Goal: Communication & Community: Answer question/provide support

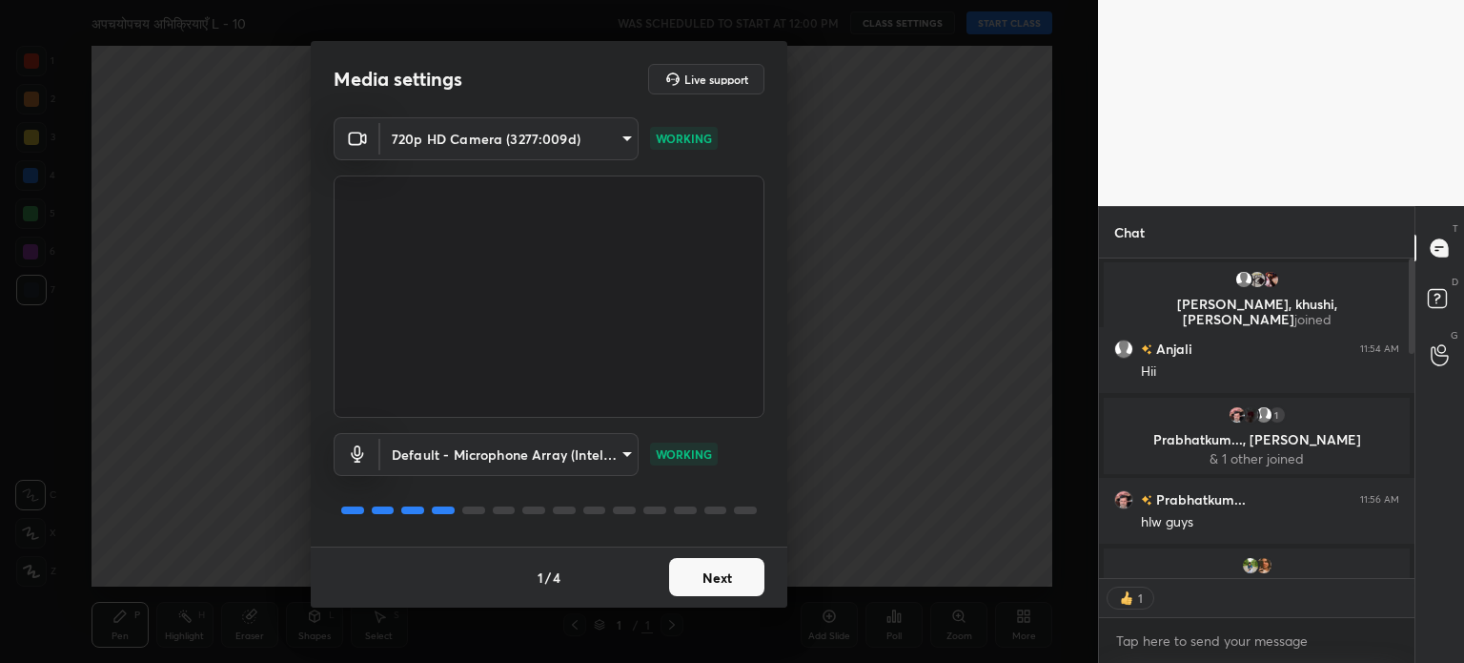
scroll to position [315, 310]
type textarea "x"
click at [560, 132] on body "1 2 3 4 5 6 7 C X Z C X Z E E Erase all H H अपचयोपचय अभिक्रियाएँ L - 10 WAS SCH…" at bounding box center [732, 331] width 1464 height 663
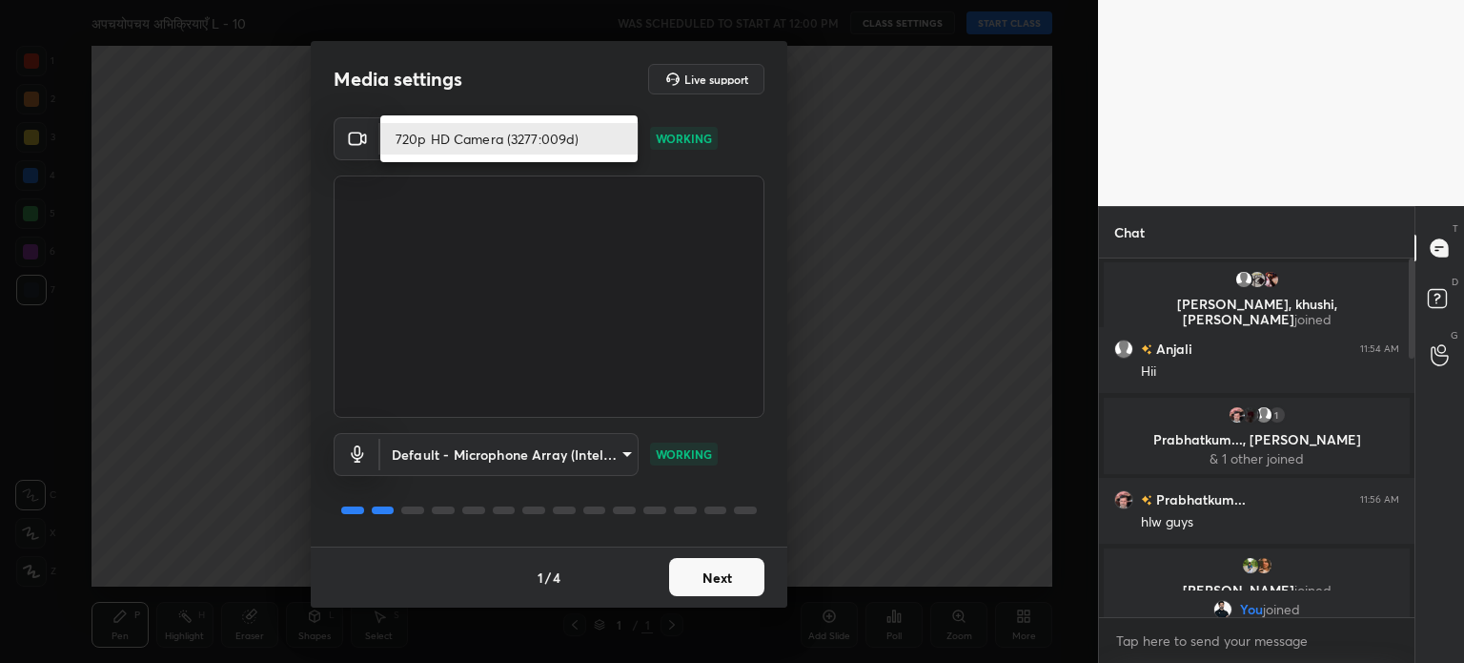
click at [553, 133] on li "720p HD Camera (3277:009d)" at bounding box center [508, 138] width 257 height 31
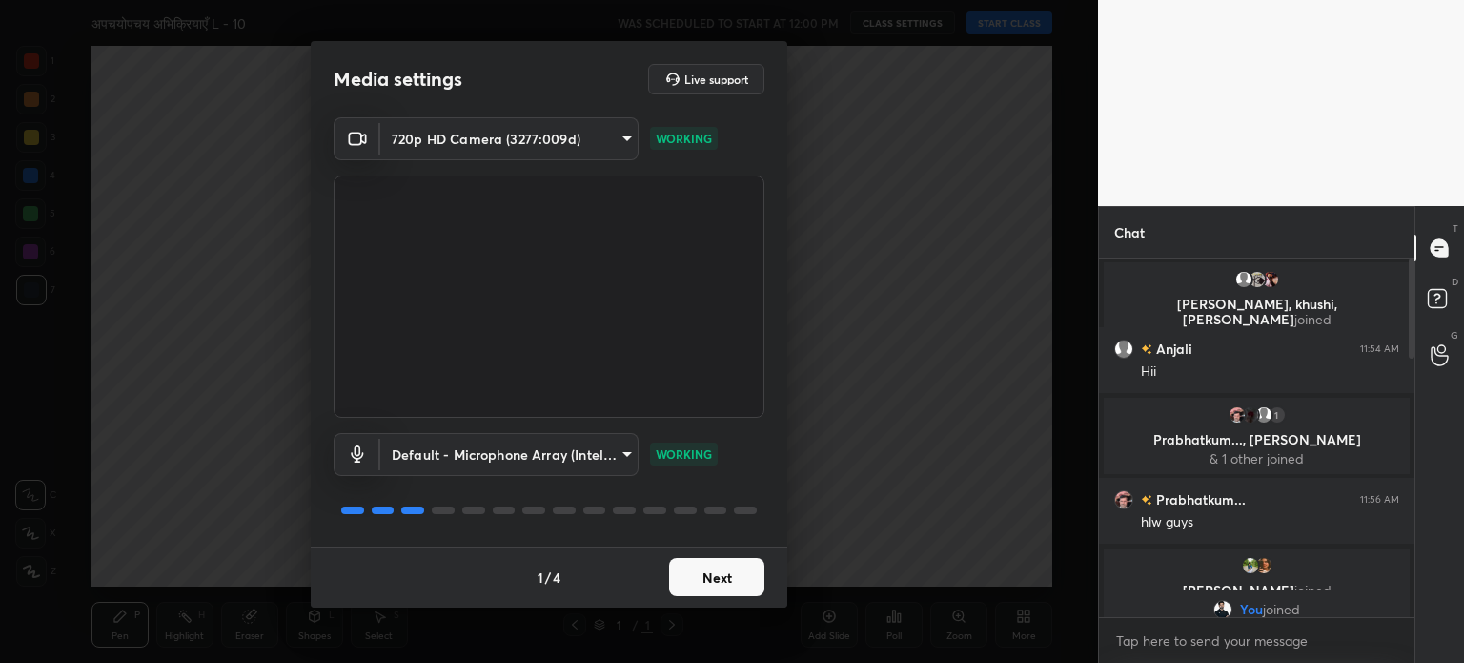
click at [556, 133] on body "1 2 3 4 5 6 7 C X Z C X Z E E Erase all H H अपचयोपचय अभिक्रियाएँ L - 10 WAS SCH…" at bounding box center [732, 331] width 1464 height 663
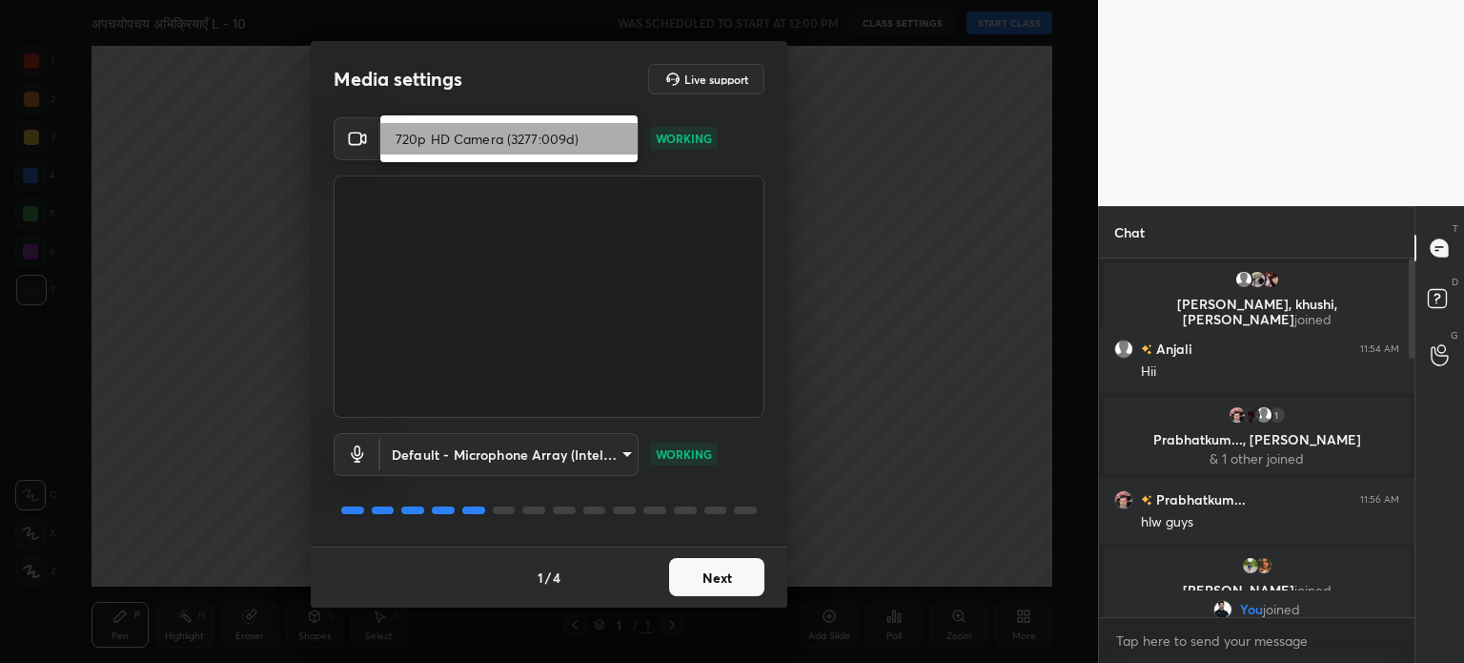
click at [511, 141] on li "720p HD Camera (3277:009d)" at bounding box center [508, 138] width 257 height 31
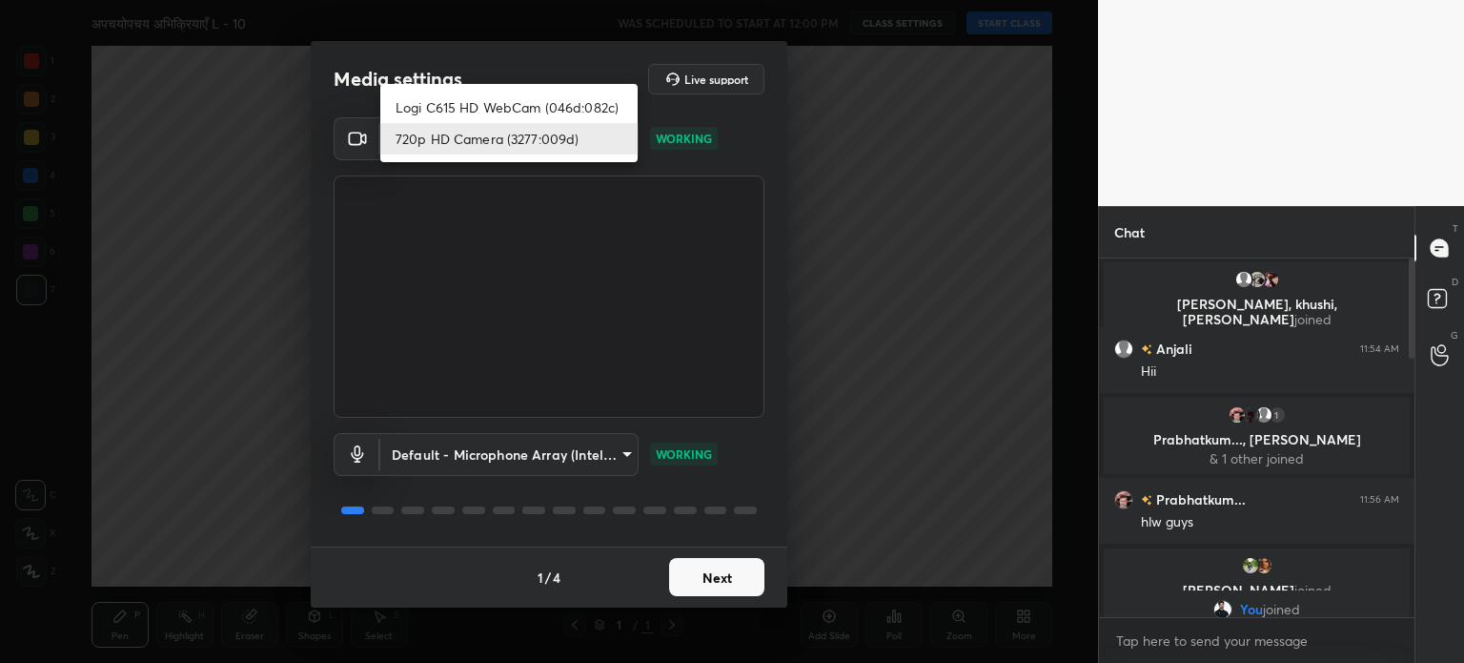
drag, startPoint x: 621, startPoint y: 137, endPoint x: 604, endPoint y: 140, distance: 16.5
click at [620, 137] on body "1 2 3 4 5 6 7 C X Z C X Z E E Erase all H H अपचयोपचय अभिक्रियाएँ L - 10 WAS SCH…" at bounding box center [732, 331] width 1464 height 663
click at [529, 102] on li "Logi C615 HD WebCam (046d:082c)" at bounding box center [508, 107] width 257 height 31
type input "787ee1f23f31980623f4f63b1d63ffd6093bdb1f36a2e28f5229cd166ee5c24c"
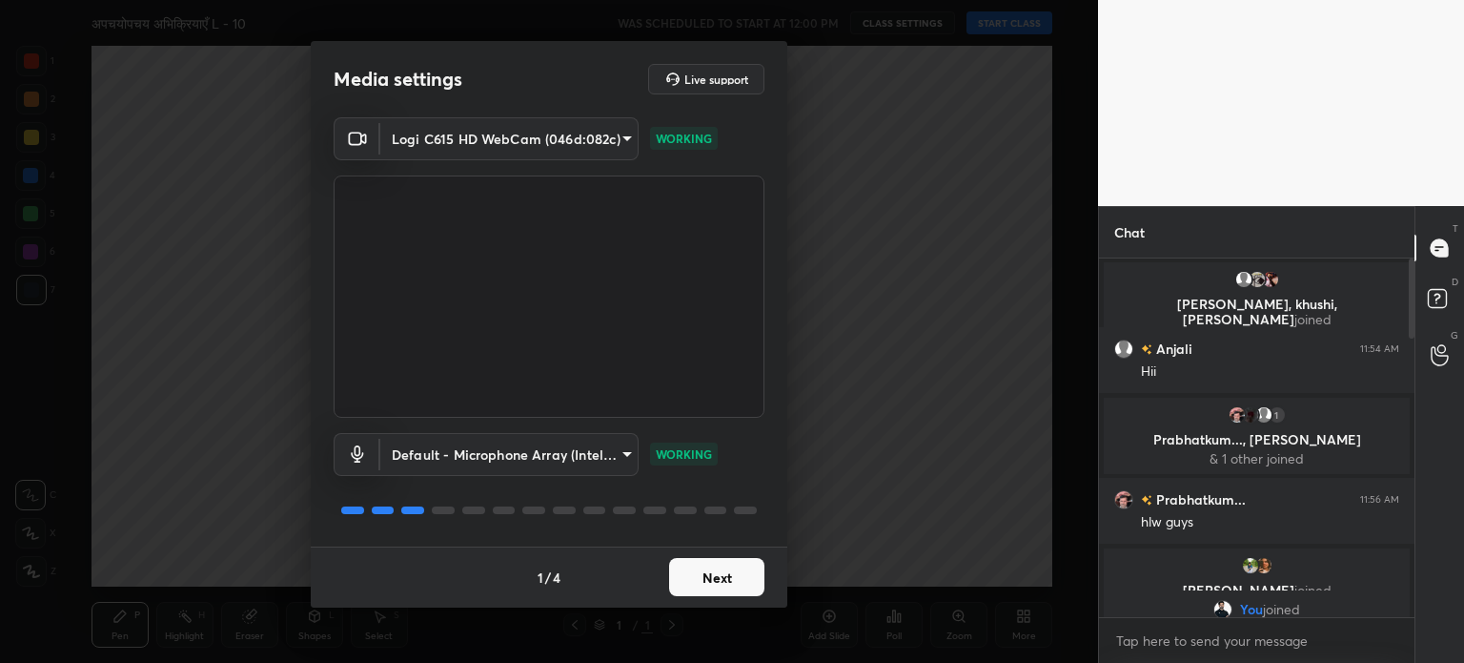
click at [713, 571] on button "Next" at bounding box center [716, 577] width 95 height 38
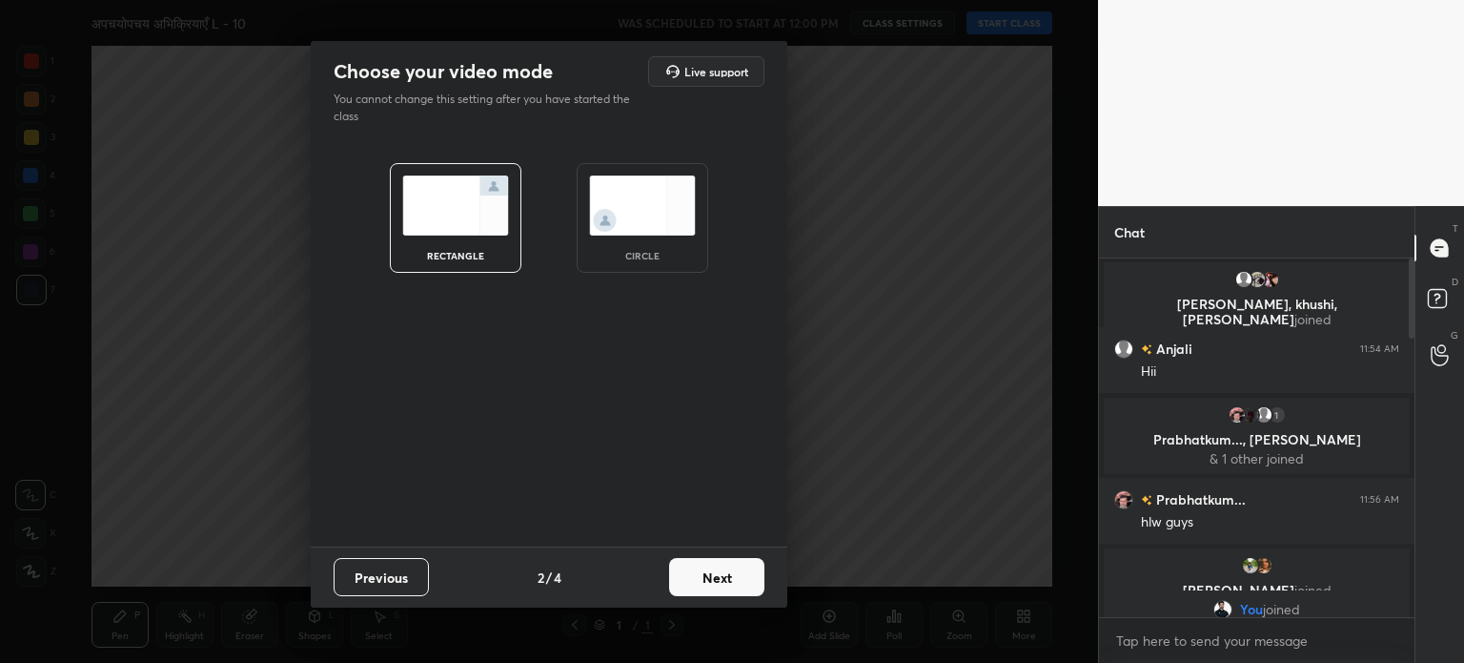
click at [624, 247] on div "circle" at bounding box center [643, 218] width 132 height 110
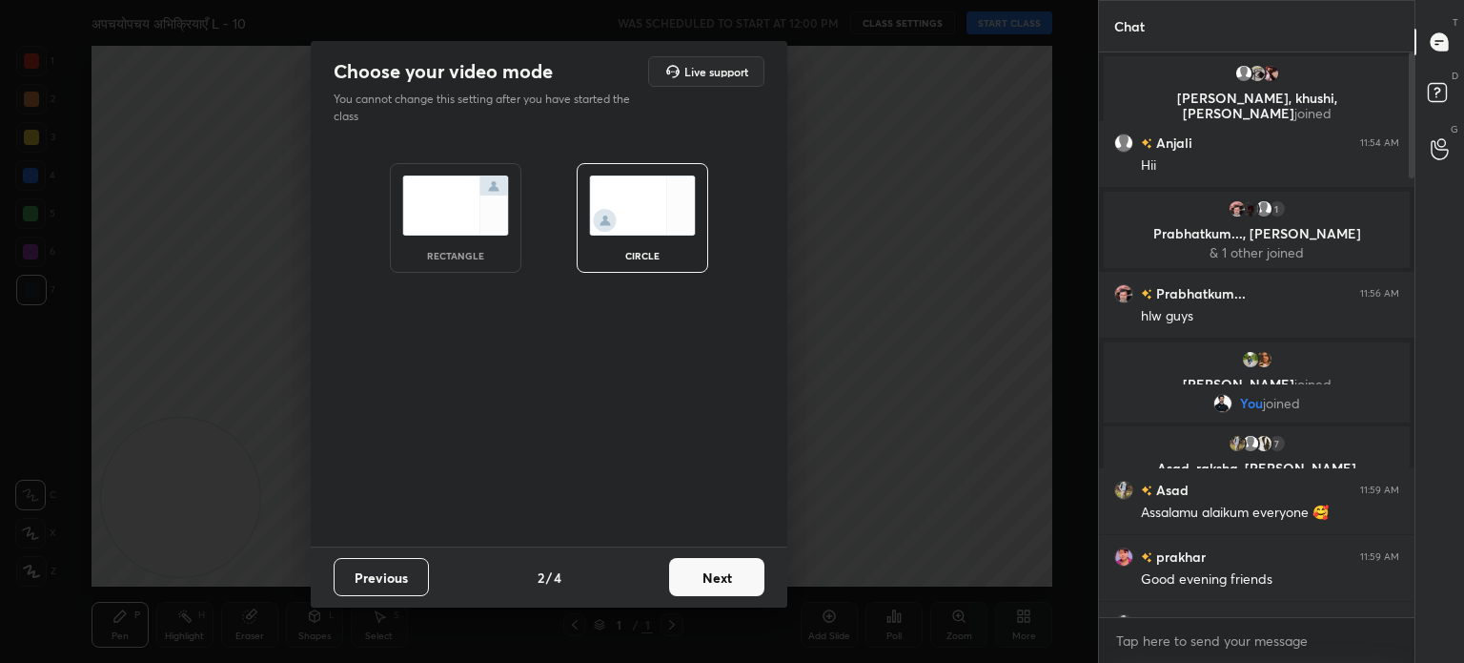
click at [504, 206] on img at bounding box center [455, 205] width 107 height 60
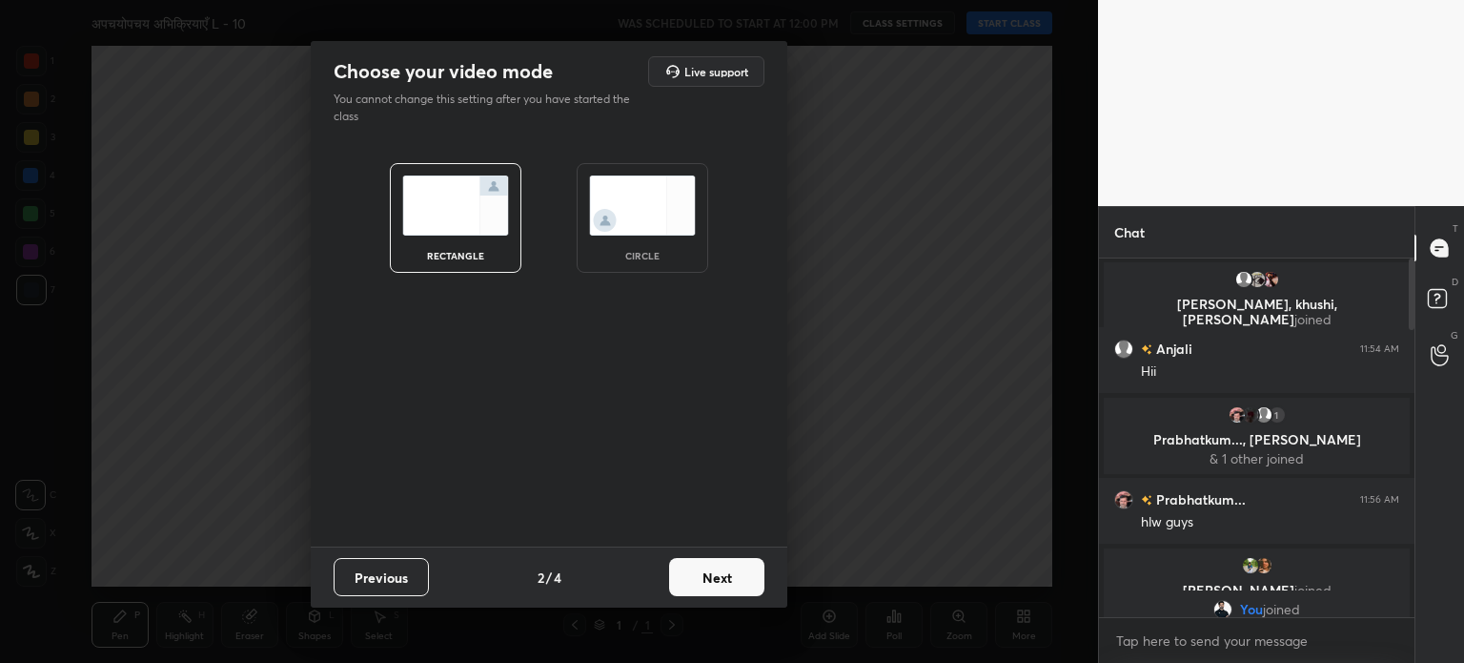
click at [741, 575] on button "Next" at bounding box center [716, 577] width 95 height 38
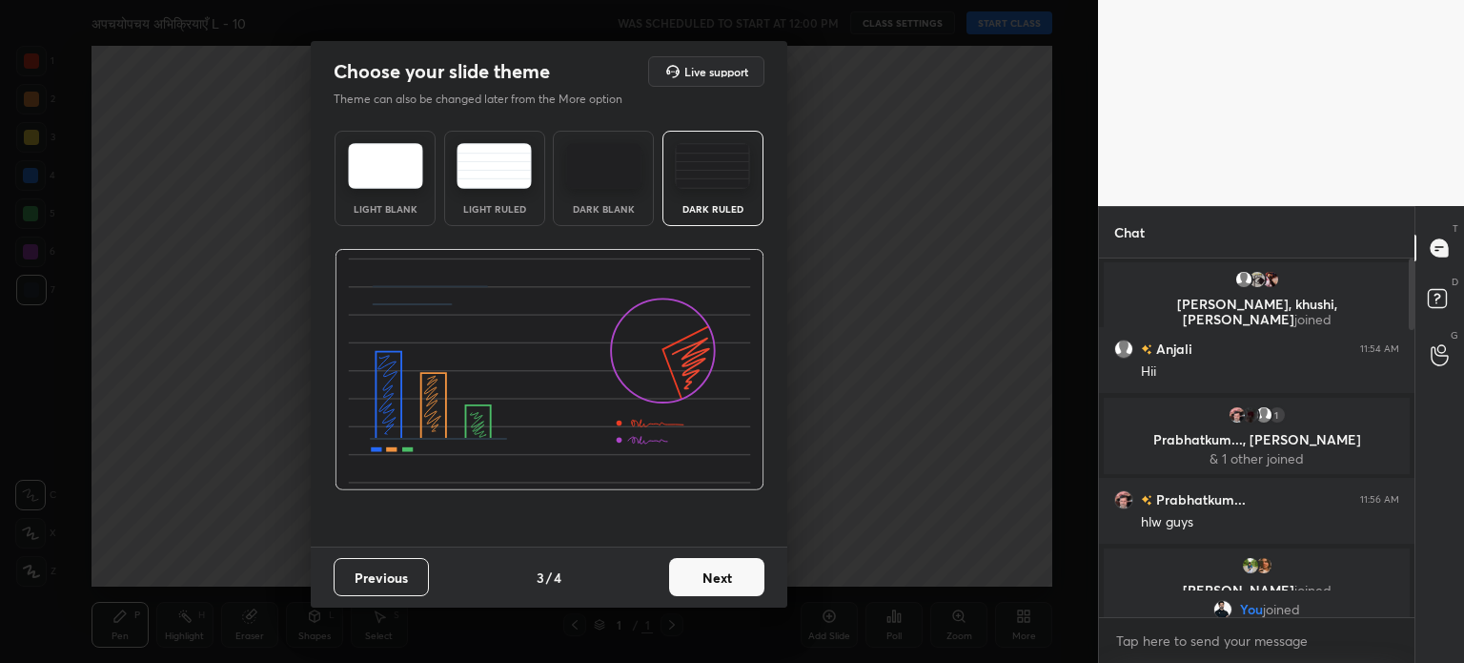
click at [743, 580] on button "Next" at bounding box center [716, 577] width 95 height 38
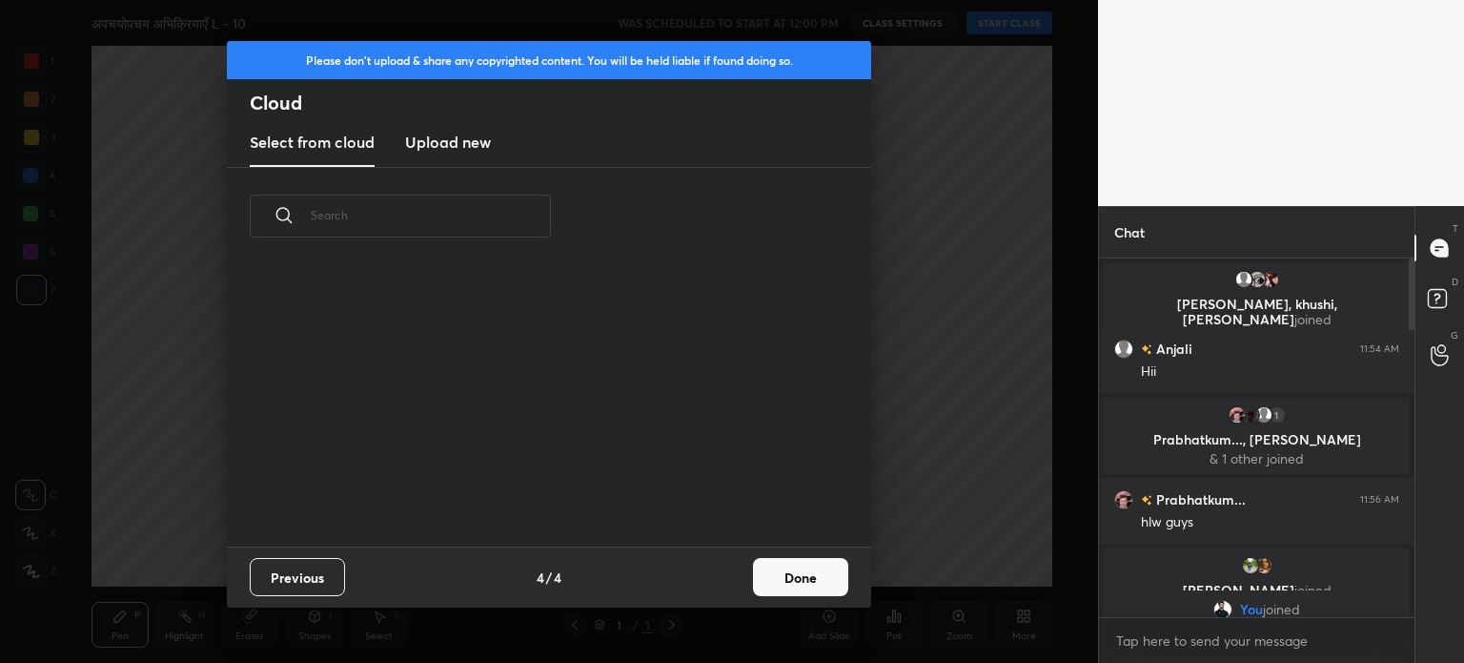
scroll to position [282, 612]
click at [446, 132] on h3 "Upload new" at bounding box center [448, 142] width 86 height 23
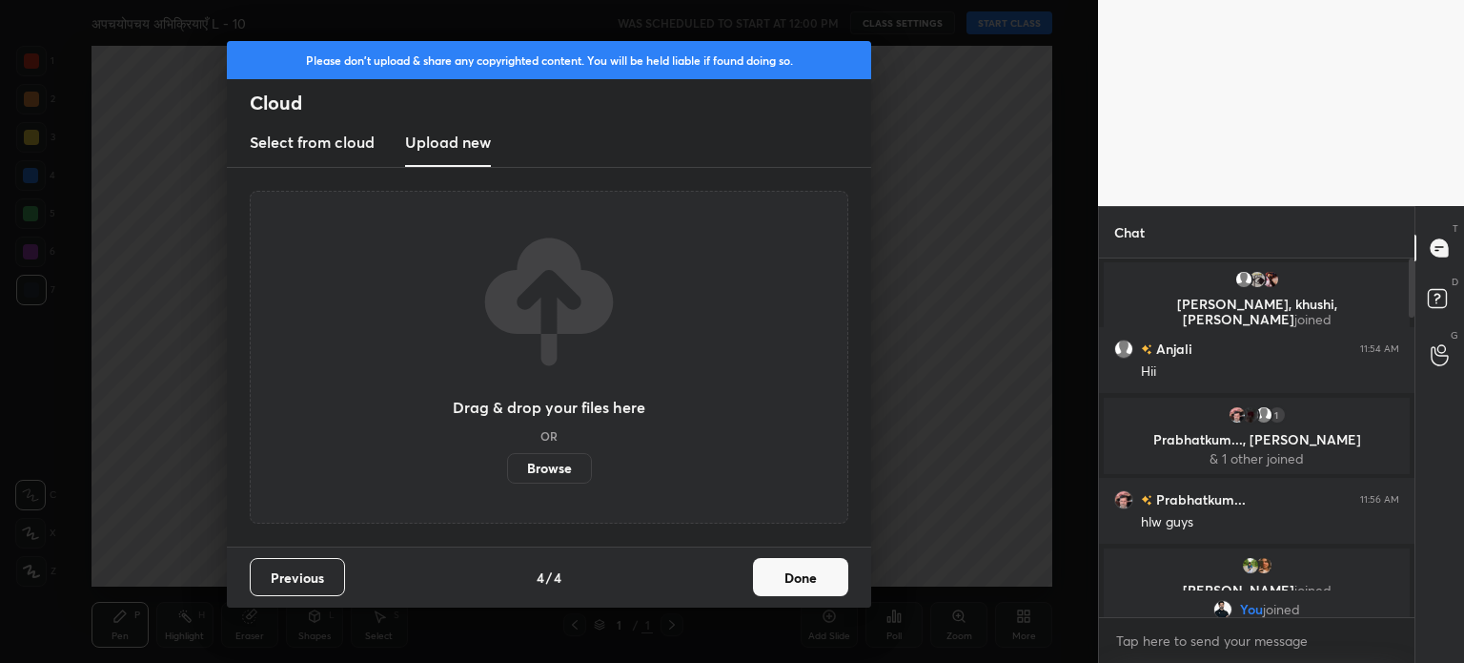
click at [541, 460] on label "Browse" at bounding box center [549, 468] width 85 height 31
click at [507, 460] on input "Browse" at bounding box center [507, 468] width 0 height 31
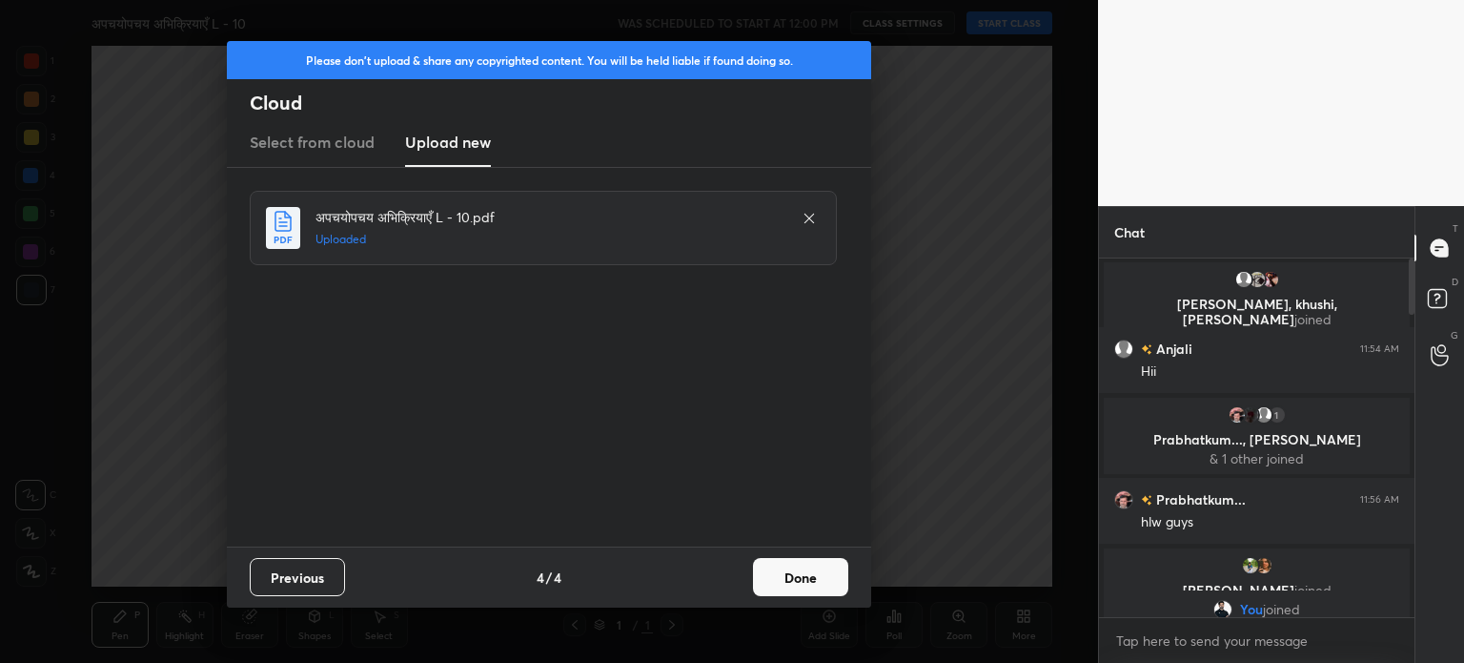
click at [801, 575] on button "Done" at bounding box center [800, 577] width 95 height 38
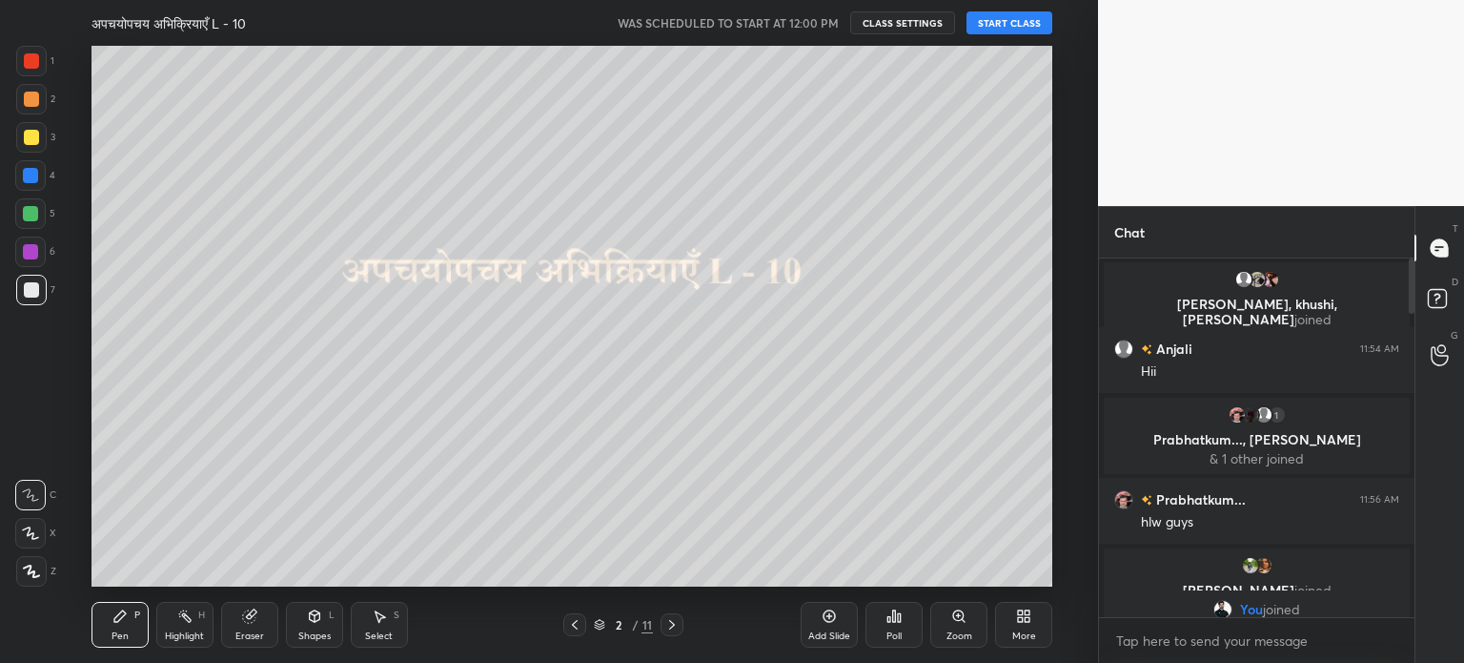
click at [1010, 22] on button "START CLASS" at bounding box center [1010, 22] width 86 height 23
click at [894, 14] on button "CLASS SETTINGS" at bounding box center [910, 22] width 105 height 23
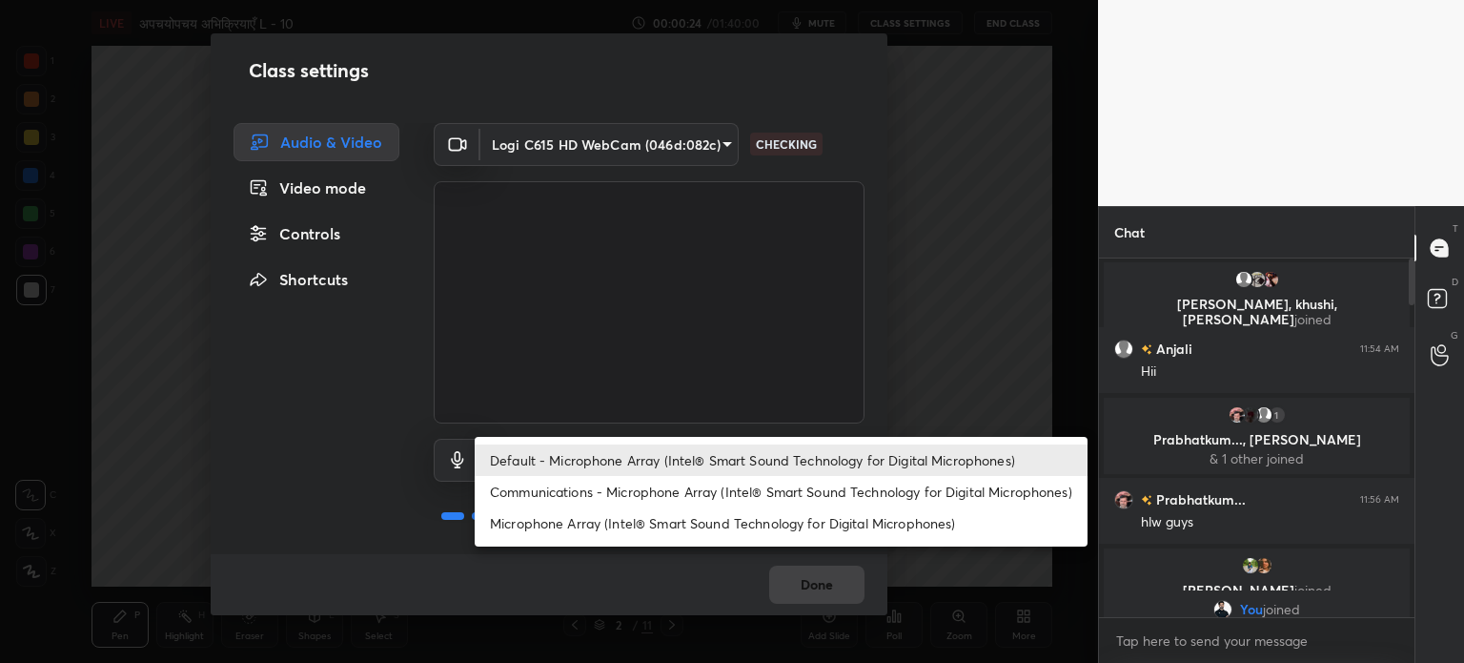
click at [568, 464] on body "1 2 3 4 5 6 7 C X Z C X Z E E Erase all H H LIVE अपचयोपचय अभिक्रियाएँ L - 10 00…" at bounding box center [732, 331] width 1464 height 663
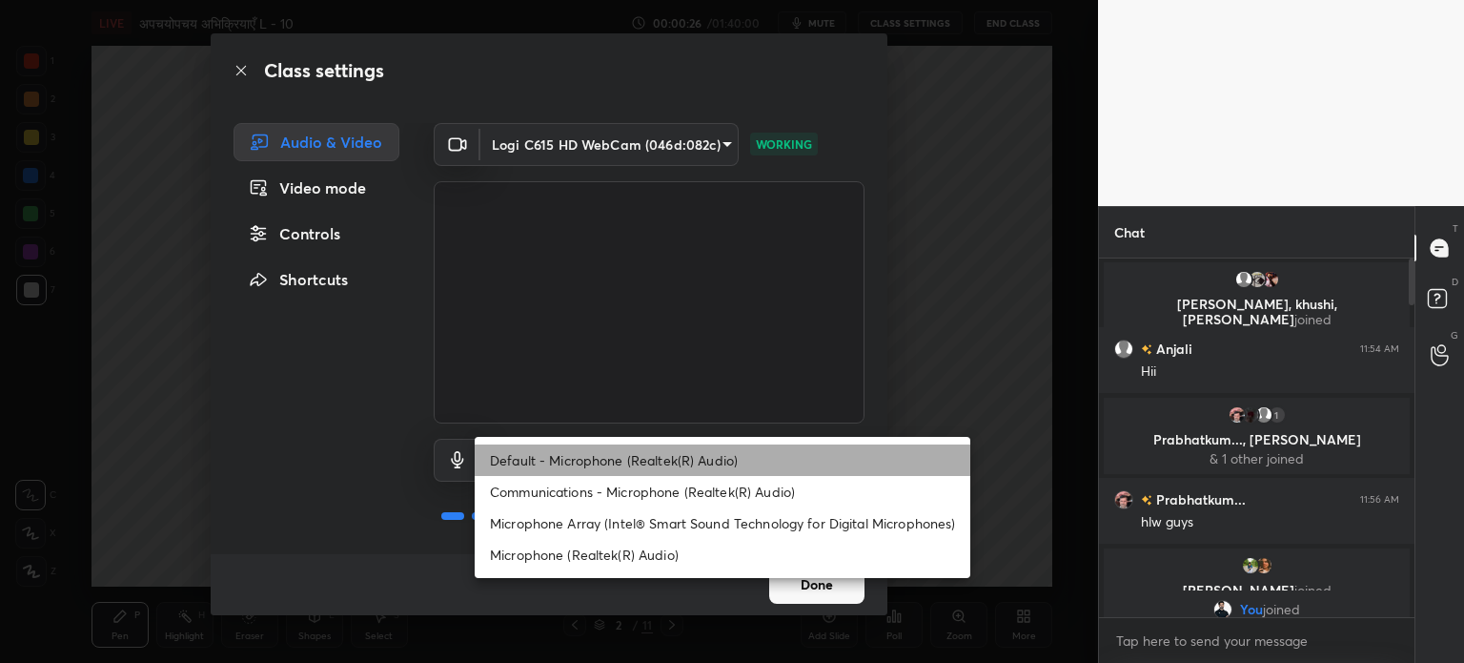
click at [701, 449] on li "Default - Microphone (Realtek(R) Audio)" at bounding box center [723, 459] width 496 height 31
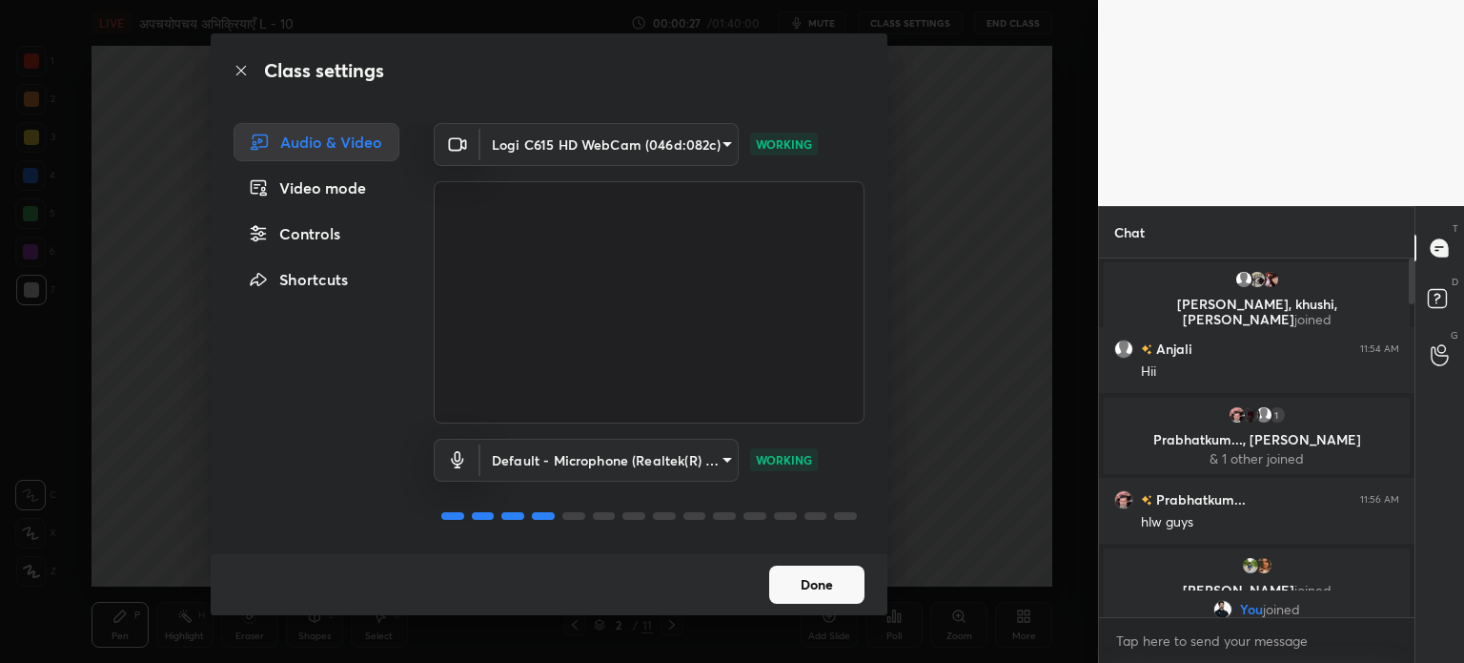
click at [844, 563] on div "Done" at bounding box center [549, 584] width 677 height 61
click at [839, 578] on button "Done" at bounding box center [816, 584] width 95 height 38
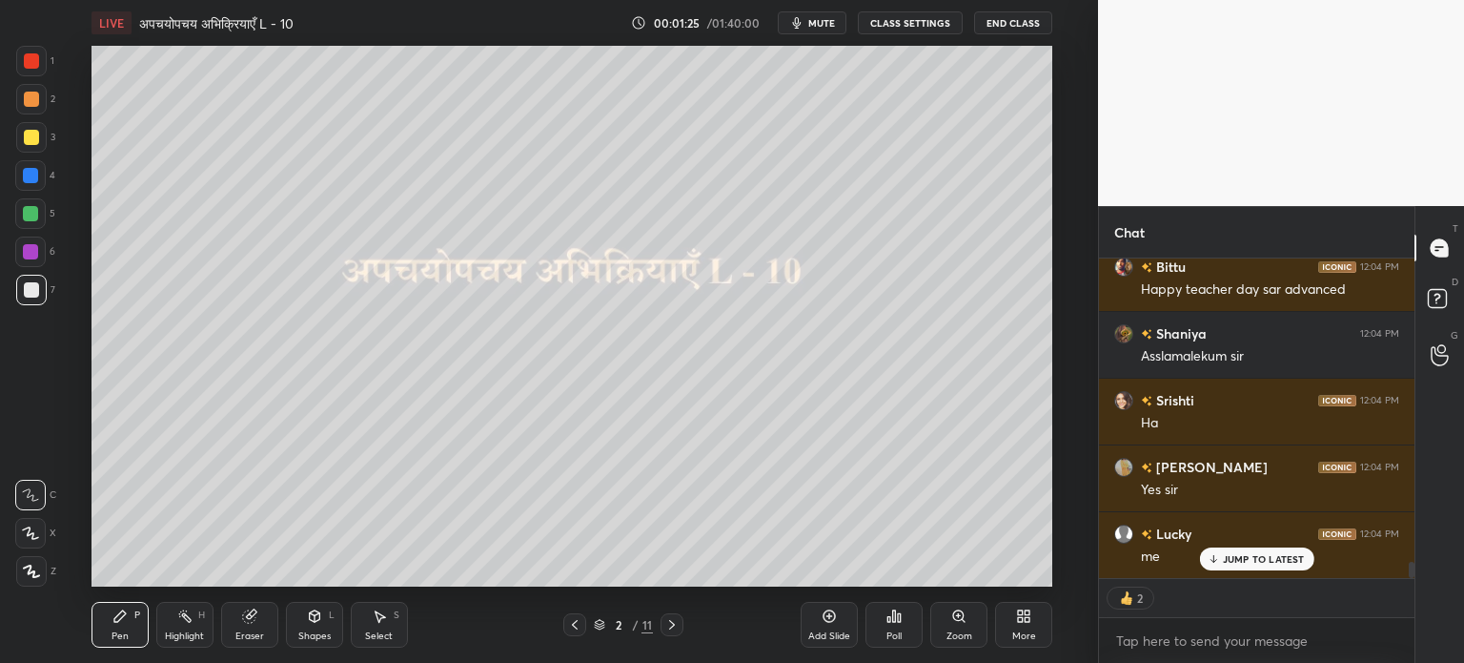
scroll to position [6035, 0]
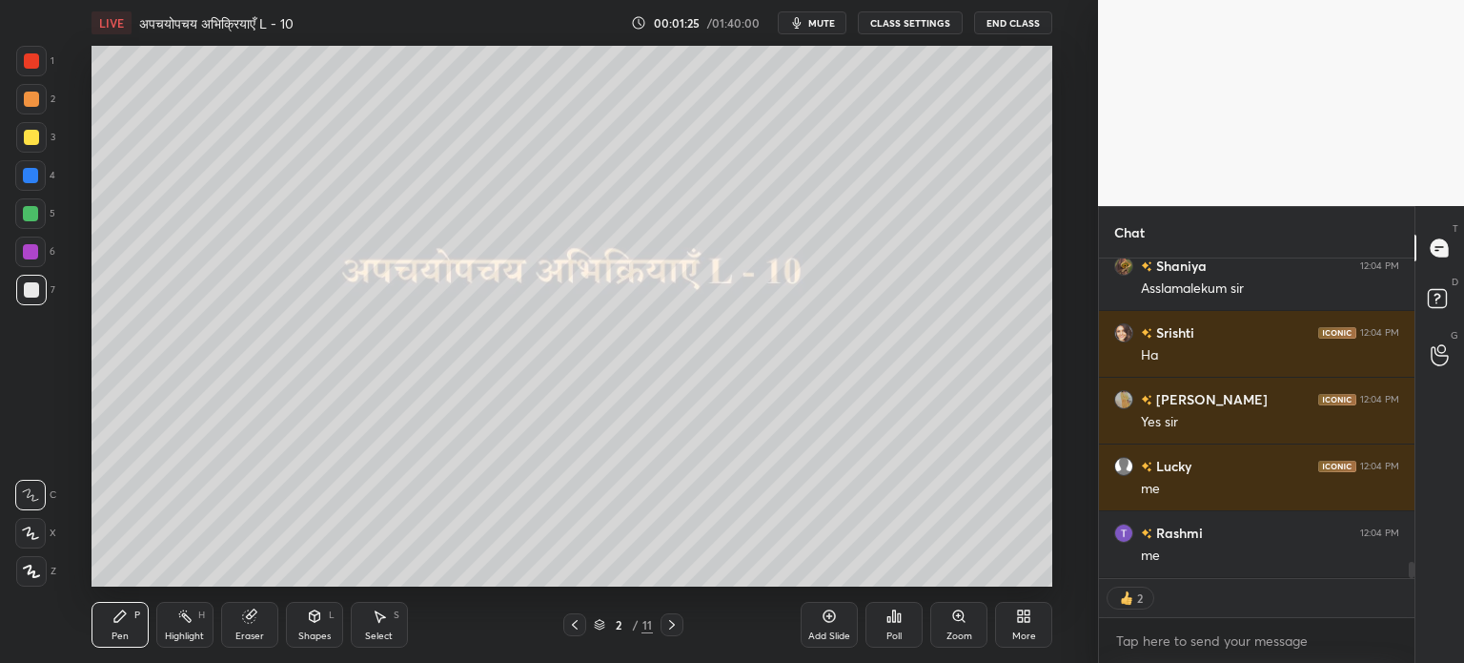
type textarea "x"
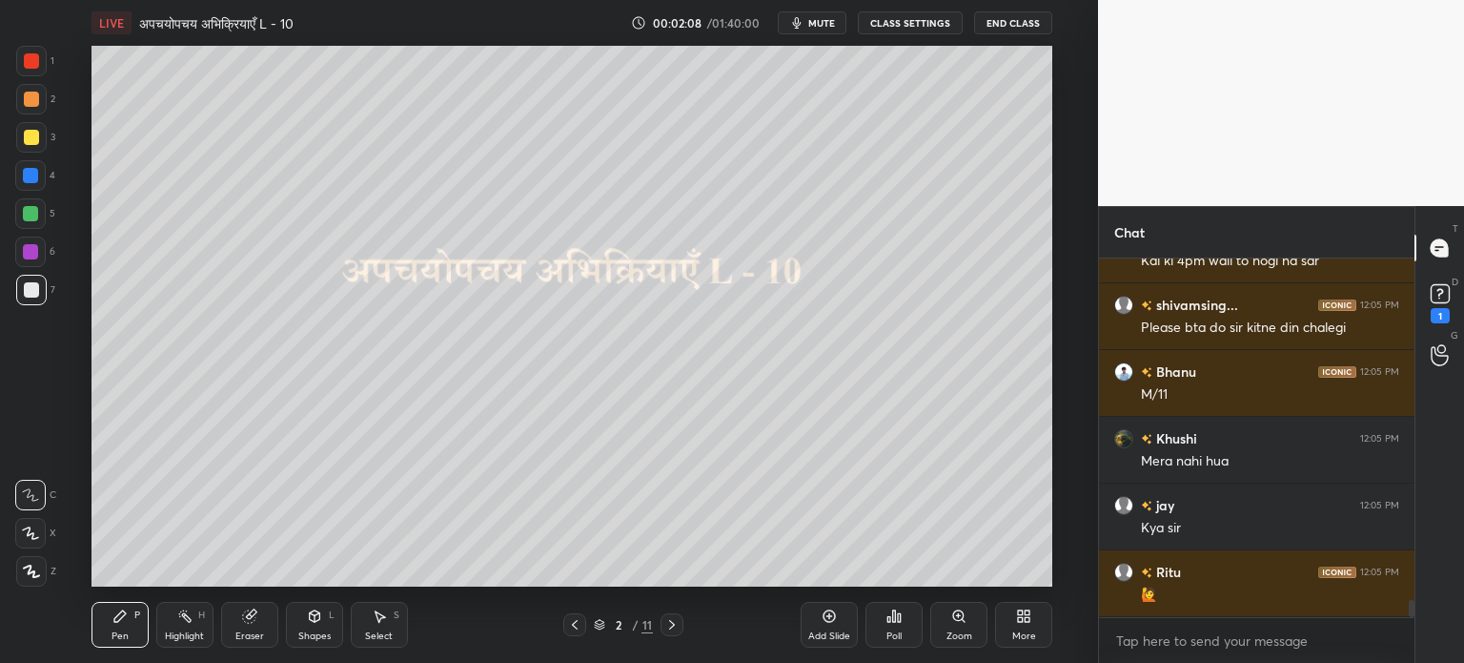
scroll to position [7175, 0]
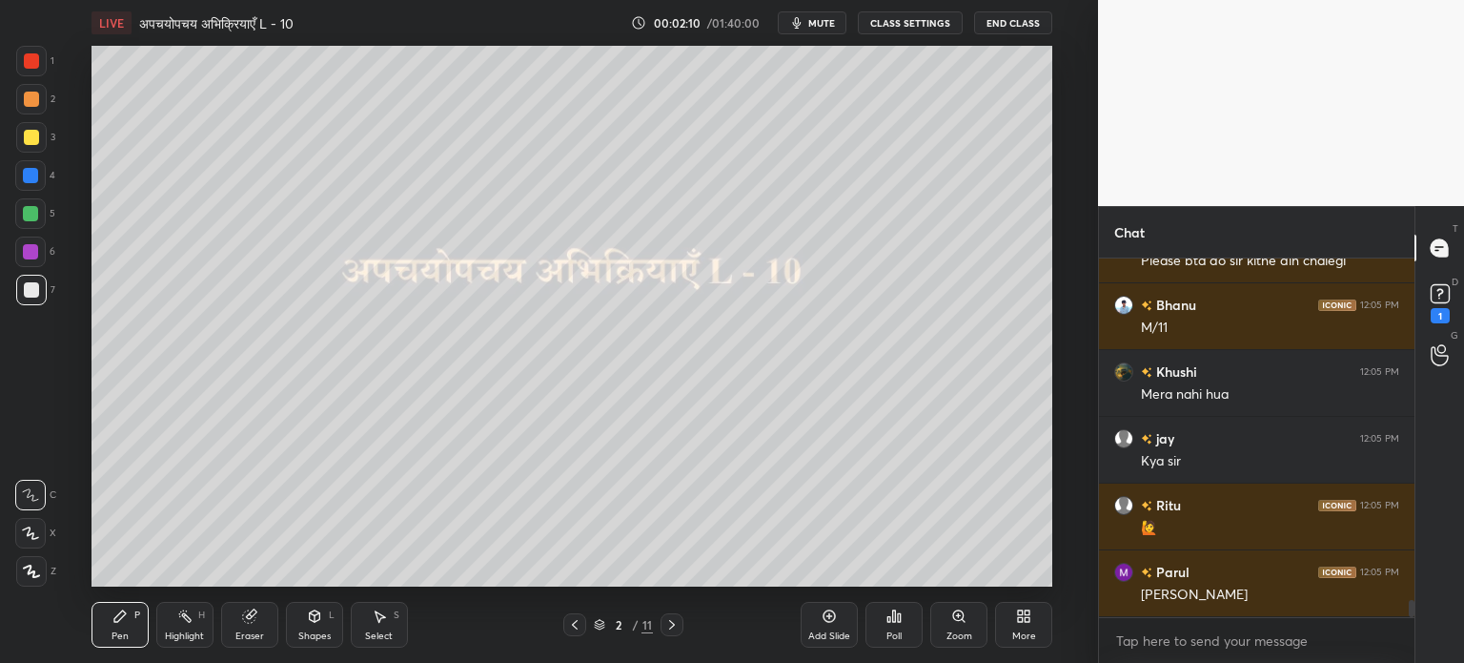
click at [892, 639] on div "Poll" at bounding box center [894, 636] width 15 height 10
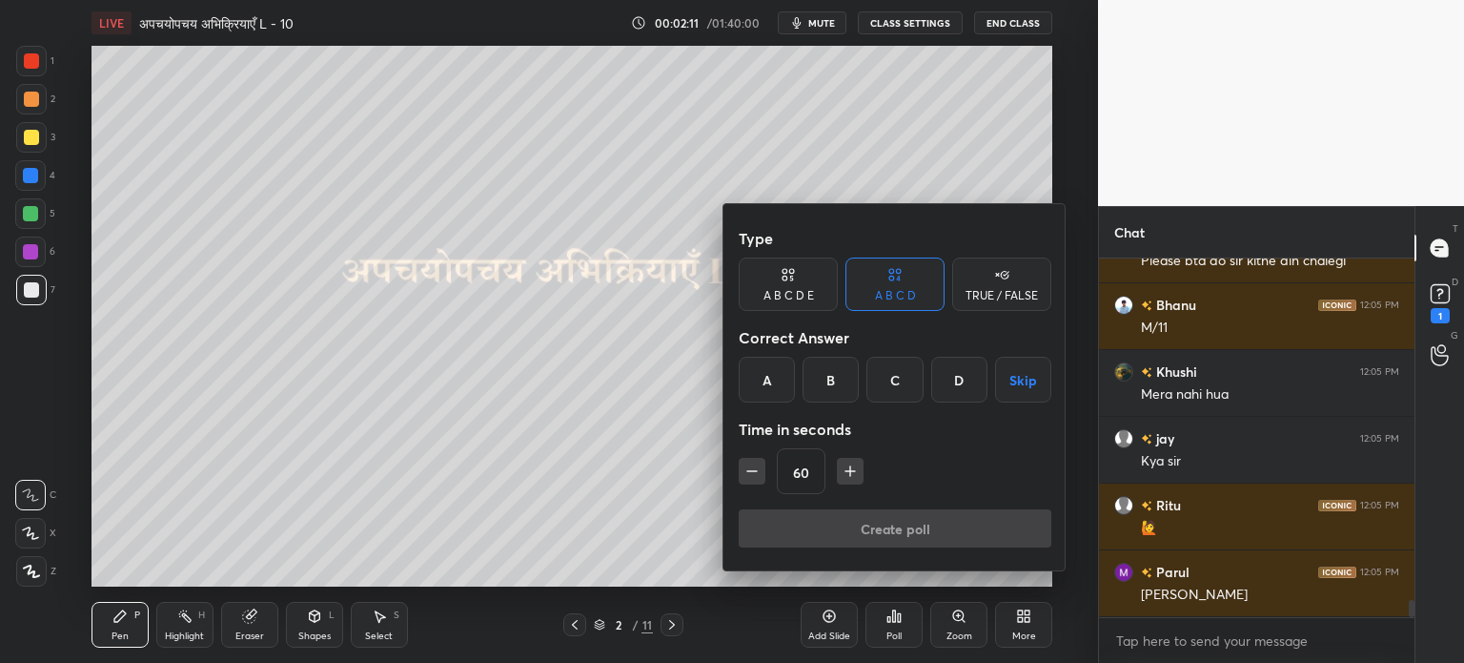
click at [1022, 286] on div "TRUE / FALSE" at bounding box center [1001, 283] width 99 height 53
click at [789, 376] on div "True" at bounding box center [788, 380] width 99 height 46
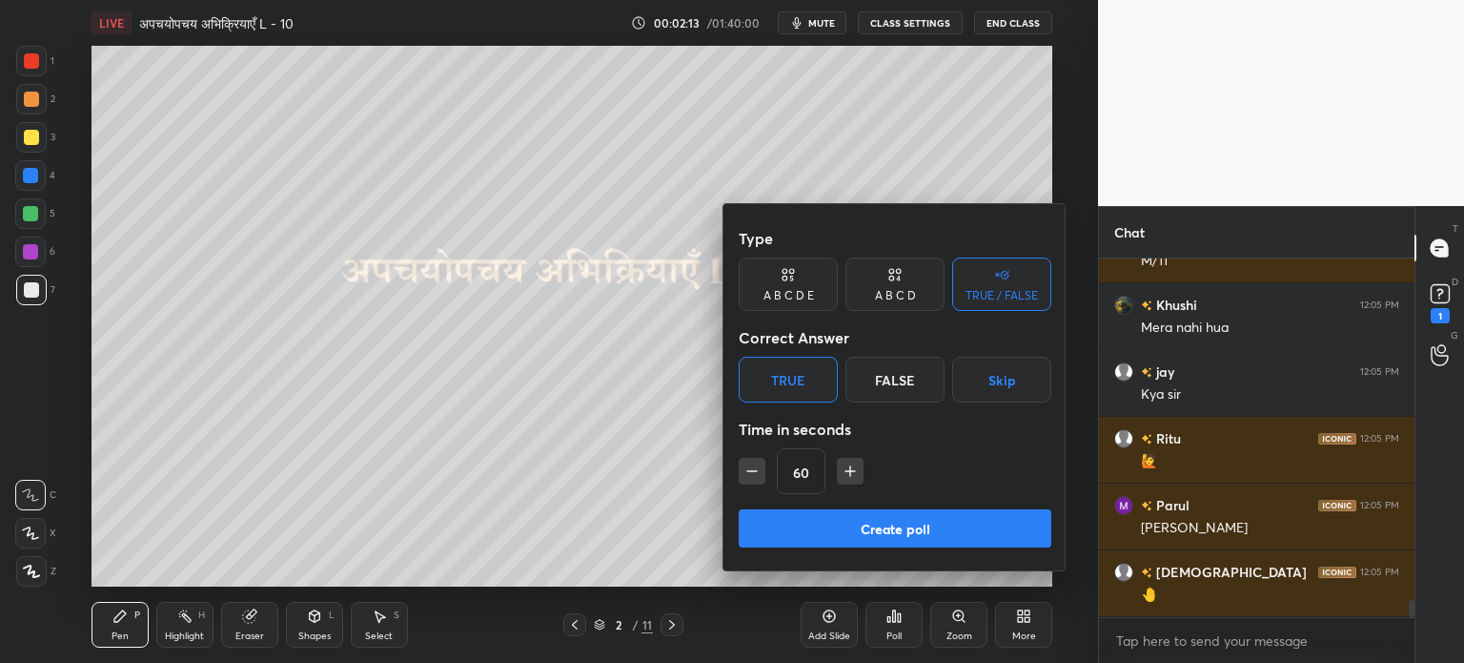
click at [893, 376] on div "False" at bounding box center [895, 380] width 99 height 46
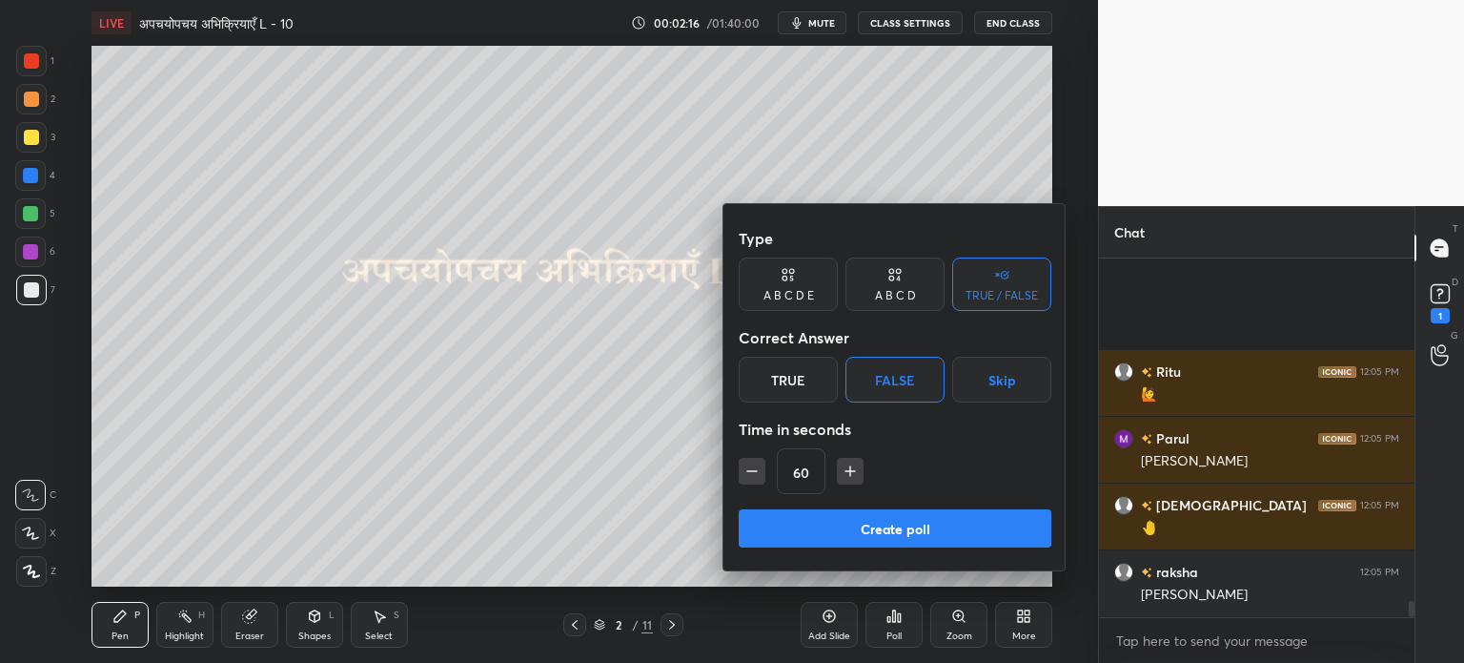
scroll to position [7525, 0]
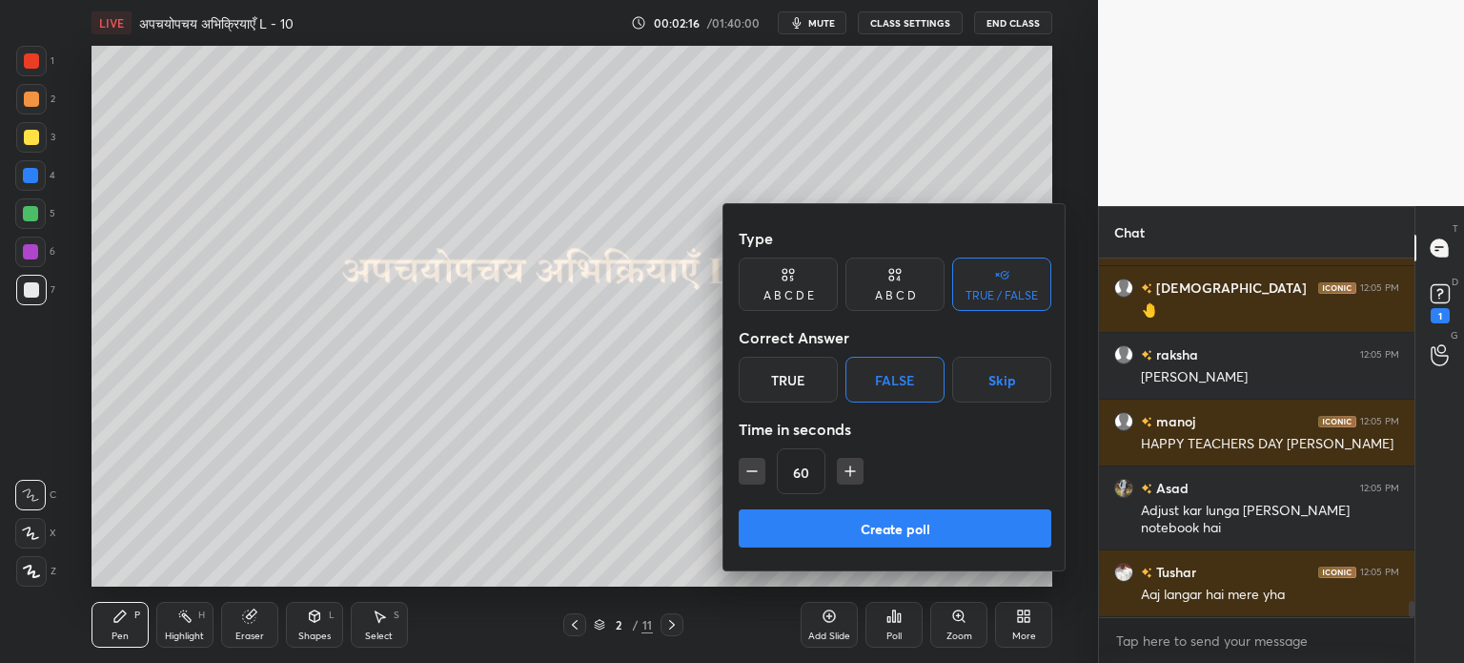
click at [818, 384] on div "True" at bounding box center [788, 380] width 99 height 46
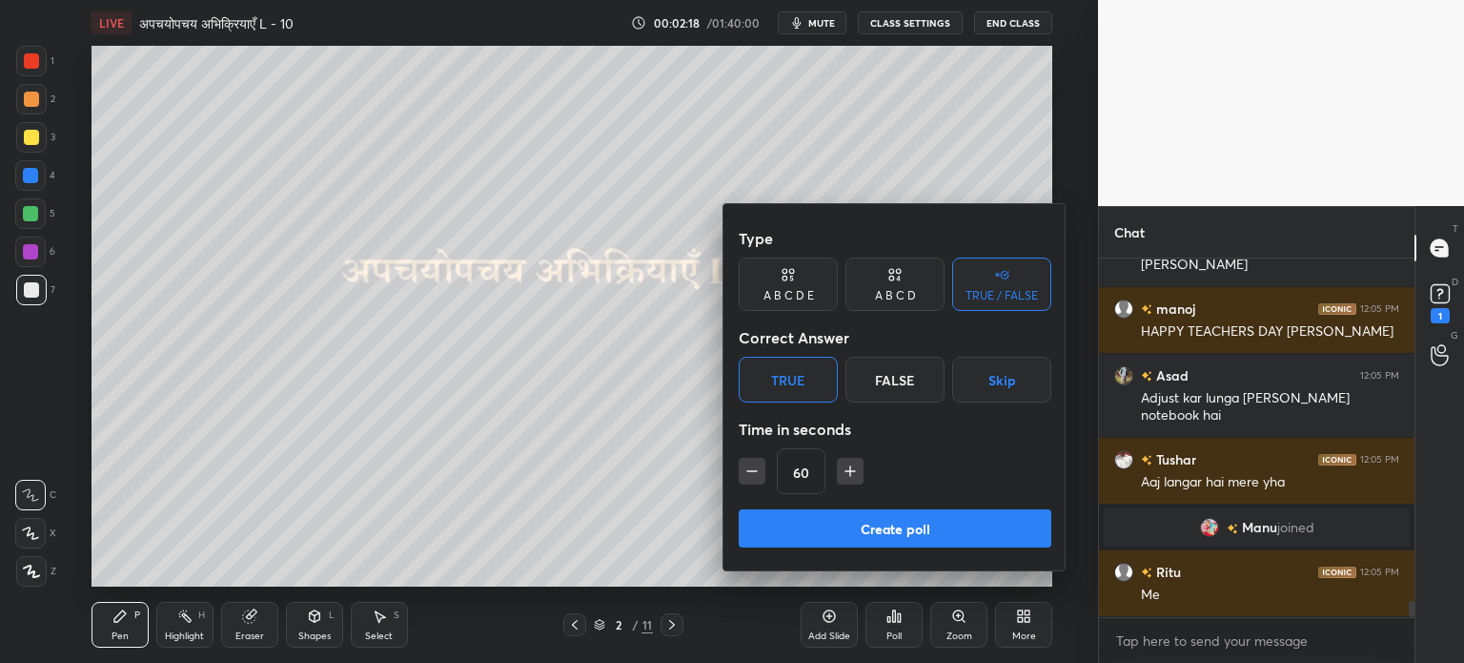
scroll to position [7705, 0]
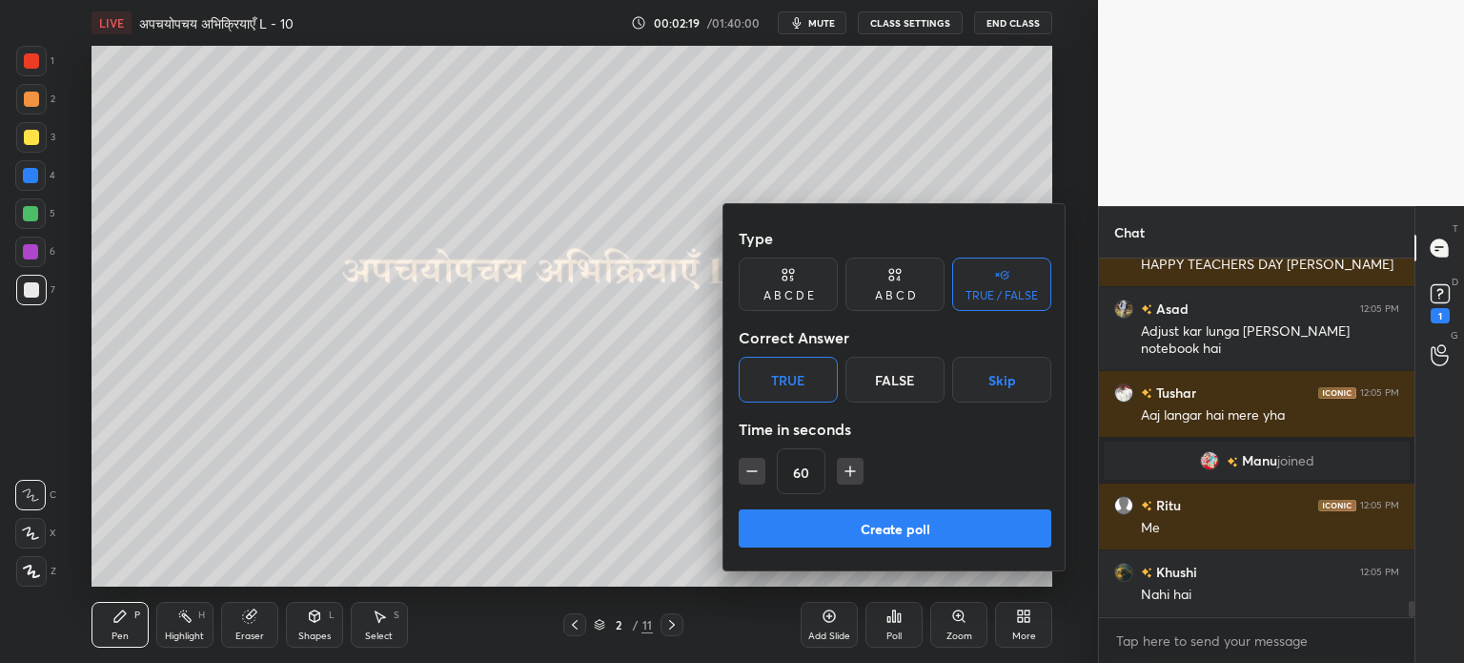
click at [755, 471] on icon "button" at bounding box center [752, 471] width 10 height 0
type input "30"
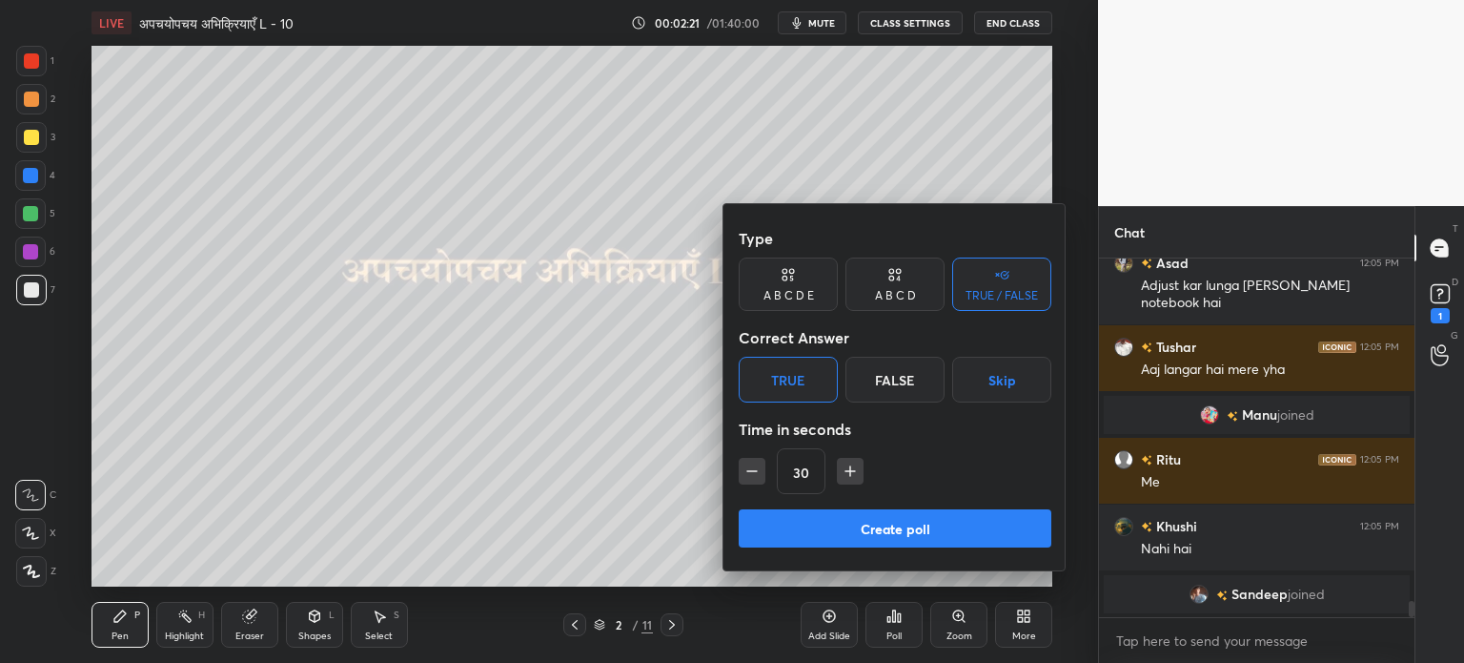
click at [868, 533] on button "Create poll" at bounding box center [895, 528] width 313 height 38
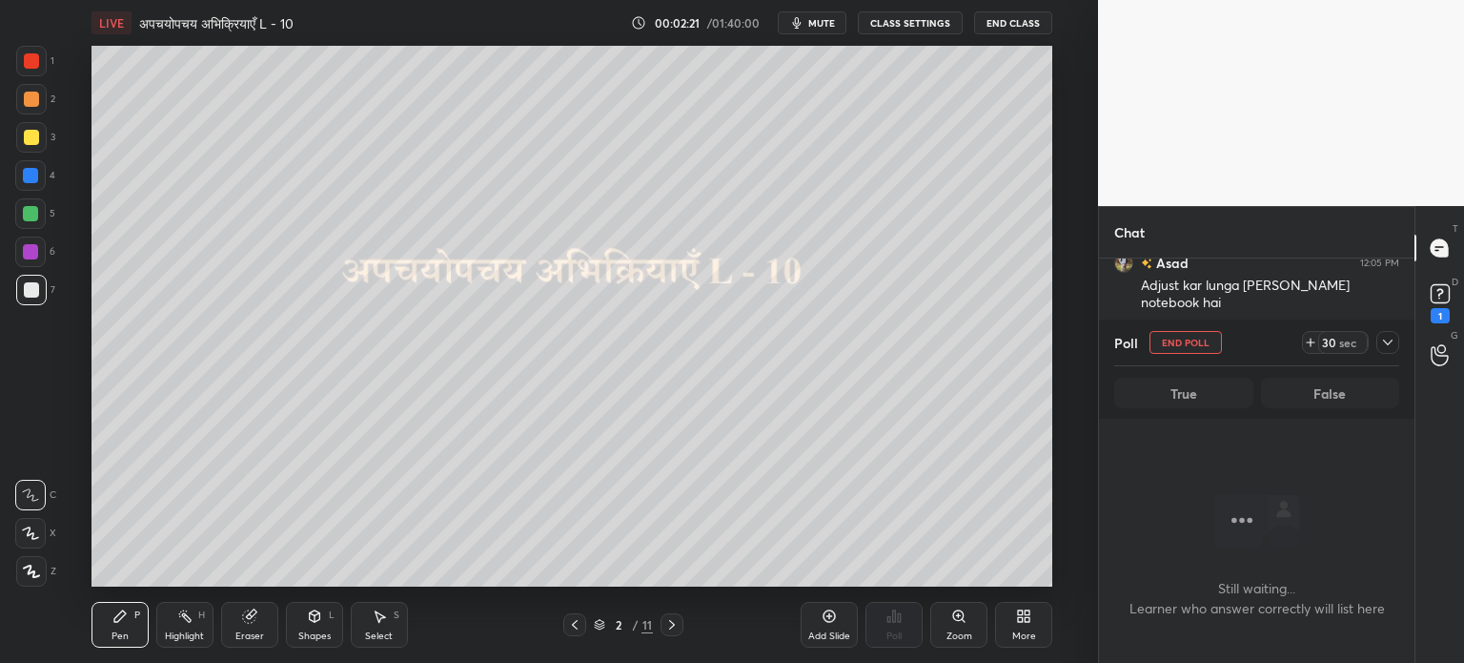
scroll to position [358, 310]
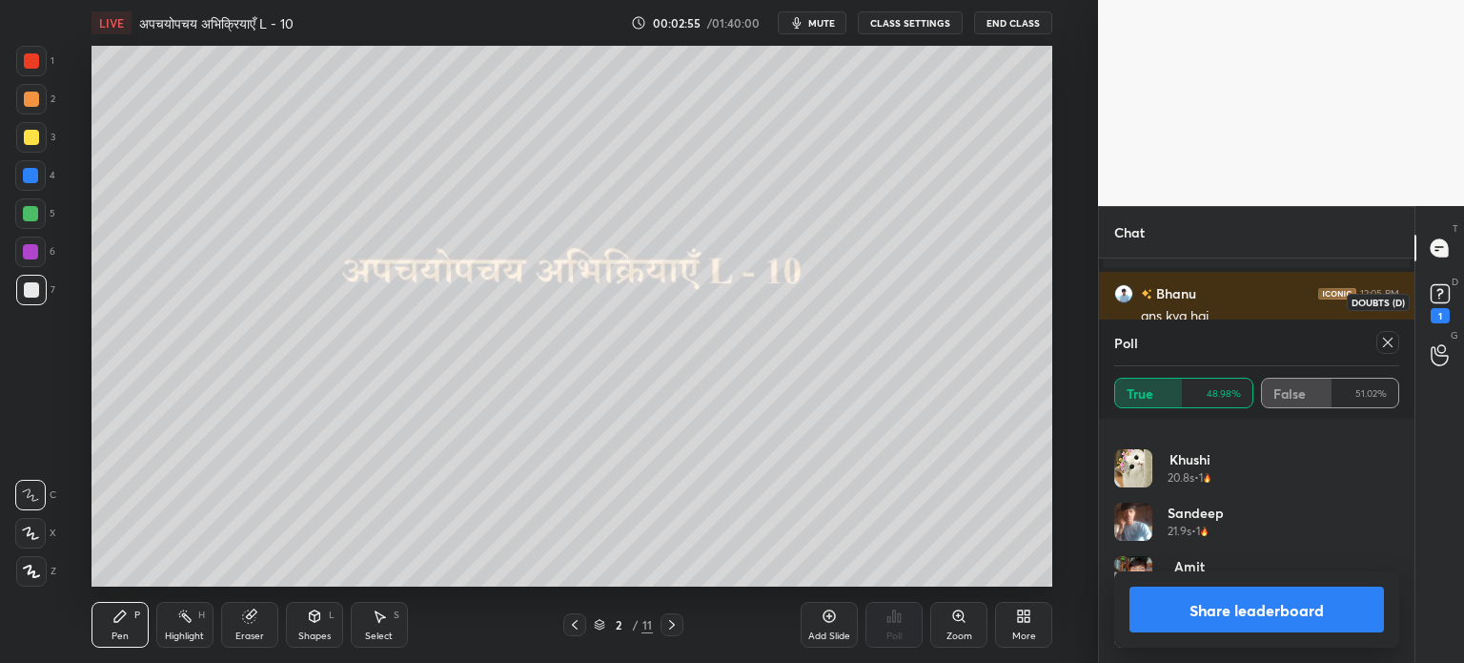
click at [1426, 303] on icon at bounding box center [1440, 293] width 29 height 29
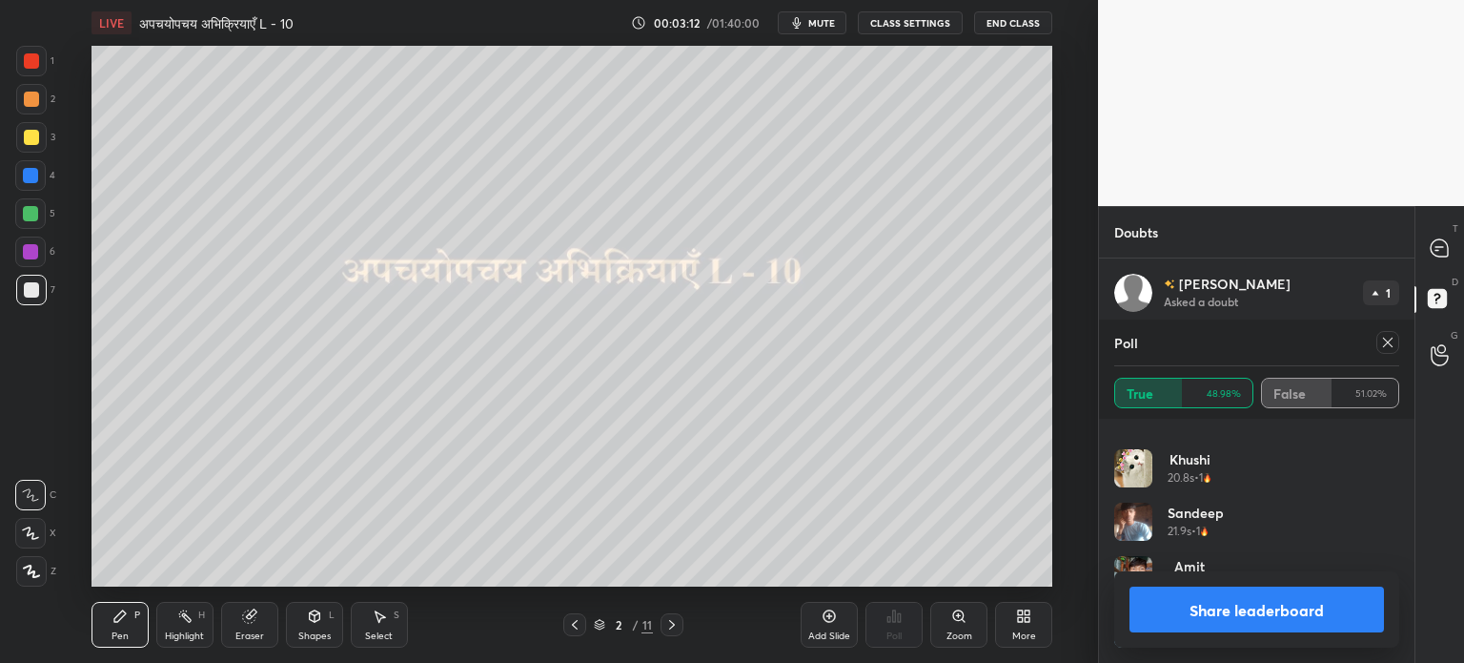
click at [1390, 343] on icon at bounding box center [1387, 342] width 15 height 15
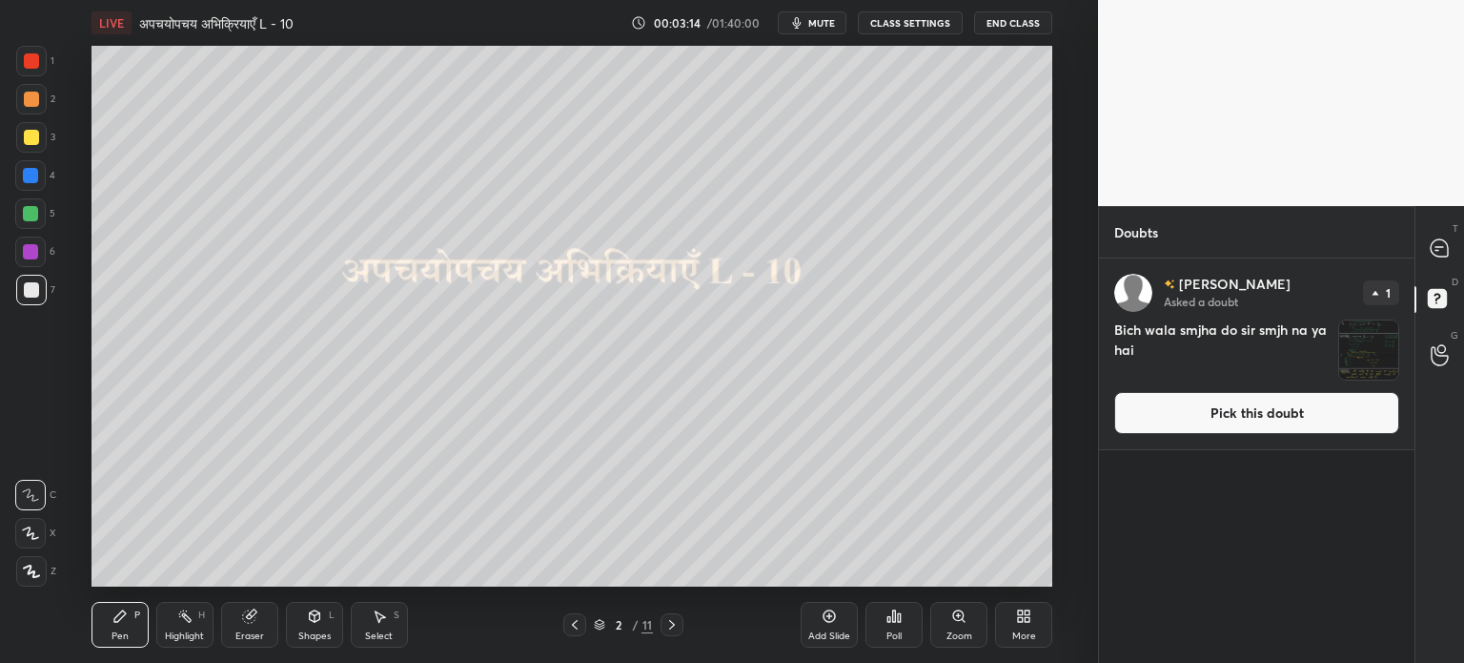
click at [1373, 351] on img "grid" at bounding box center [1368, 349] width 59 height 59
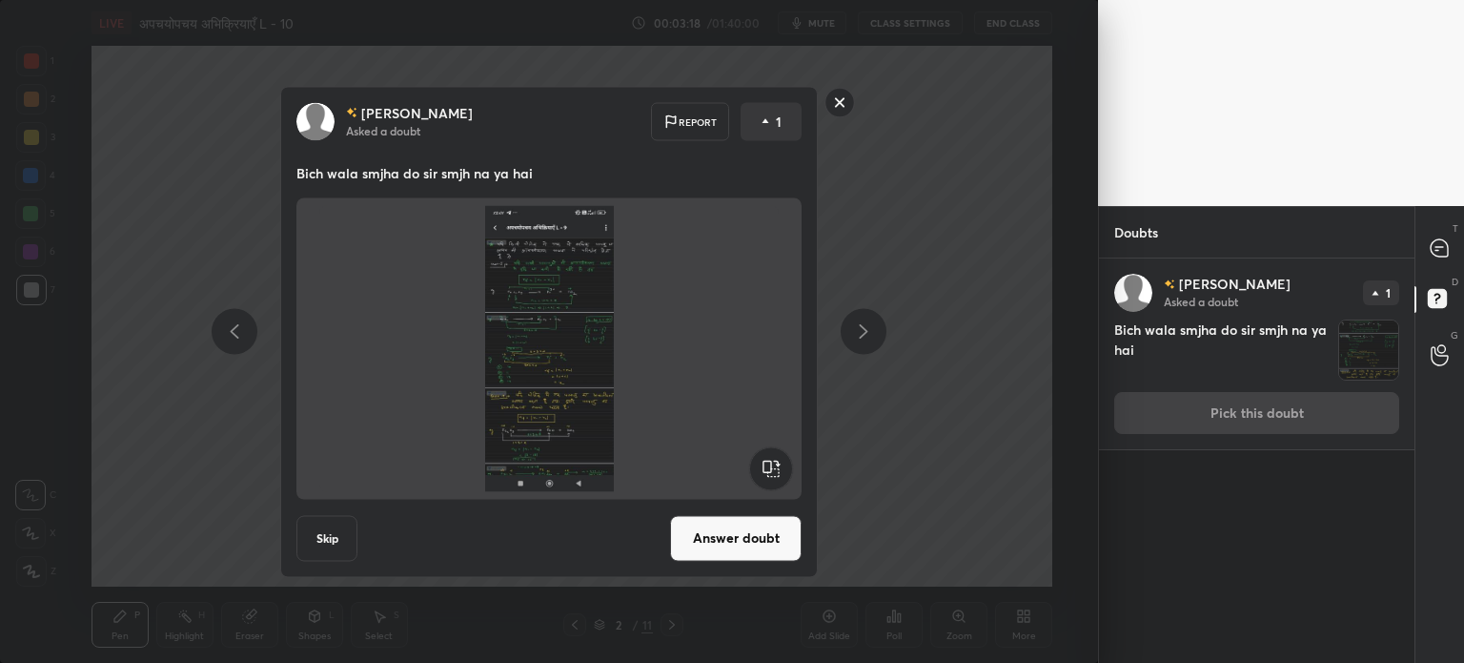
click at [841, 101] on rect at bounding box center [841, 103] width 30 height 30
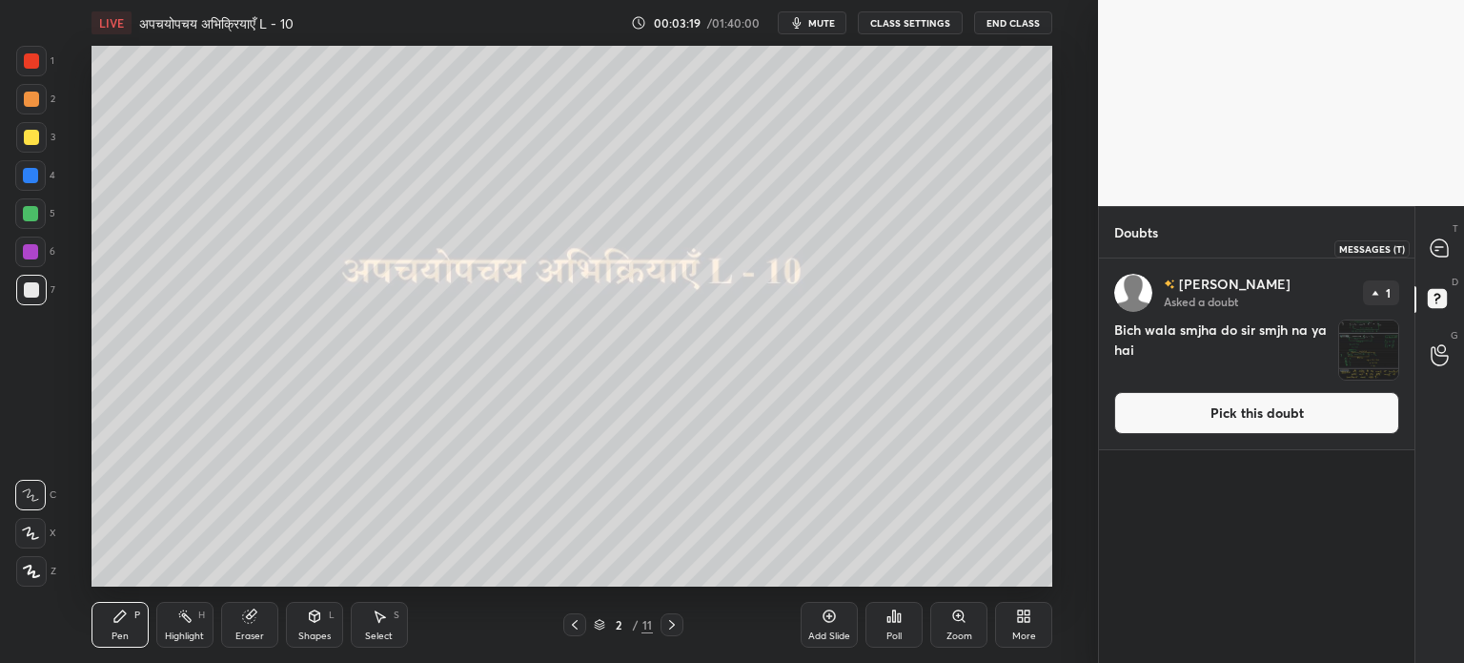
click at [1443, 233] on div at bounding box center [1440, 248] width 38 height 34
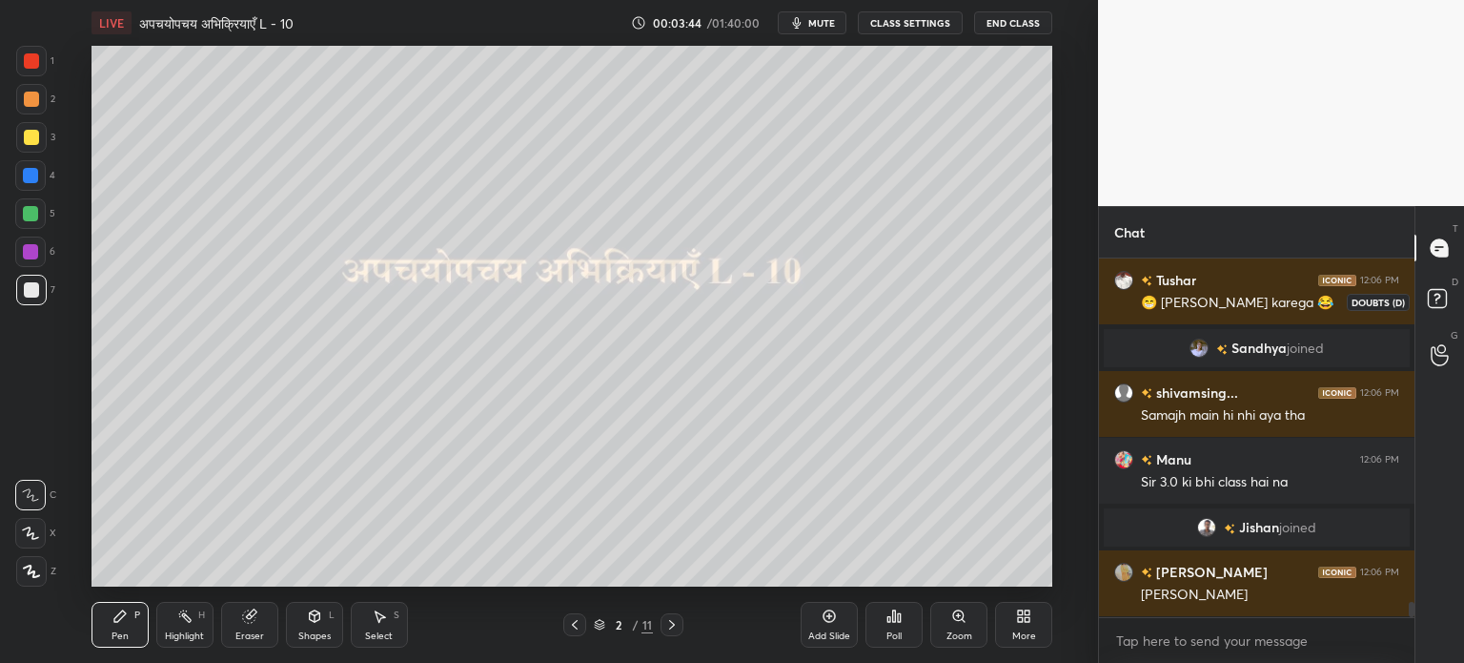
scroll to position [8145, 0]
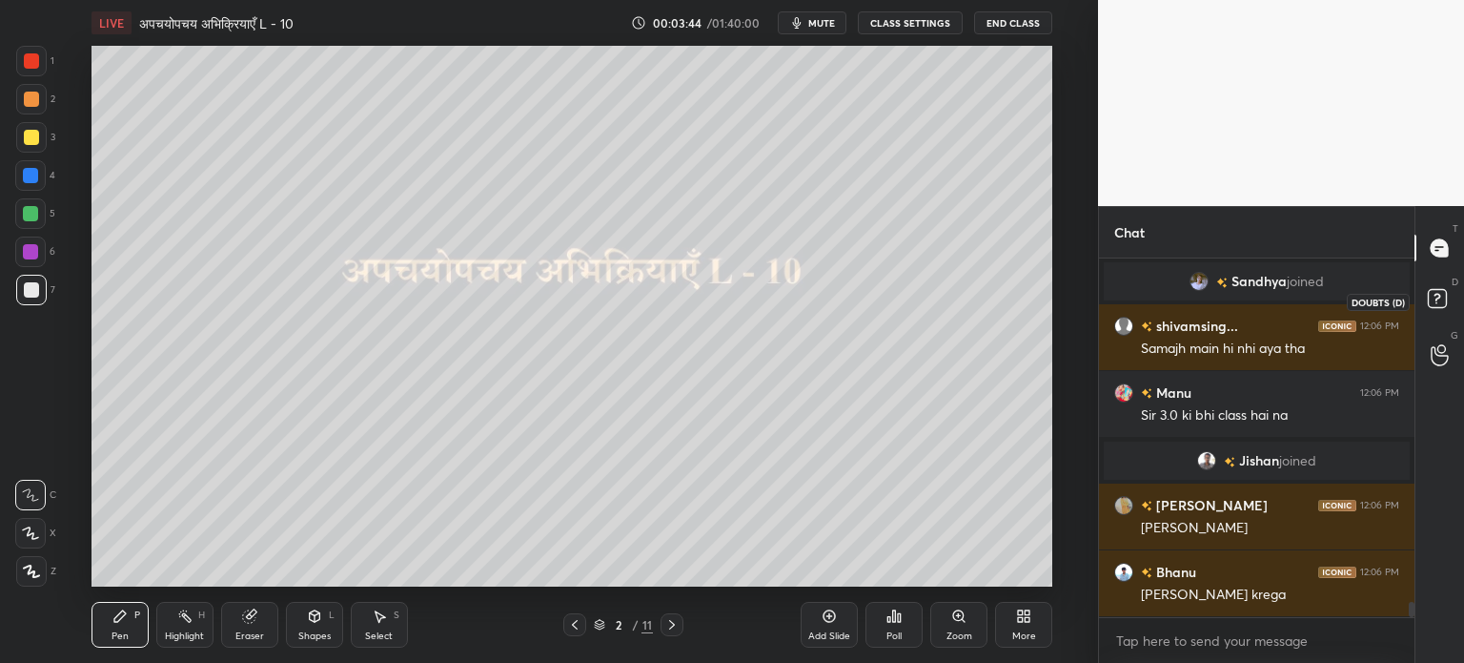
click at [1429, 303] on rect at bounding box center [1437, 299] width 18 height 18
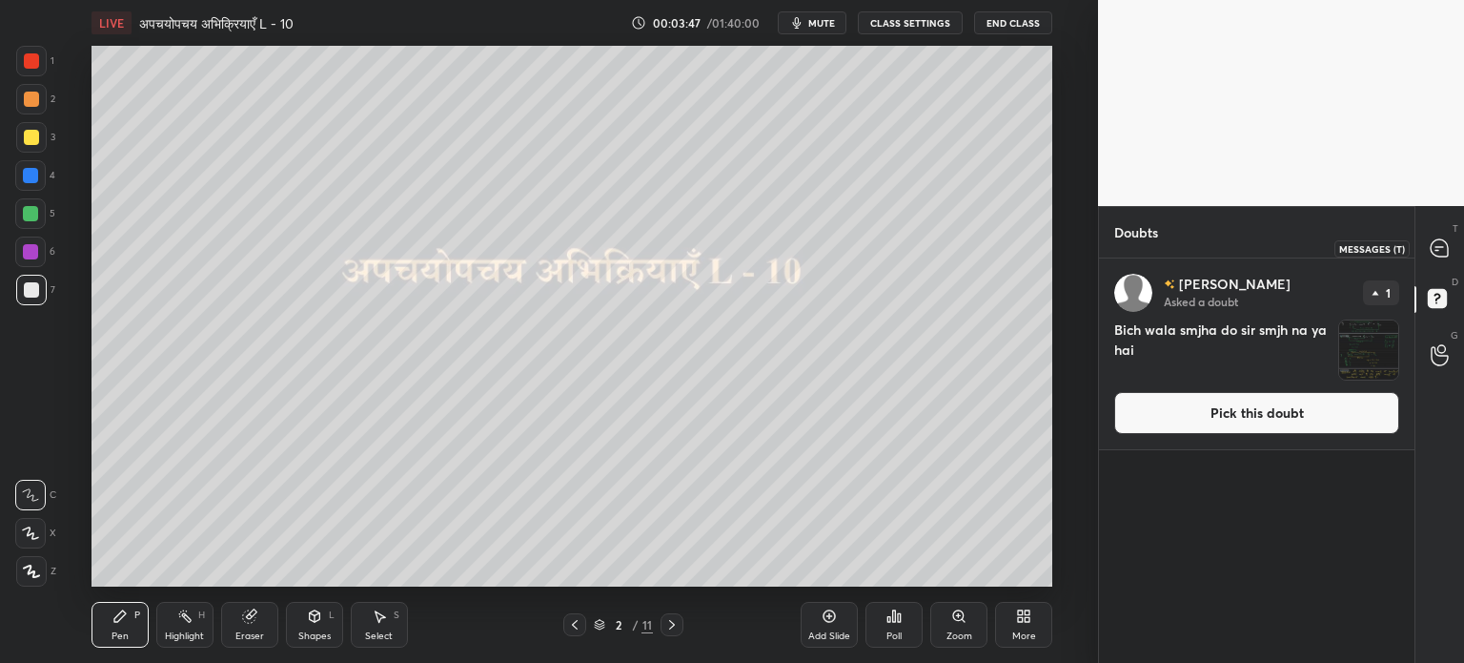
click at [1440, 242] on icon at bounding box center [1439, 247] width 17 height 17
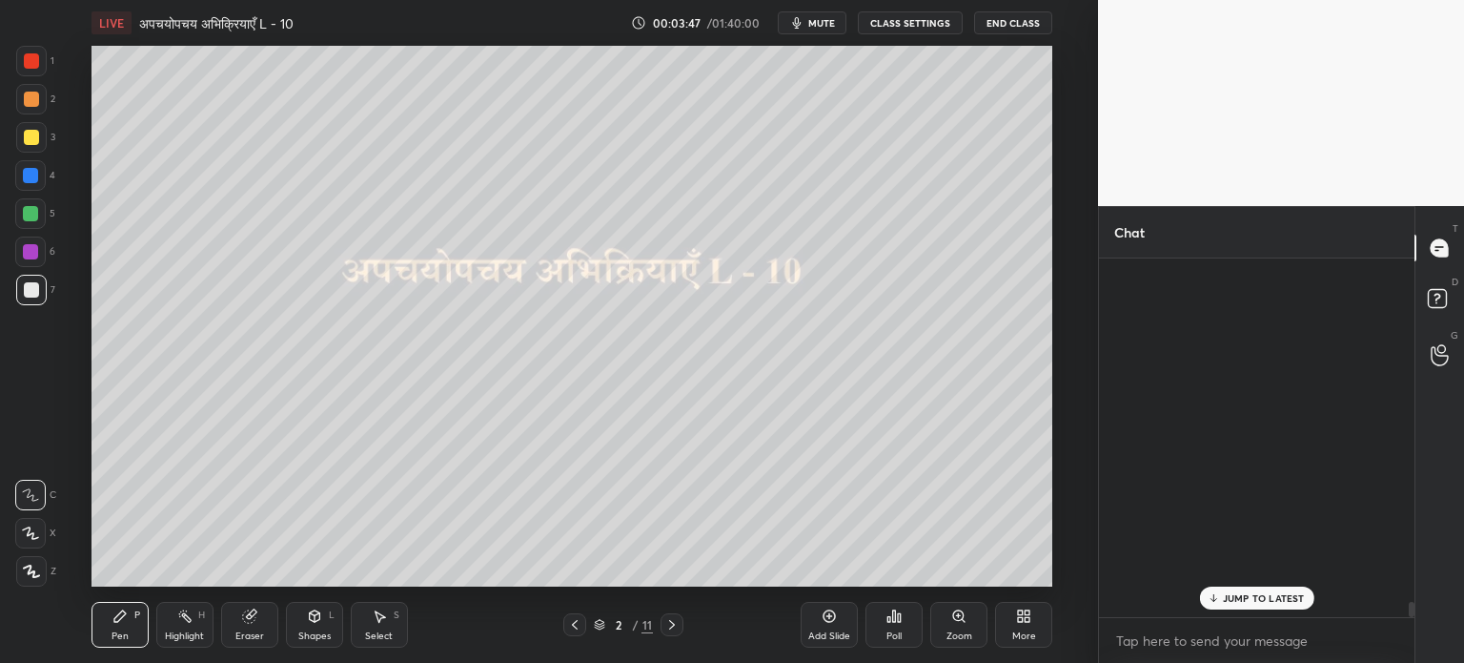
scroll to position [353, 310]
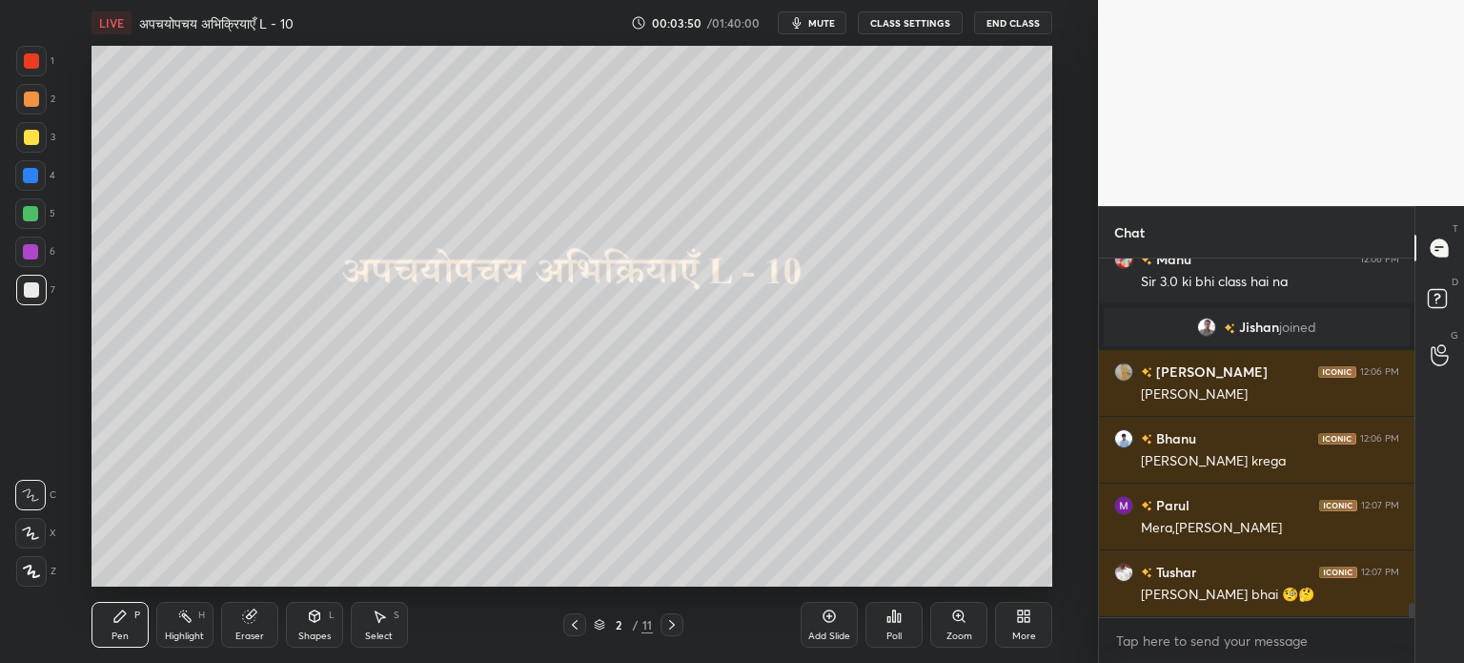
click at [679, 618] on icon at bounding box center [671, 624] width 15 height 15
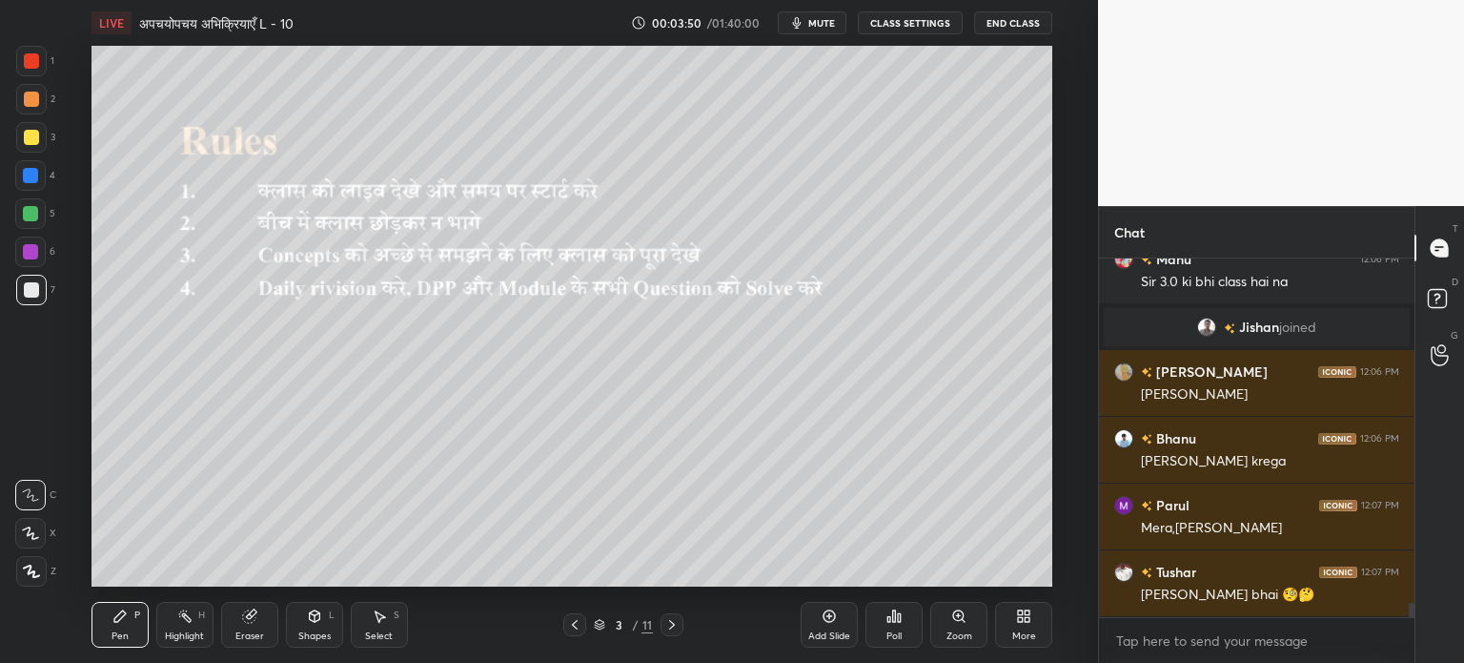
click at [676, 621] on icon at bounding box center [671, 624] width 15 height 15
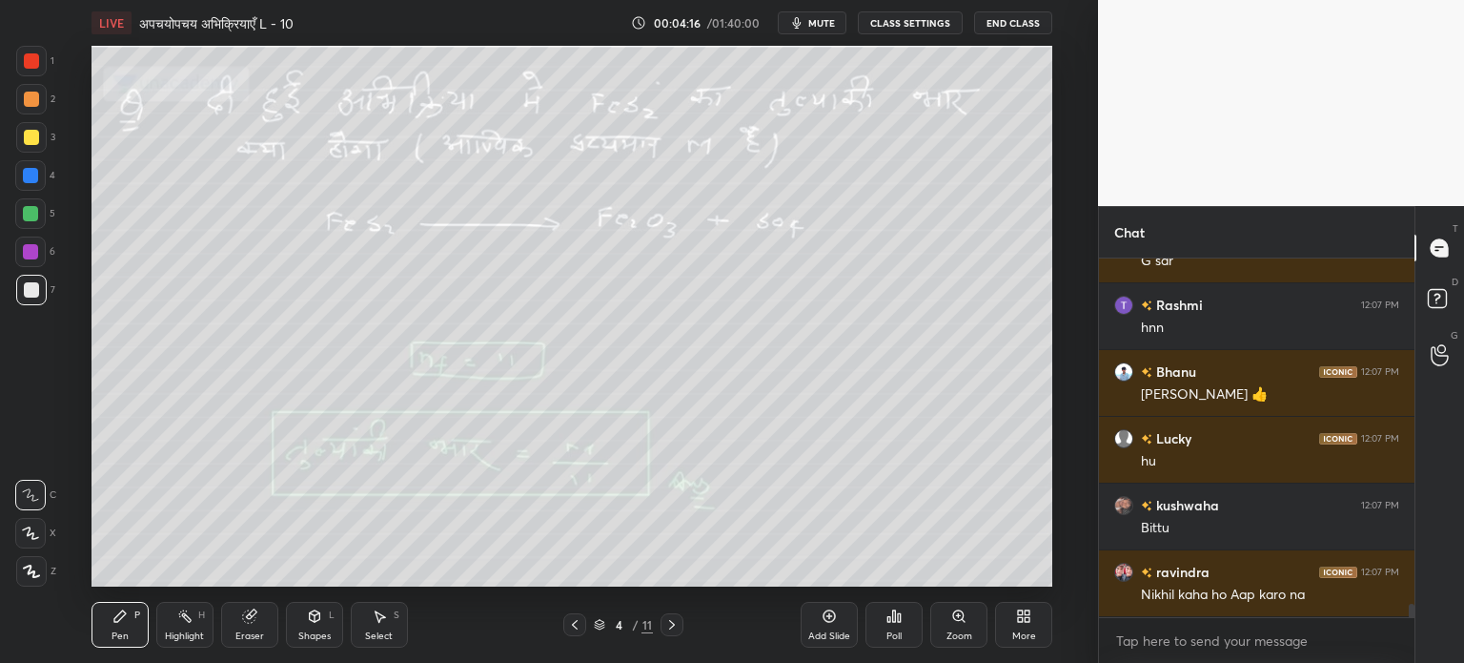
scroll to position [9371, 0]
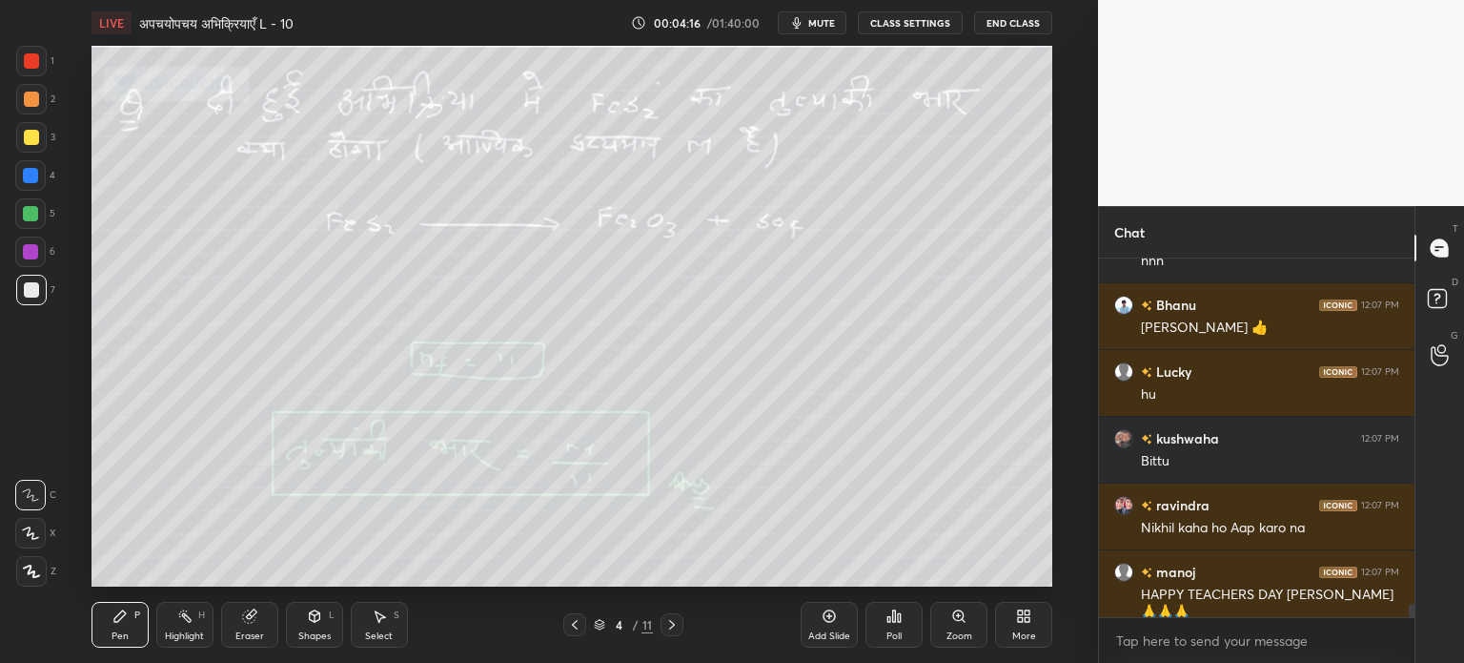
click at [819, 17] on span "mute" at bounding box center [821, 22] width 27 height 13
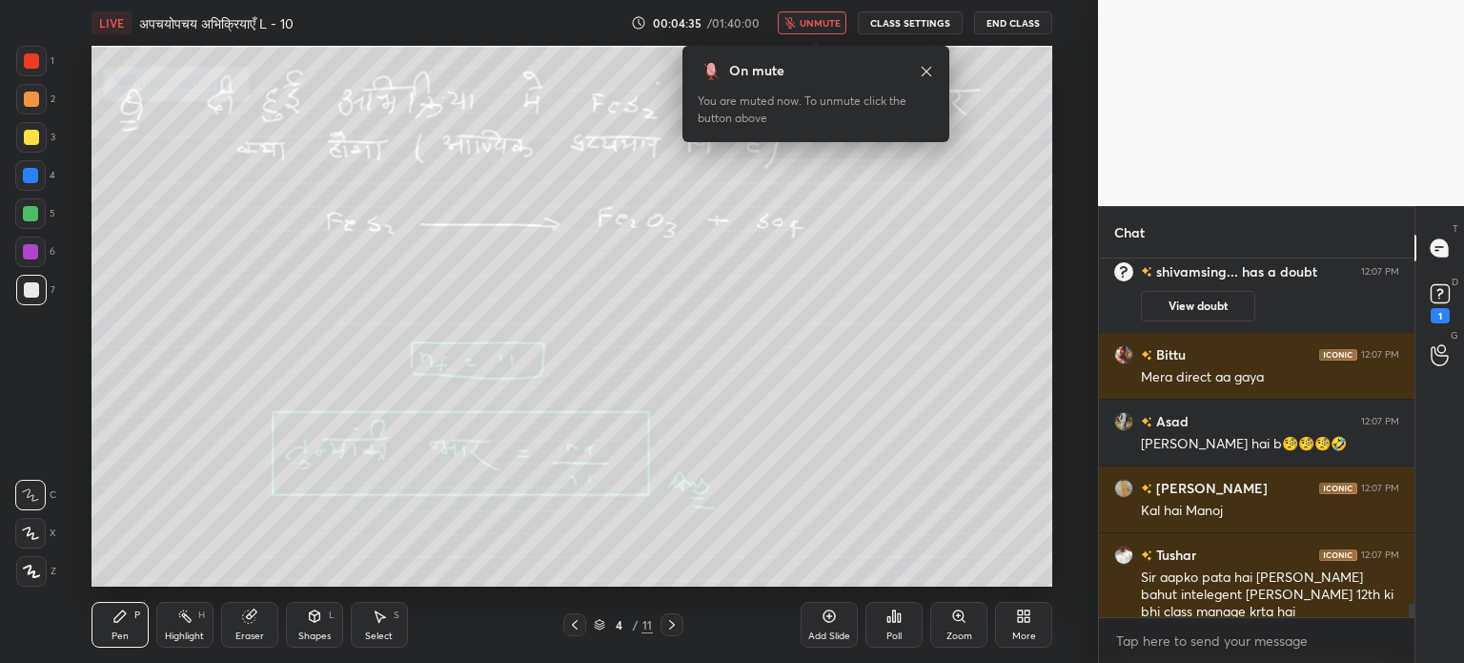
scroll to position [9224, 0]
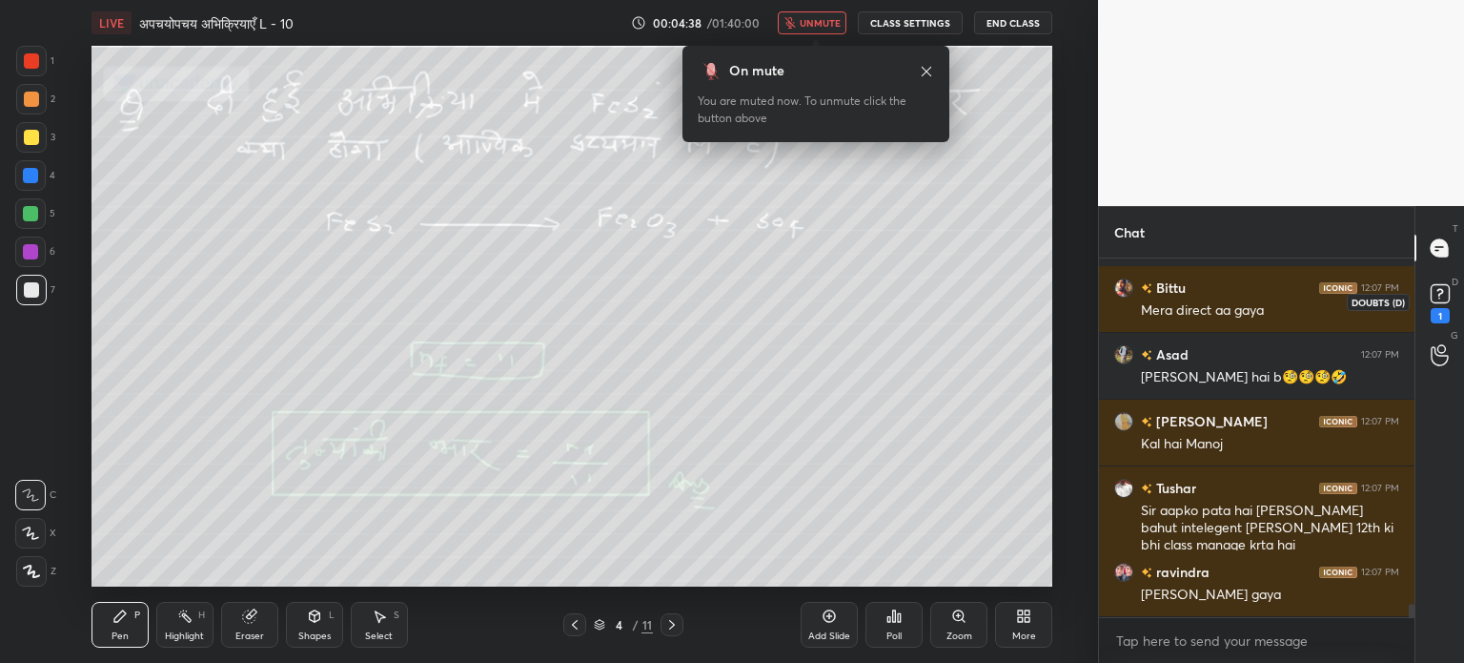
click at [1431, 317] on div "1" at bounding box center [1440, 315] width 19 height 15
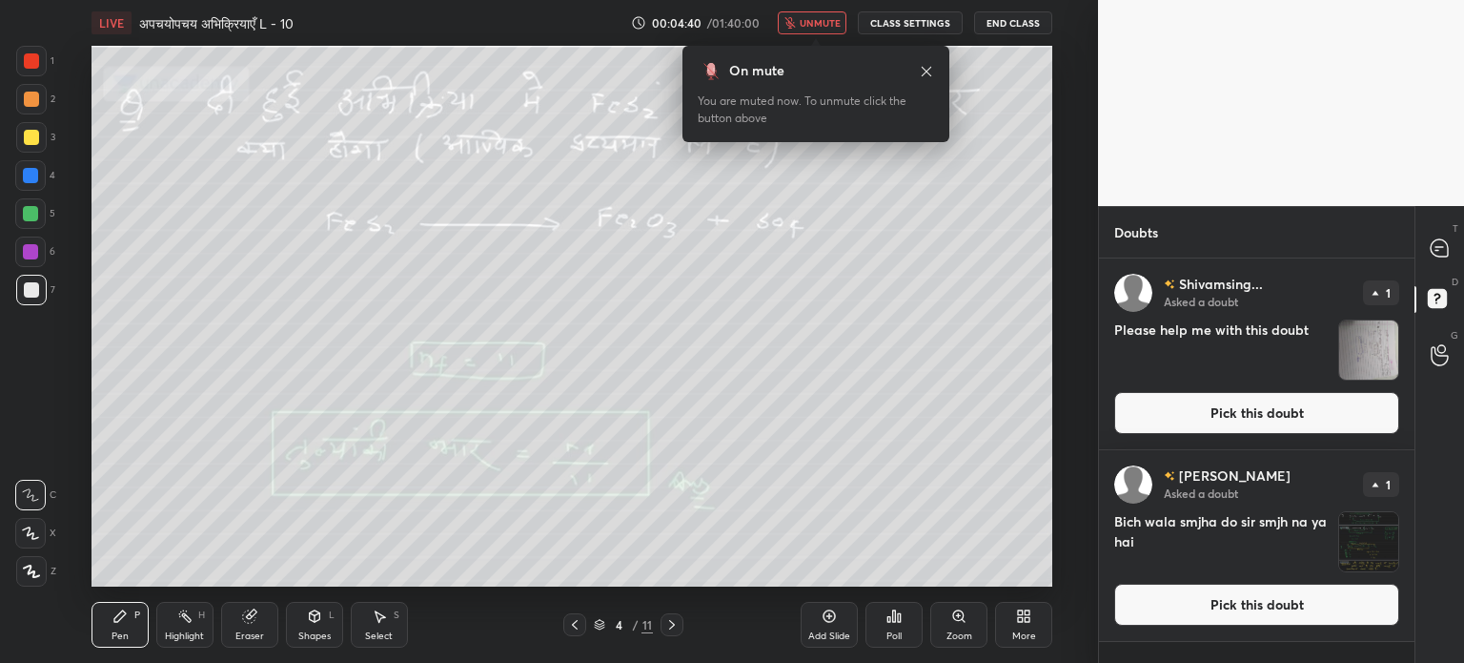
click at [1388, 373] on img "grid" at bounding box center [1368, 349] width 59 height 59
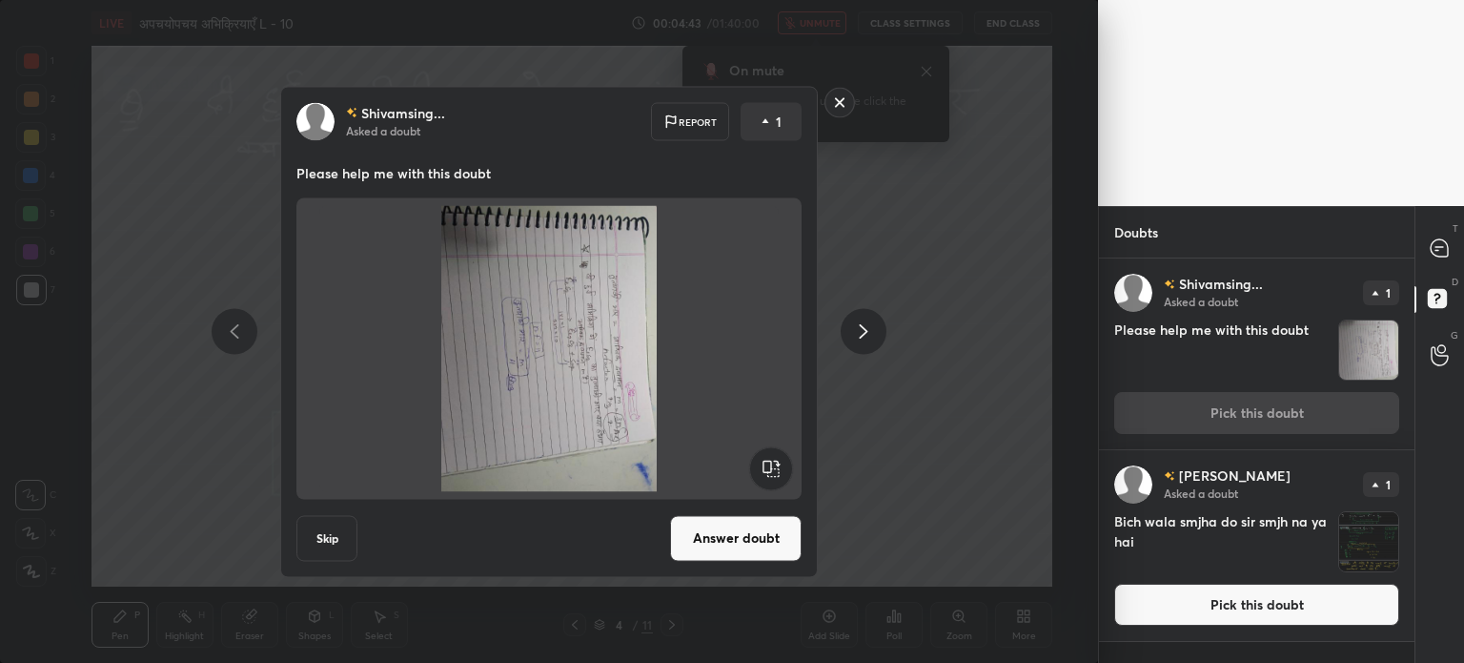
click at [774, 478] on rect at bounding box center [770, 467] width 43 height 43
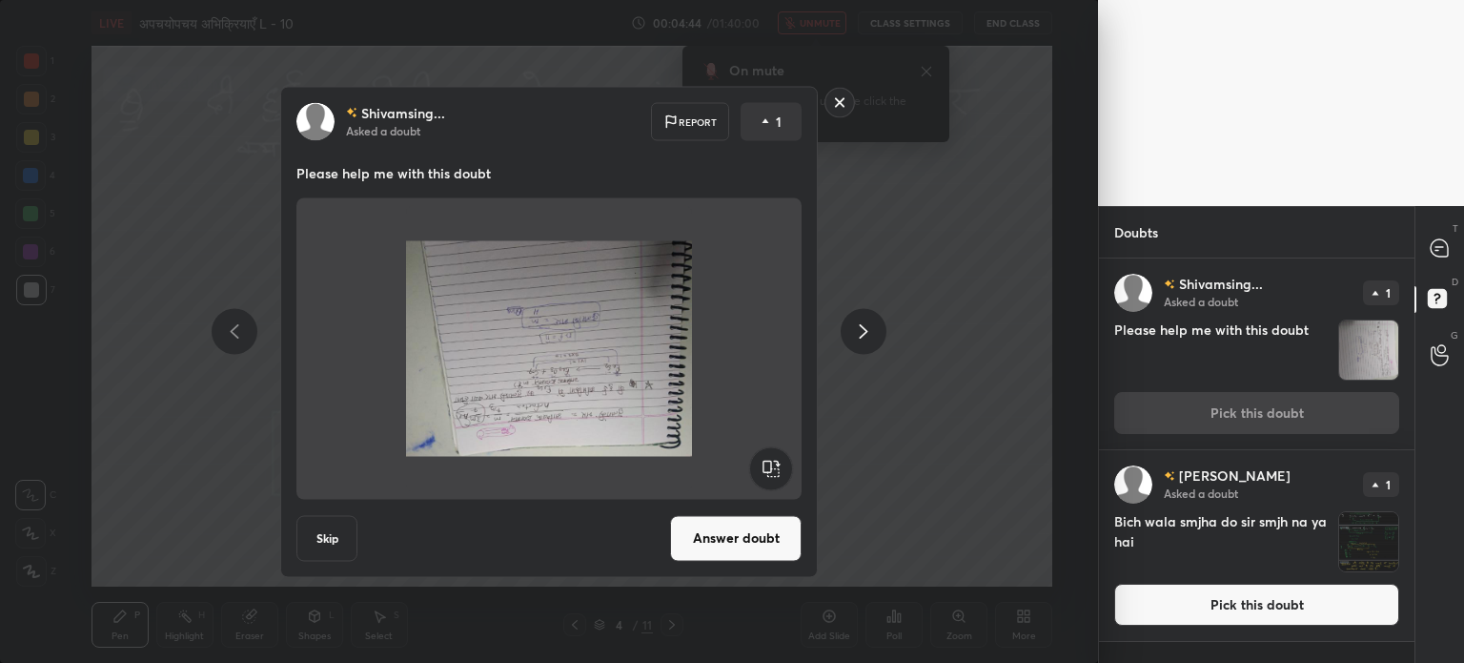
click at [774, 478] on rect at bounding box center [770, 467] width 43 height 43
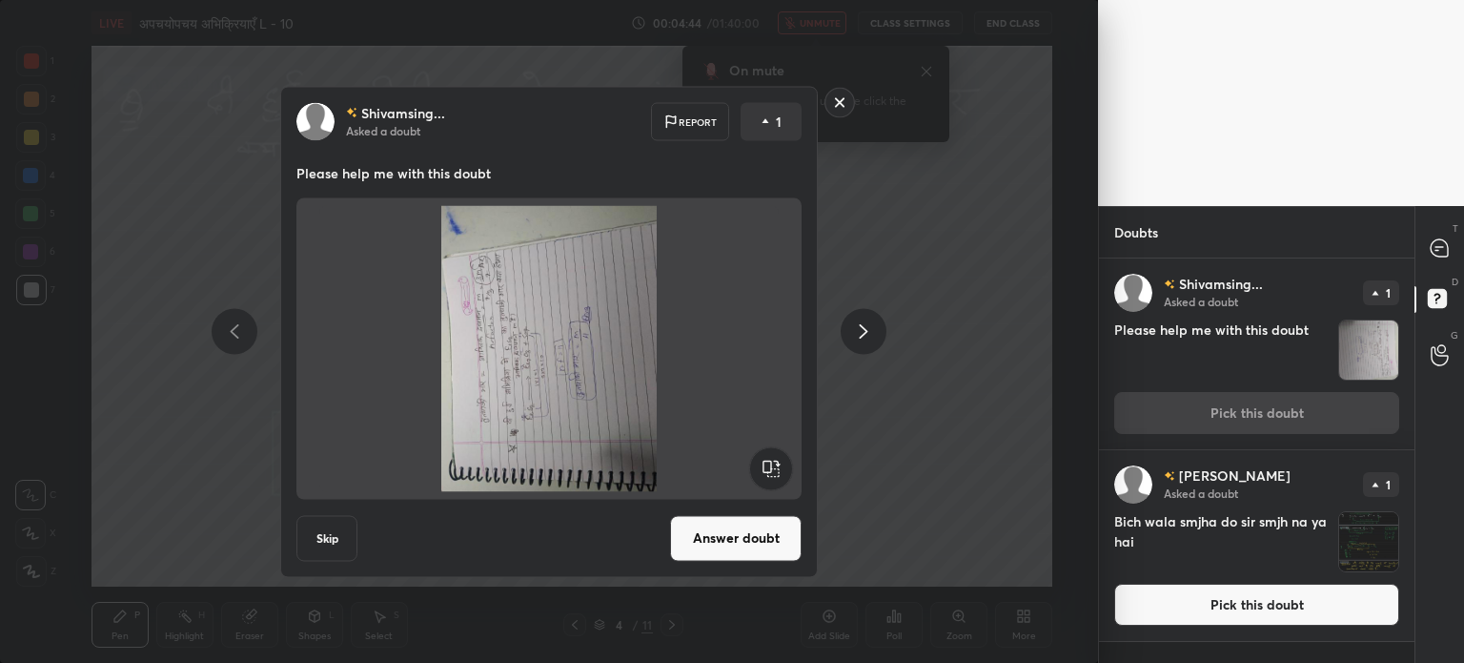
click at [774, 478] on rect at bounding box center [770, 467] width 43 height 43
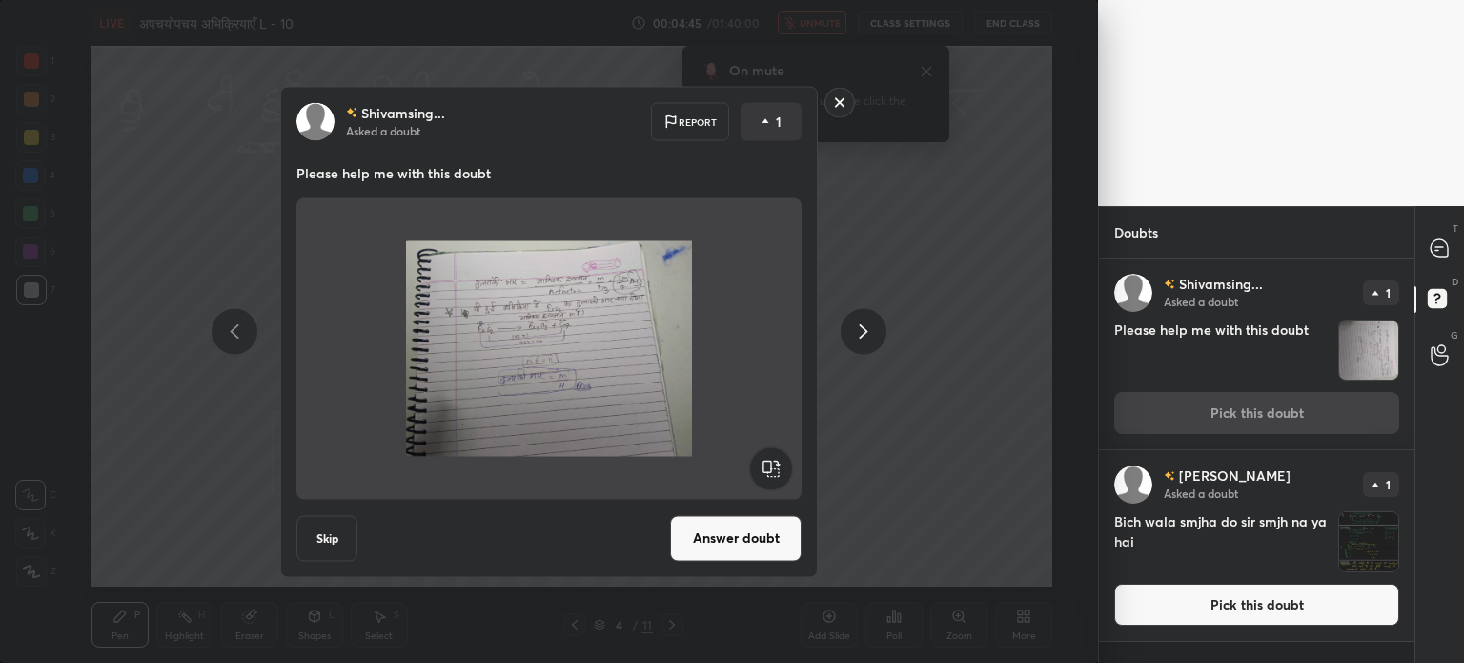
click at [763, 547] on button "Answer doubt" at bounding box center [736, 538] width 132 height 46
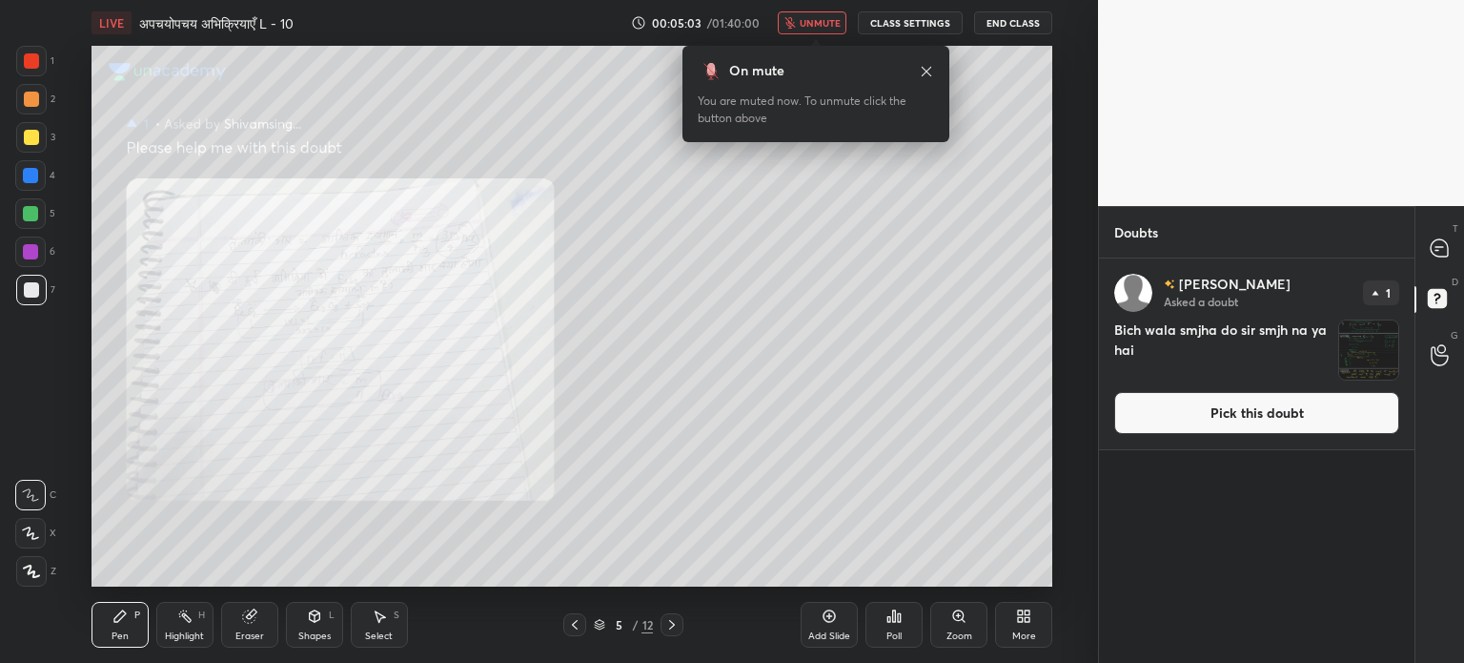
click at [1440, 229] on div "T Messages (T)" at bounding box center [1440, 247] width 49 height 53
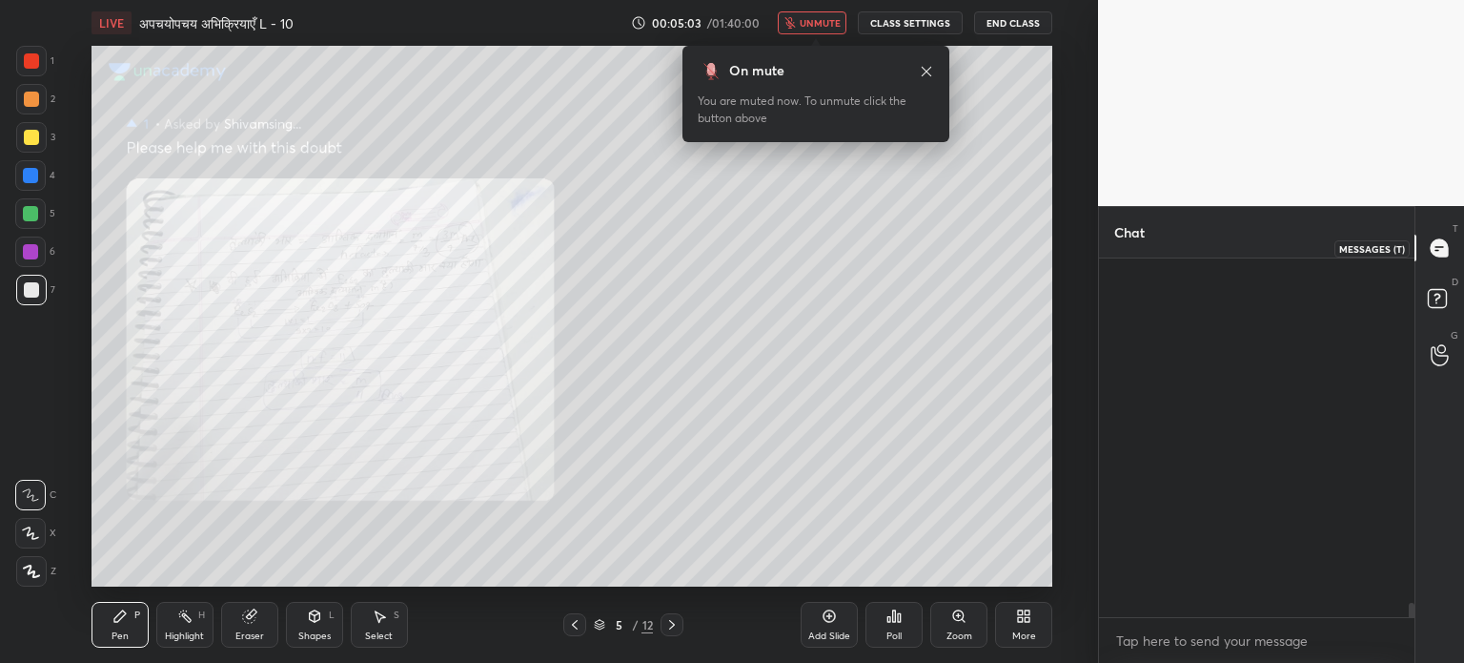
scroll to position [353, 310]
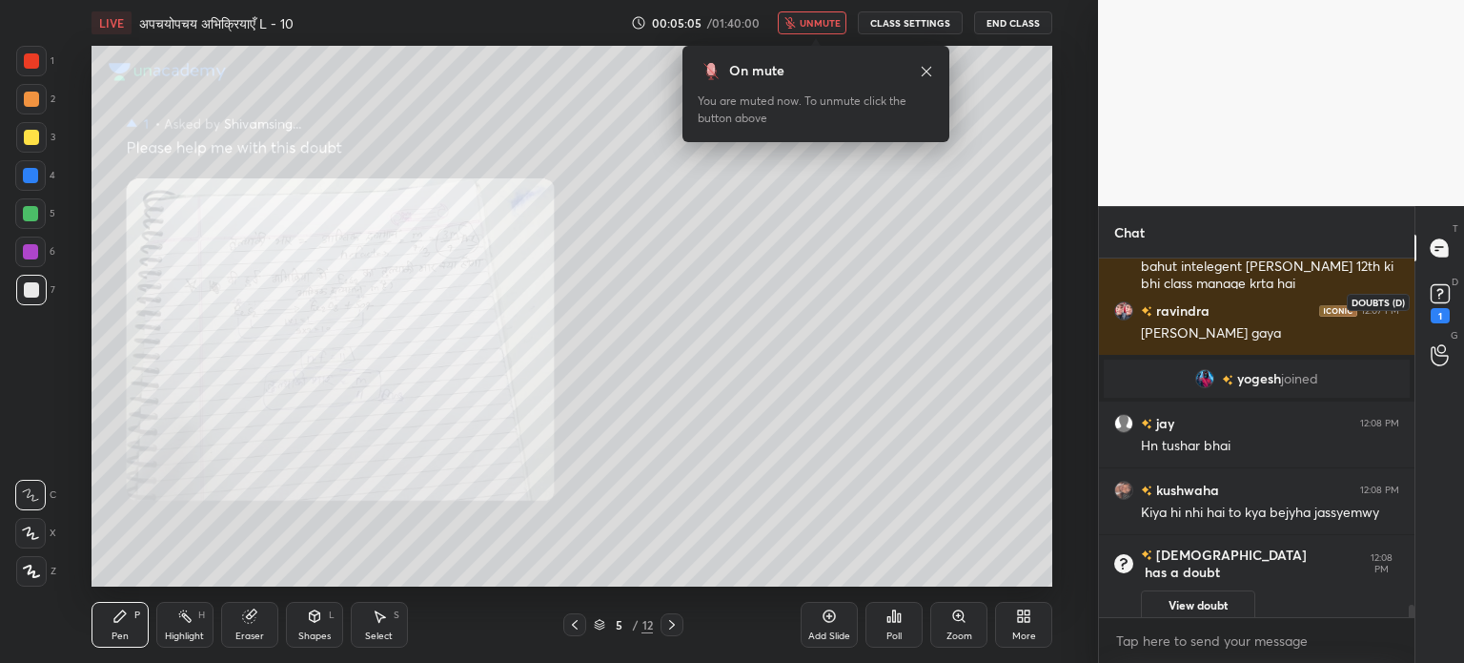
click at [1433, 294] on rect at bounding box center [1440, 294] width 18 height 18
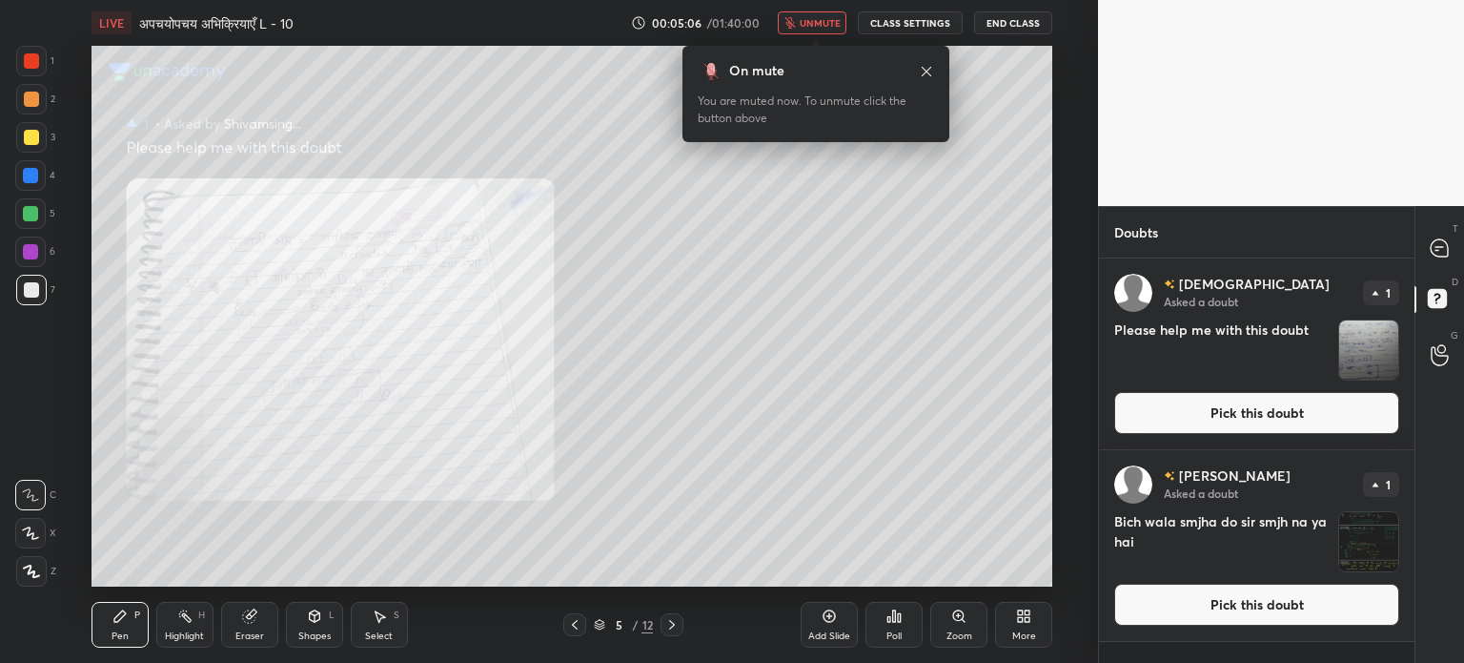
click at [1372, 352] on img "grid" at bounding box center [1368, 349] width 59 height 59
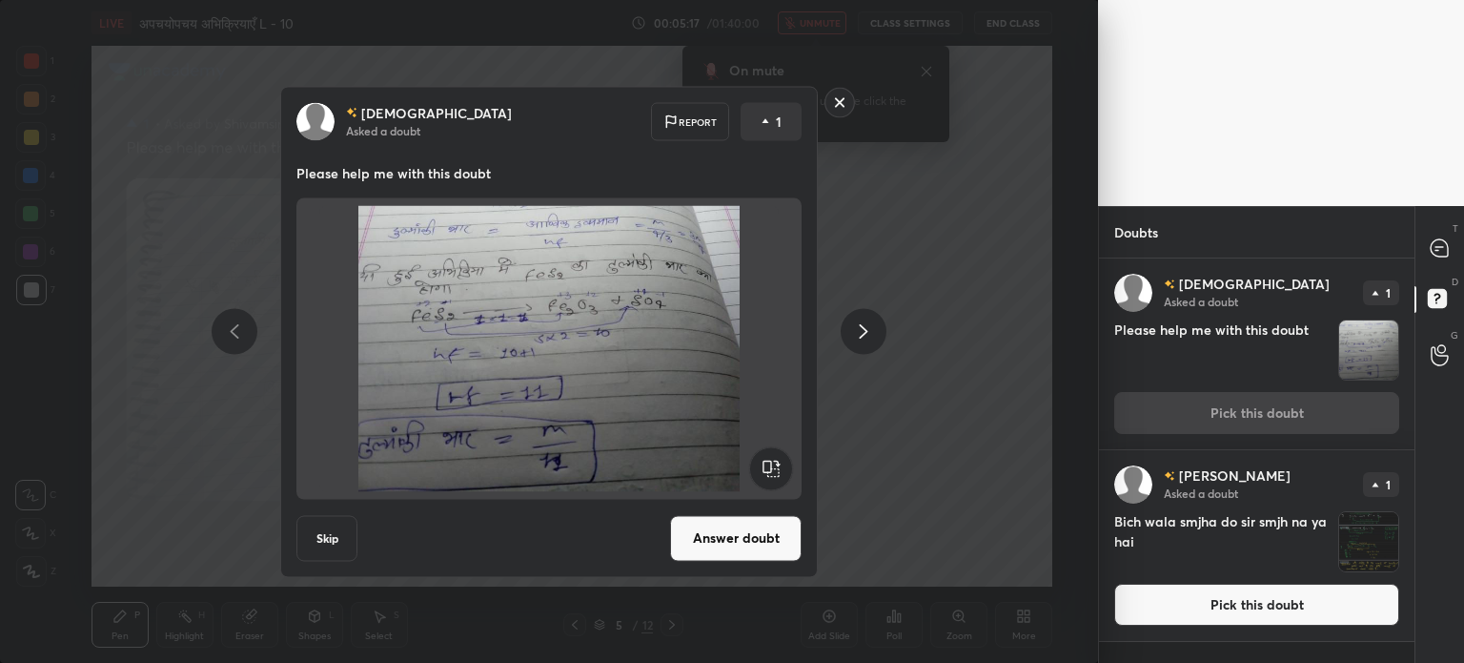
click at [898, 468] on div "[PERSON_NAME] Asked a doubt Report 1 Please help me with this doubt Skip Answer…" at bounding box center [549, 331] width 721 height 491
click at [750, 518] on button "Answer doubt" at bounding box center [736, 538] width 132 height 46
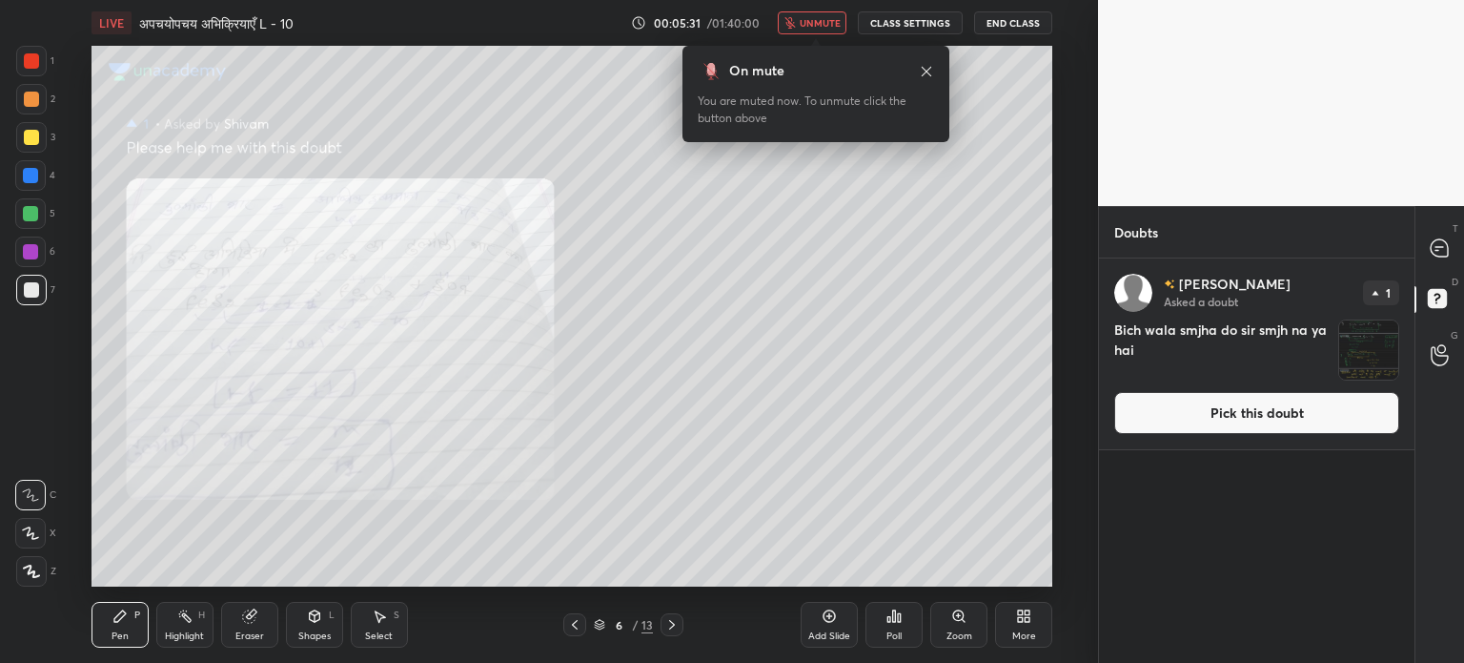
click at [579, 625] on icon at bounding box center [574, 624] width 15 height 15
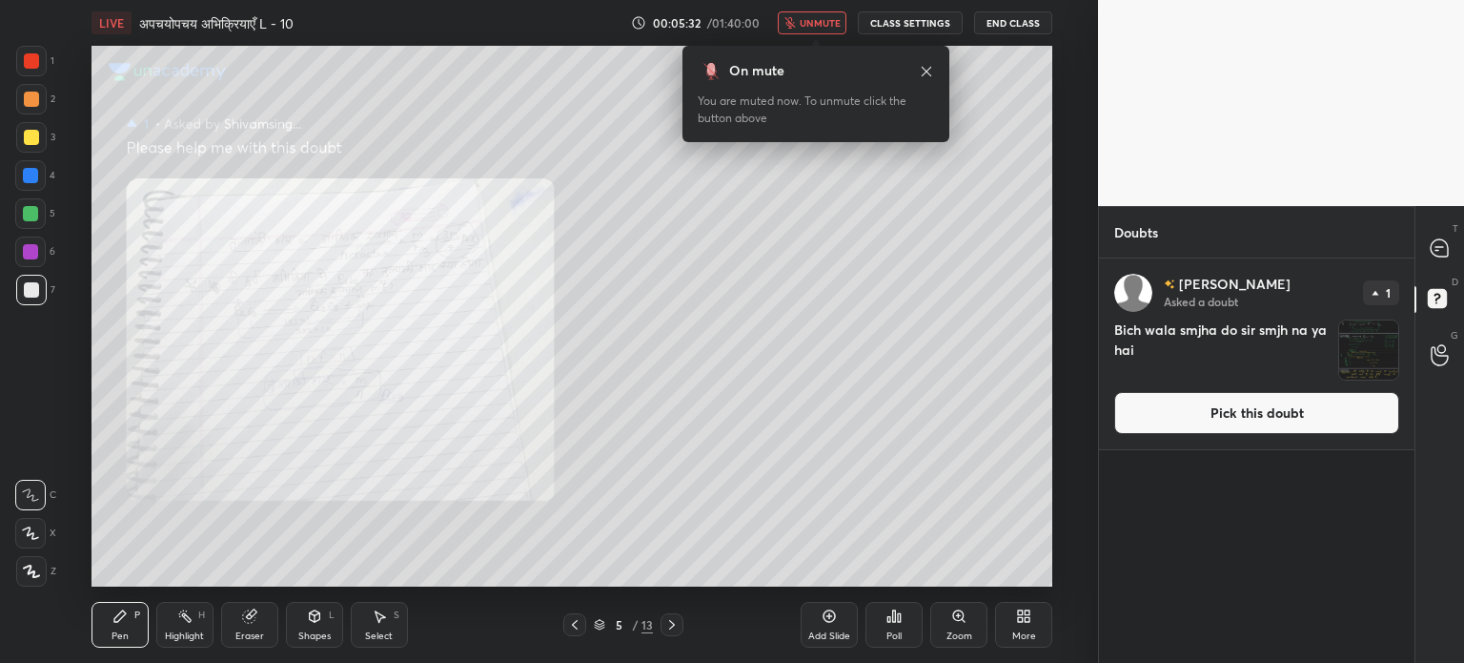
click at [839, 18] on span "unmute" at bounding box center [820, 22] width 41 height 13
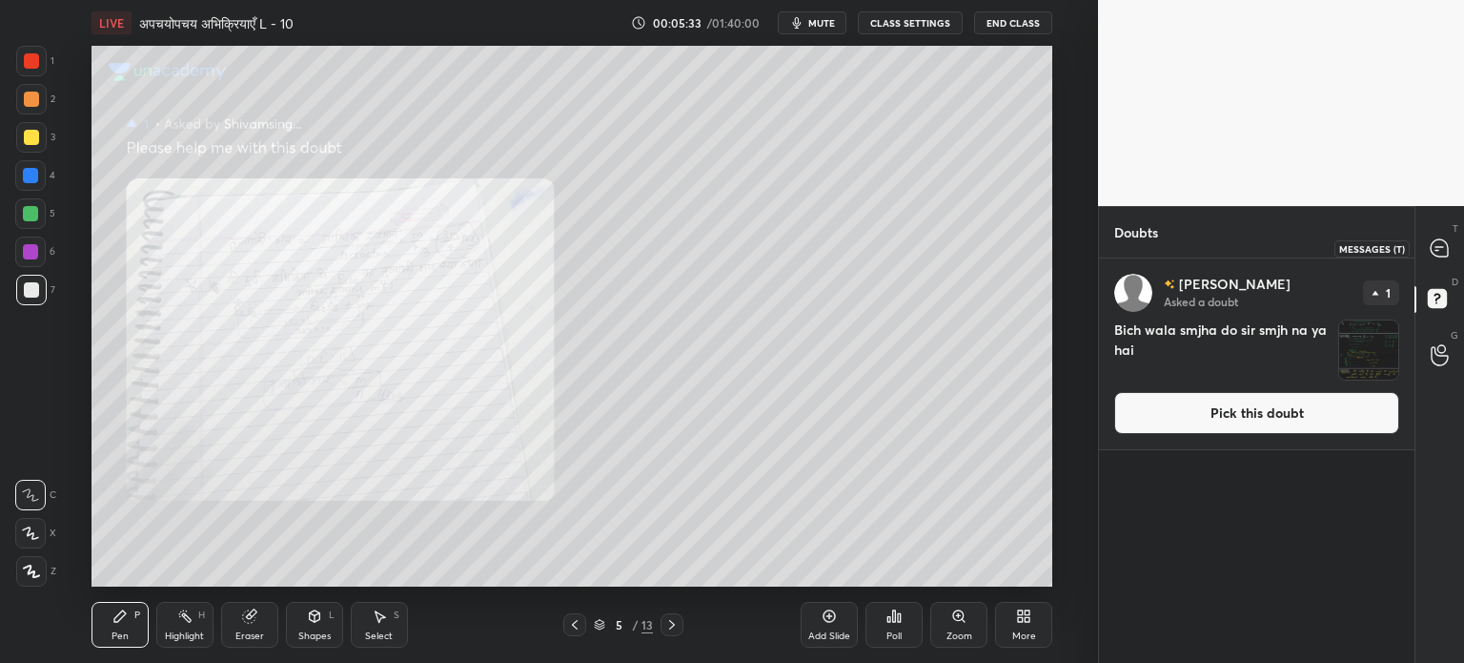
click at [1445, 261] on div at bounding box center [1440, 248] width 38 height 34
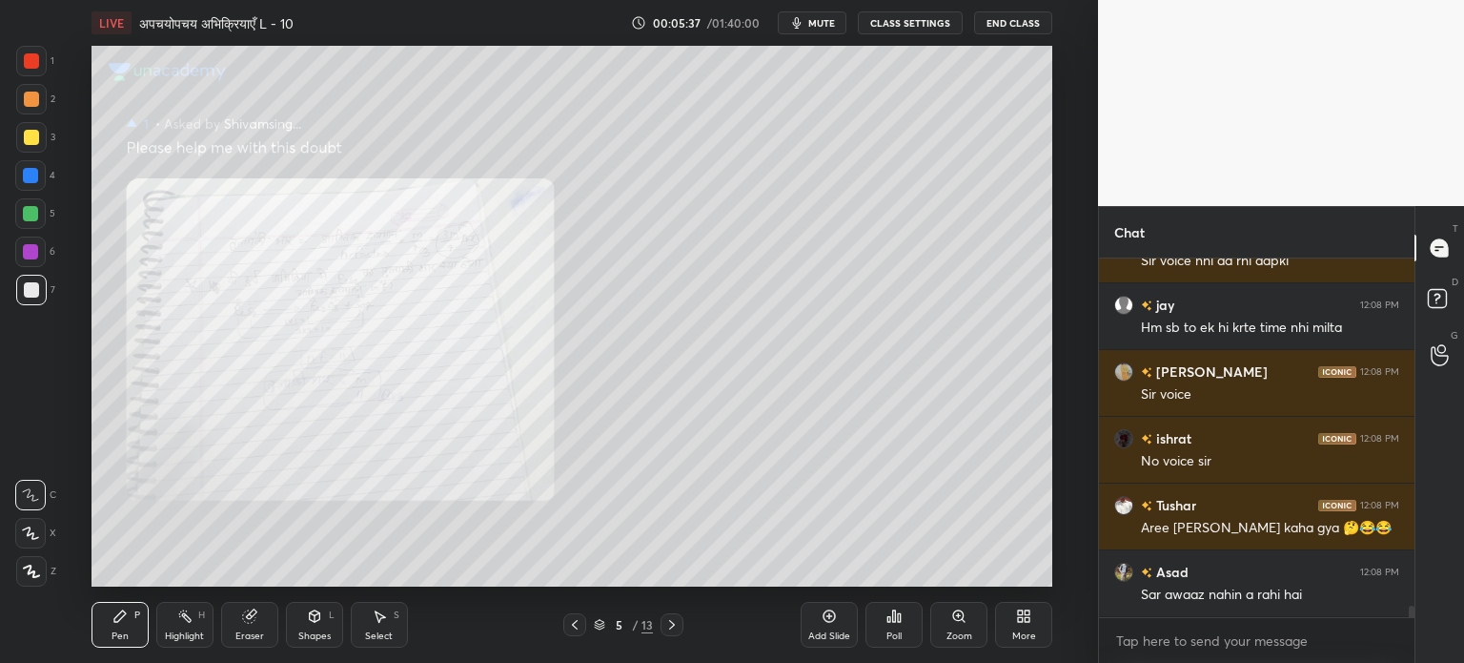
scroll to position [10425, 0]
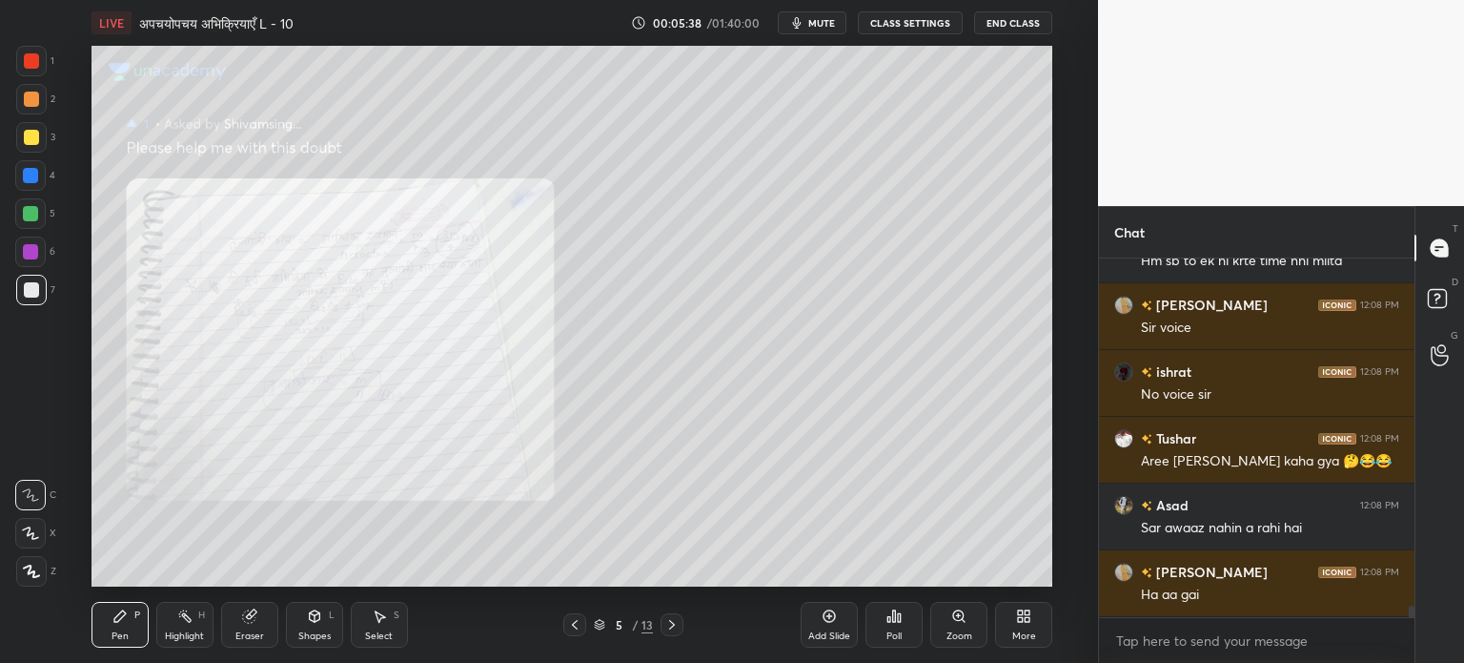
click at [587, 633] on div "5 / 13" at bounding box center [623, 624] width 120 height 23
click at [581, 624] on icon at bounding box center [574, 624] width 15 height 15
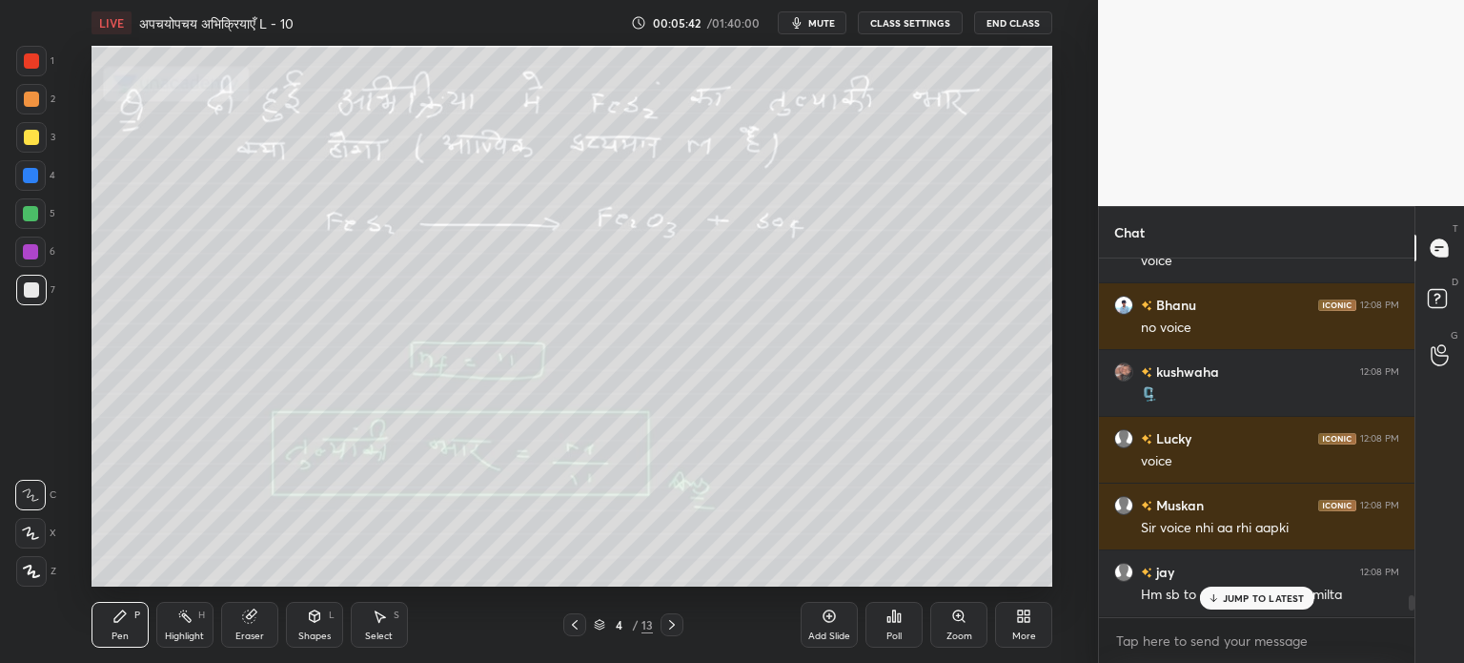
scroll to position [10235, 0]
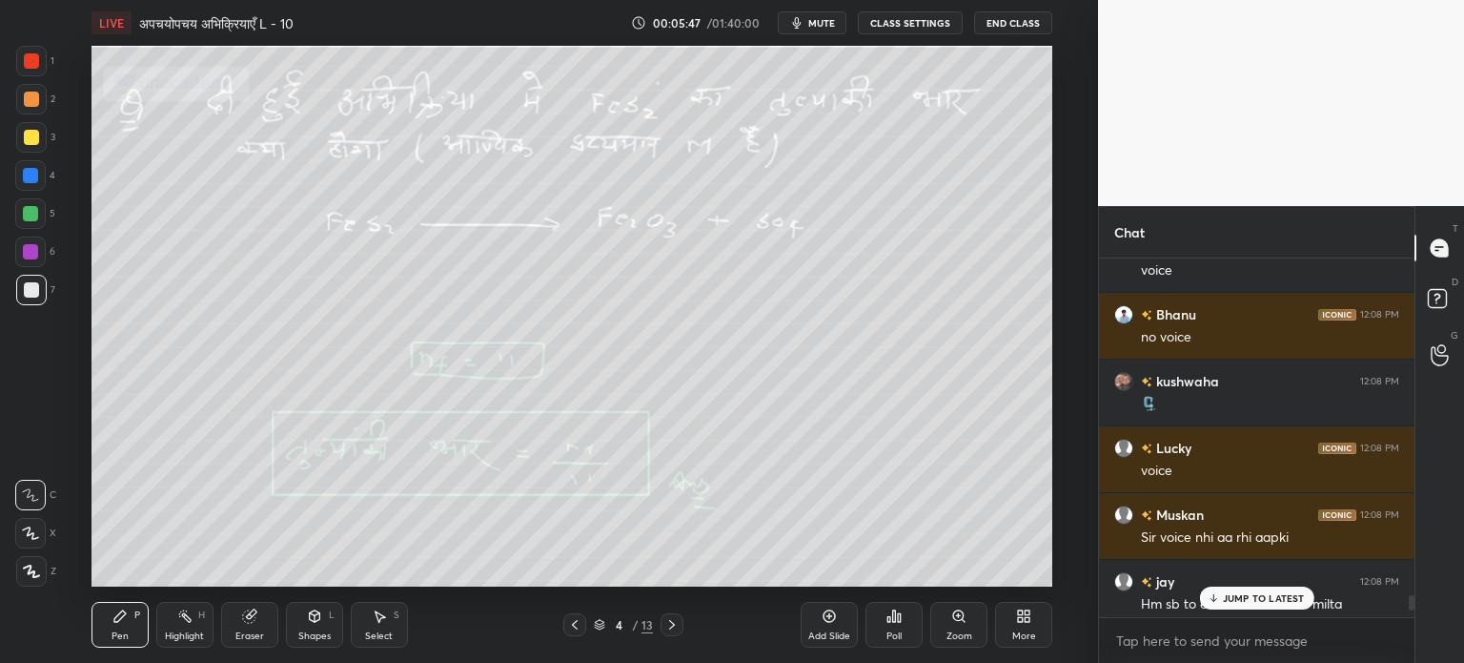
click at [28, 218] on div at bounding box center [30, 213] width 15 height 15
click at [1257, 607] on div "JUMP TO LATEST" at bounding box center [1256, 597] width 114 height 23
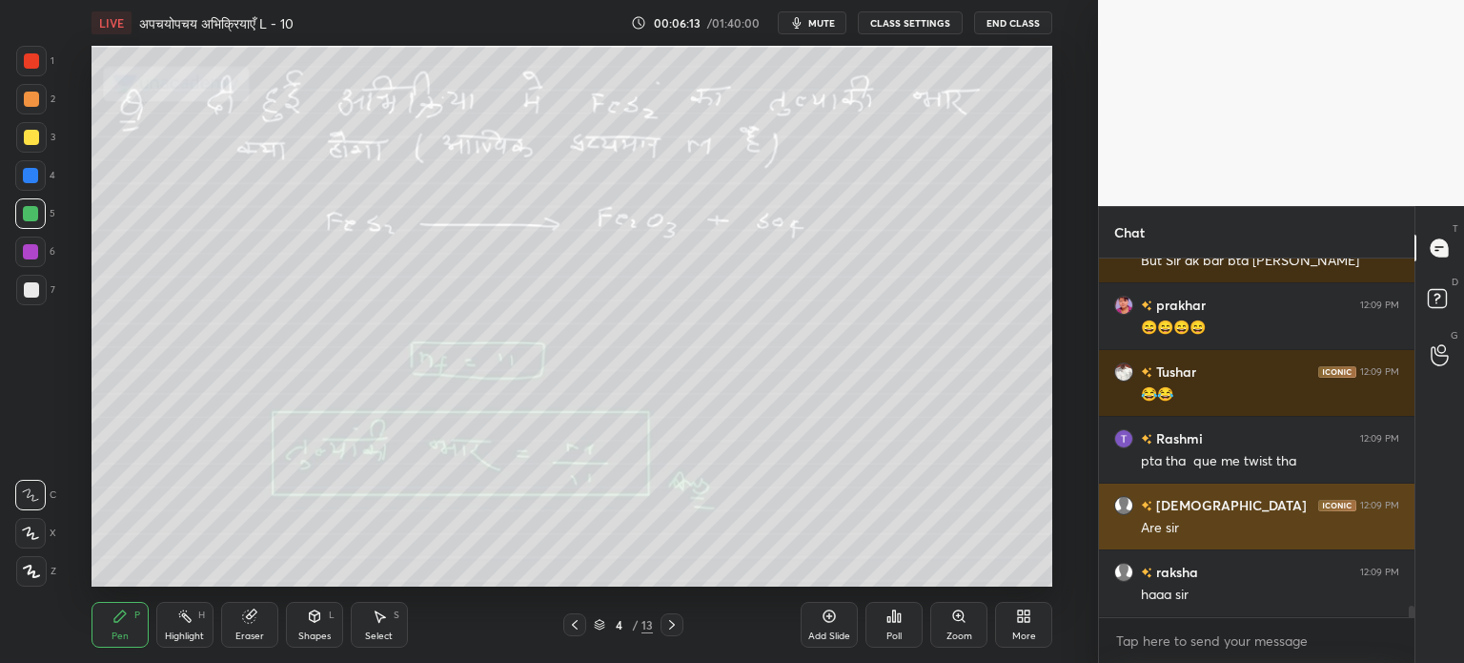
scroll to position [11112, 0]
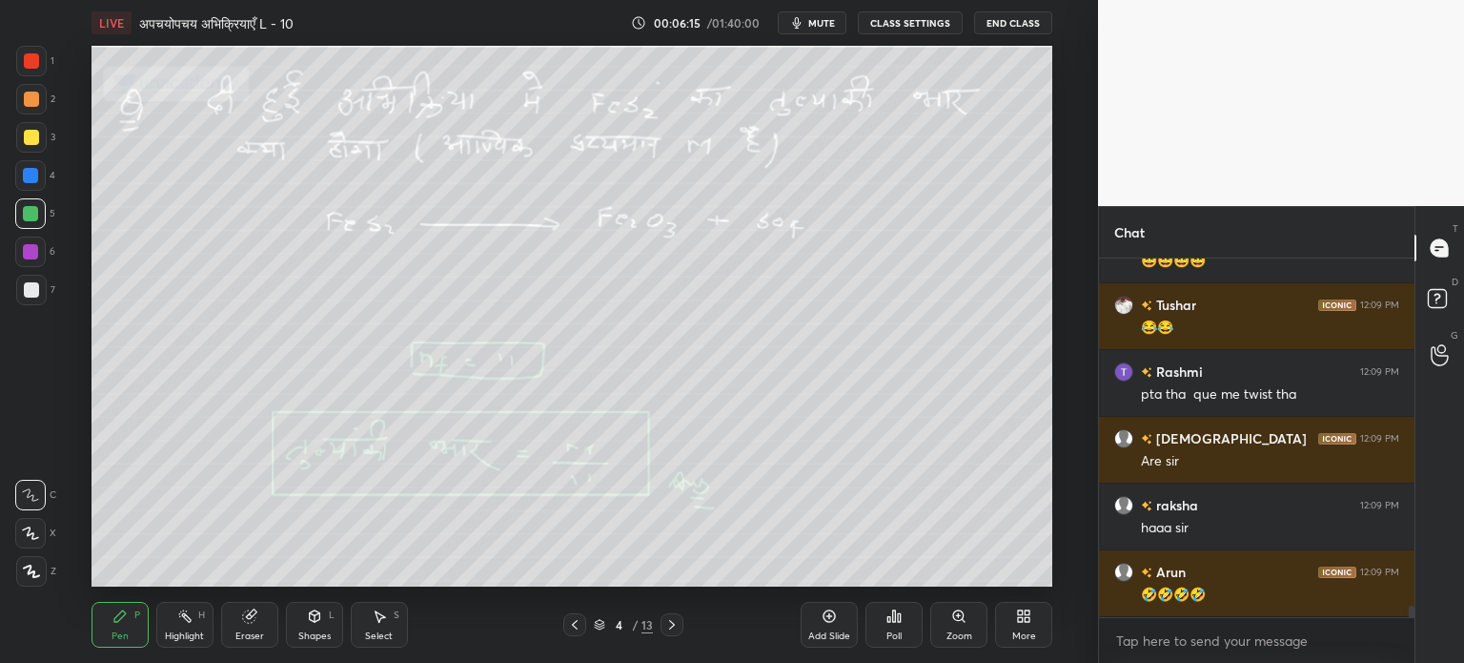
click at [664, 622] on div at bounding box center [672, 624] width 23 height 23
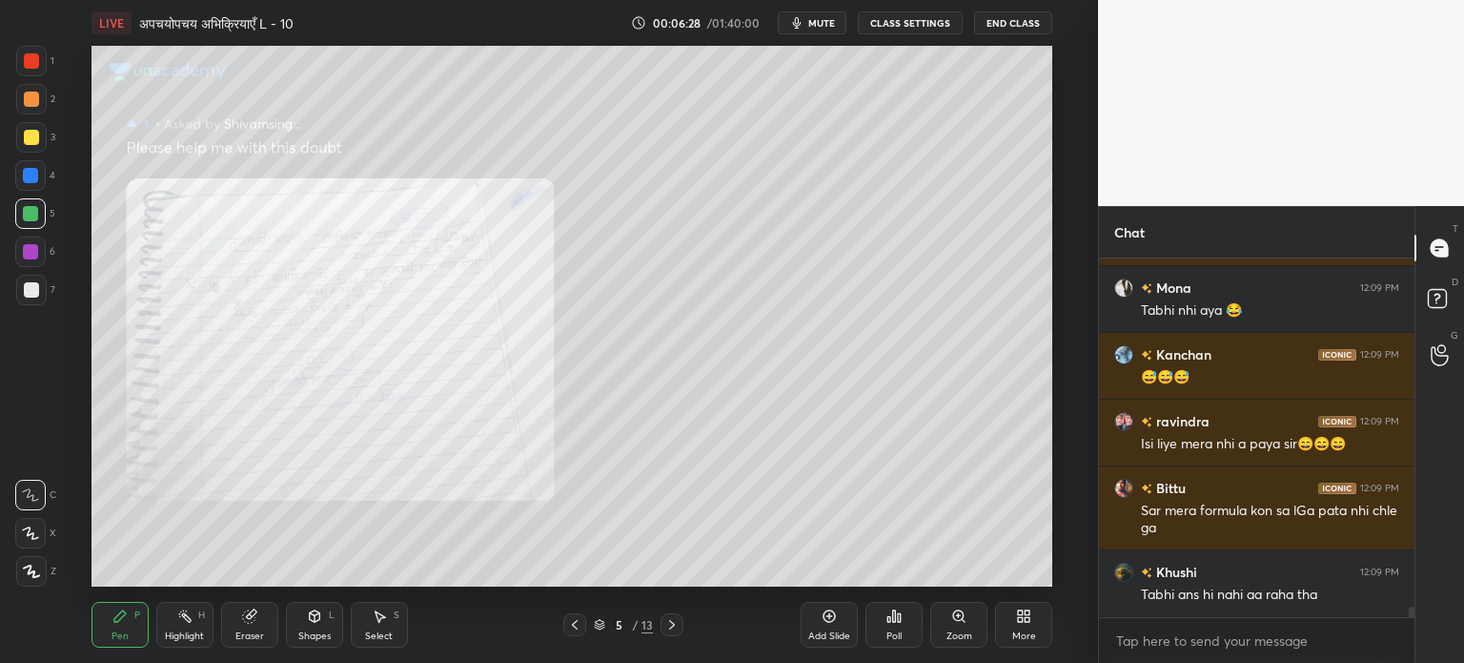
scroll to position [11695, 0]
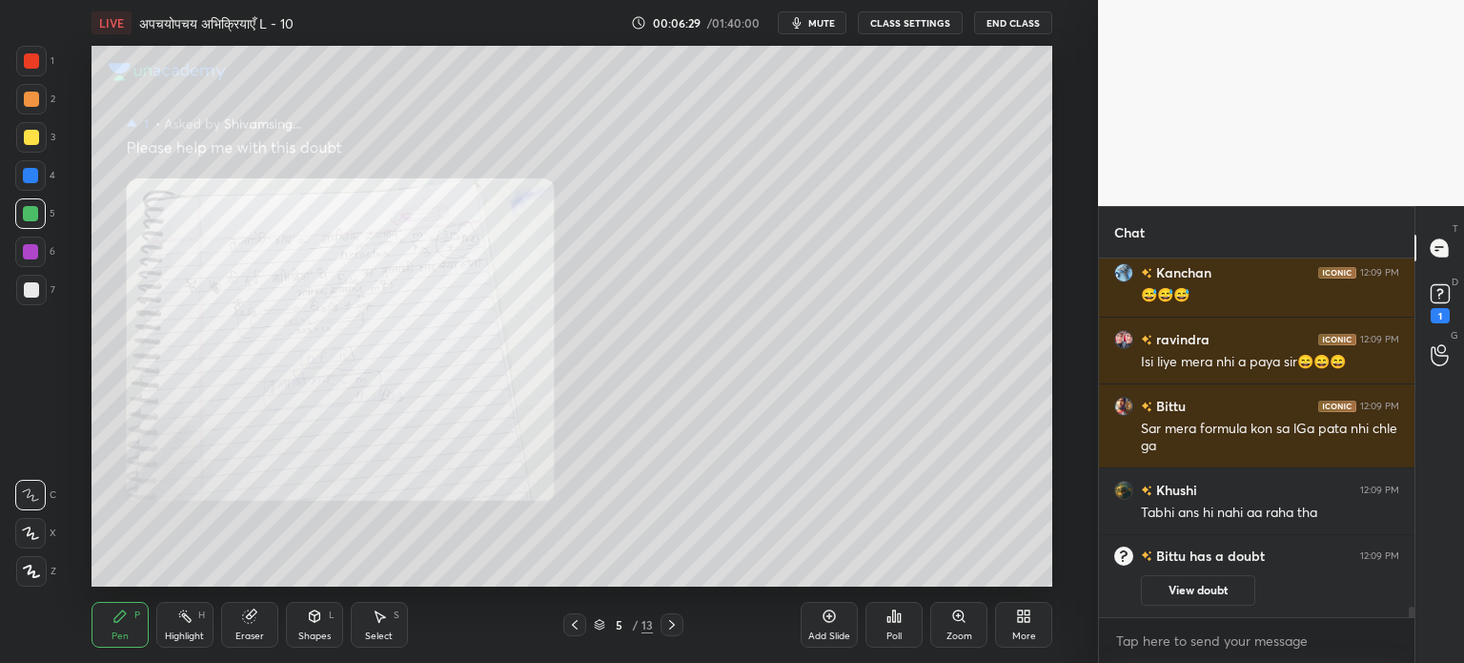
click at [580, 630] on icon at bounding box center [574, 624] width 15 height 15
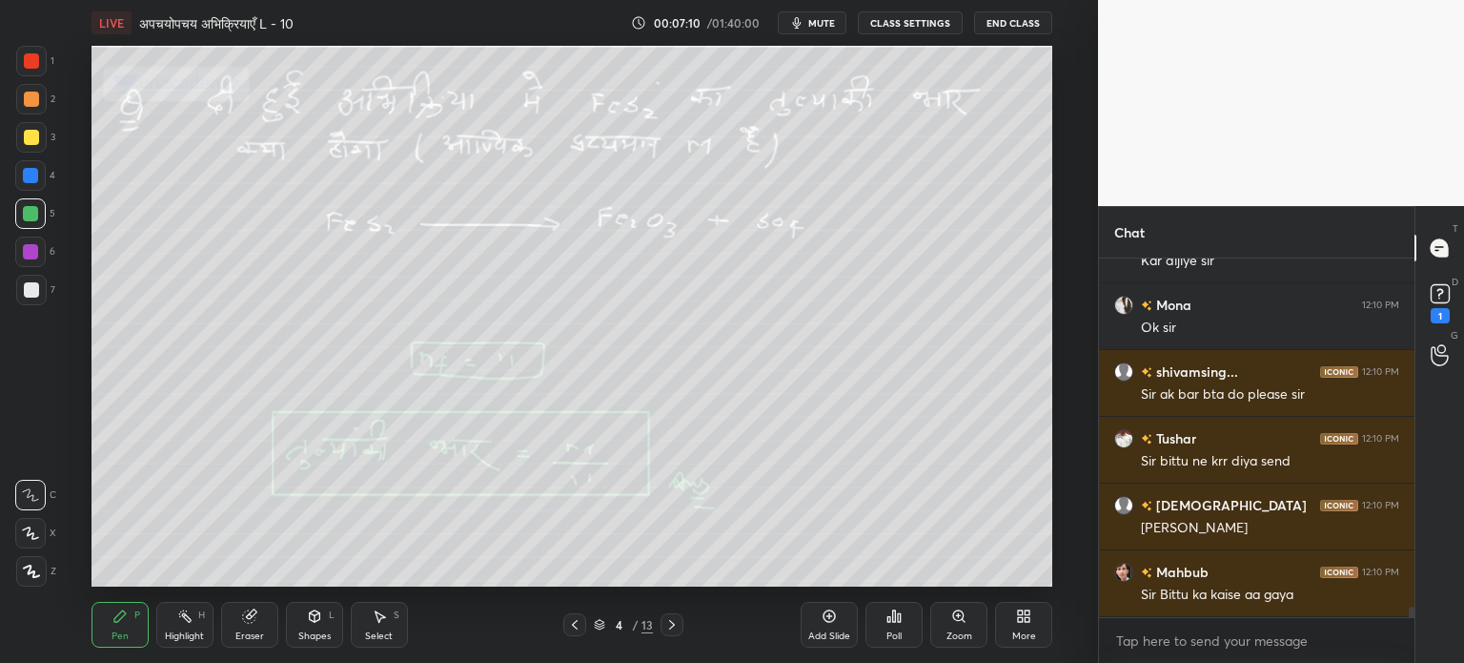
scroll to position [11859, 0]
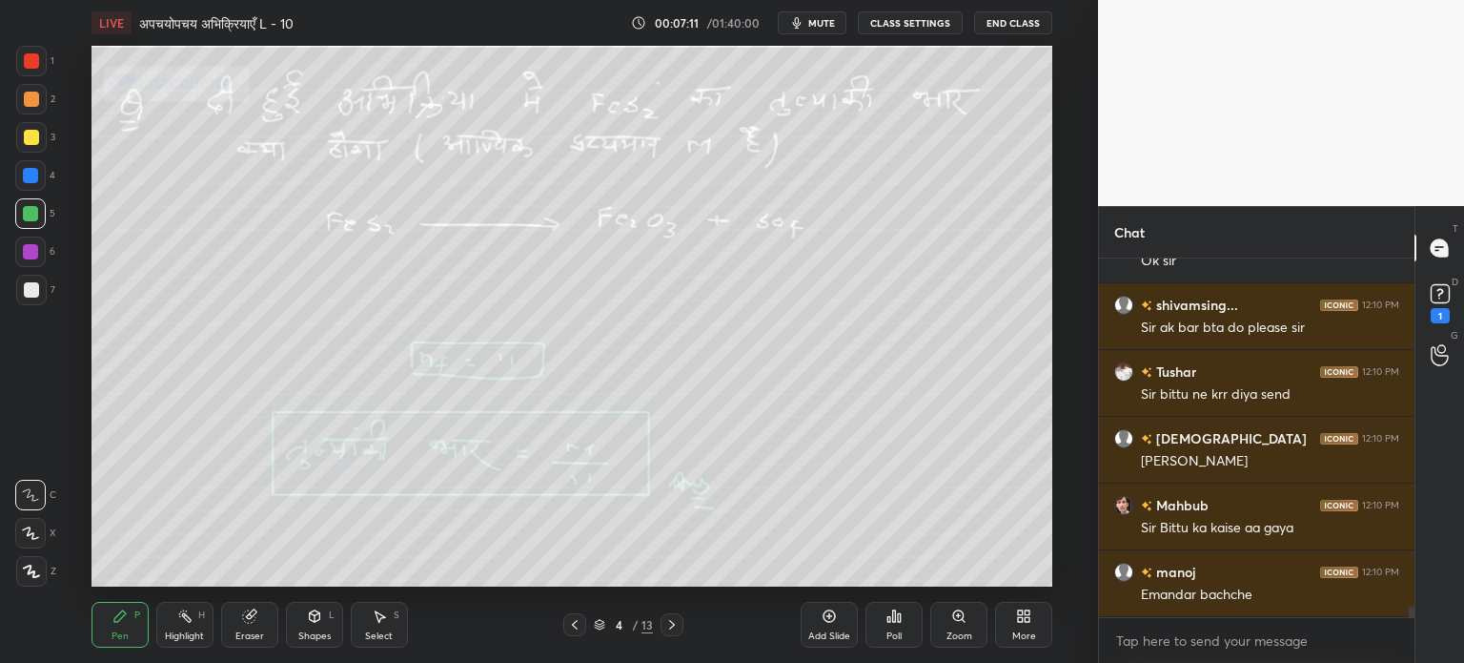
click at [671, 631] on icon at bounding box center [671, 624] width 15 height 15
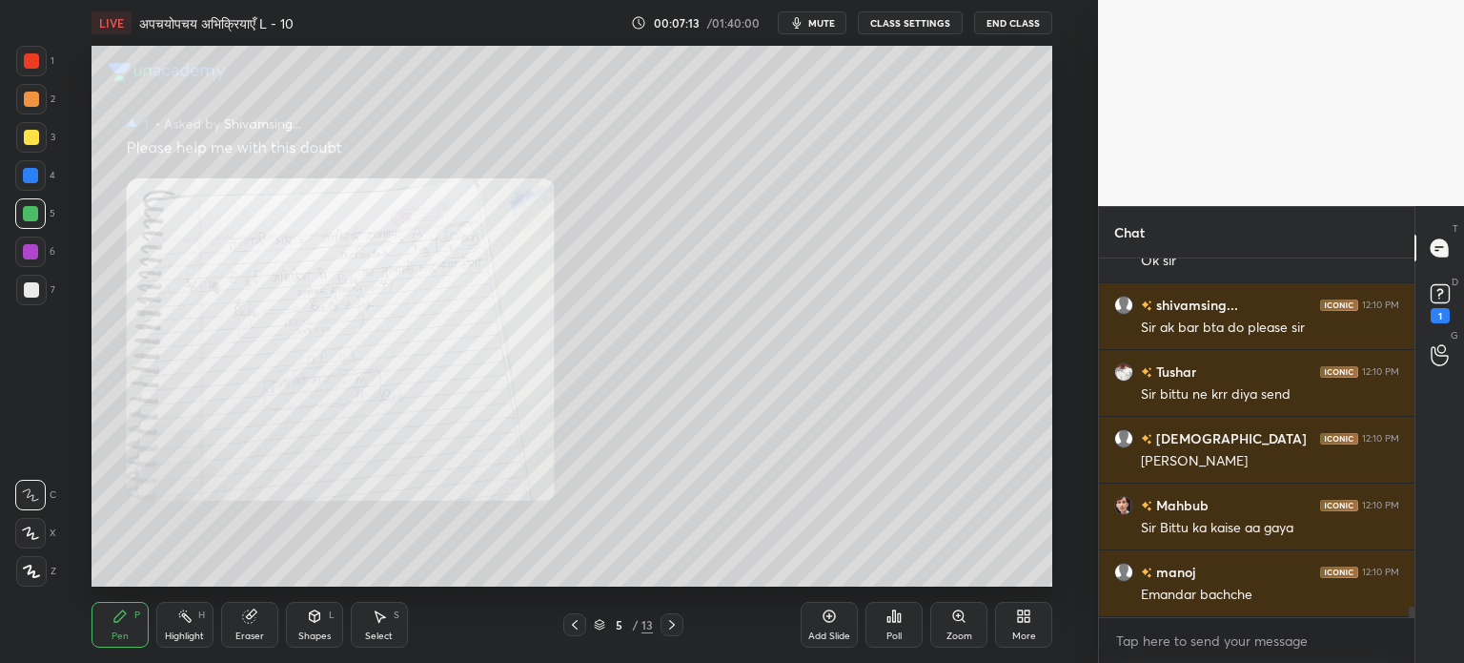
click at [672, 636] on div at bounding box center [672, 624] width 23 height 23
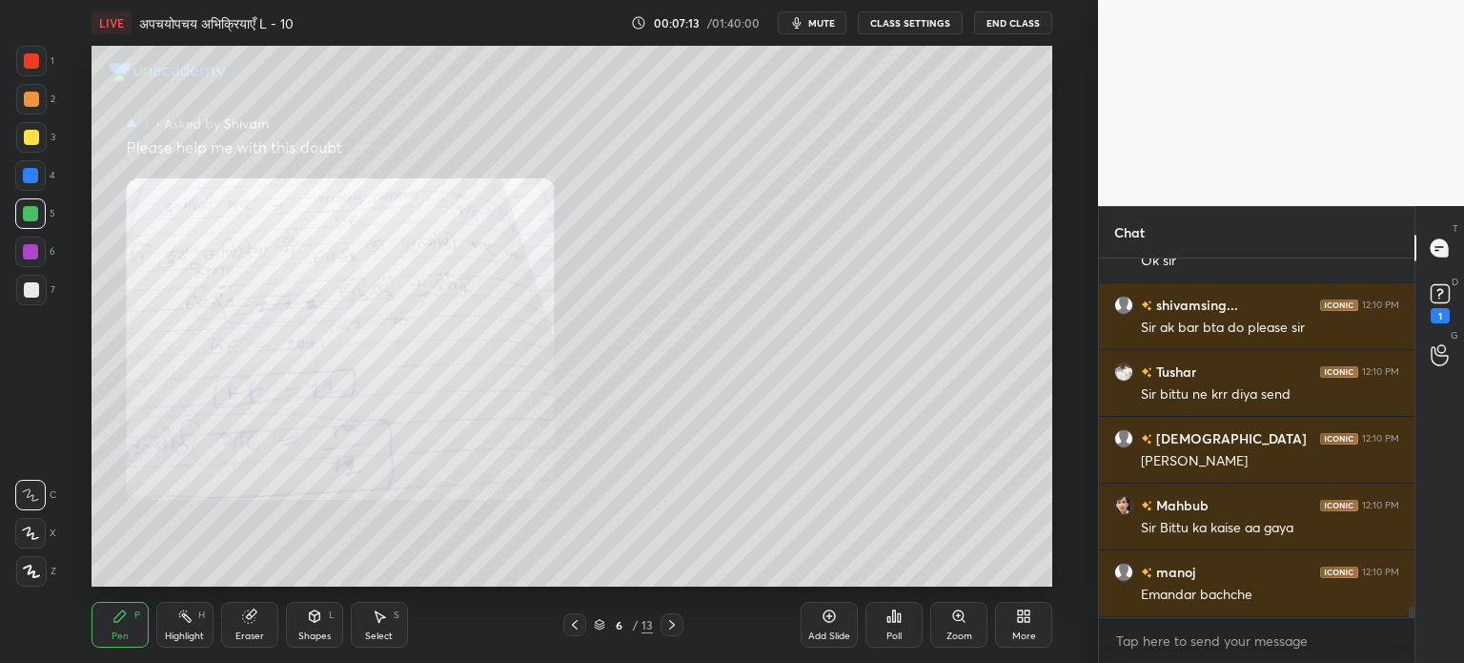
click at [671, 628] on icon at bounding box center [672, 625] width 6 height 10
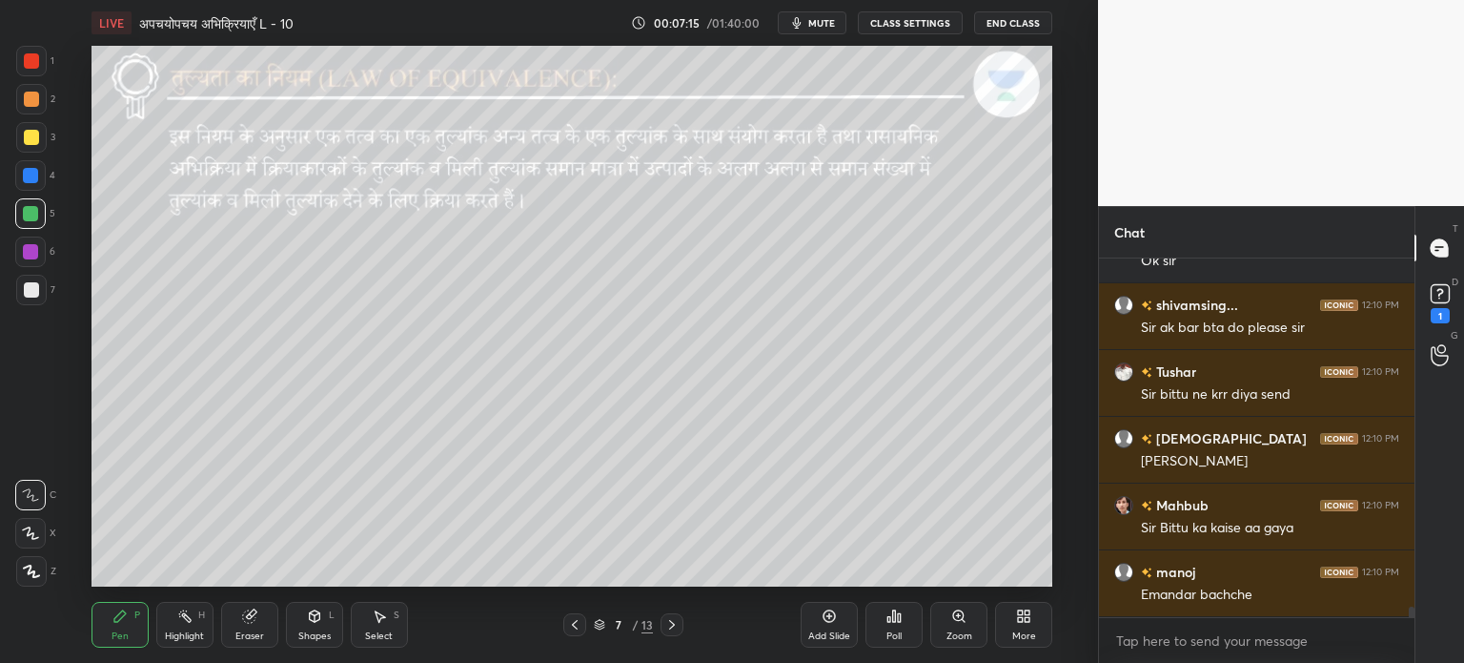
click at [565, 629] on div at bounding box center [574, 624] width 23 height 23
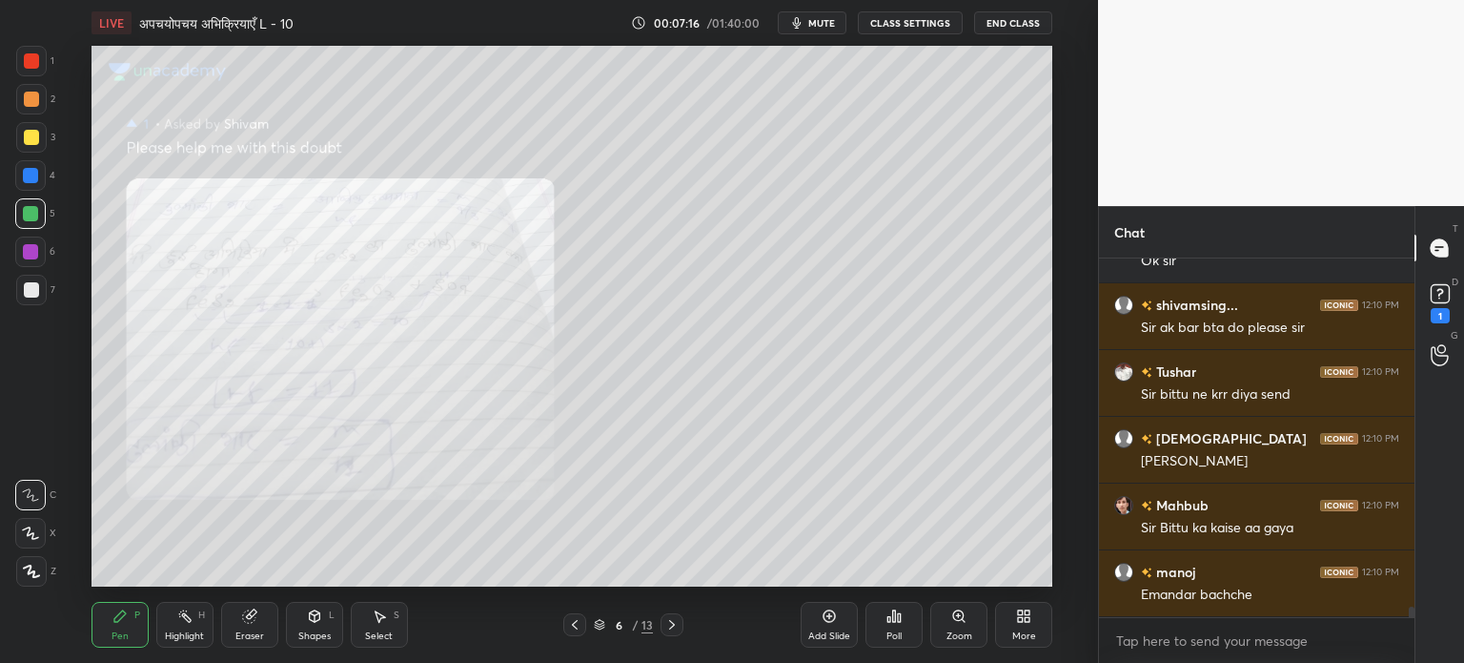
click at [825, 632] on div "Add Slide" at bounding box center [829, 636] width 42 height 10
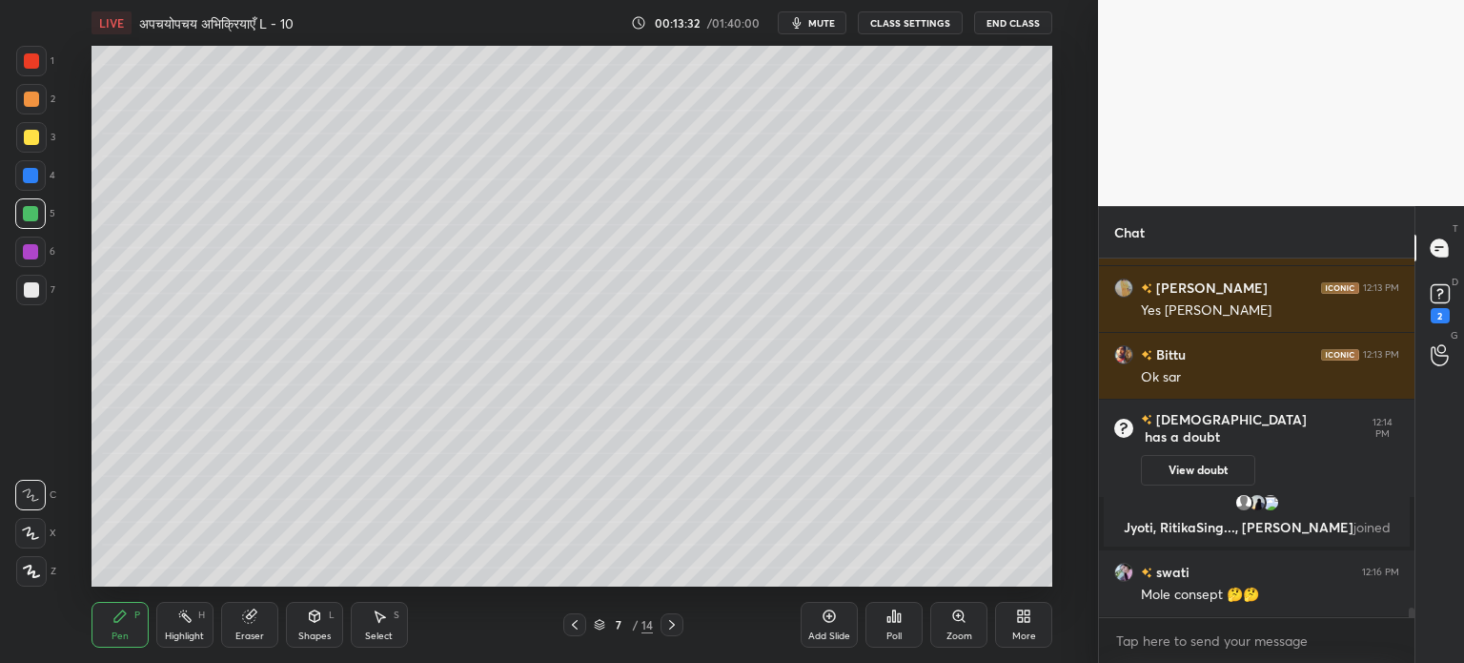
scroll to position [12994, 0]
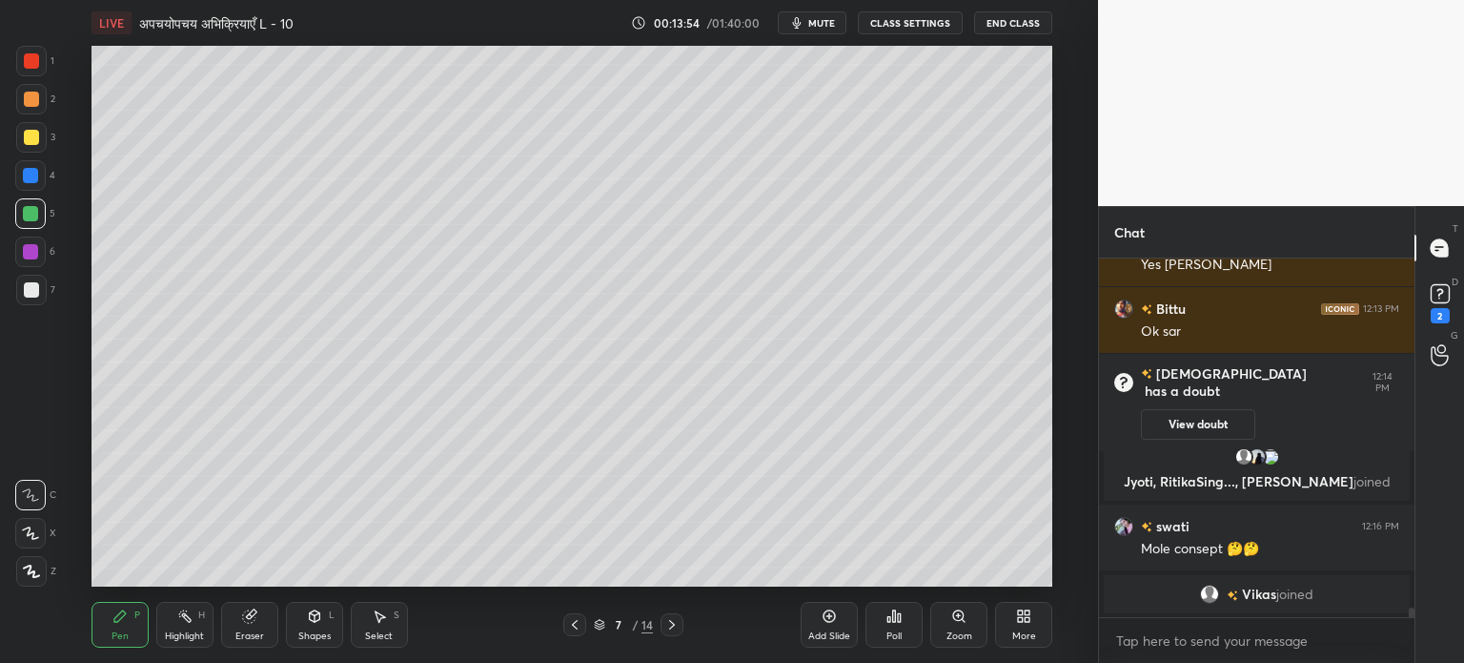
click at [263, 628] on div "Eraser" at bounding box center [249, 625] width 57 height 46
click at [25, 429] on icon at bounding box center [31, 432] width 17 height 17
click at [330, 634] on div "Shapes" at bounding box center [314, 636] width 32 height 10
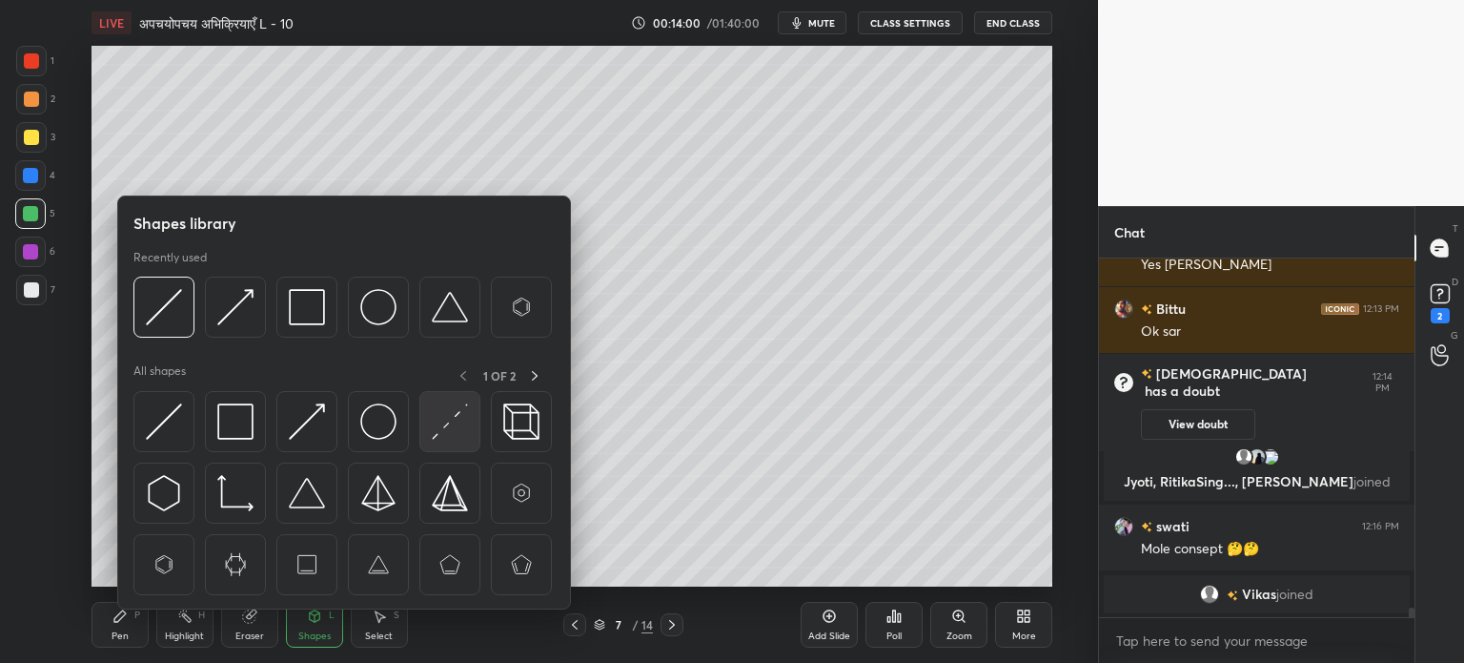
click at [457, 424] on img at bounding box center [450, 421] width 36 height 36
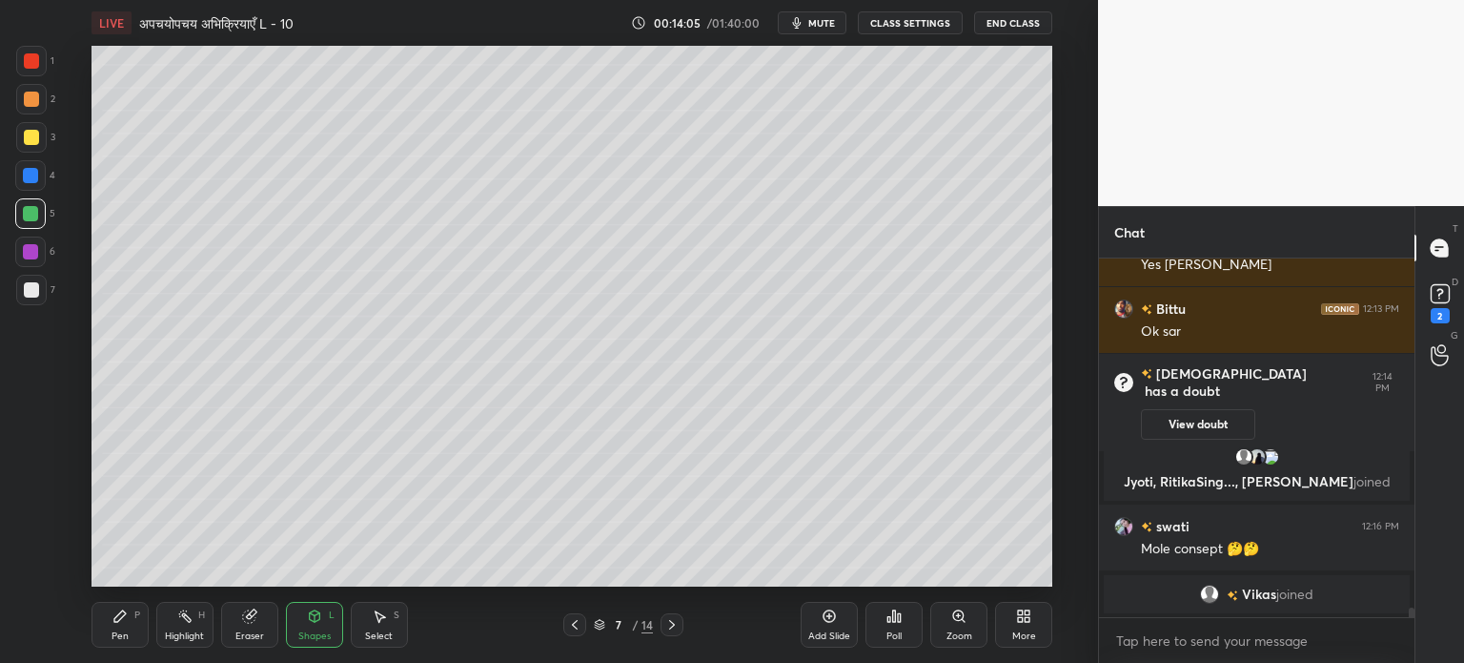
click at [268, 632] on div "Eraser" at bounding box center [249, 625] width 57 height 46
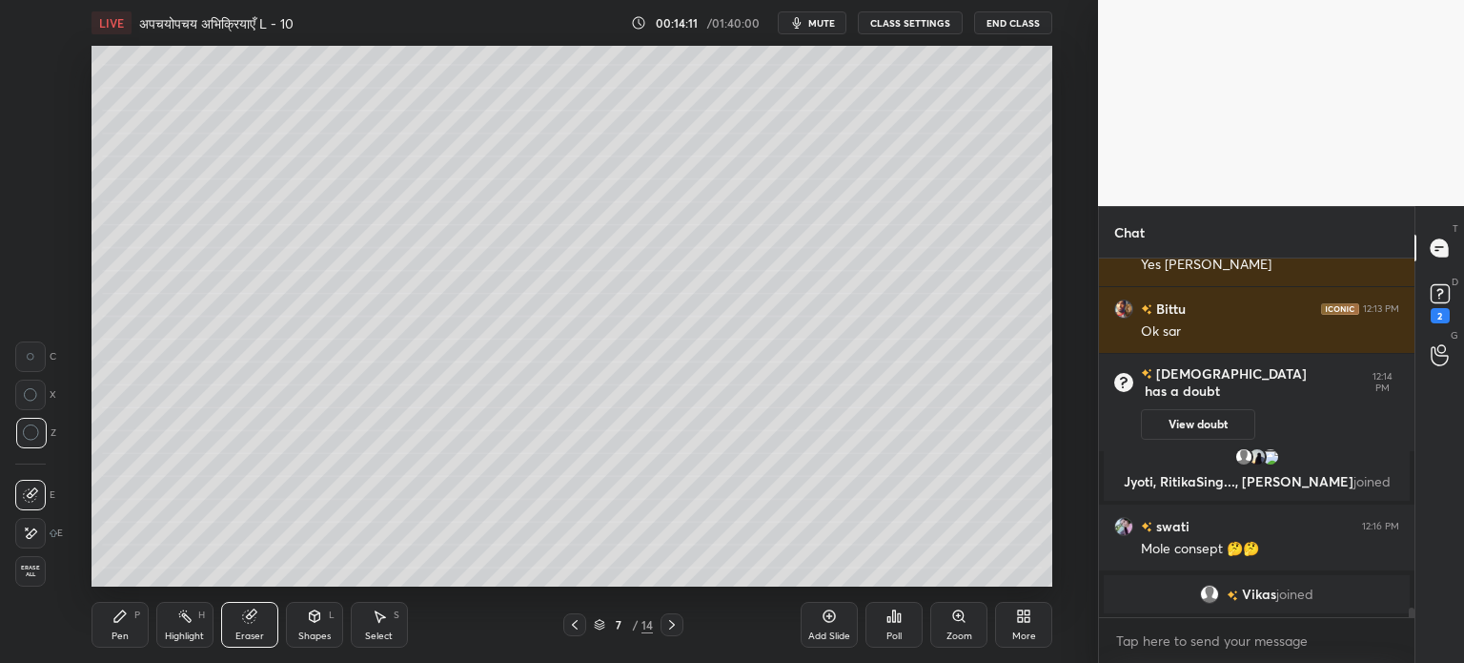
click at [336, 619] on div "Shapes L" at bounding box center [314, 625] width 57 height 46
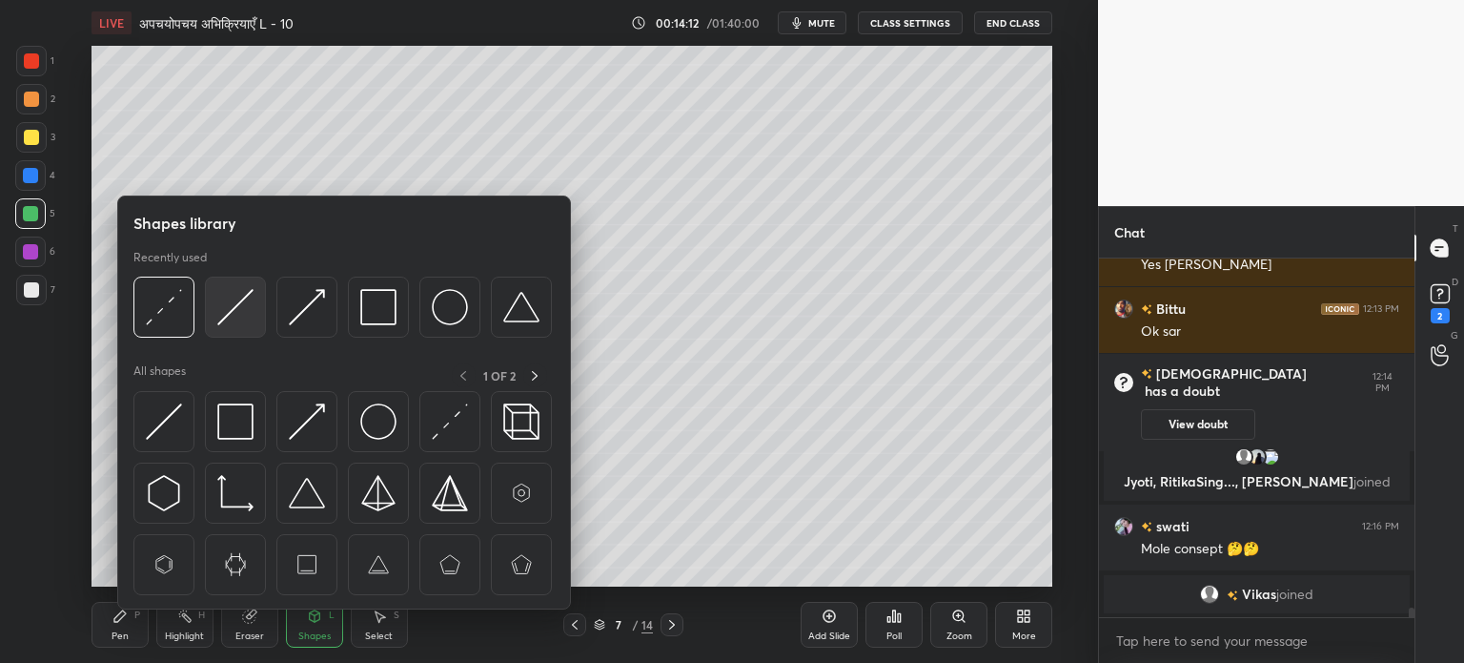
click at [236, 309] on img at bounding box center [235, 307] width 36 height 36
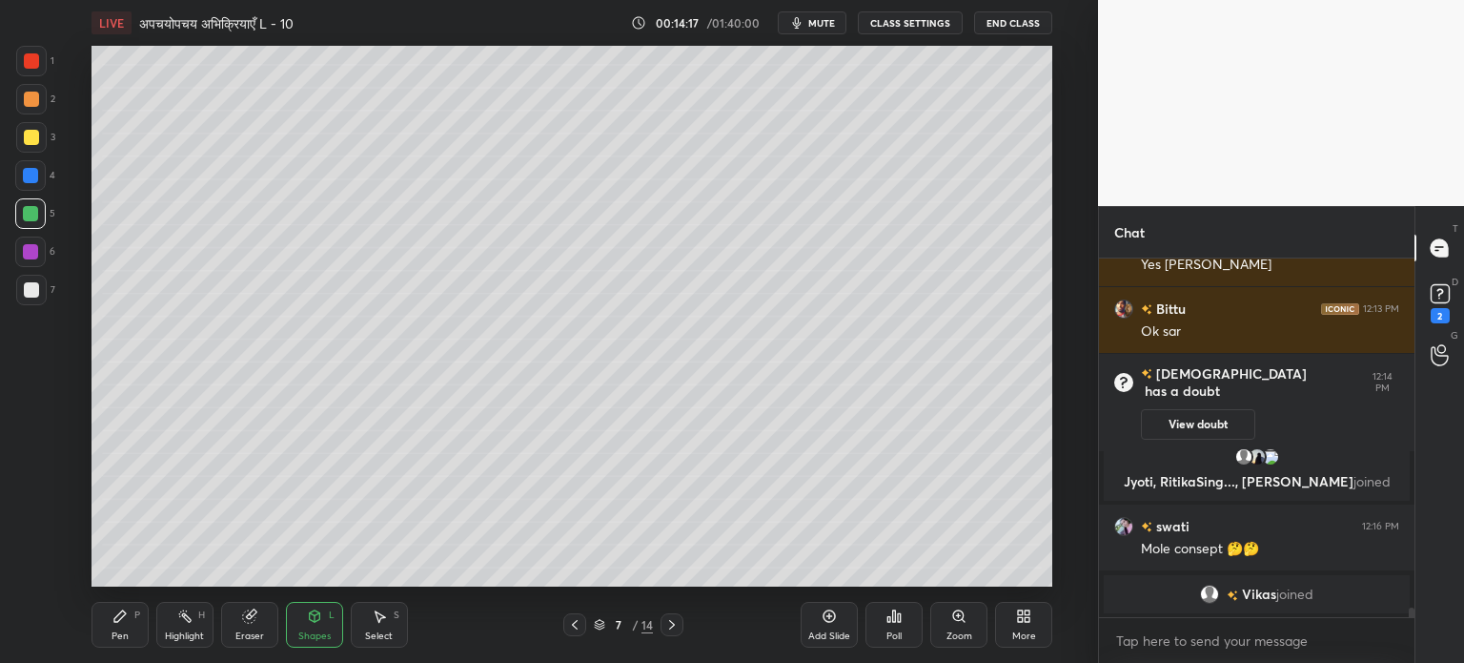
click at [316, 632] on div "Shapes" at bounding box center [314, 636] width 32 height 10
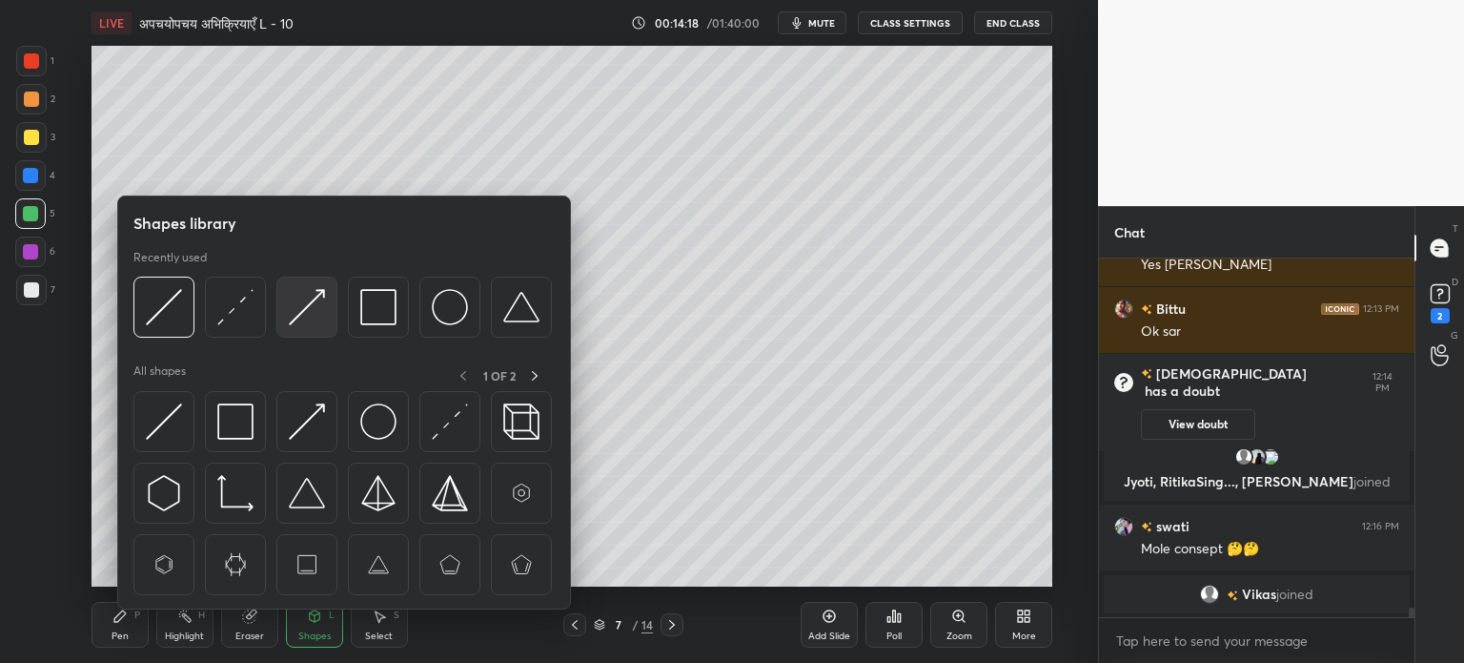
click at [310, 318] on img at bounding box center [307, 307] width 36 height 36
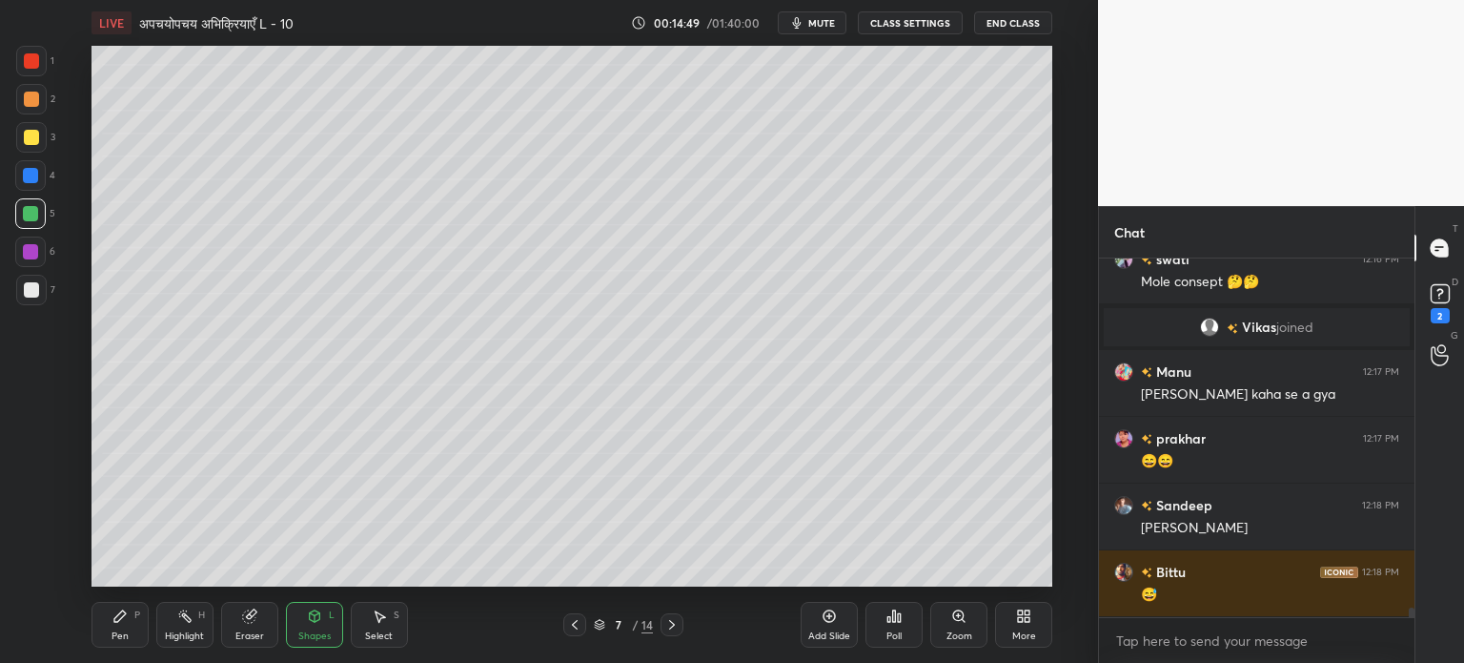
scroll to position [13327, 0]
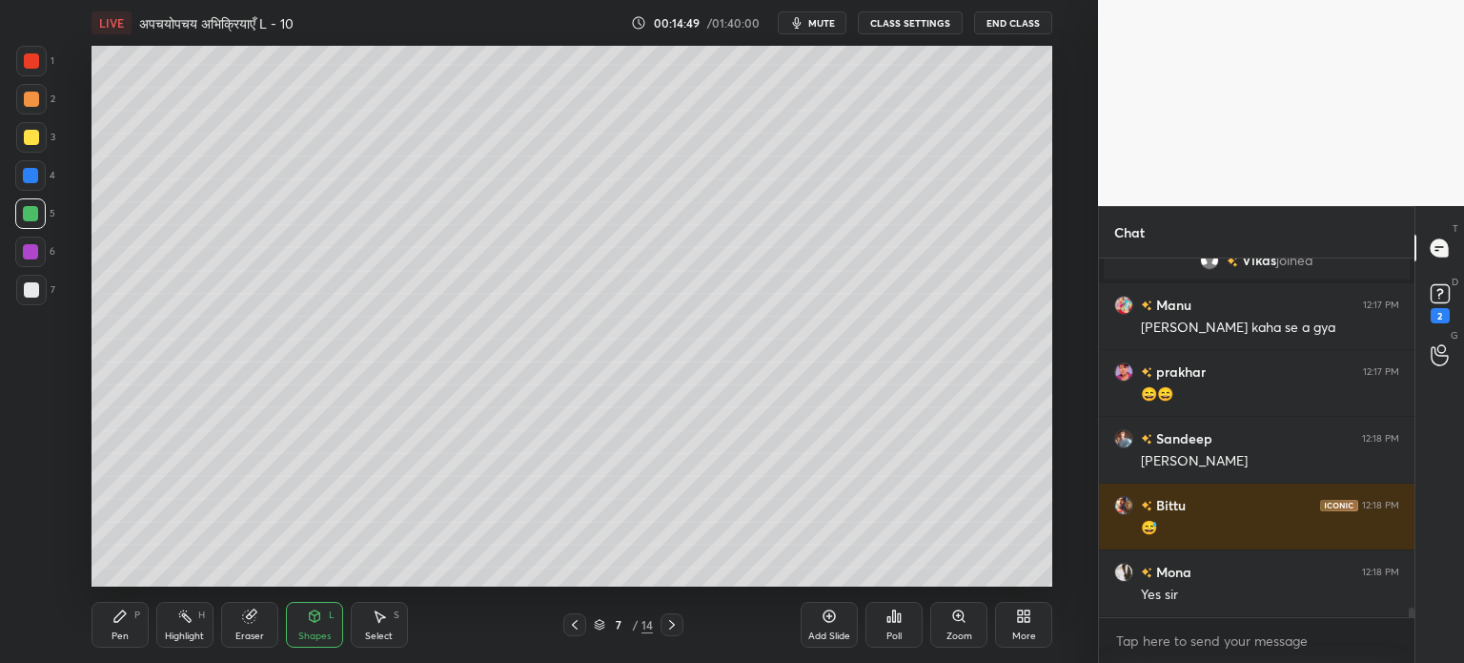
click at [384, 628] on div "Select S" at bounding box center [379, 625] width 57 height 46
click at [324, 645] on div "Shapes L" at bounding box center [314, 625] width 57 height 46
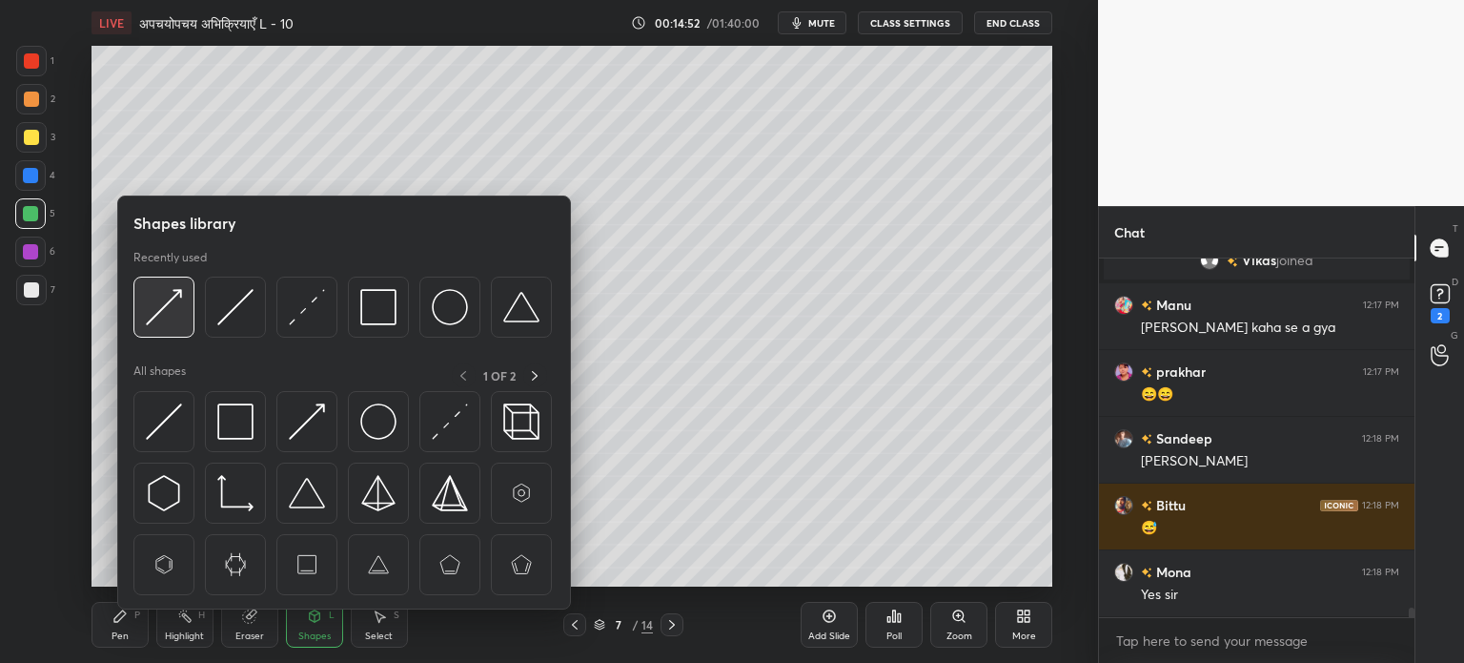
click at [163, 321] on img at bounding box center [164, 307] width 36 height 36
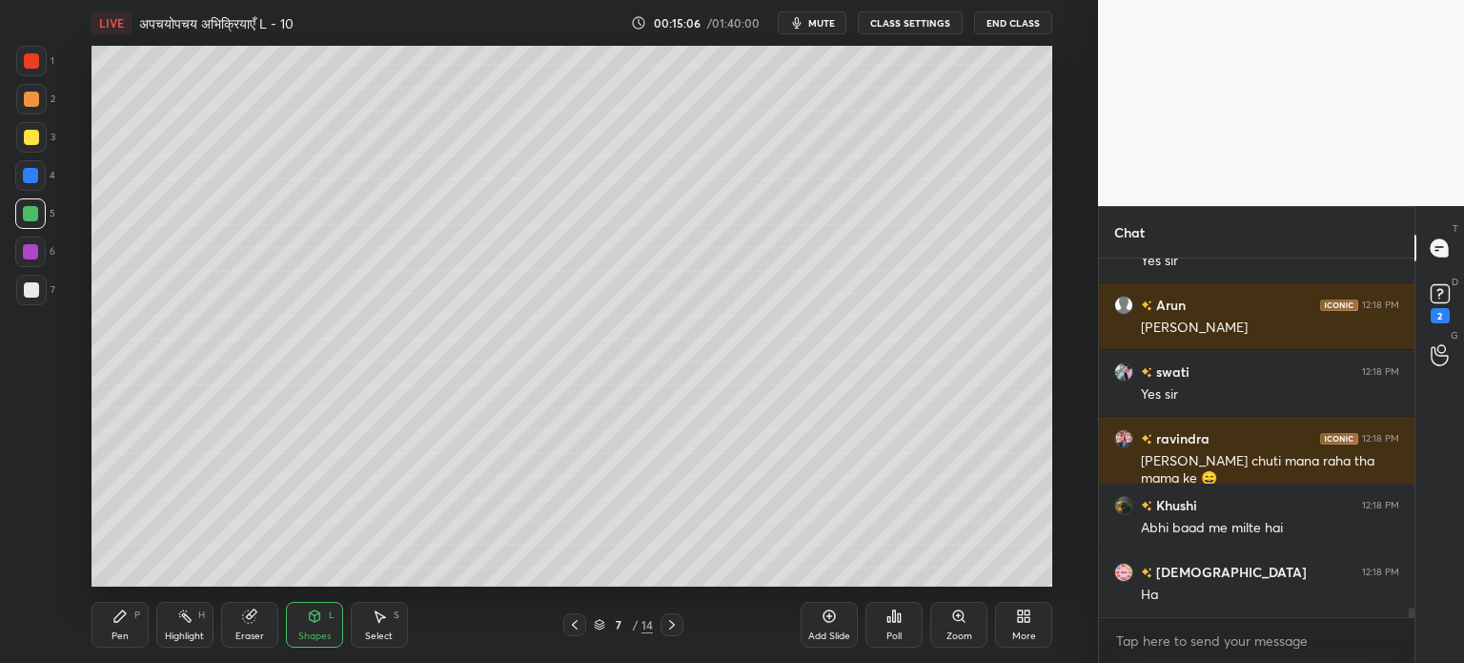
scroll to position [13728, 0]
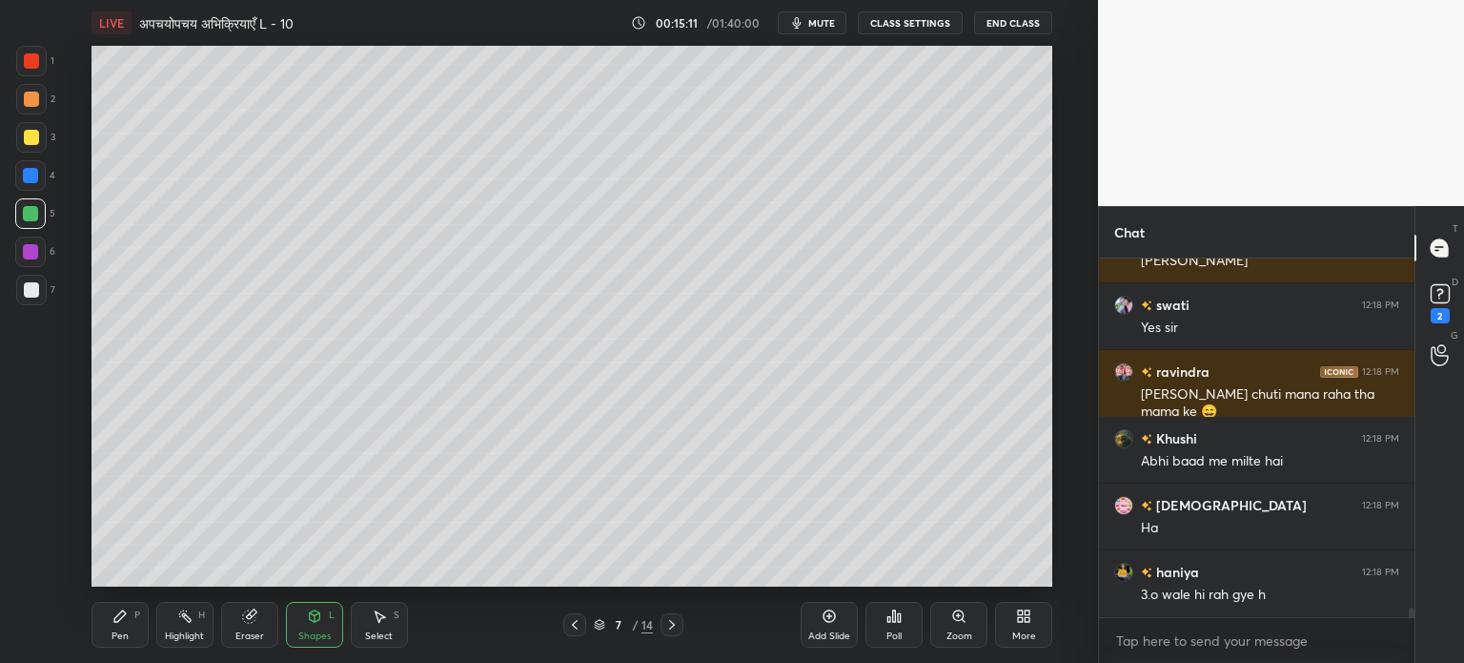
click at [129, 638] on div "Pen P" at bounding box center [120, 625] width 57 height 46
click at [316, 633] on div "Shapes" at bounding box center [314, 636] width 32 height 10
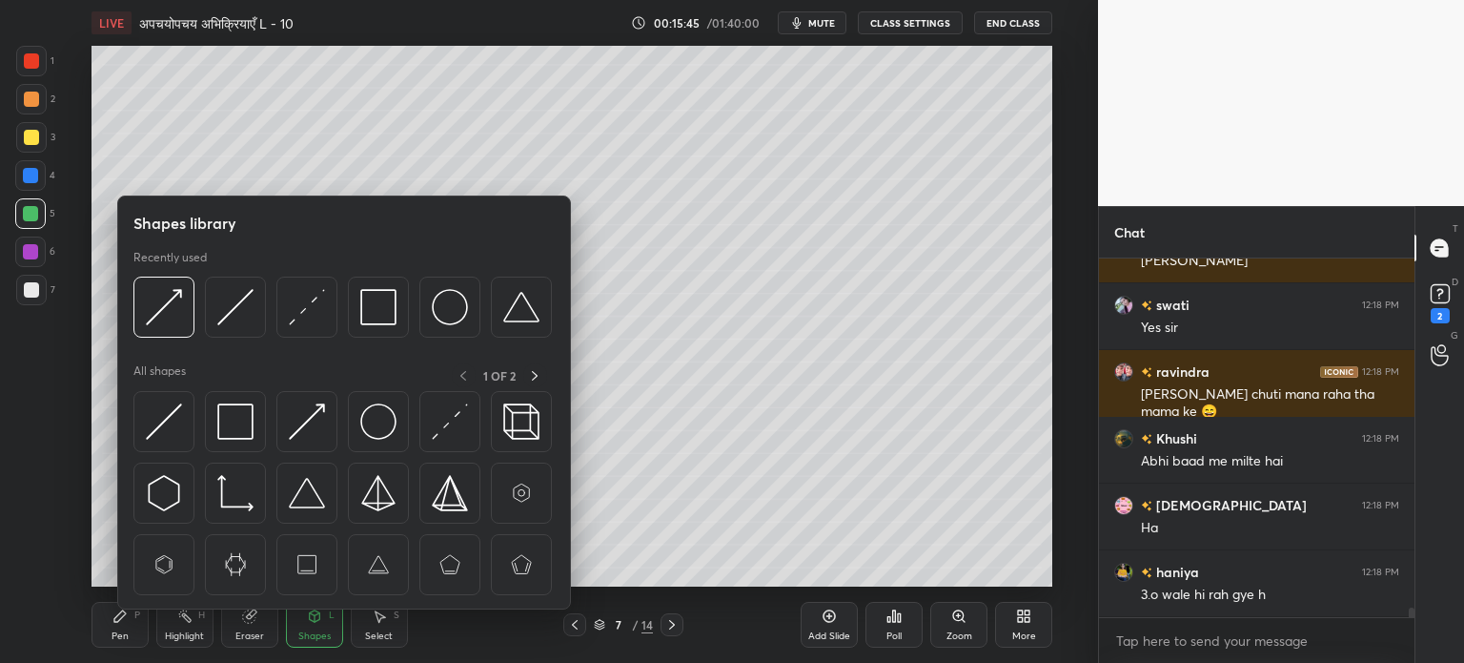
click at [236, 631] on div "Eraser" at bounding box center [249, 636] width 29 height 10
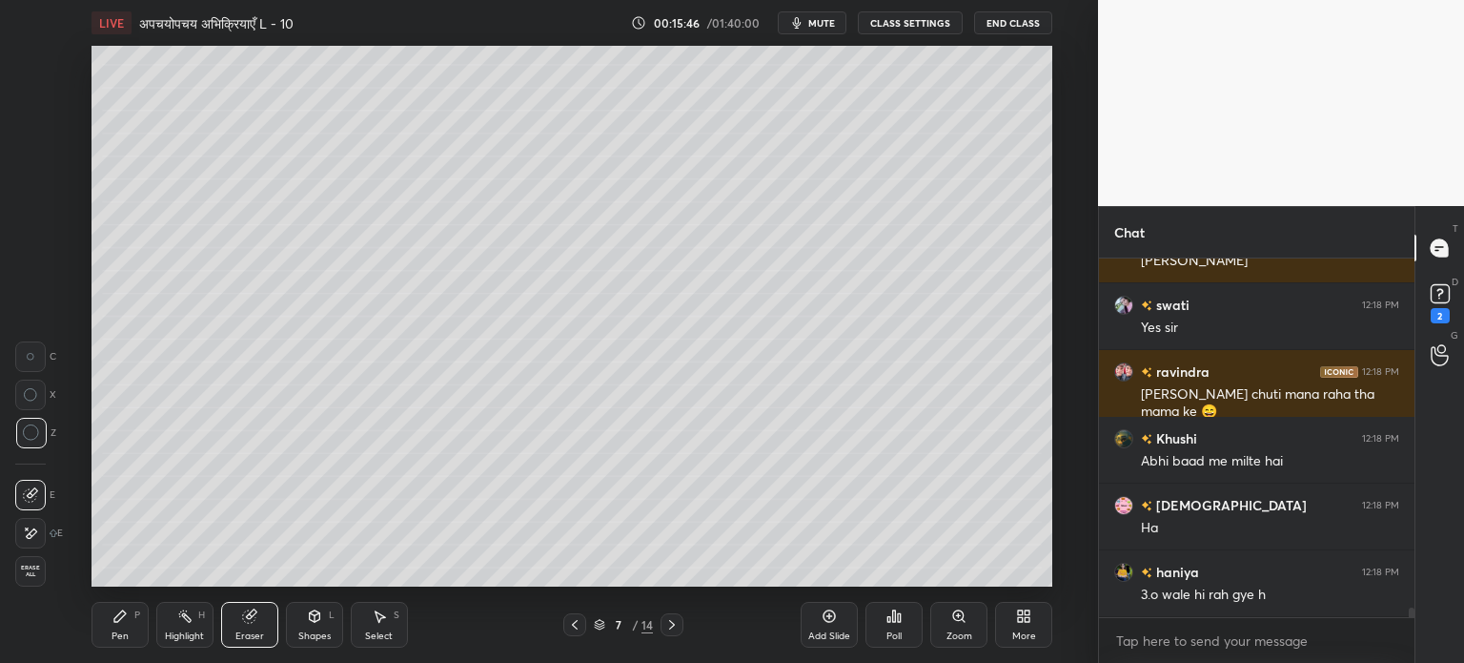
click at [393, 636] on div "Select S" at bounding box center [379, 625] width 57 height 46
click at [254, 635] on div "Eraser" at bounding box center [249, 636] width 29 height 10
click at [126, 636] on div "Pen" at bounding box center [120, 636] width 17 height 10
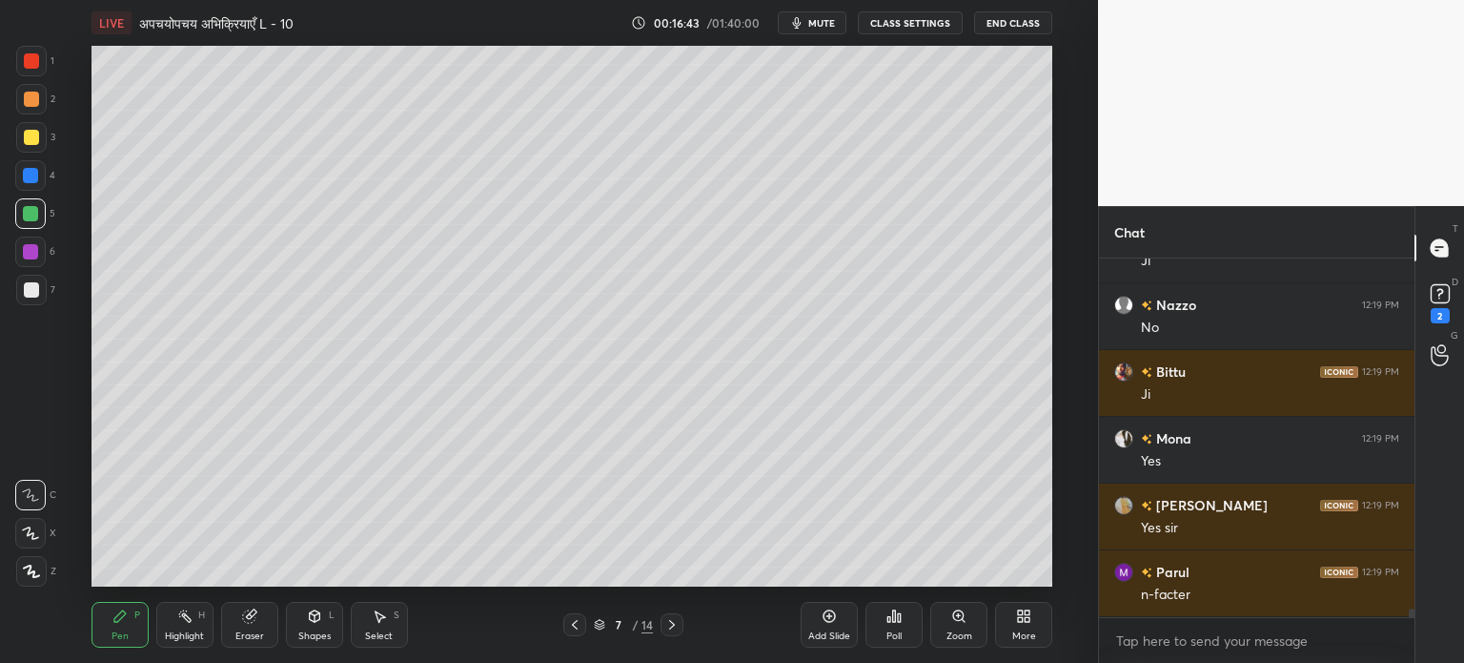
scroll to position [5, 6]
click at [831, 627] on div "Add Slide" at bounding box center [829, 625] width 57 height 46
click at [366, 605] on div "Select S" at bounding box center [379, 625] width 57 height 46
click at [337, 620] on div "Shapes L" at bounding box center [314, 625] width 57 height 46
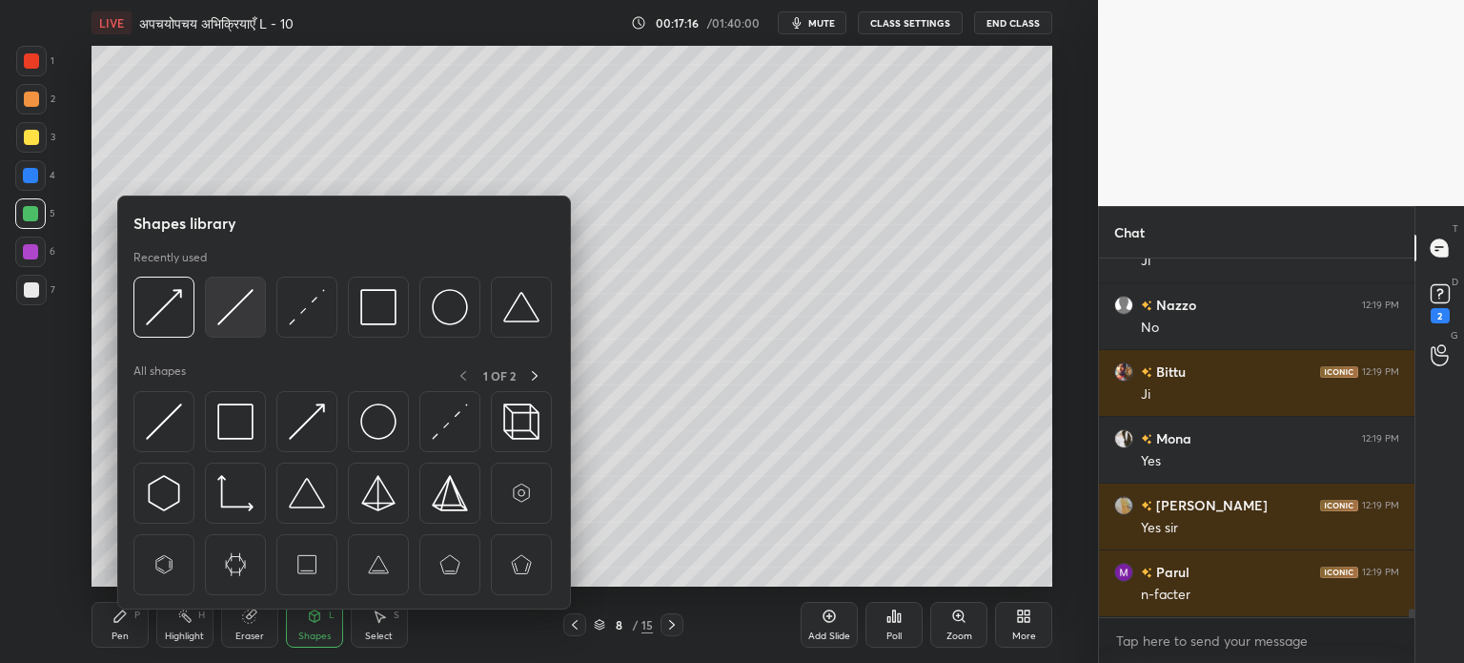
click at [248, 312] on img at bounding box center [235, 307] width 36 height 36
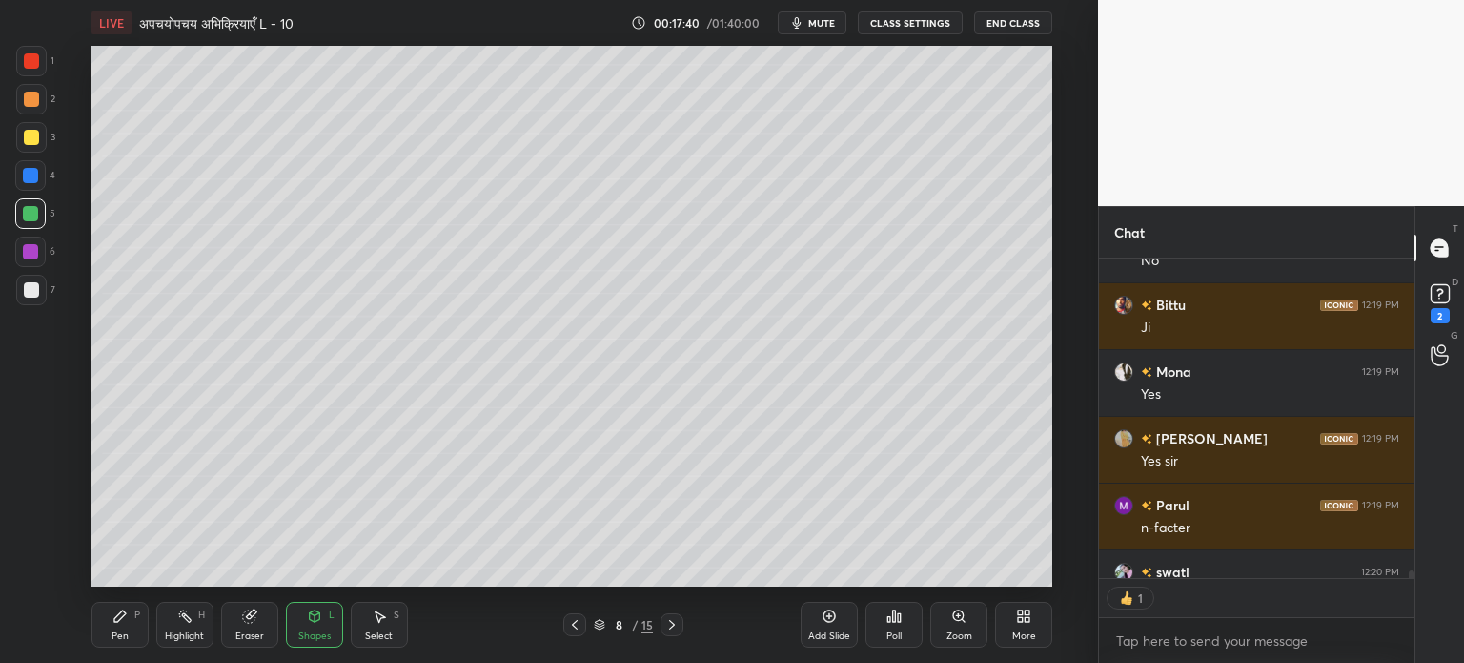
scroll to position [315, 310]
click at [141, 632] on div "Pen P" at bounding box center [120, 625] width 57 height 46
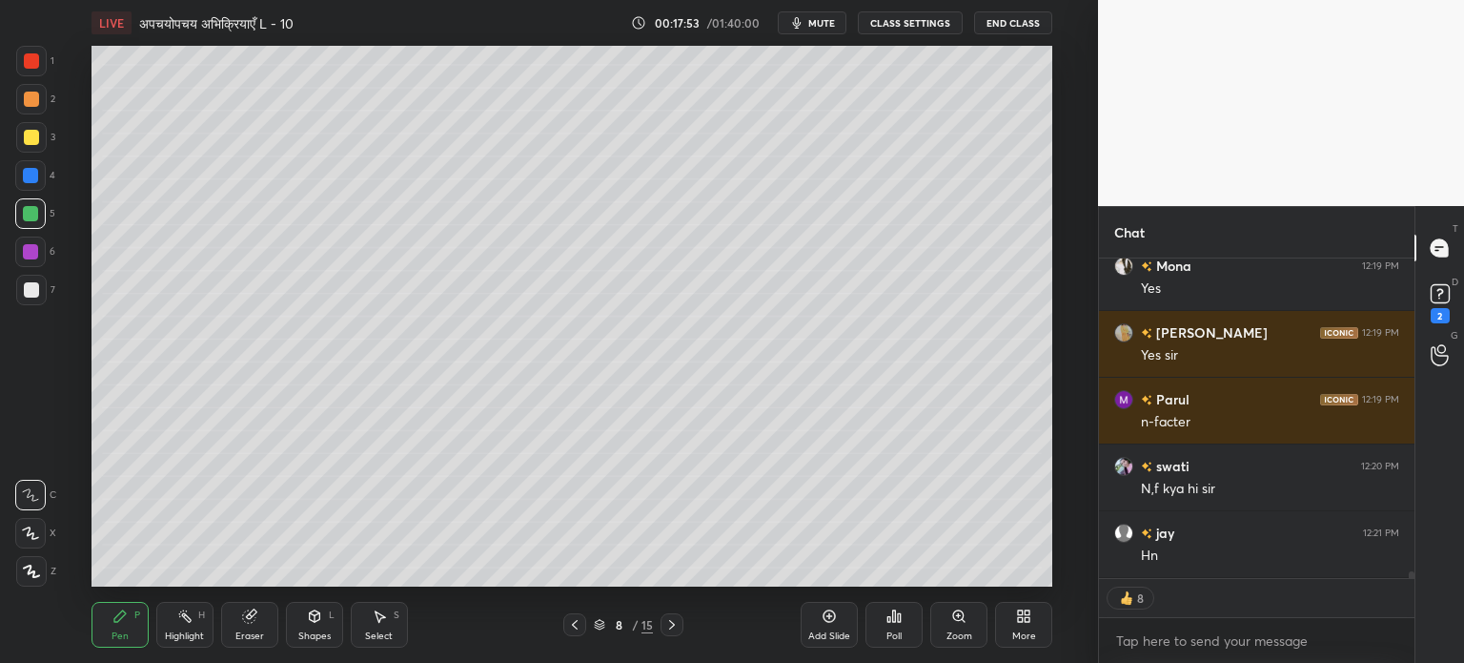
click at [31, 298] on div at bounding box center [31, 290] width 31 height 31
click at [31, 533] on icon at bounding box center [30, 532] width 17 height 13
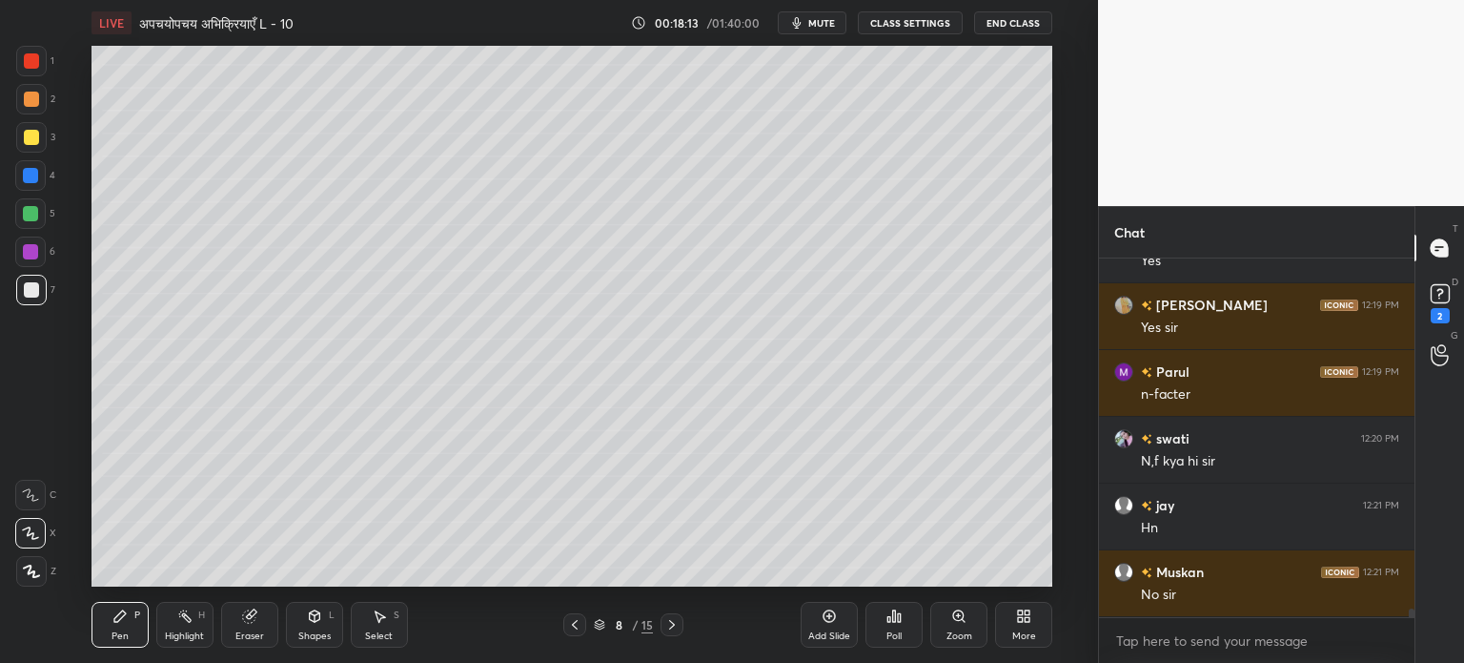
scroll to position [14996, 0]
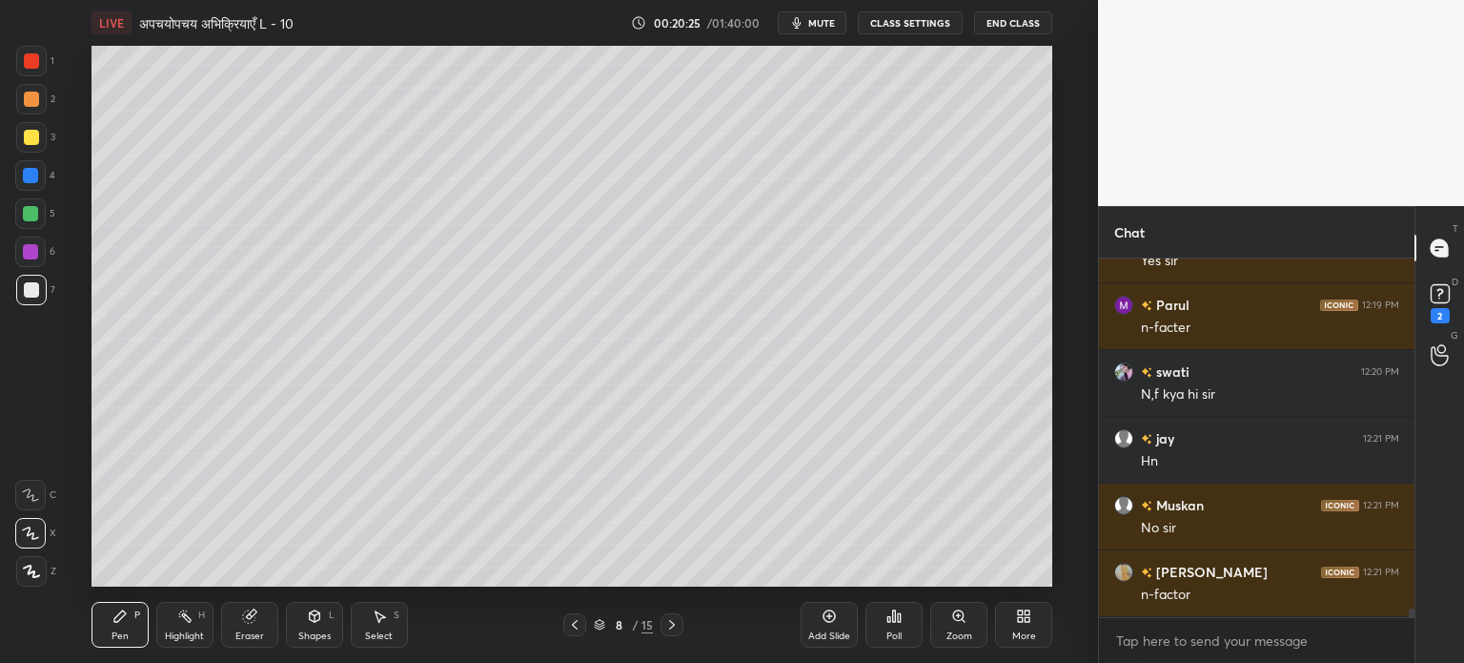
click at [381, 624] on div "Select S" at bounding box center [379, 625] width 57 height 46
click at [321, 617] on icon at bounding box center [314, 615] width 15 height 15
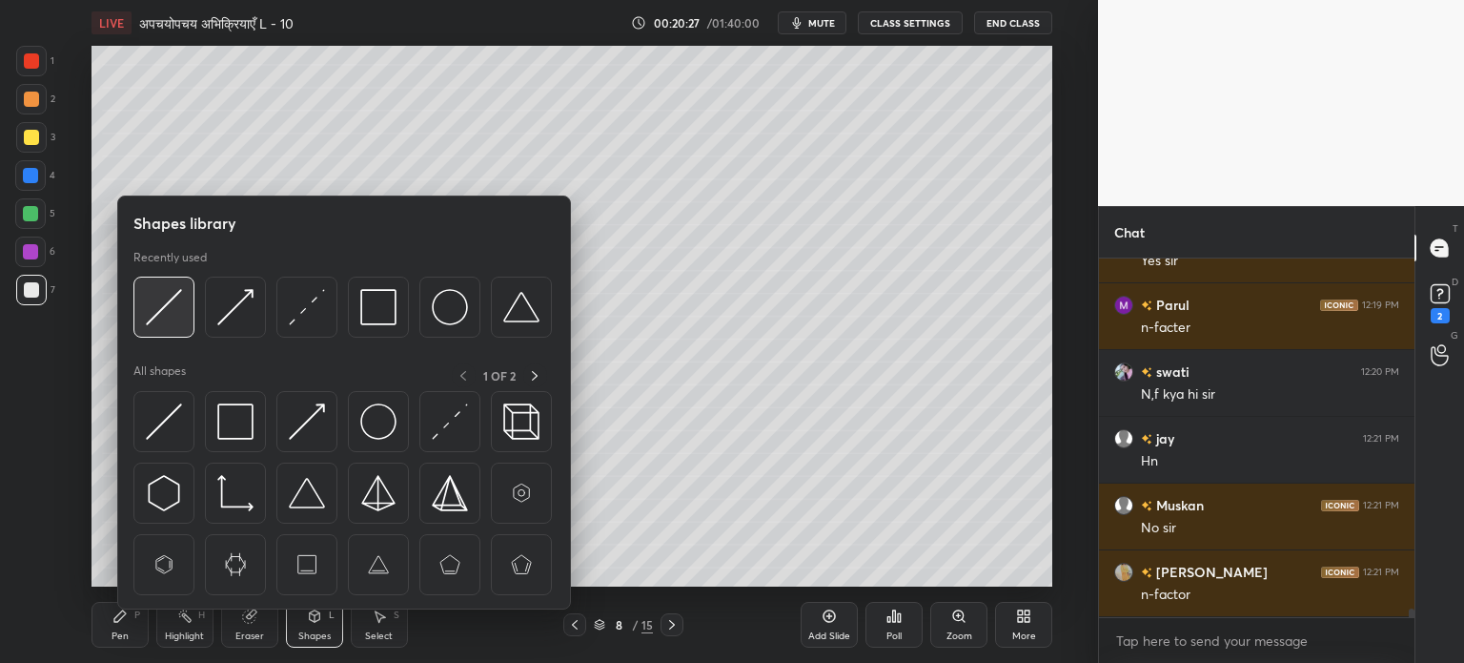
click at [160, 315] on img at bounding box center [164, 307] width 36 height 36
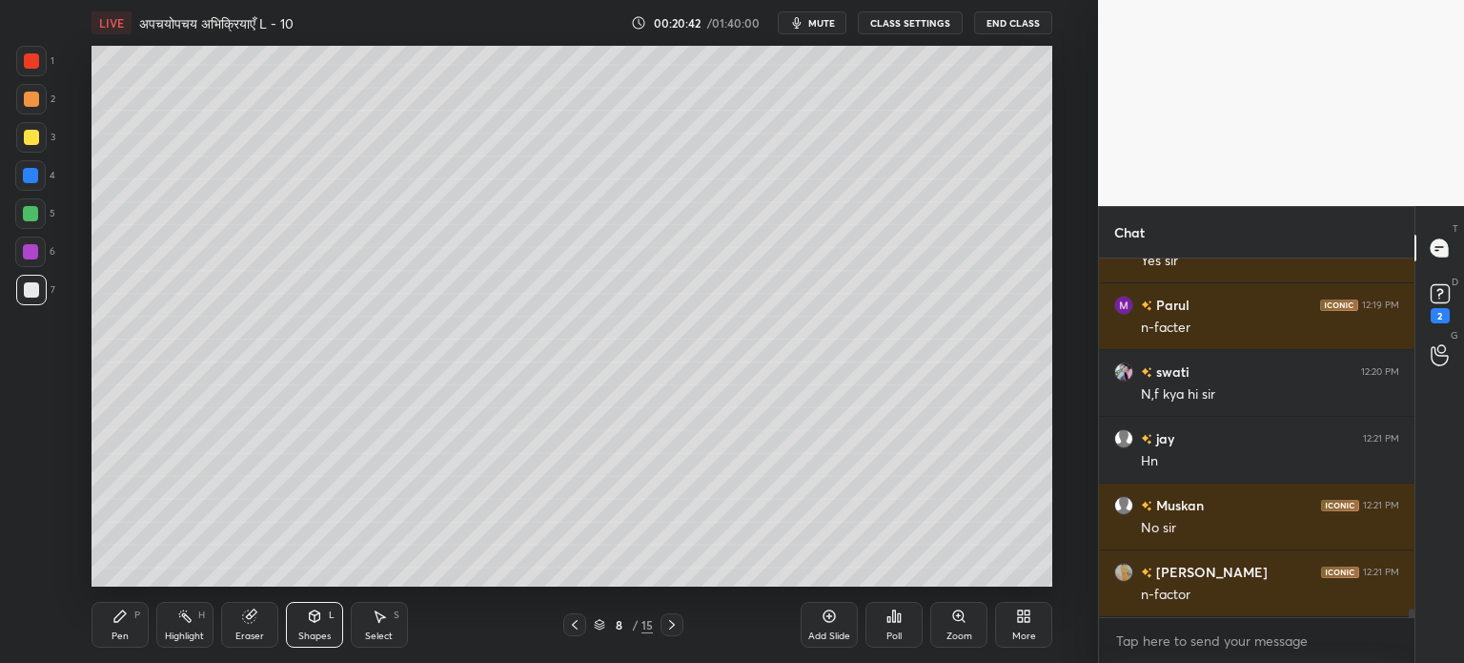
click at [322, 629] on div "Shapes L" at bounding box center [314, 625] width 57 height 46
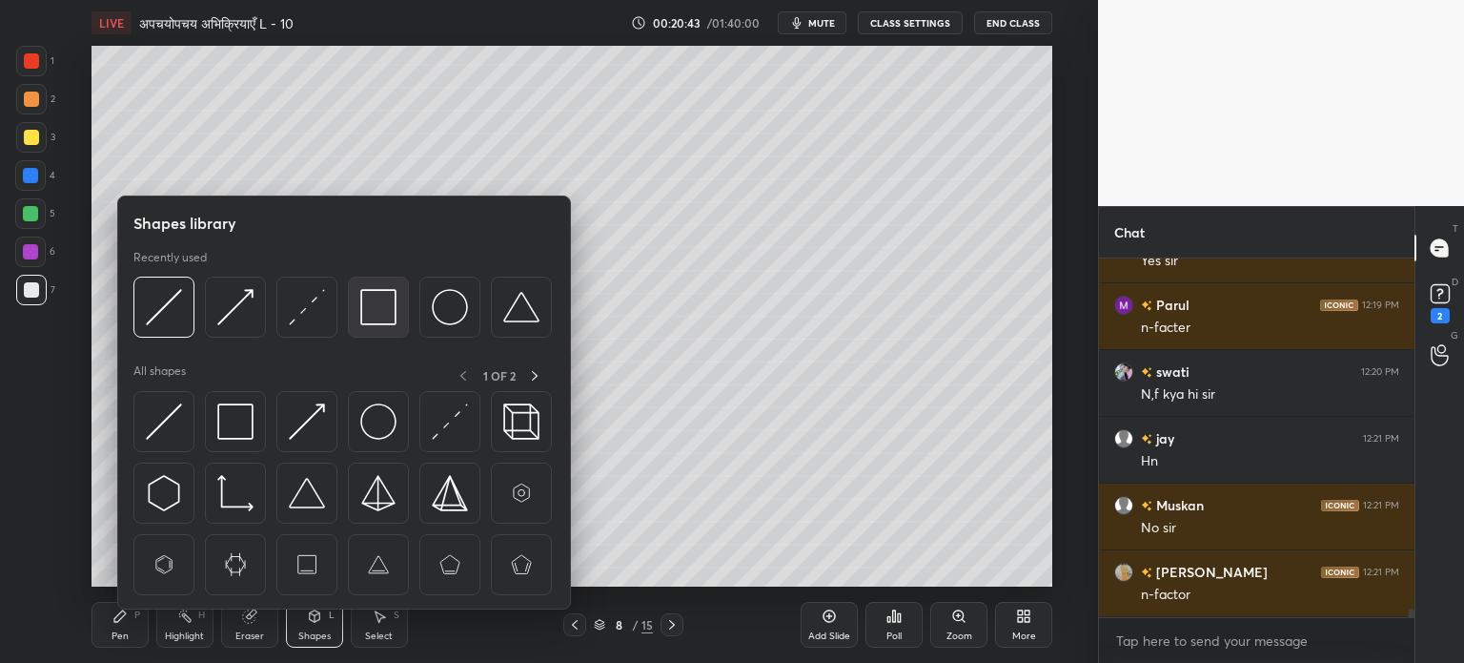
click at [360, 300] on img at bounding box center [378, 307] width 36 height 36
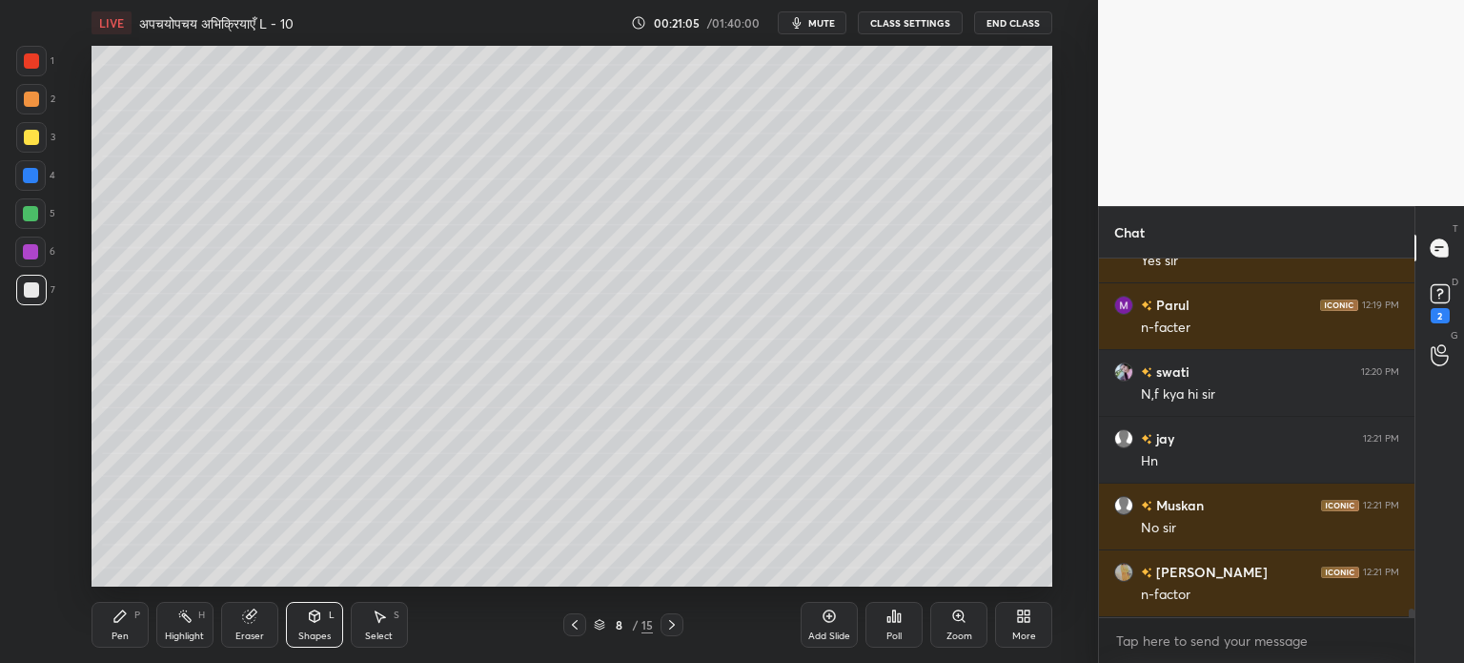
click at [16, 213] on div at bounding box center [30, 213] width 31 height 31
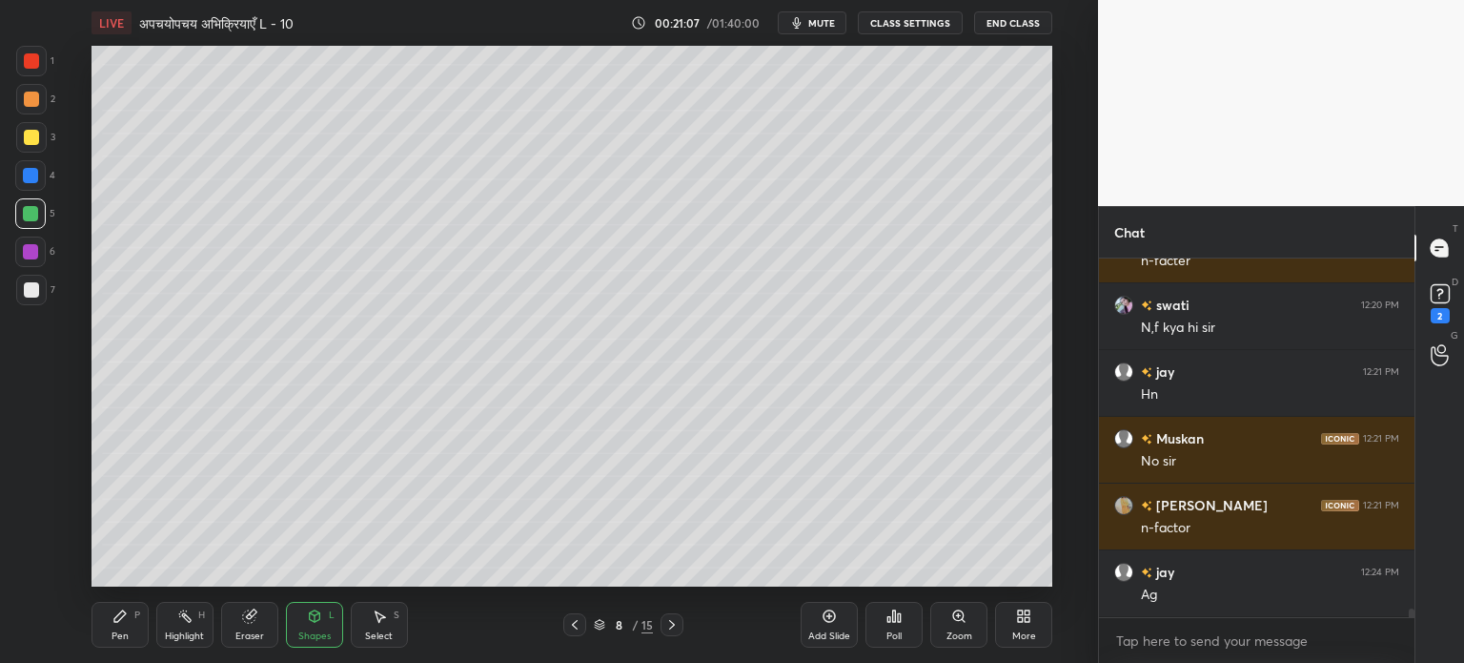
click at [109, 623] on div "Pen P" at bounding box center [120, 625] width 57 height 46
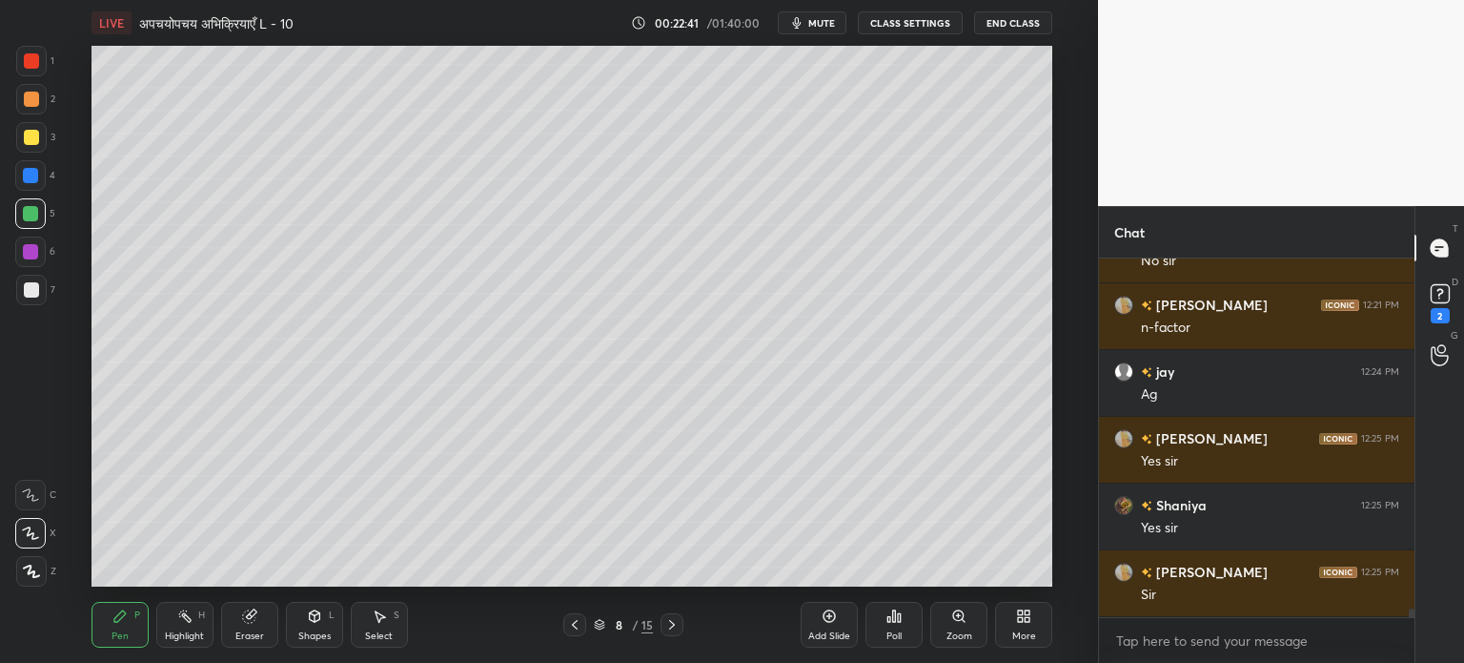
scroll to position [15329, 0]
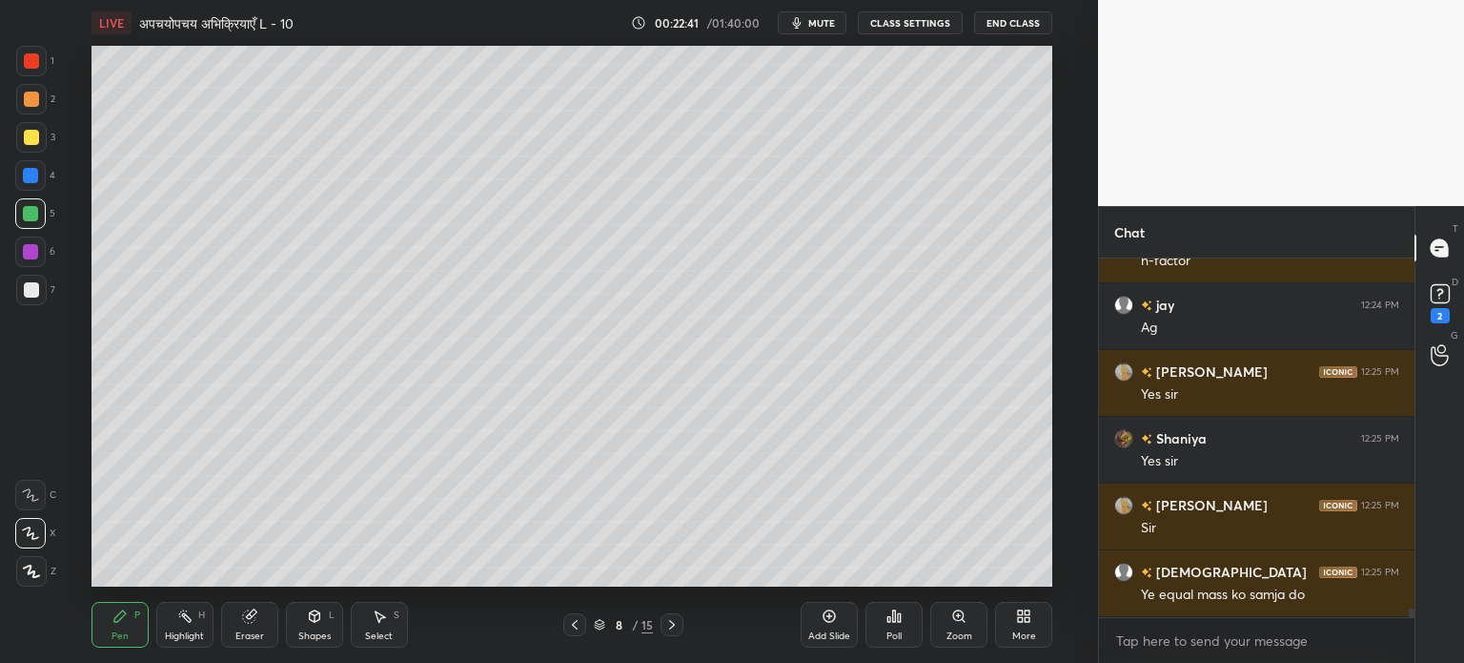
click at [827, 632] on div "Add Slide" at bounding box center [829, 636] width 42 height 10
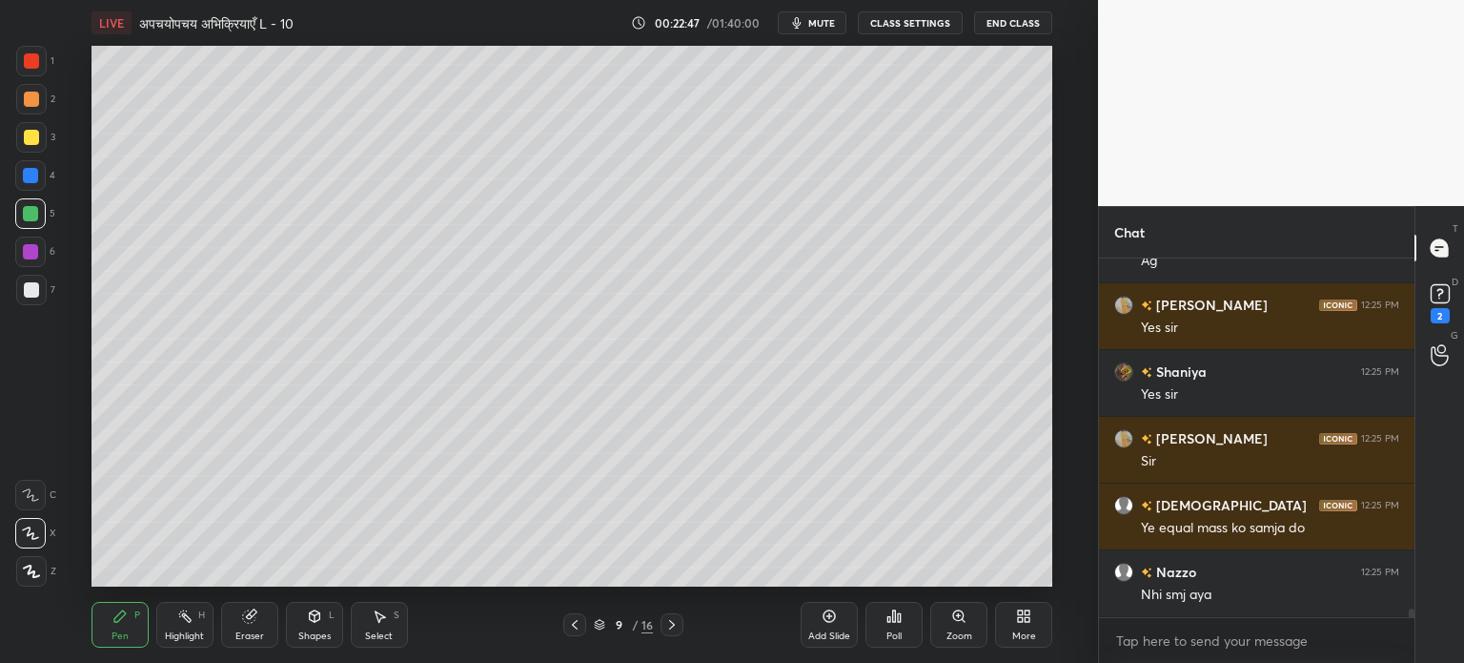
click at [572, 628] on icon at bounding box center [574, 624] width 15 height 15
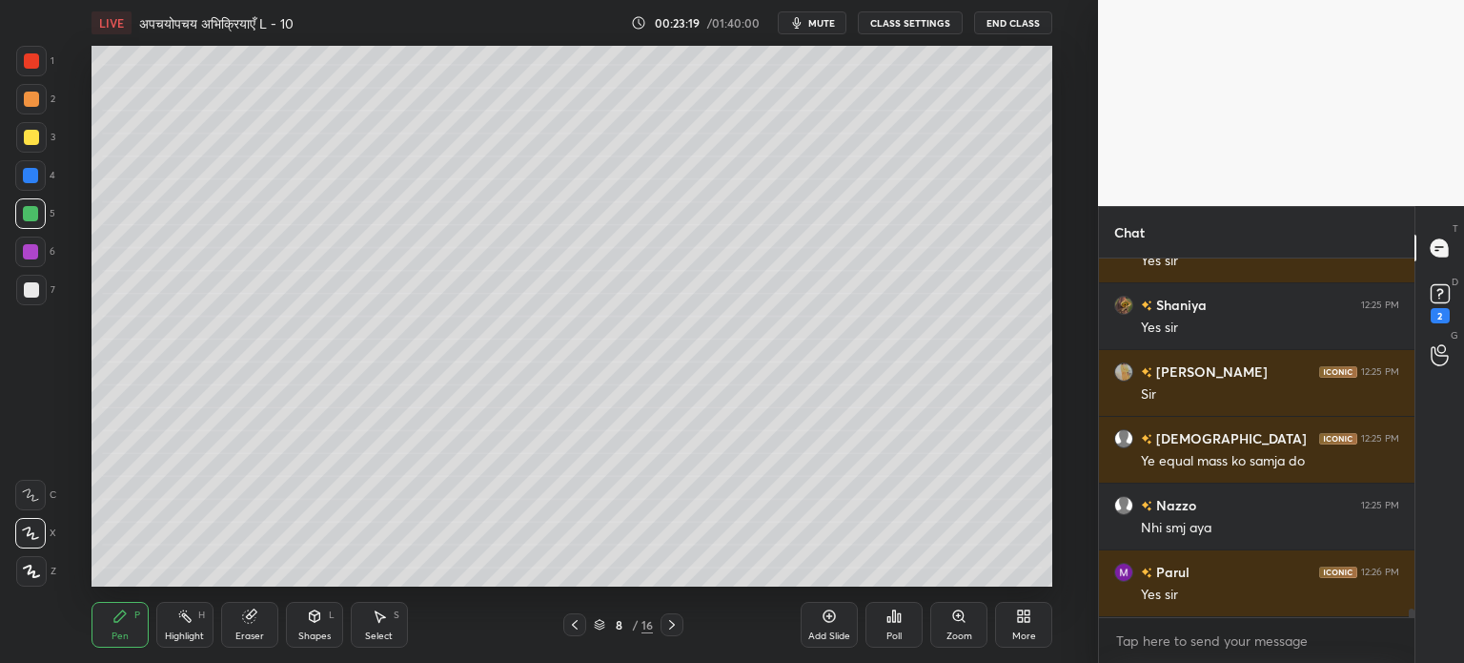
click at [672, 628] on icon at bounding box center [671, 624] width 15 height 15
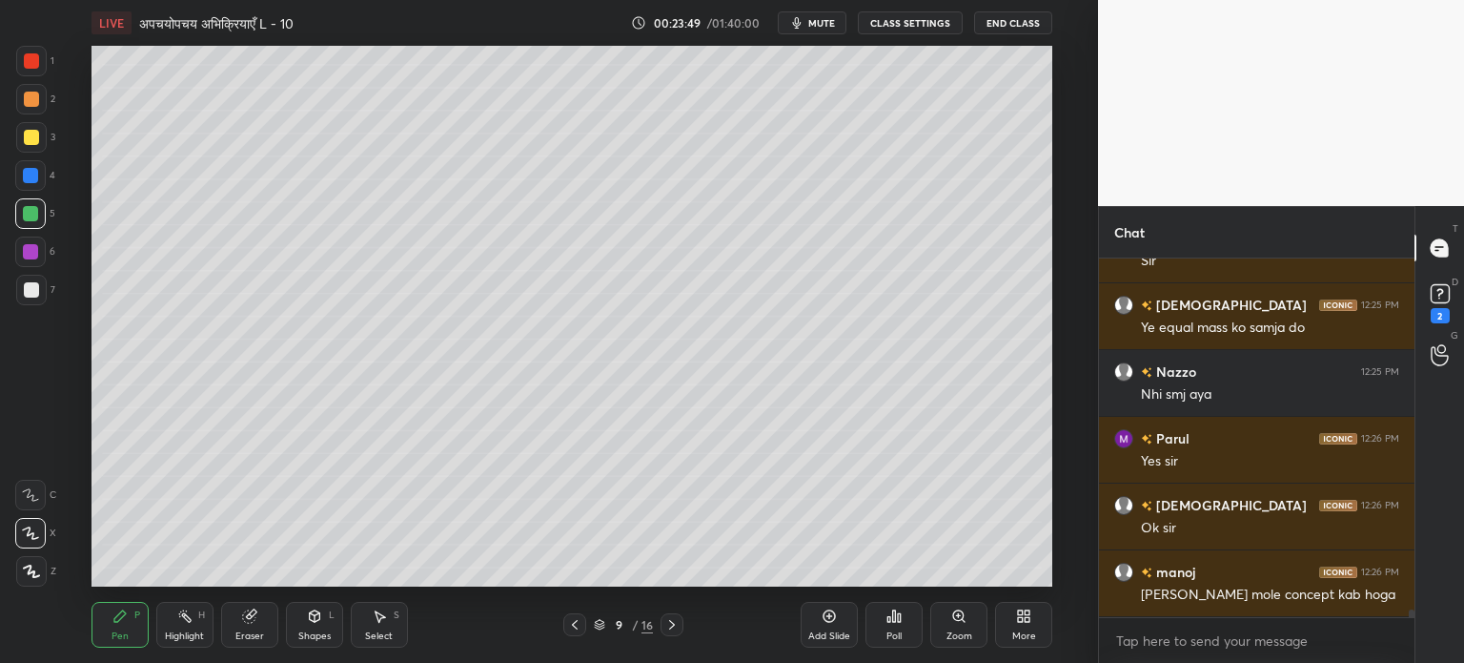
scroll to position [15663, 0]
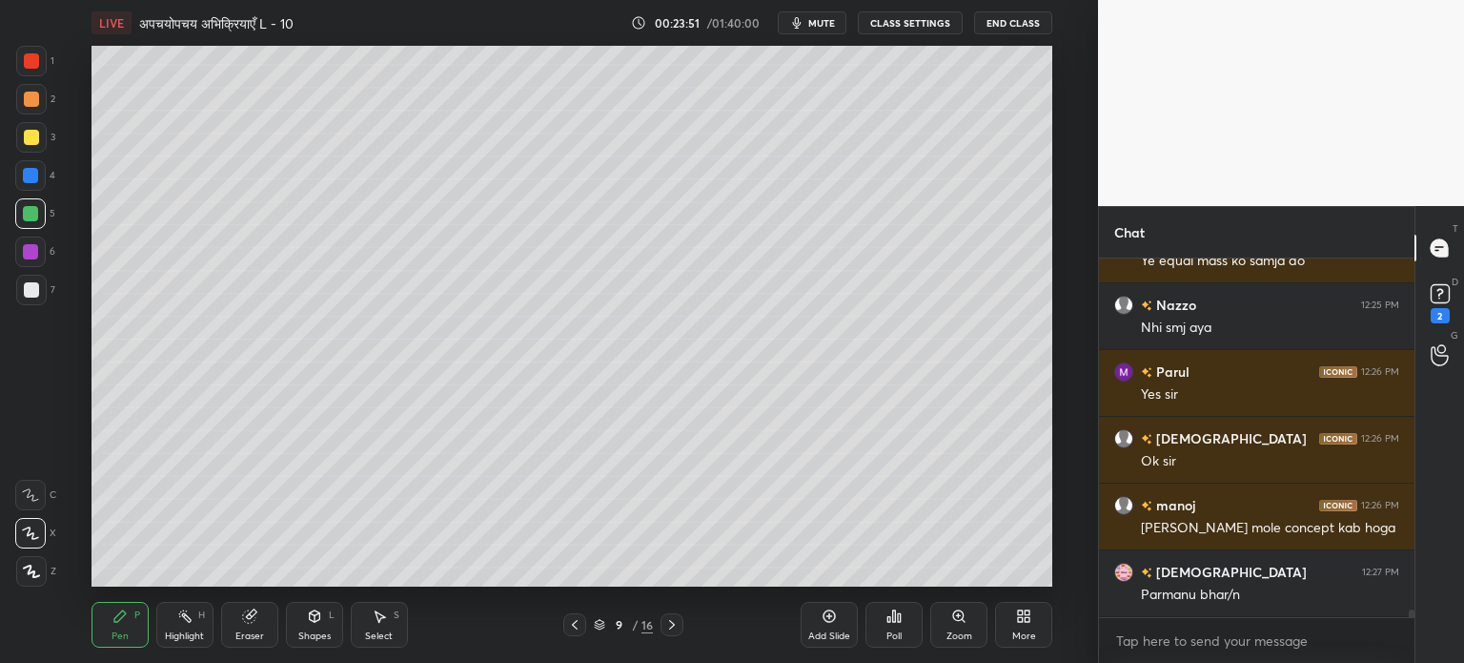
click at [315, 628] on div "Shapes L" at bounding box center [314, 625] width 57 height 46
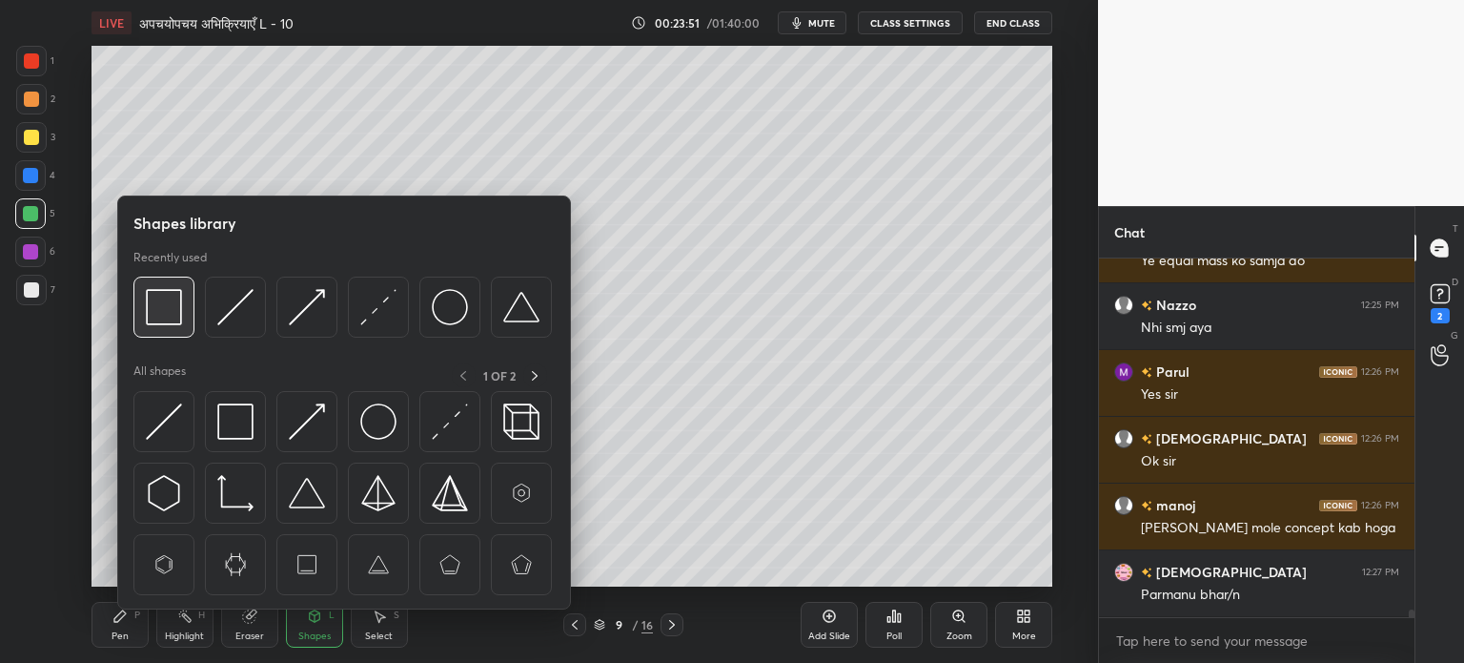
click at [159, 306] on img at bounding box center [164, 307] width 36 height 36
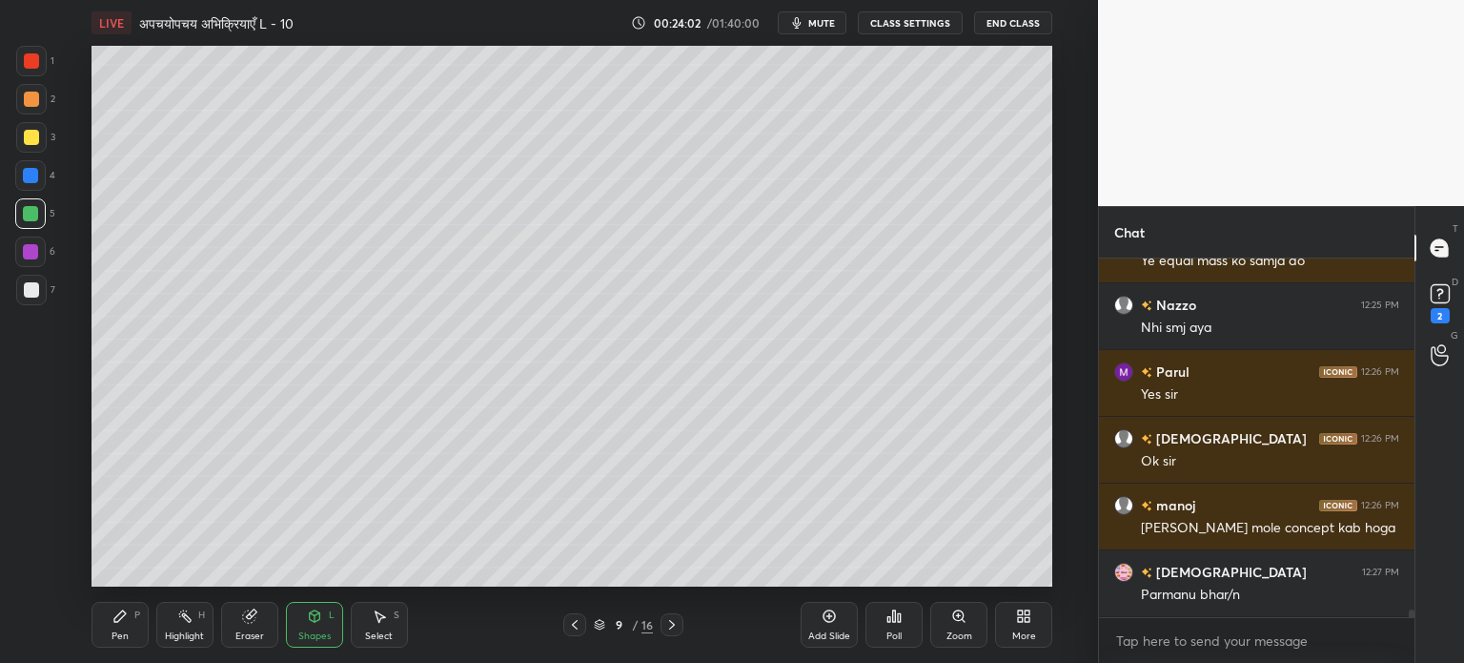
click at [117, 617] on icon at bounding box center [119, 615] width 11 height 11
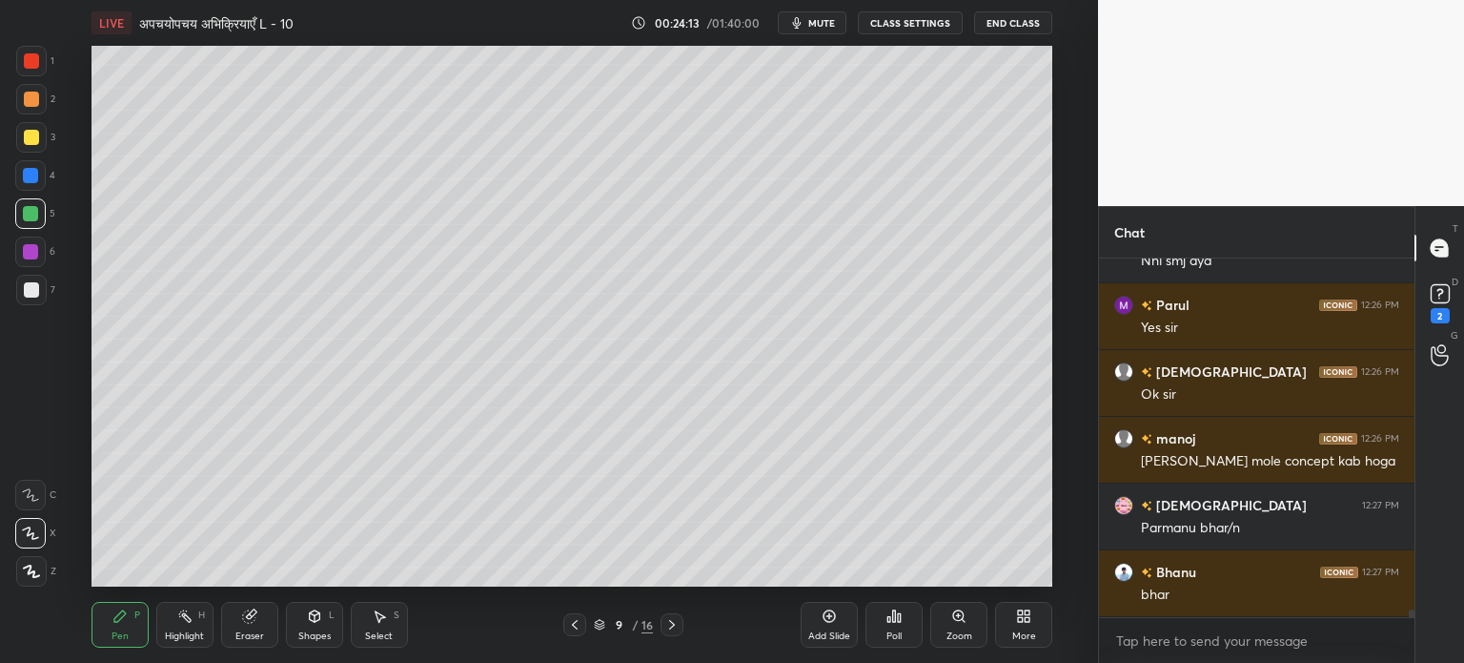
click at [316, 624] on div "Shapes L" at bounding box center [314, 625] width 57 height 46
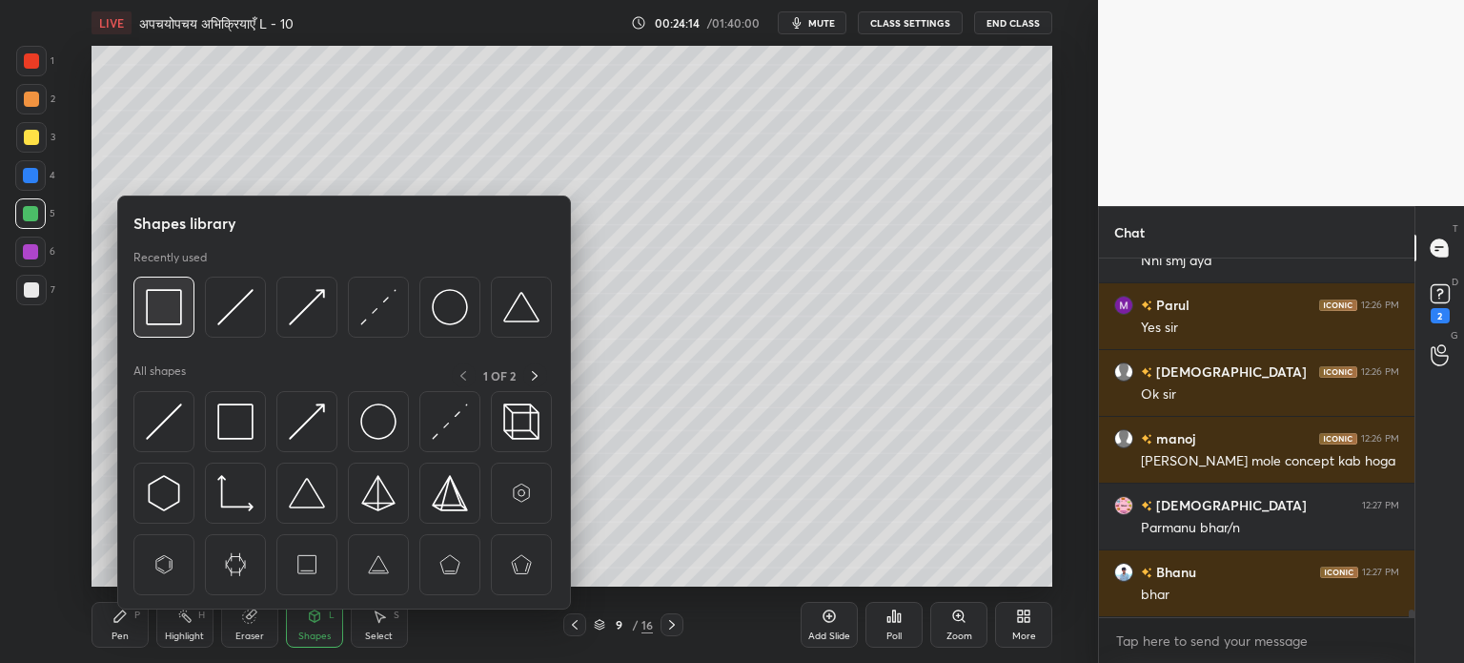
click at [155, 303] on img at bounding box center [164, 307] width 36 height 36
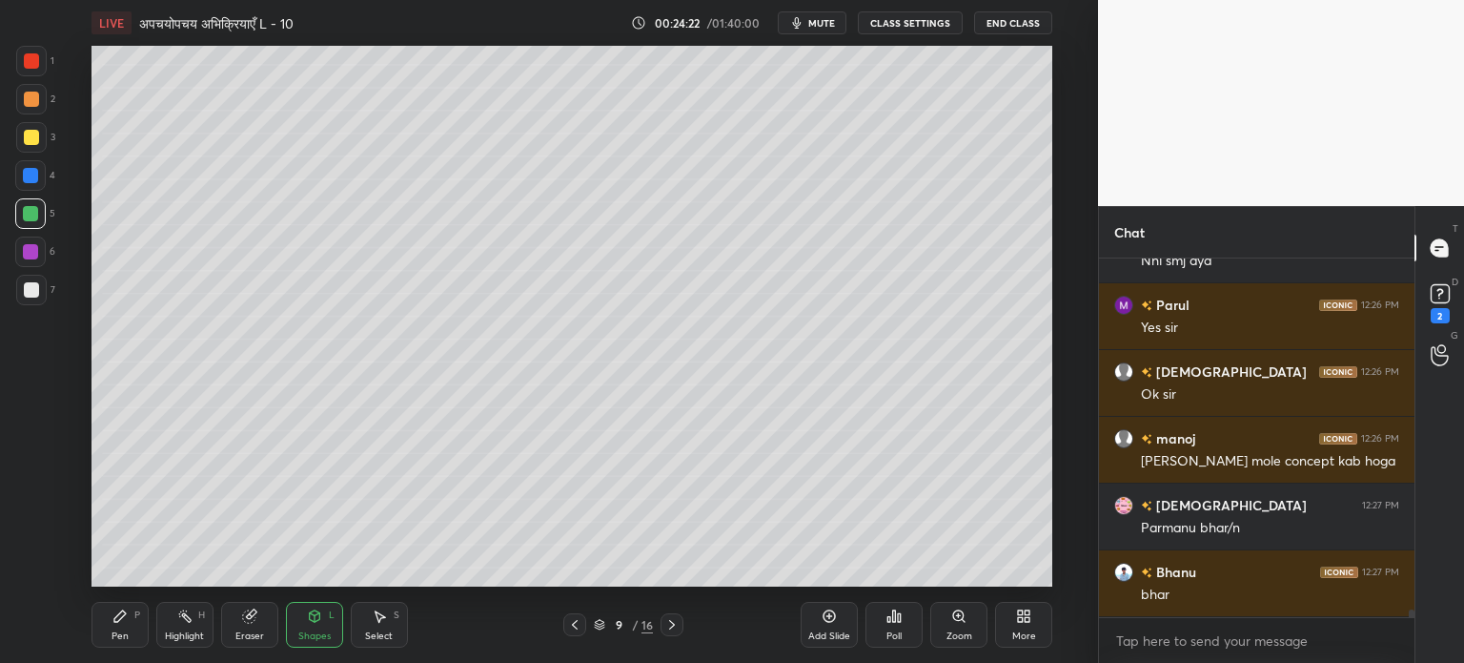
click at [119, 632] on div "Pen" at bounding box center [120, 636] width 17 height 10
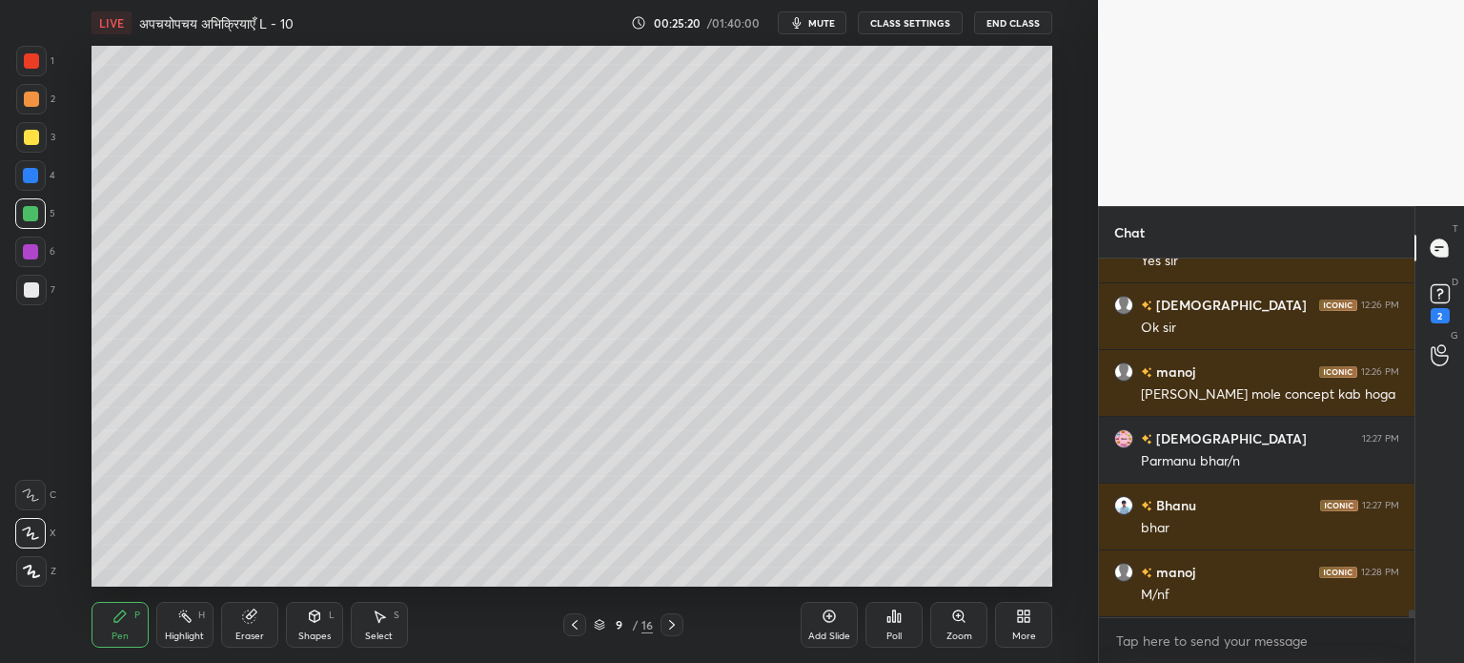
click at [258, 615] on div "Eraser" at bounding box center [249, 625] width 57 height 46
click at [118, 628] on div "Pen P" at bounding box center [120, 625] width 57 height 46
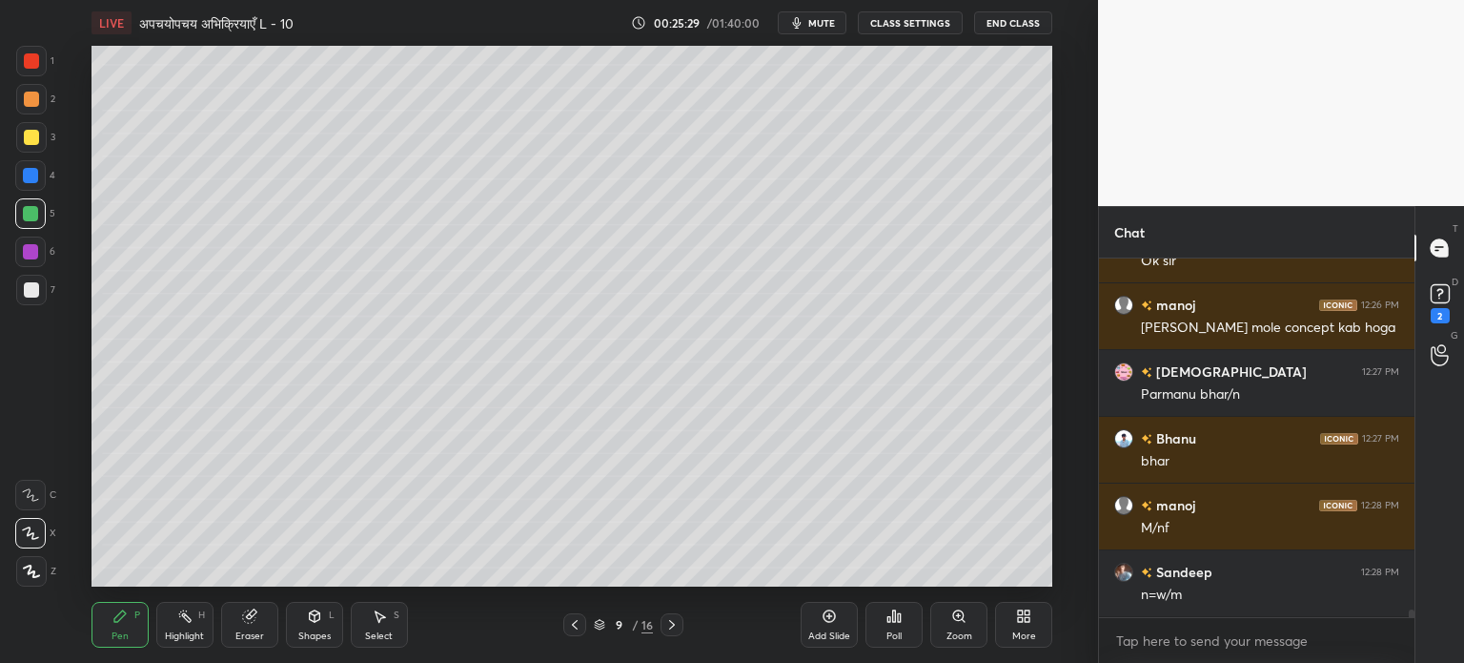
click at [317, 634] on div "Shapes" at bounding box center [314, 636] width 32 height 10
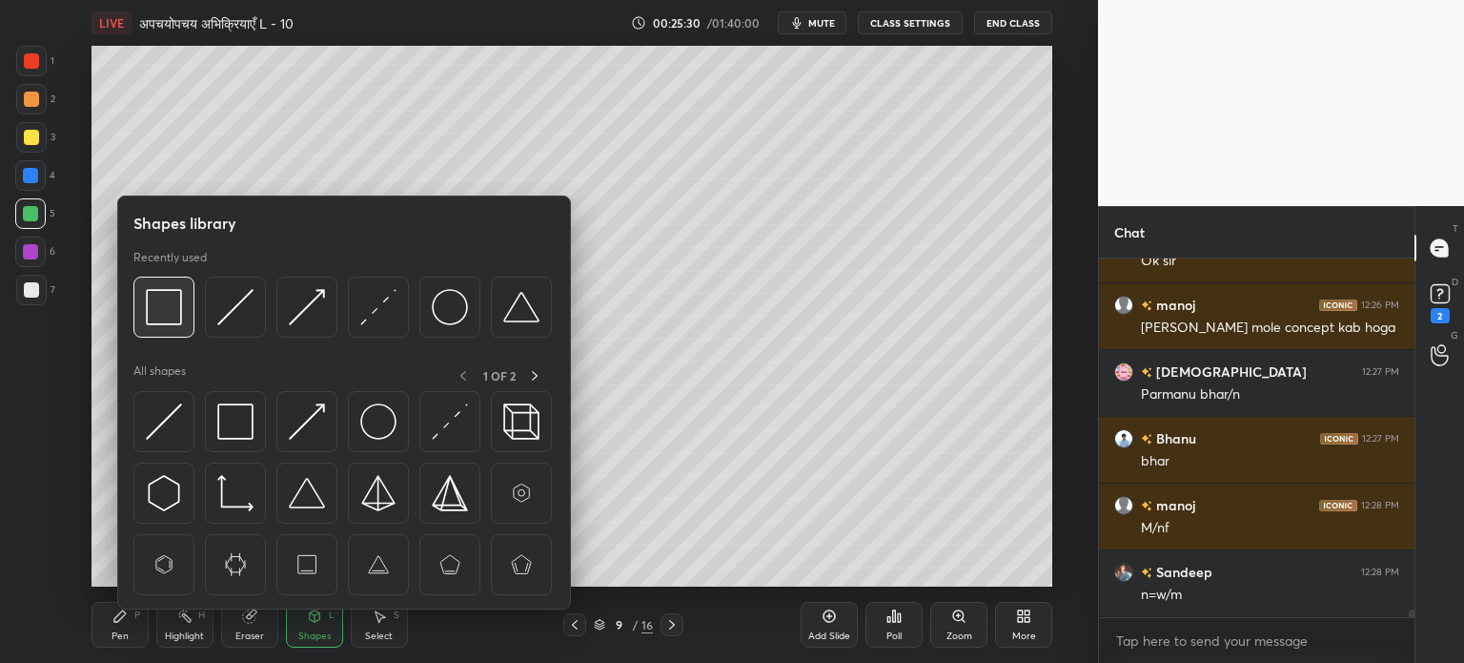
click at [158, 316] on img at bounding box center [164, 307] width 36 height 36
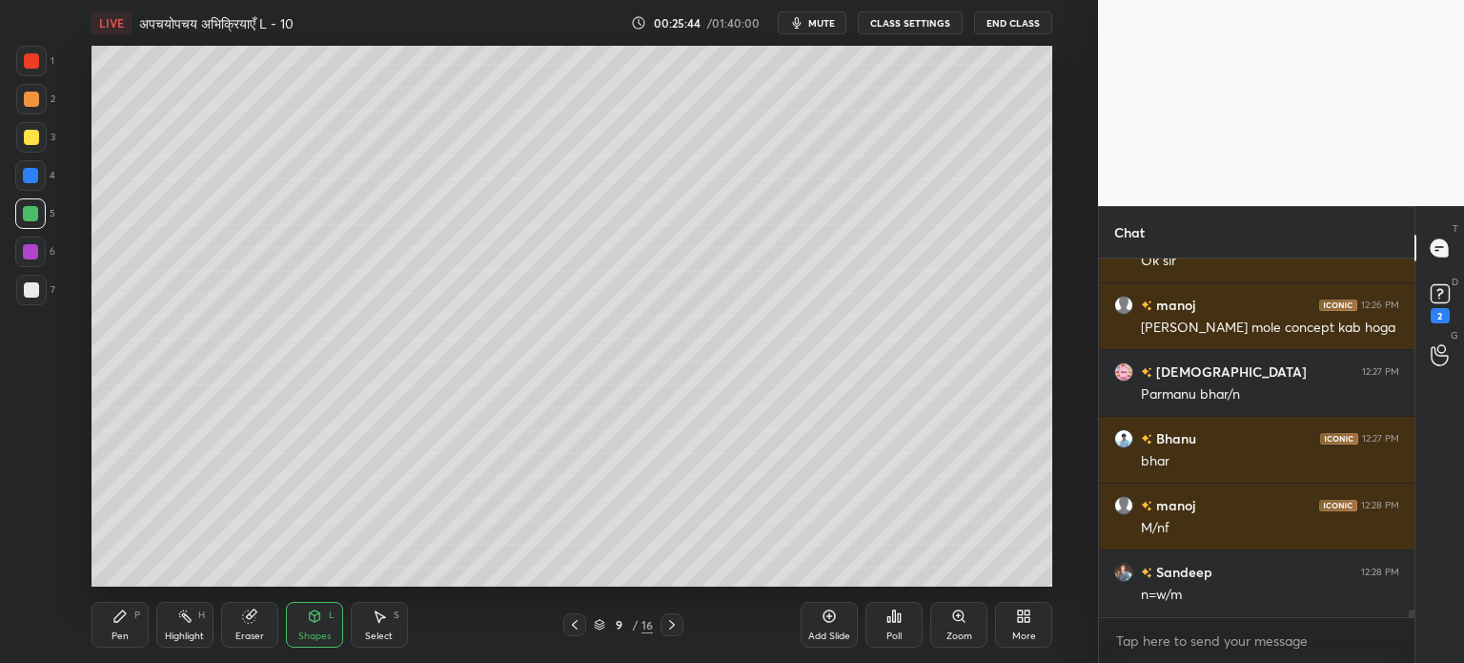
click at [127, 613] on icon at bounding box center [119, 615] width 15 height 15
click at [317, 624] on div "Shapes L" at bounding box center [314, 625] width 57 height 46
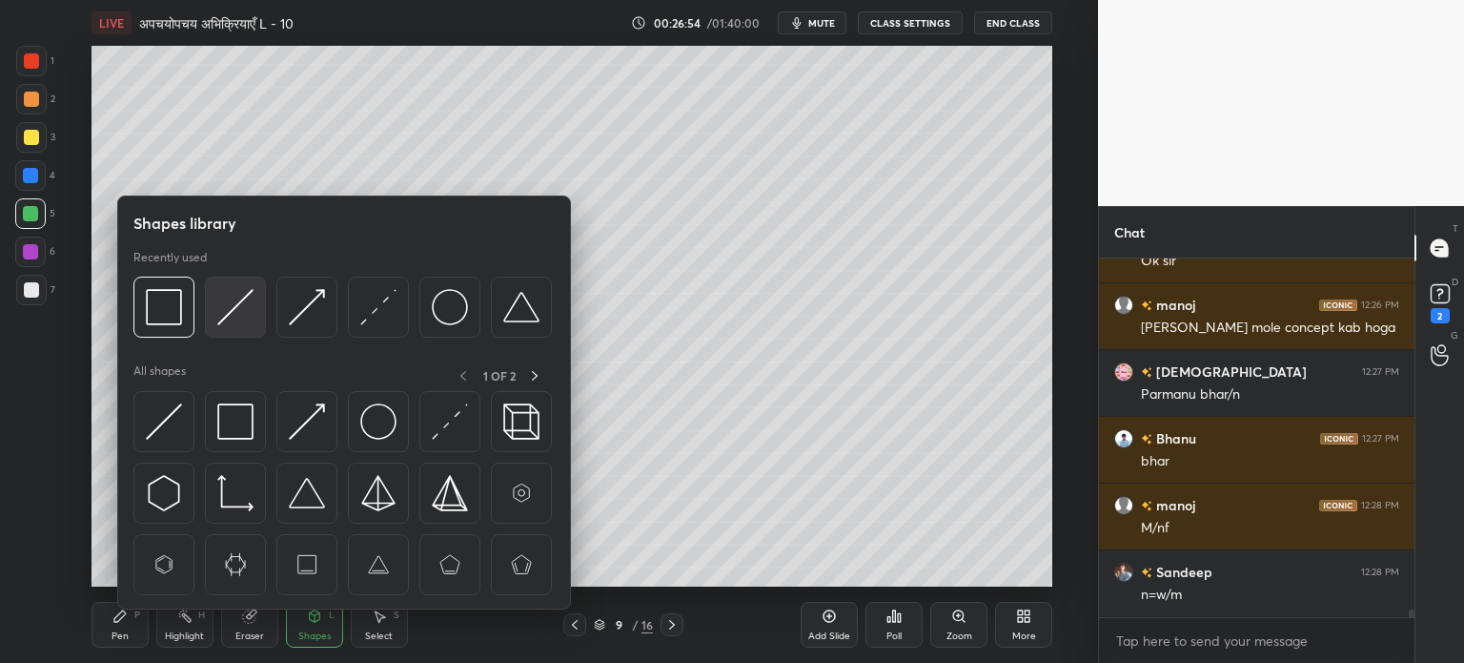
click at [240, 316] on img at bounding box center [235, 307] width 36 height 36
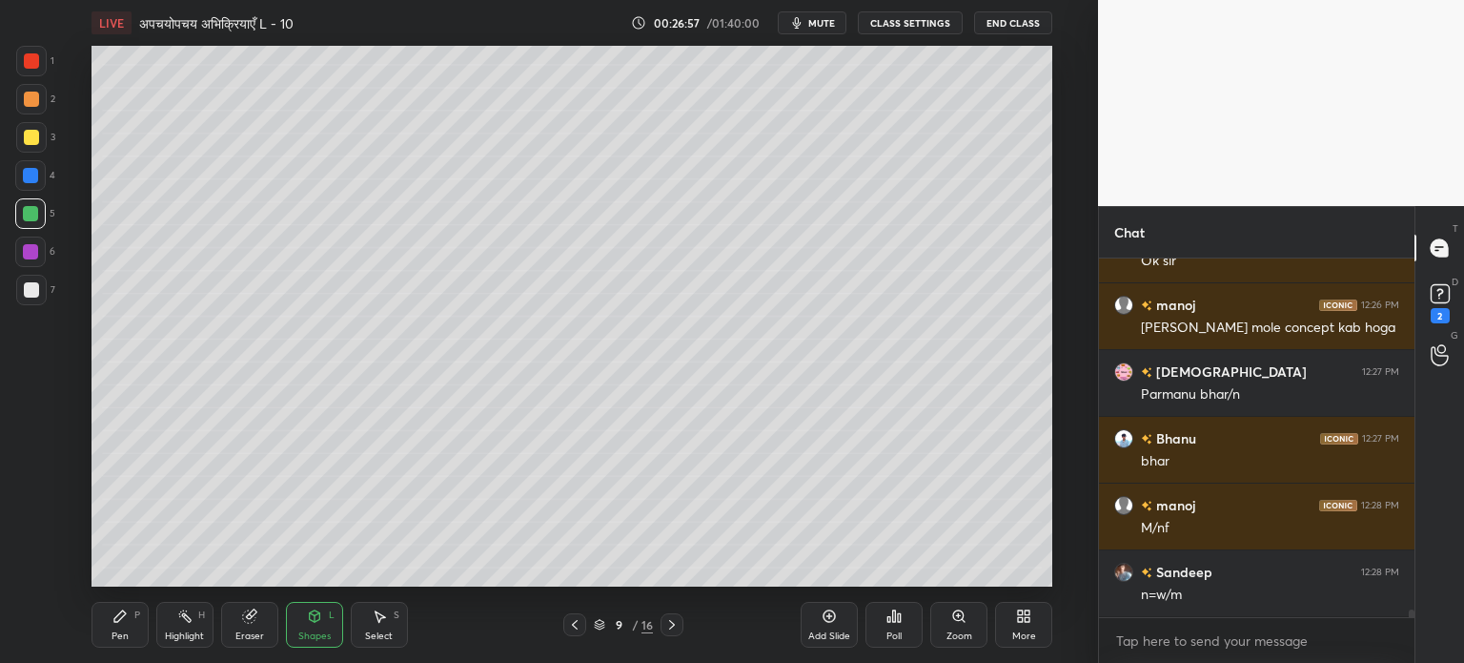
click at [113, 624] on div "Pen P" at bounding box center [120, 625] width 57 height 46
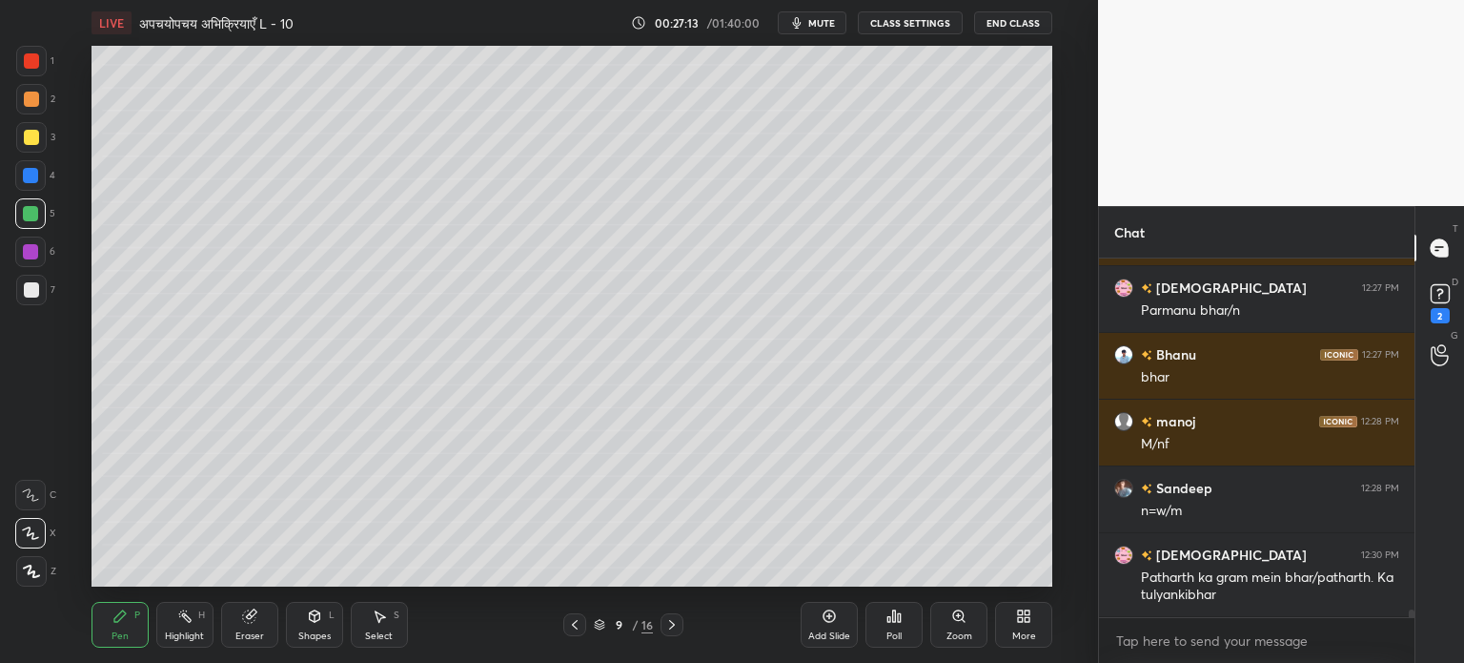
click at [321, 622] on icon at bounding box center [314, 615] width 15 height 15
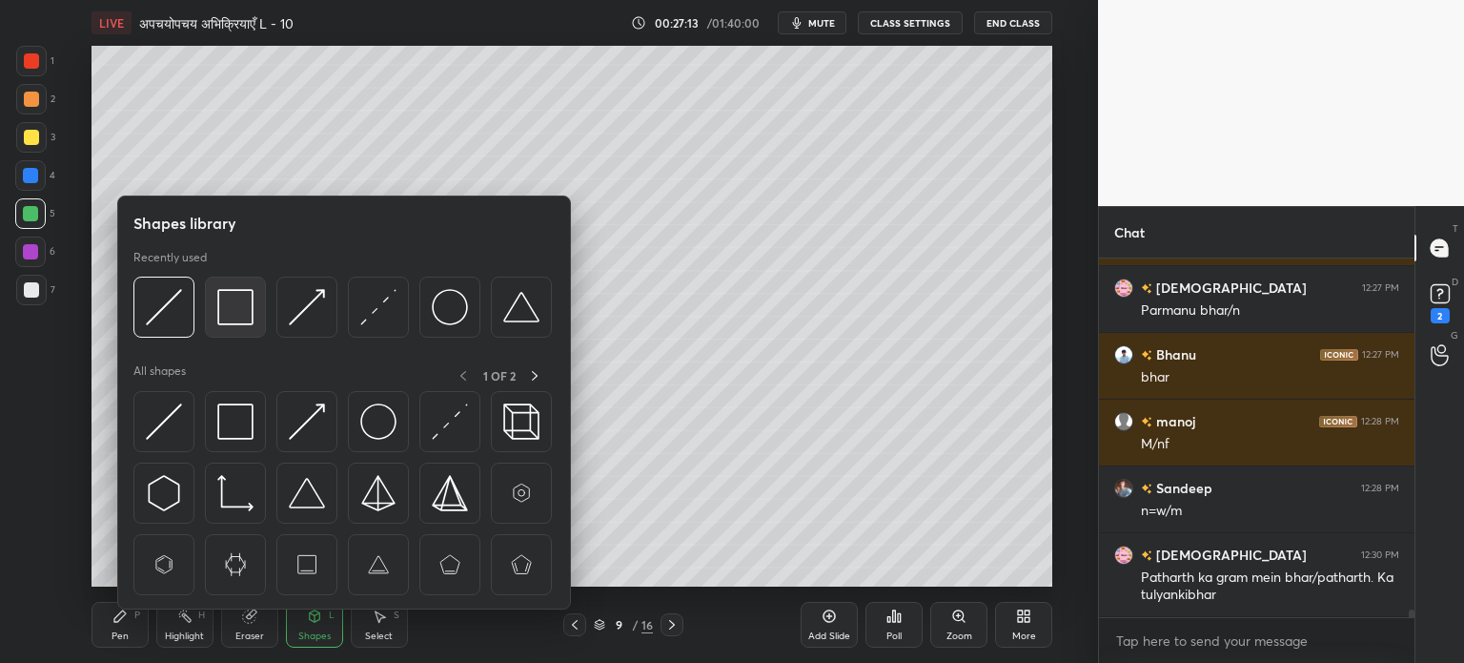
click at [233, 308] on img at bounding box center [235, 307] width 36 height 36
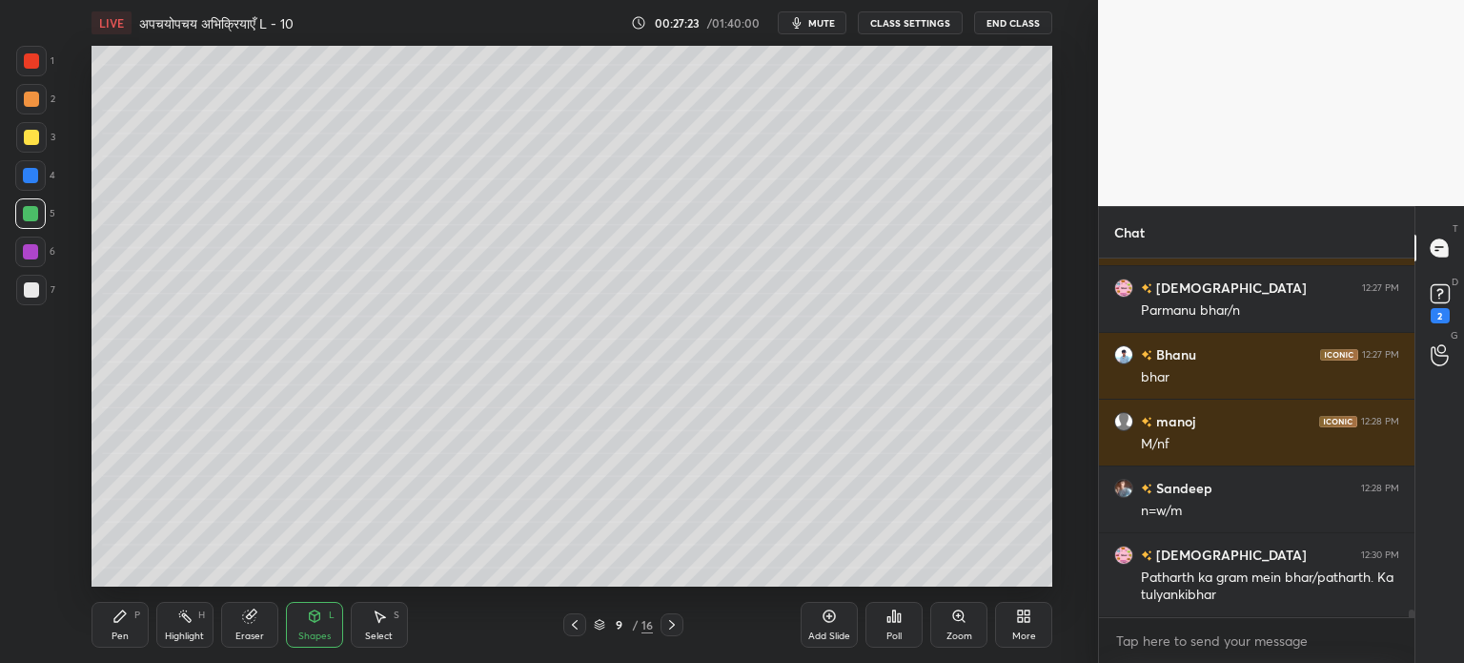
scroll to position [15993, 0]
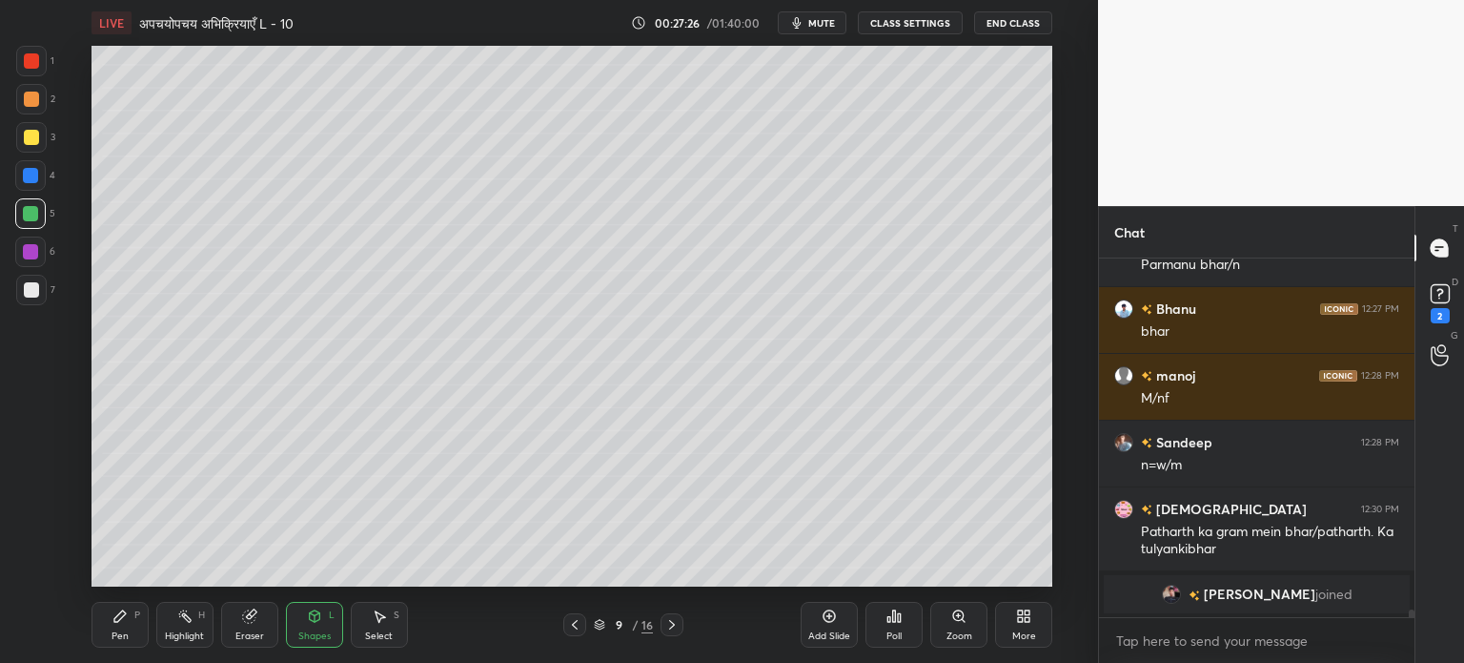
click at [830, 631] on div "Add Slide" at bounding box center [829, 636] width 42 height 10
click at [125, 628] on div "Pen P" at bounding box center [120, 625] width 57 height 46
click at [319, 623] on icon at bounding box center [314, 615] width 15 height 15
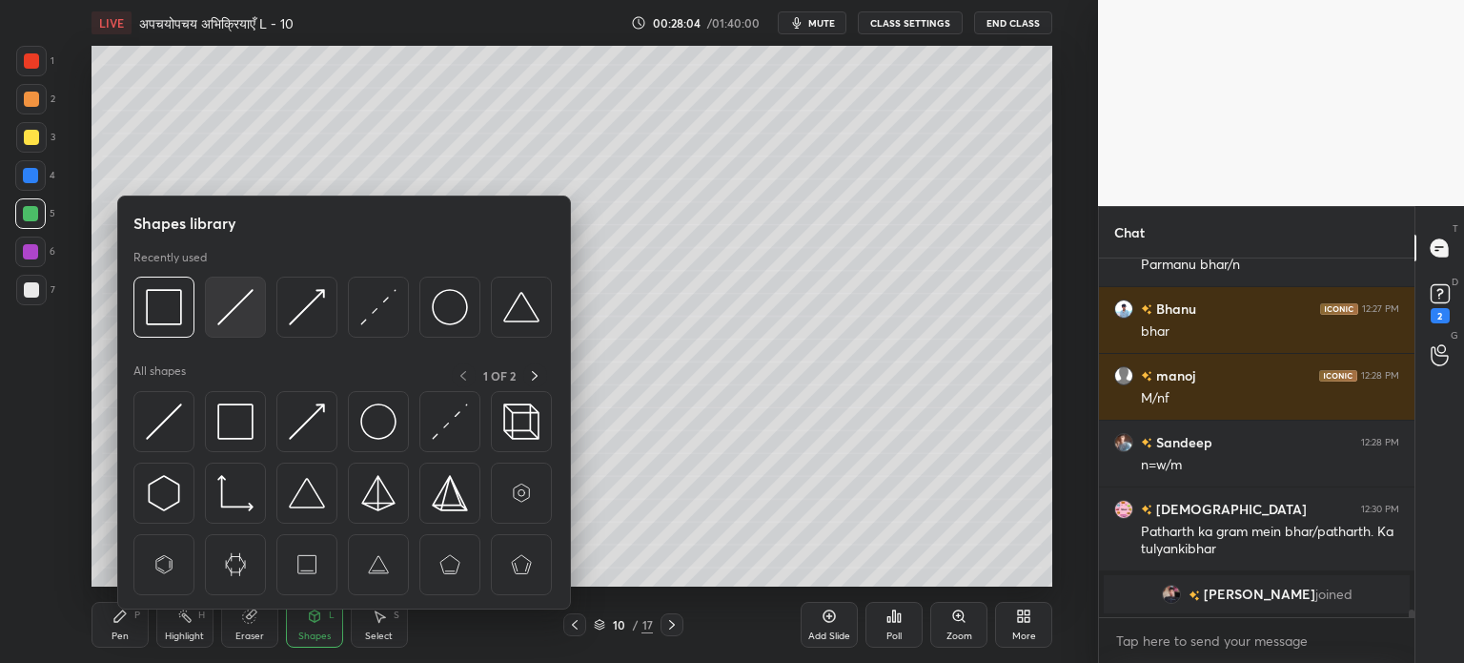
click at [245, 322] on img at bounding box center [235, 307] width 36 height 36
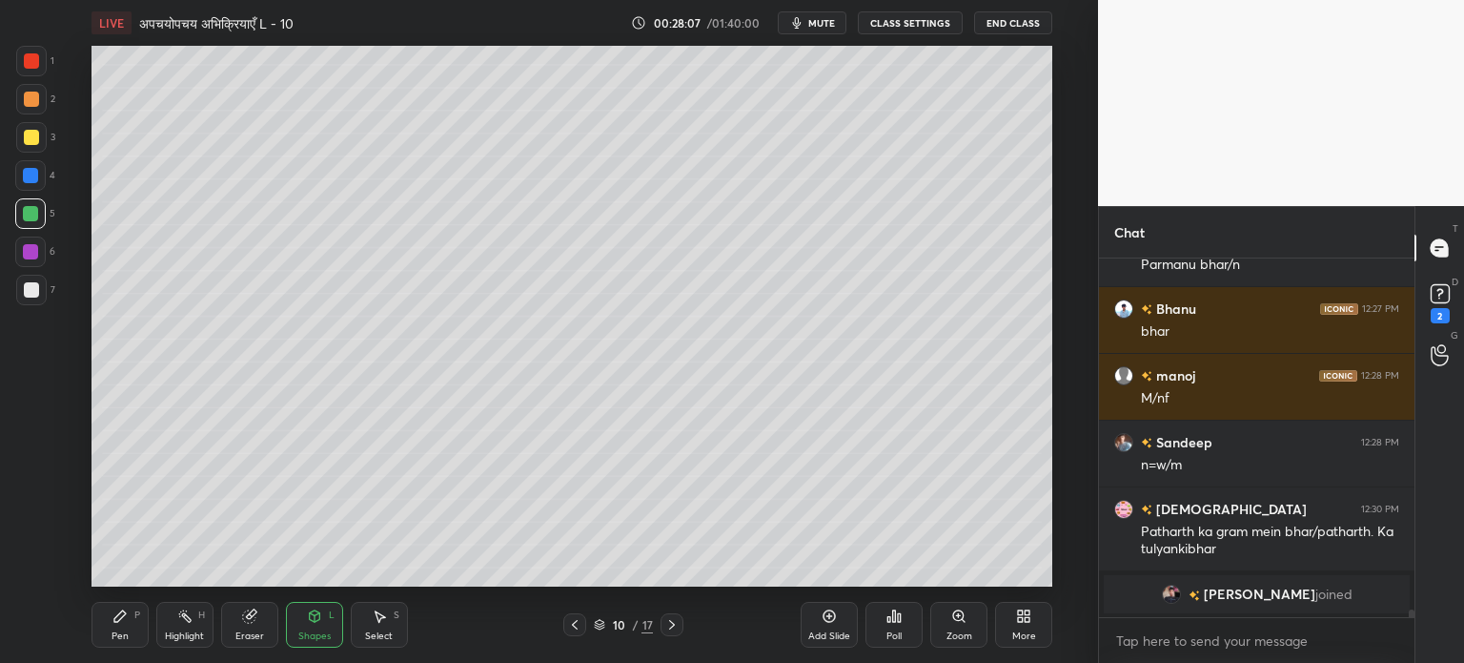
click at [121, 622] on icon at bounding box center [119, 615] width 15 height 15
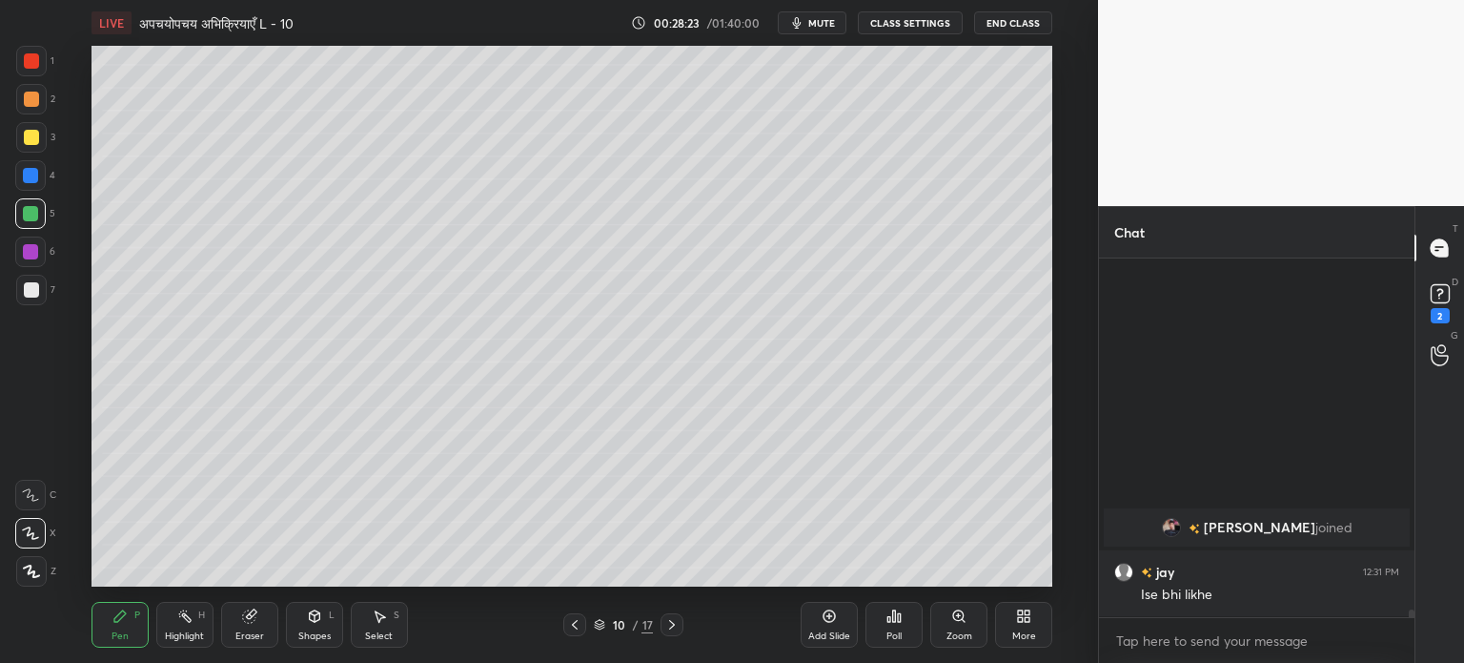
scroll to position [15186, 0]
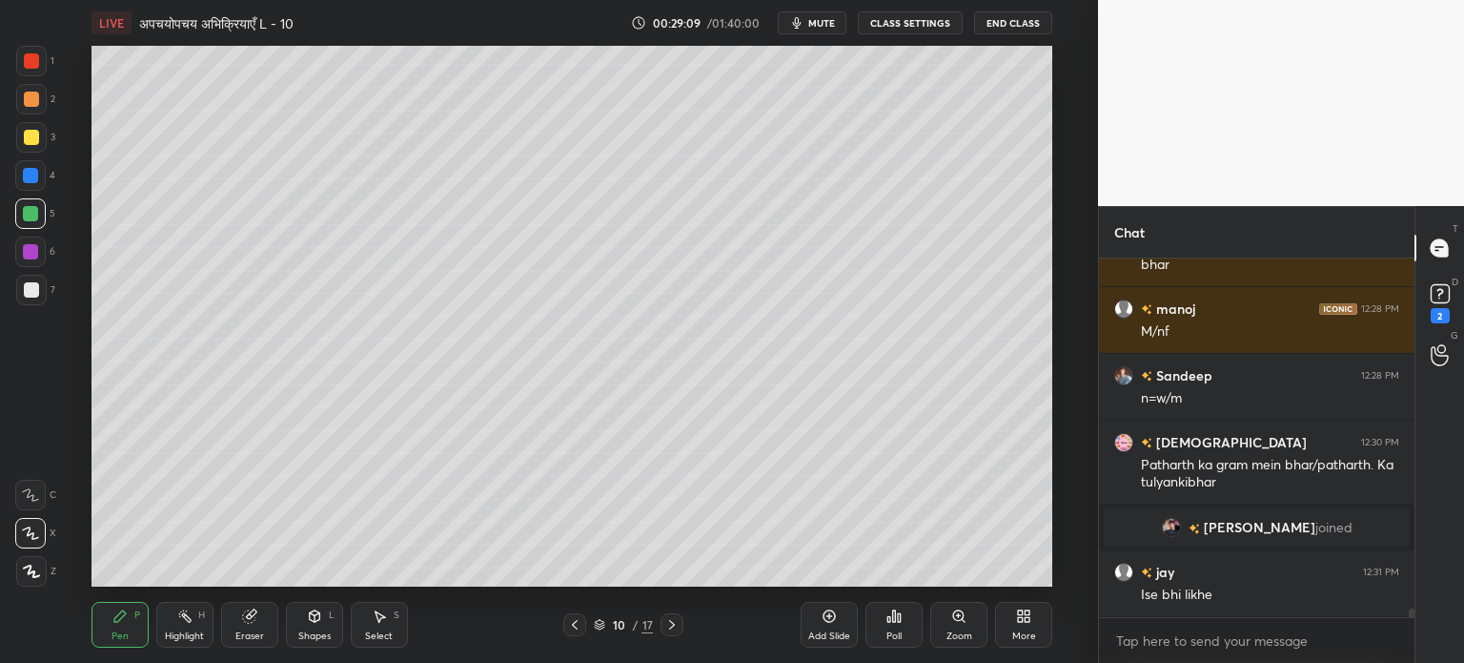
click at [576, 625] on icon at bounding box center [574, 624] width 15 height 15
click at [674, 628] on icon at bounding box center [671, 624] width 15 height 15
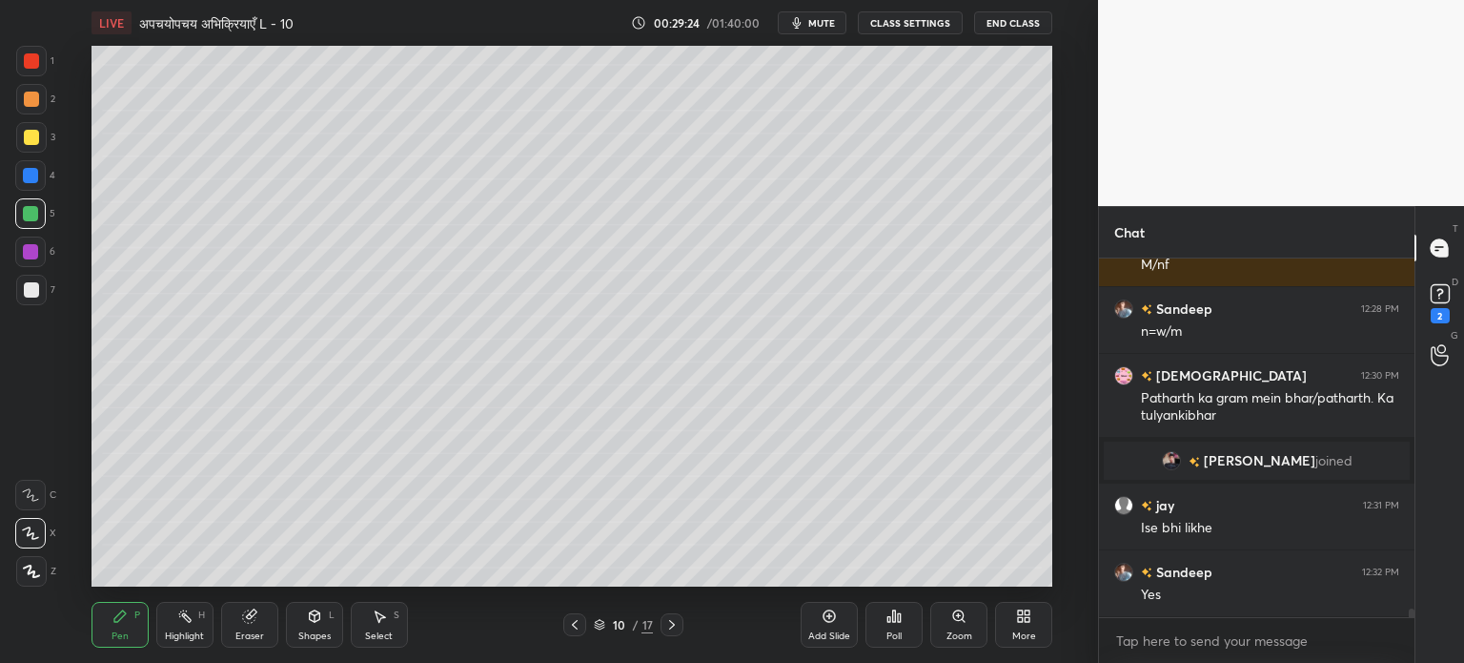
scroll to position [15320, 0]
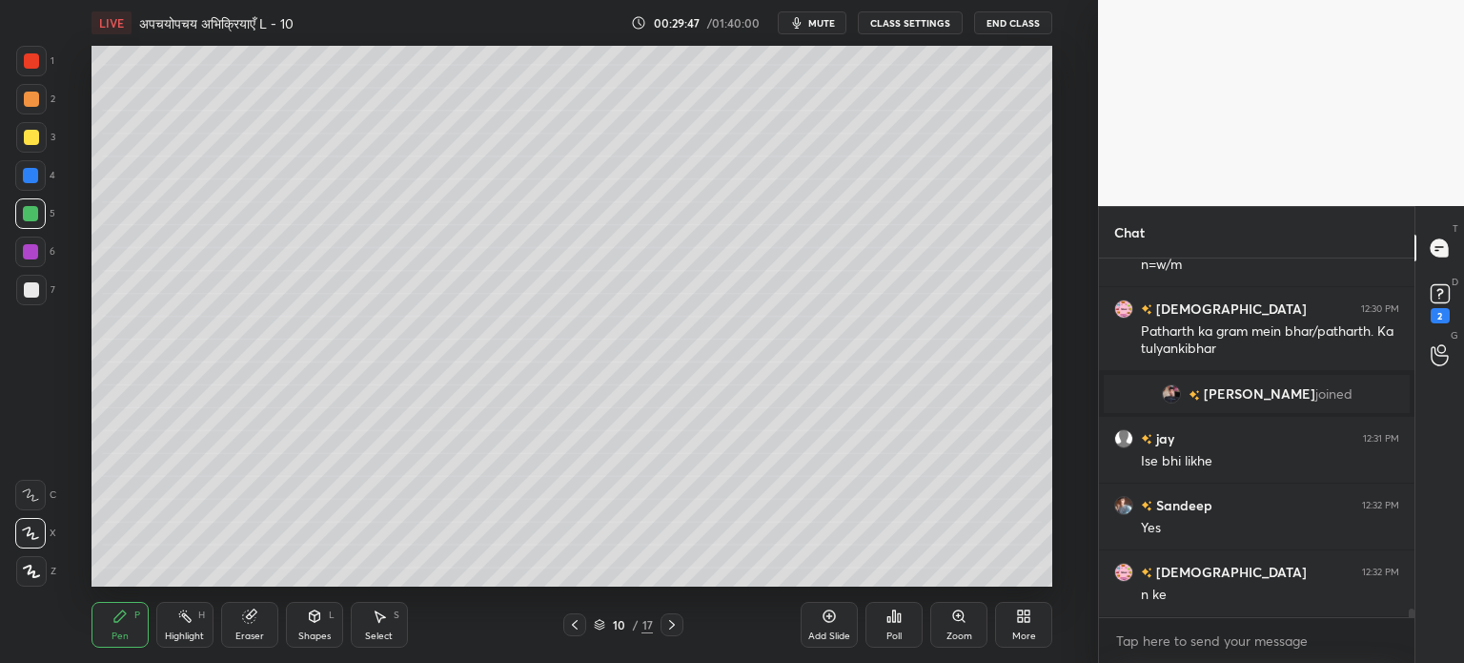
click at [319, 616] on icon at bounding box center [314, 615] width 10 height 11
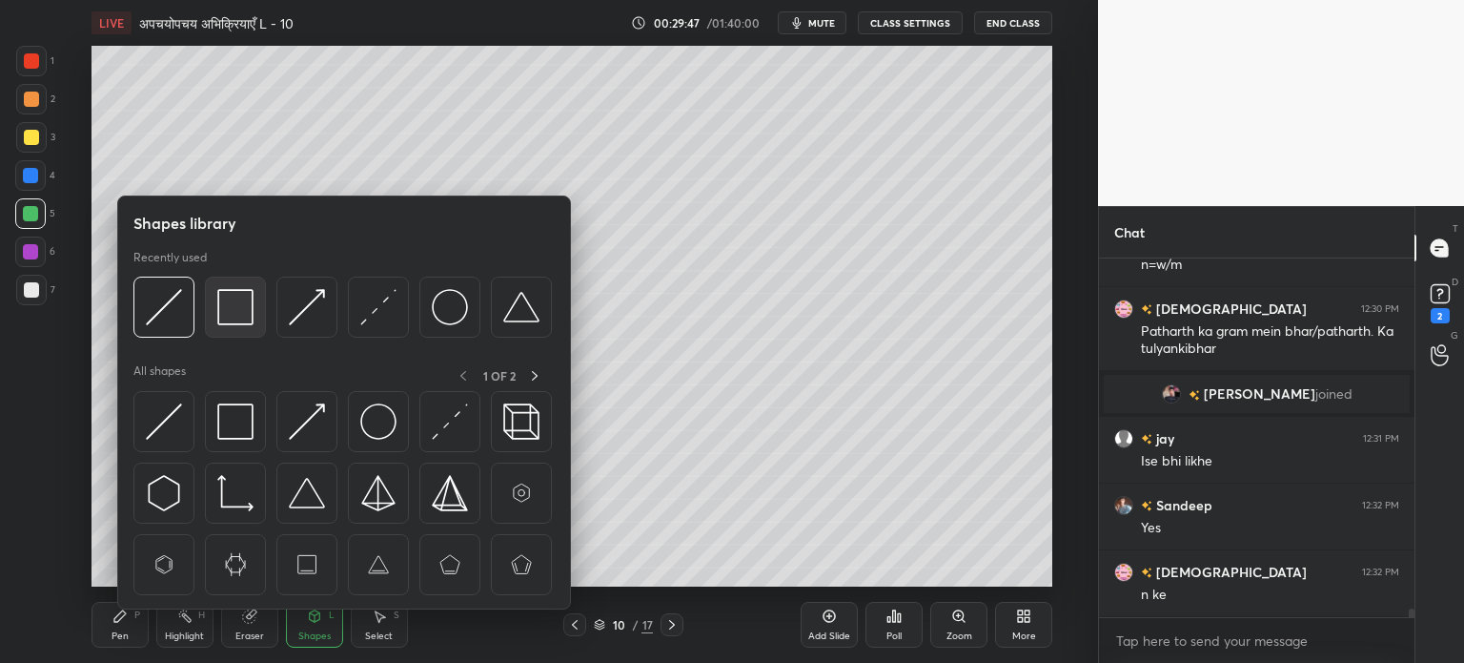
click at [228, 328] on div at bounding box center [235, 306] width 61 height 61
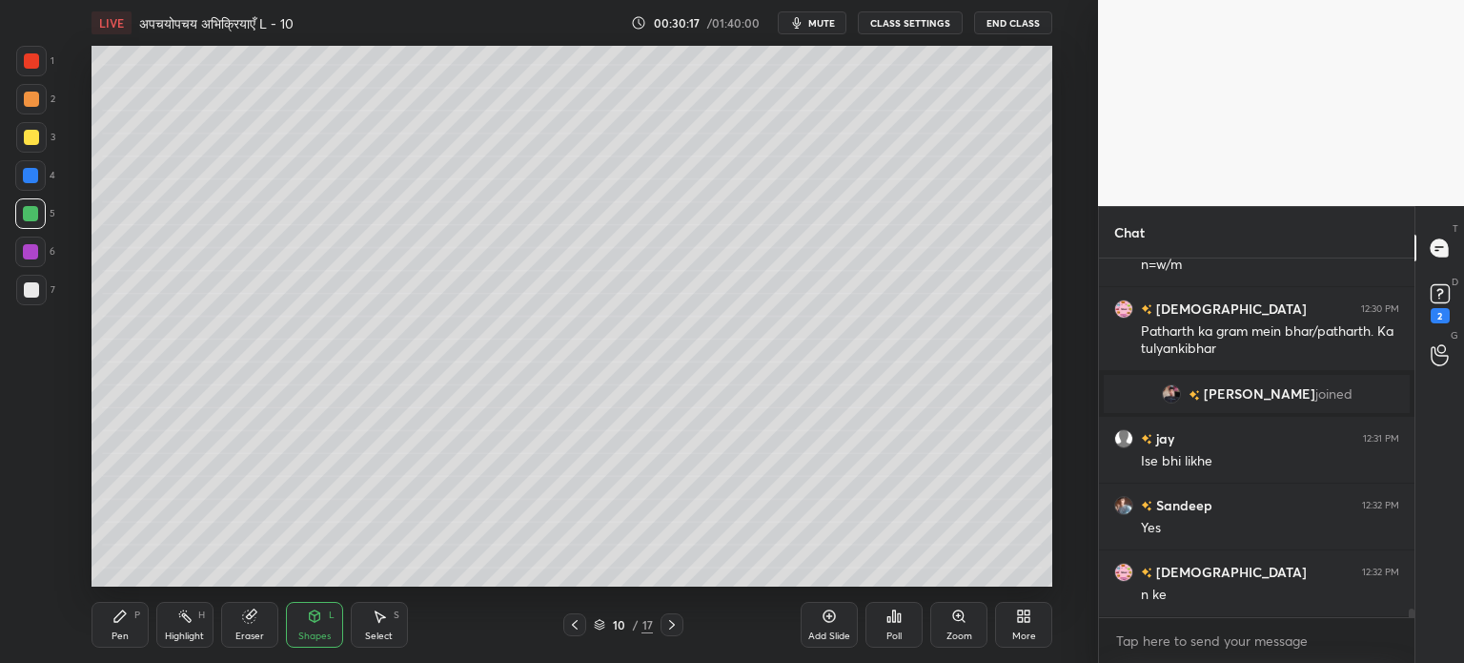
scroll to position [15386, 0]
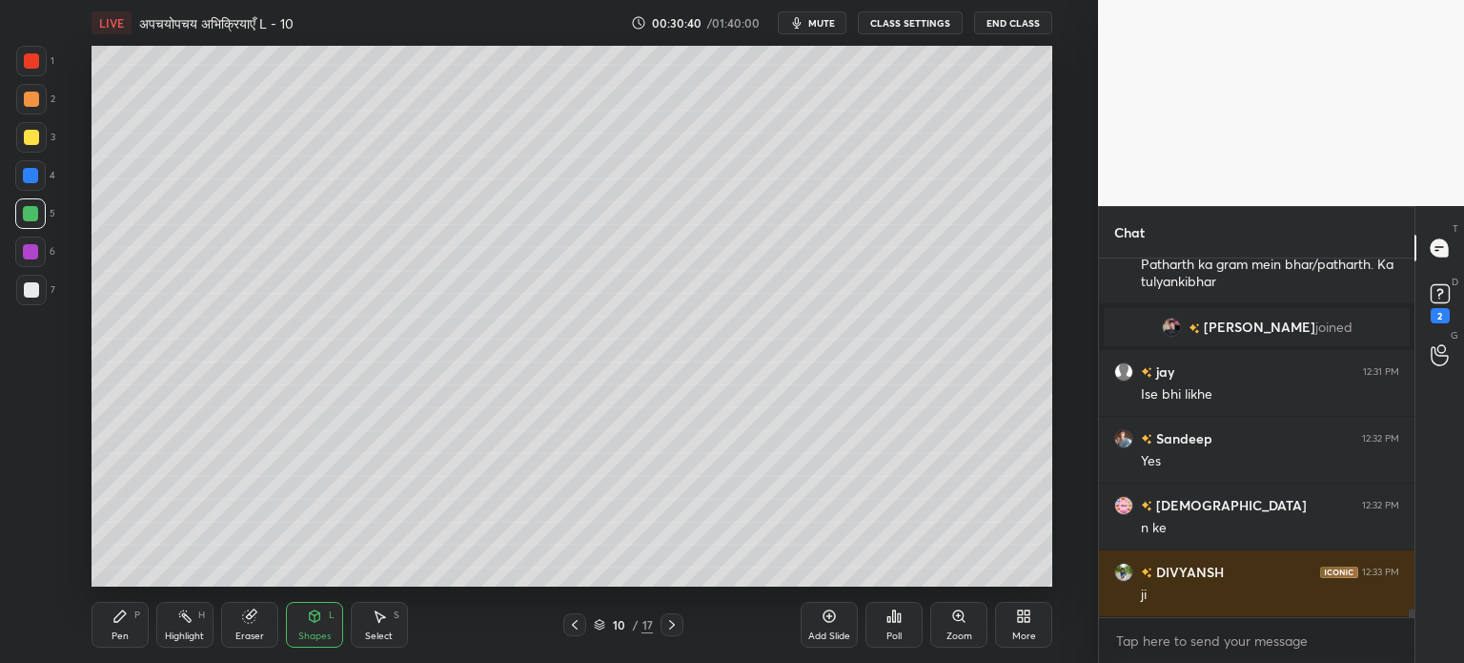
click at [827, 637] on div "Add Slide" at bounding box center [829, 636] width 42 height 10
click at [126, 633] on div "Pen" at bounding box center [120, 636] width 17 height 10
click at [312, 632] on div "Shapes" at bounding box center [314, 636] width 32 height 10
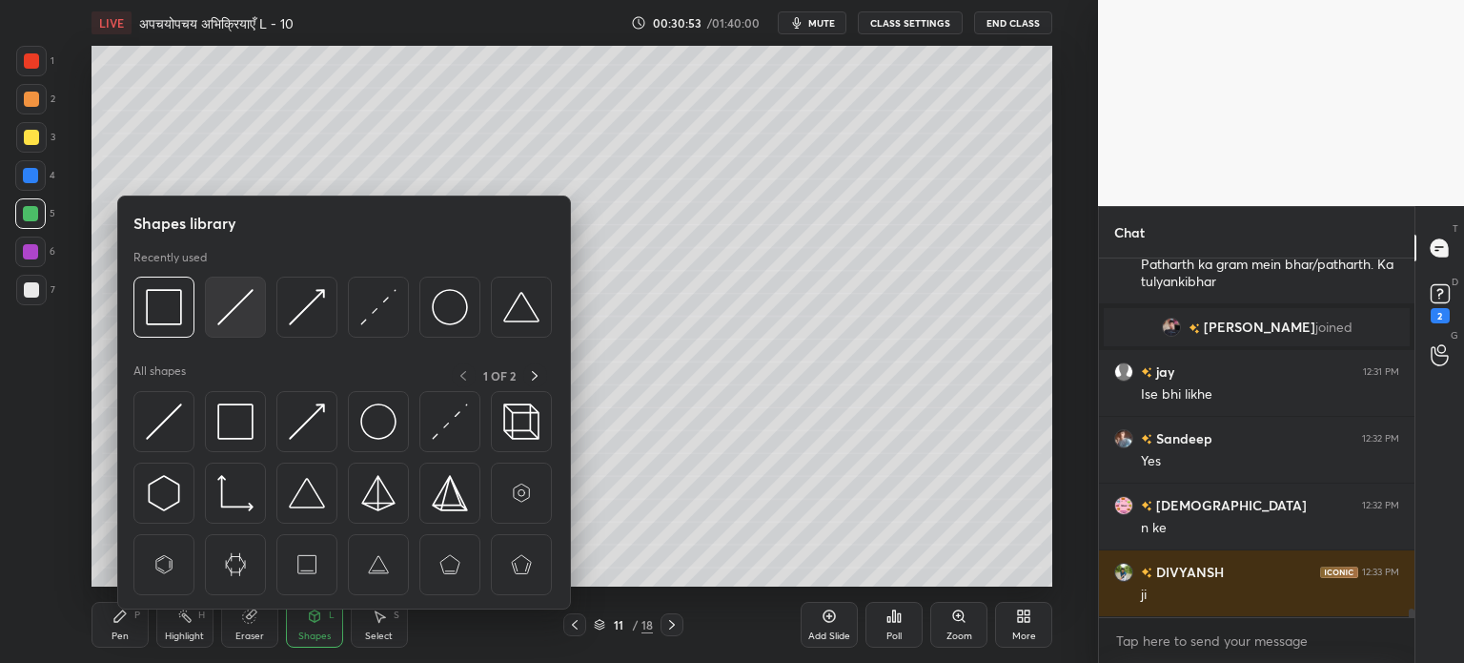
click at [240, 319] on img at bounding box center [235, 307] width 36 height 36
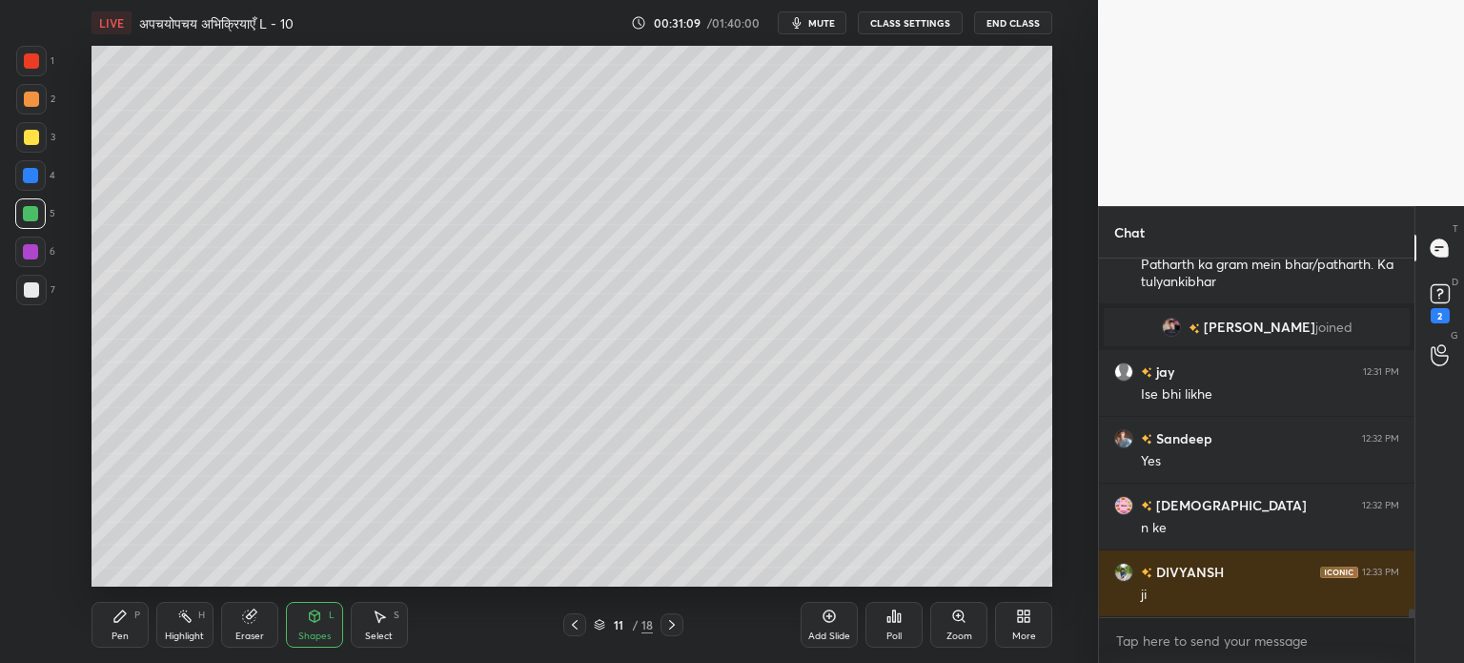
click at [133, 622] on div "Pen P" at bounding box center [120, 625] width 57 height 46
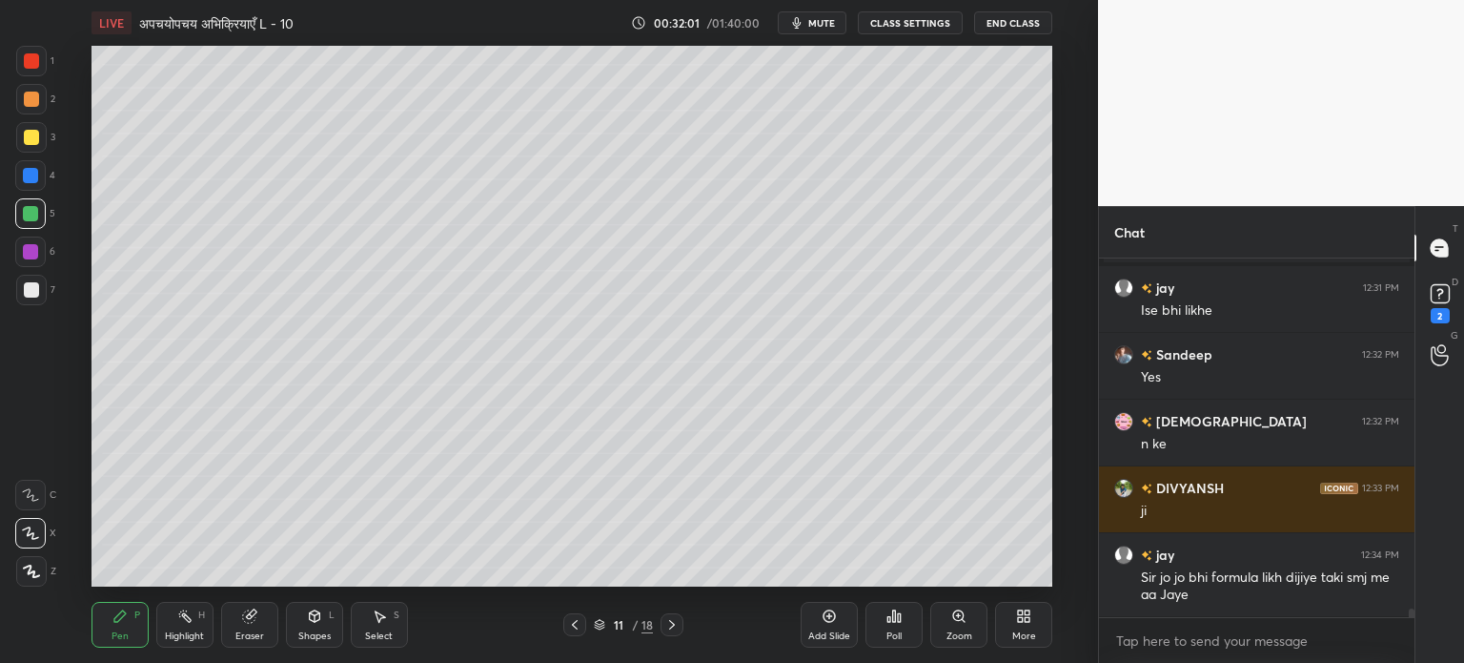
scroll to position [15537, 0]
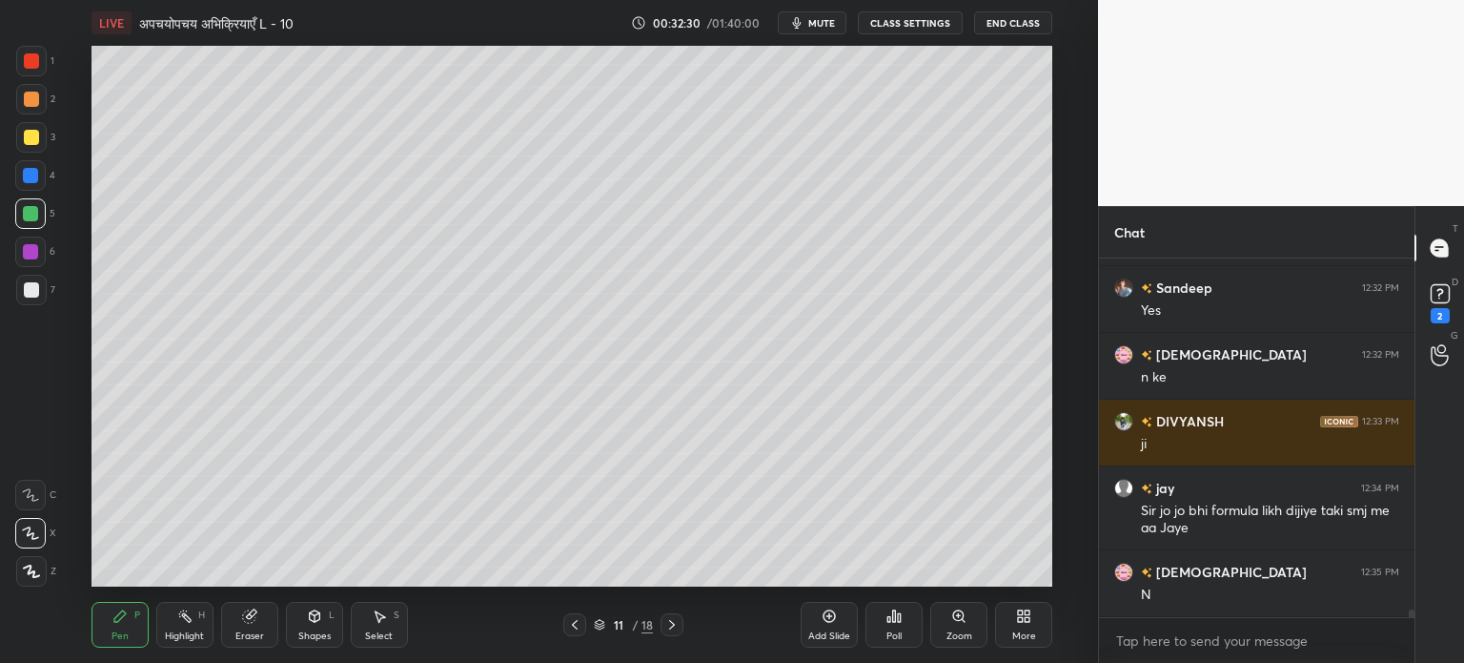
click at [306, 604] on div "Shapes L" at bounding box center [314, 625] width 57 height 46
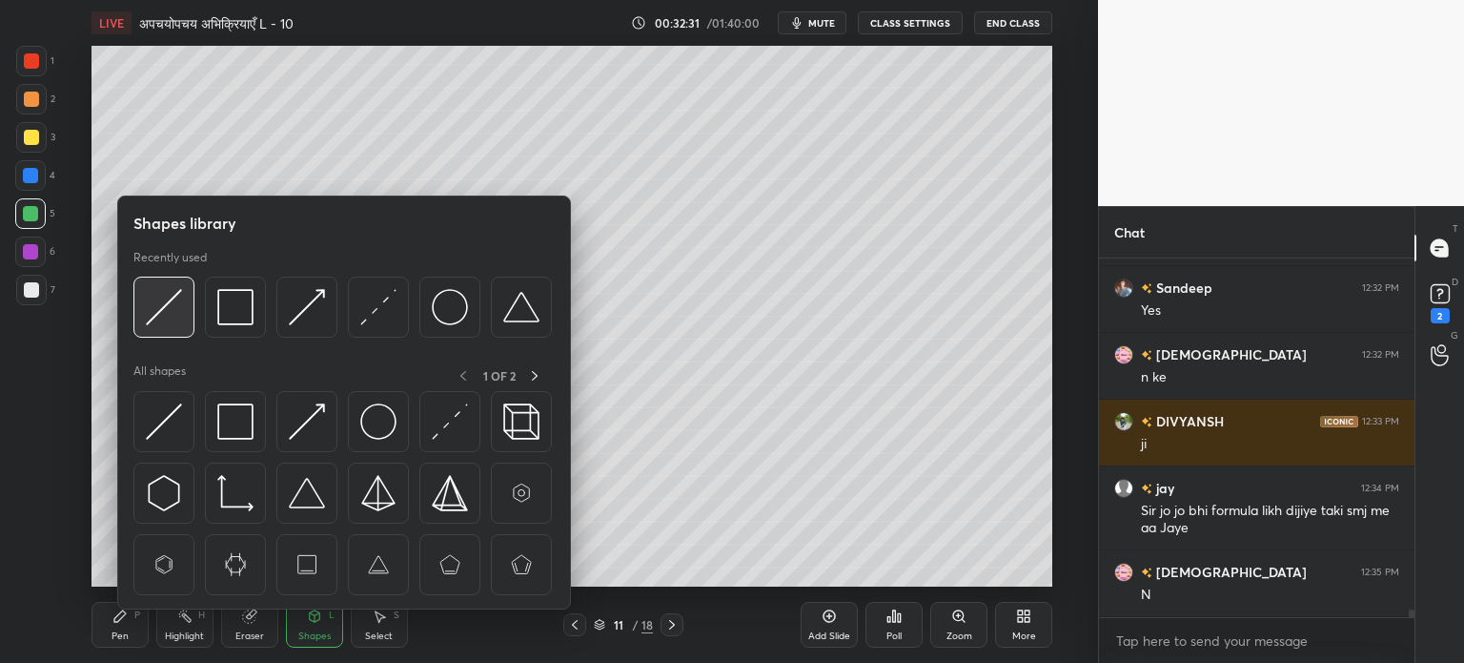
click at [161, 307] on img at bounding box center [164, 307] width 36 height 36
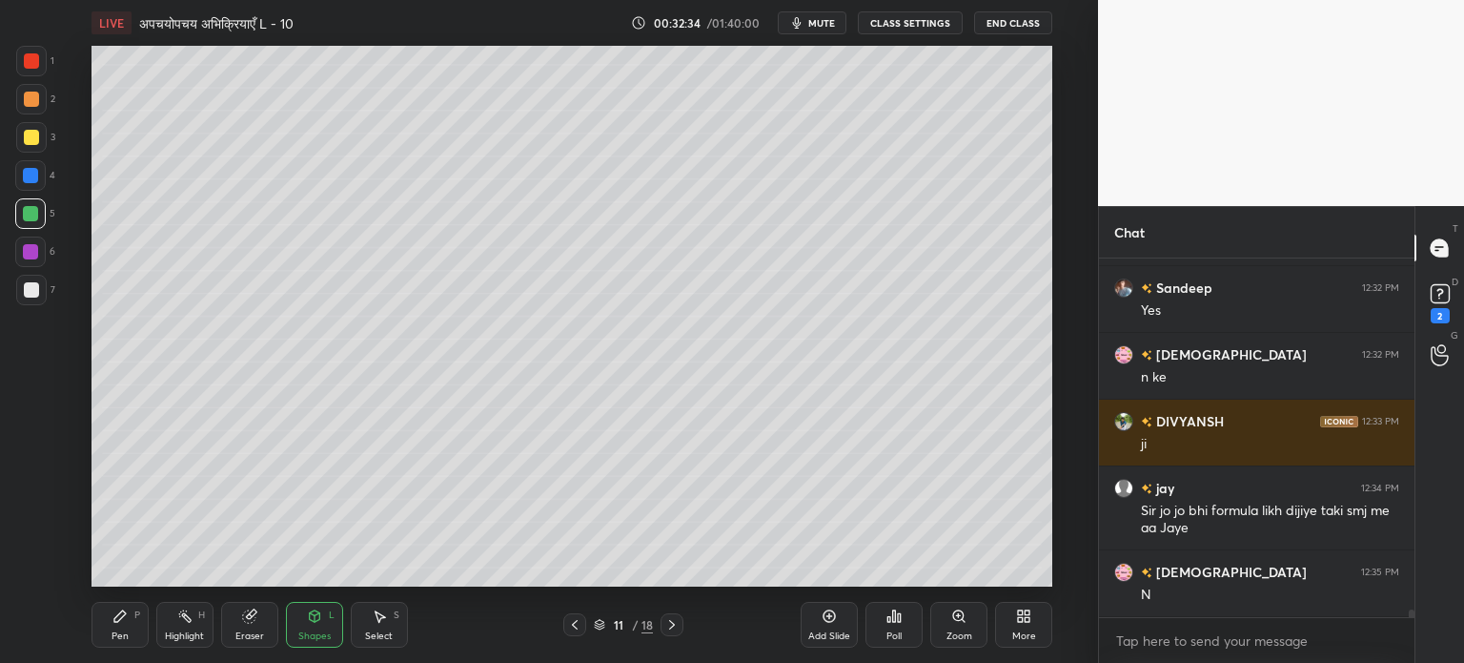
click at [109, 632] on div "Pen P" at bounding box center [120, 625] width 57 height 46
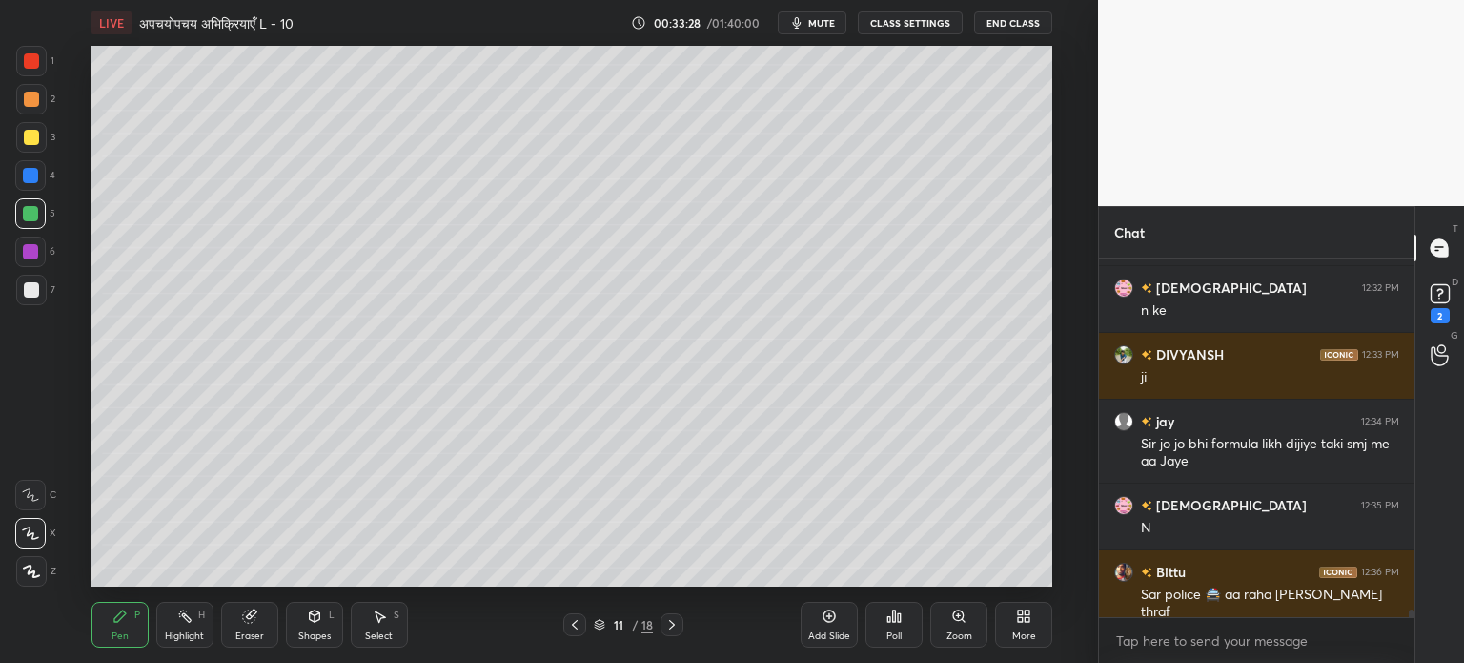
click at [319, 626] on div "Shapes L" at bounding box center [314, 625] width 57 height 46
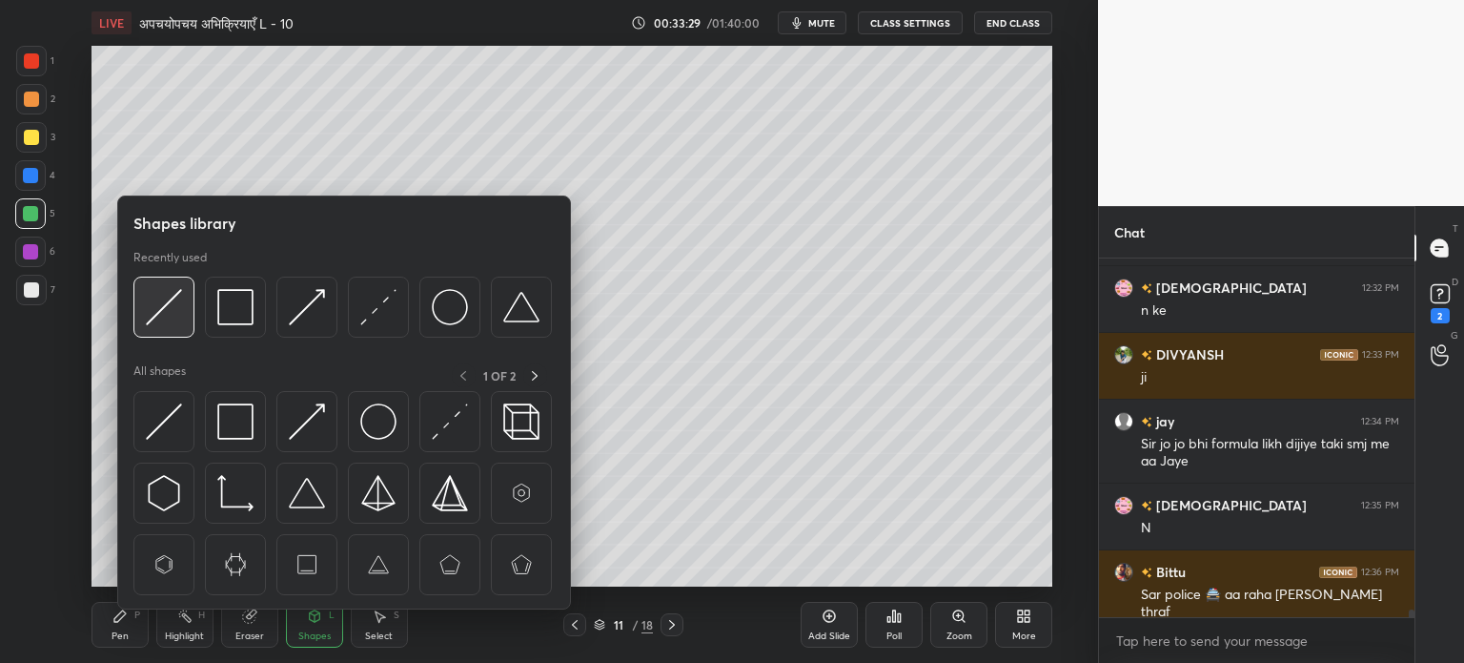
click at [179, 311] on img at bounding box center [164, 307] width 36 height 36
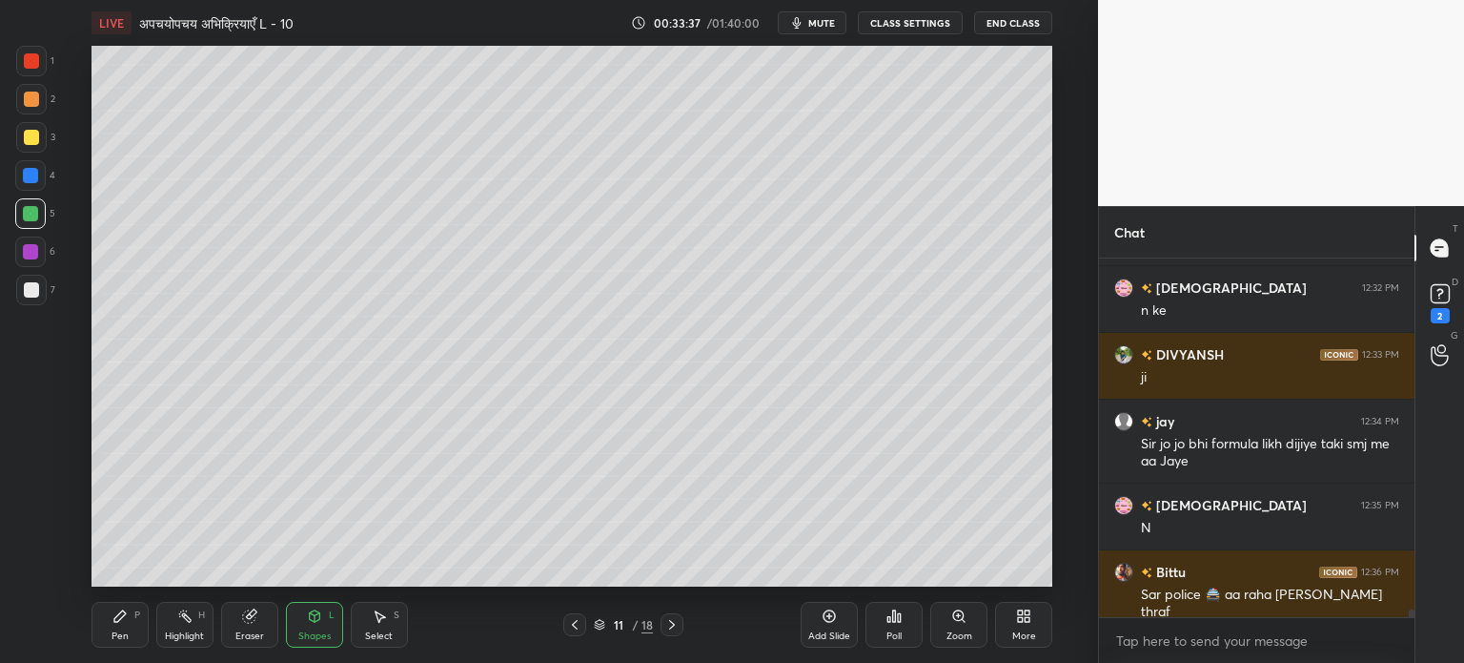
click at [31, 129] on div at bounding box center [31, 137] width 31 height 31
click at [107, 623] on div "Pen P" at bounding box center [120, 625] width 57 height 46
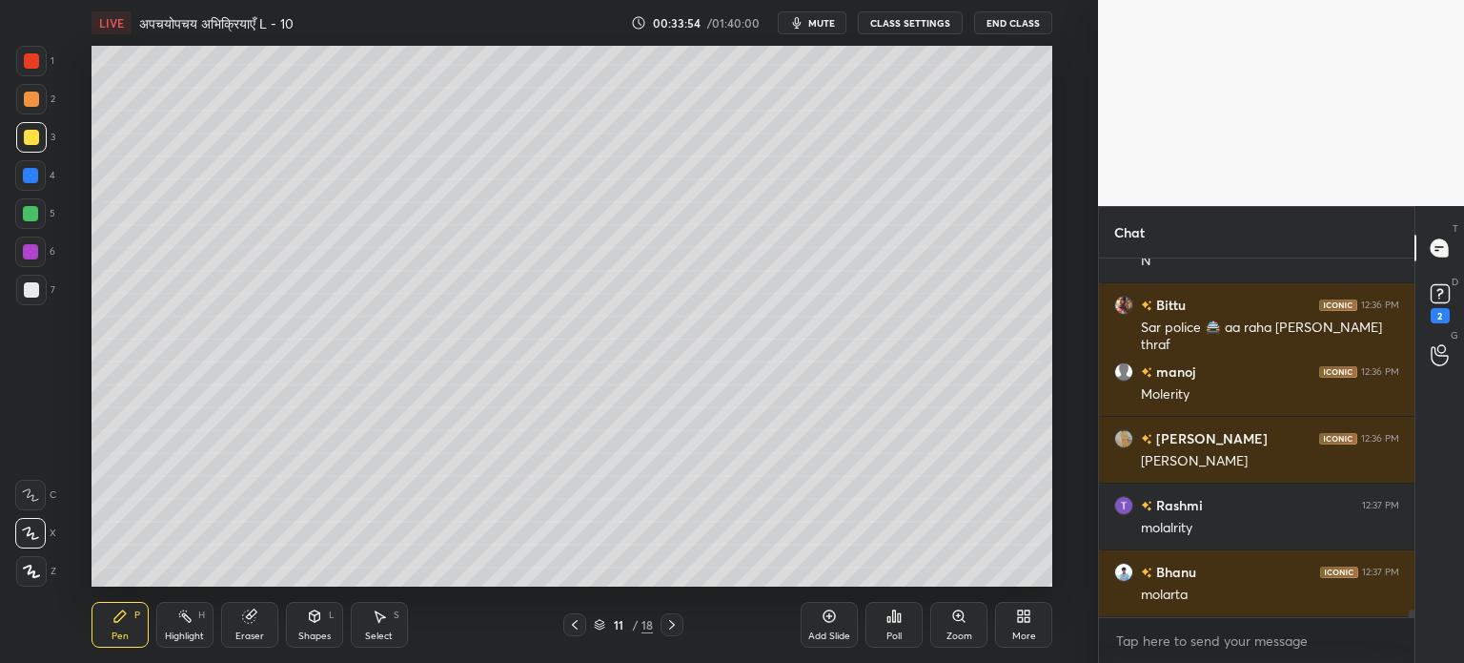
scroll to position [15938, 0]
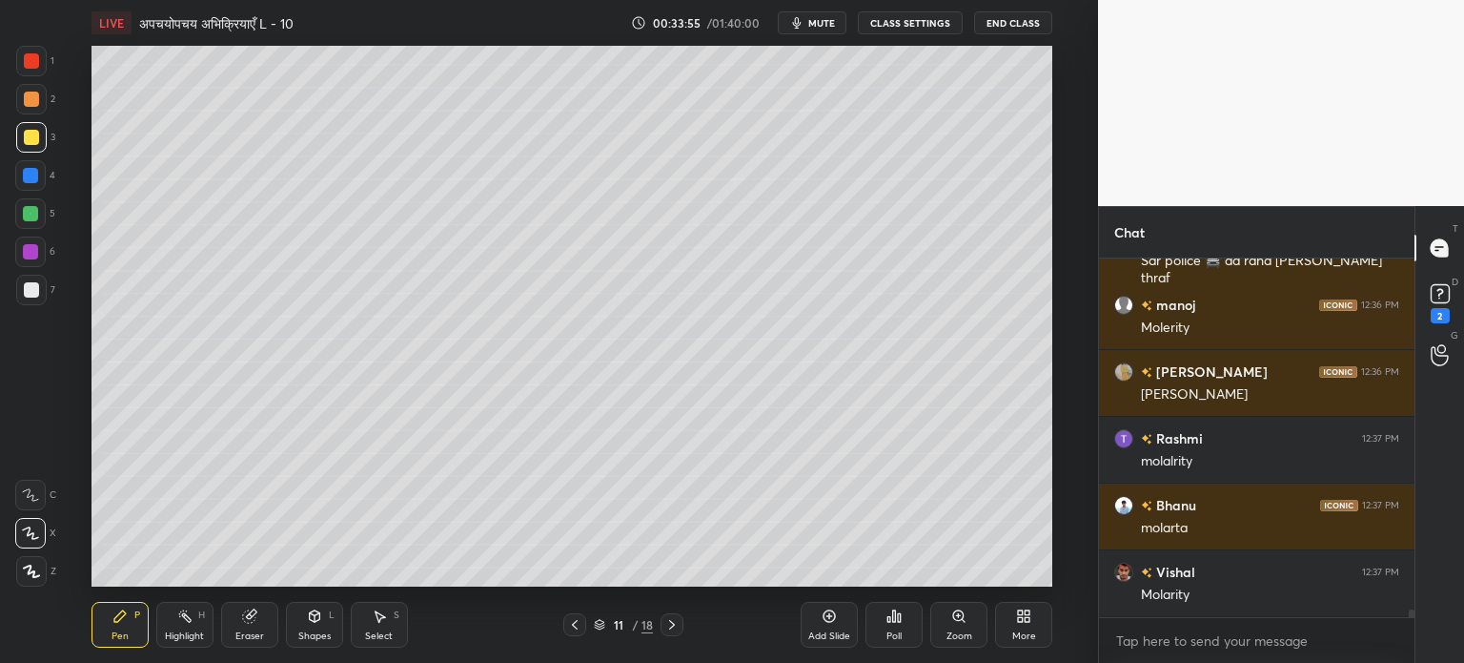
click at [27, 209] on div at bounding box center [30, 213] width 15 height 15
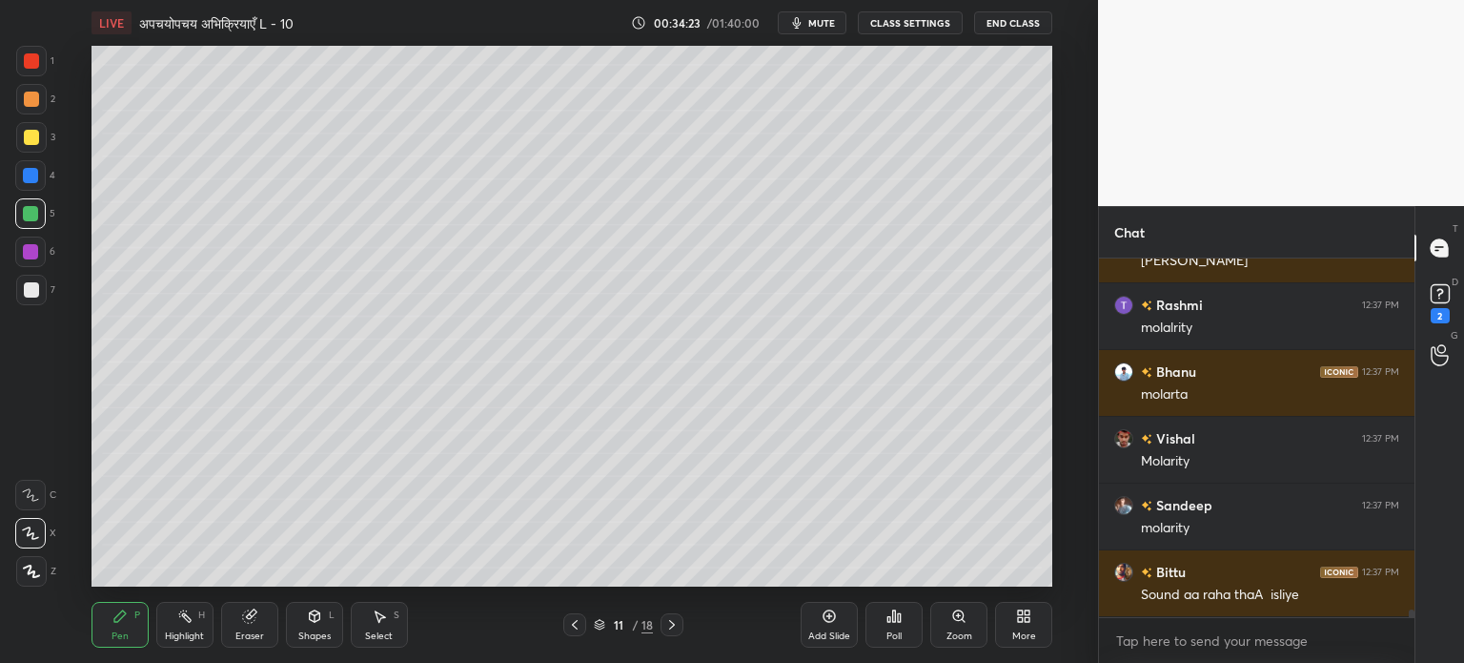
scroll to position [16138, 0]
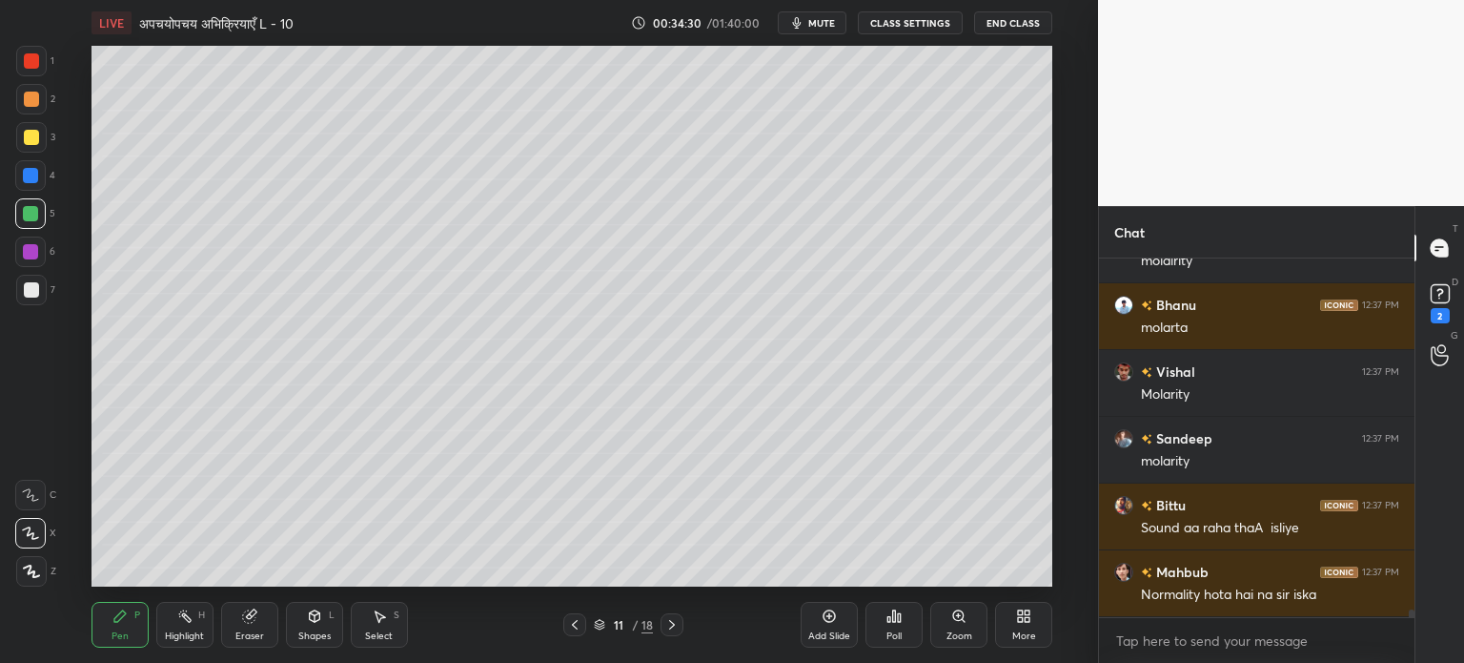
click at [327, 626] on div "Shapes L" at bounding box center [314, 625] width 57 height 46
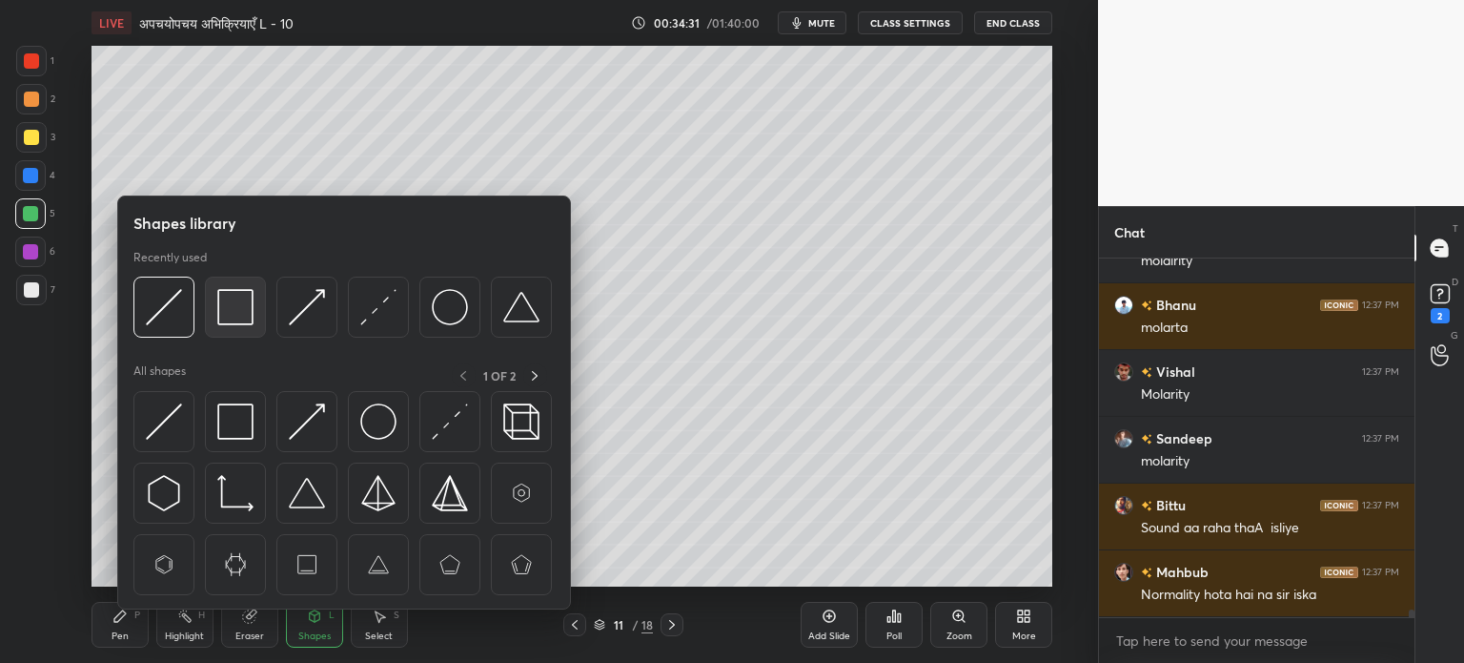
click at [226, 303] on img at bounding box center [235, 307] width 36 height 36
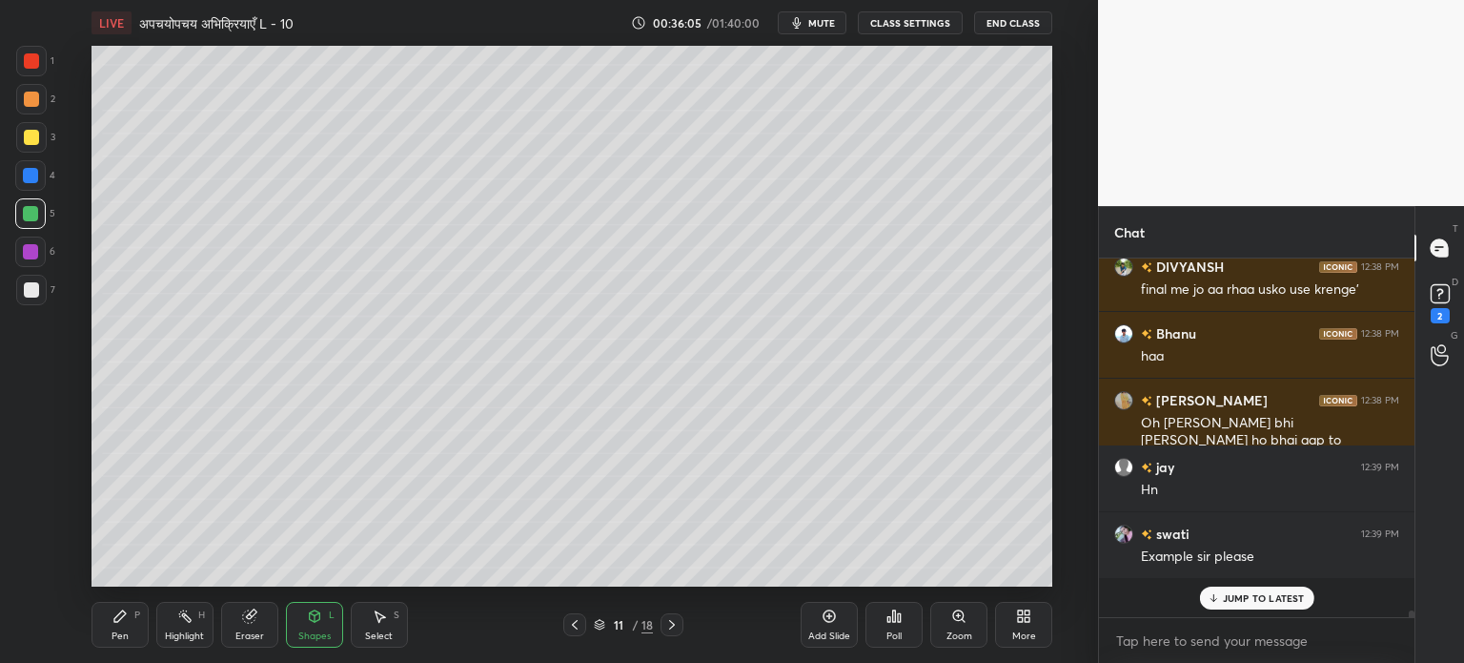
scroll to position [16538, 0]
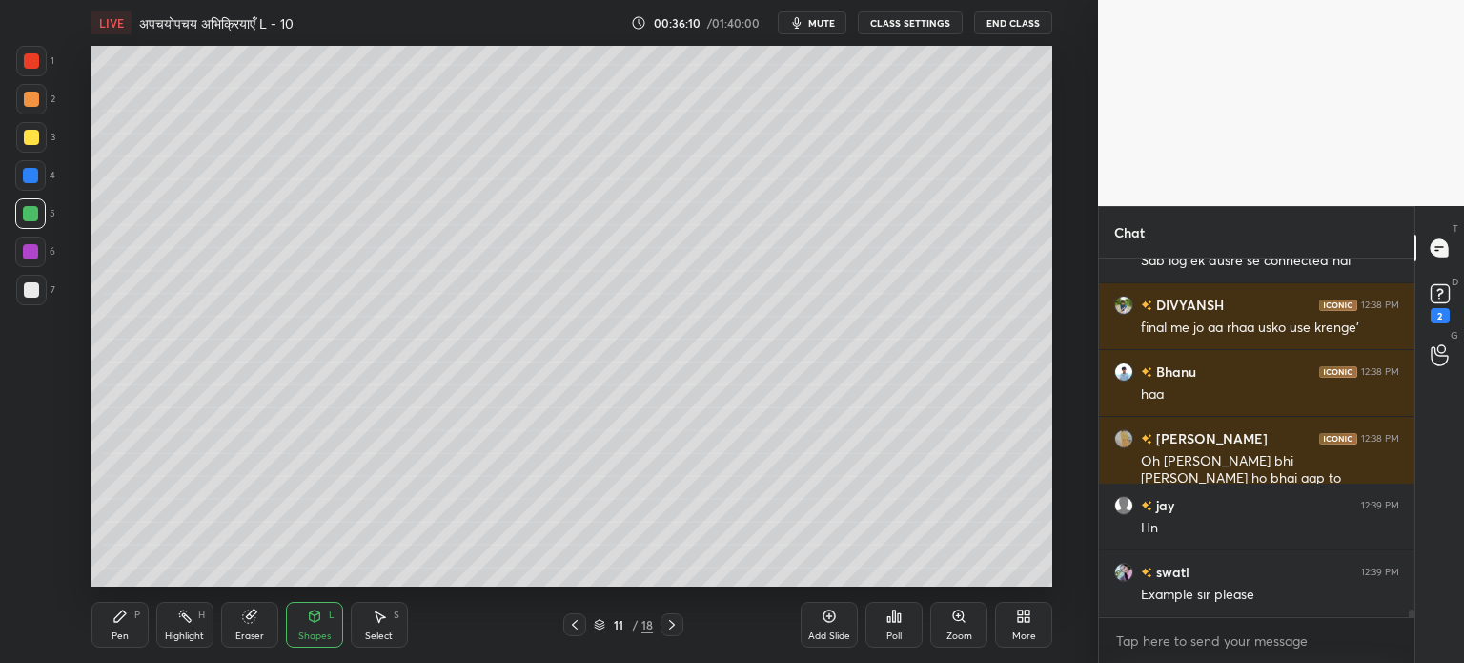
click at [382, 623] on icon at bounding box center [379, 615] width 15 height 15
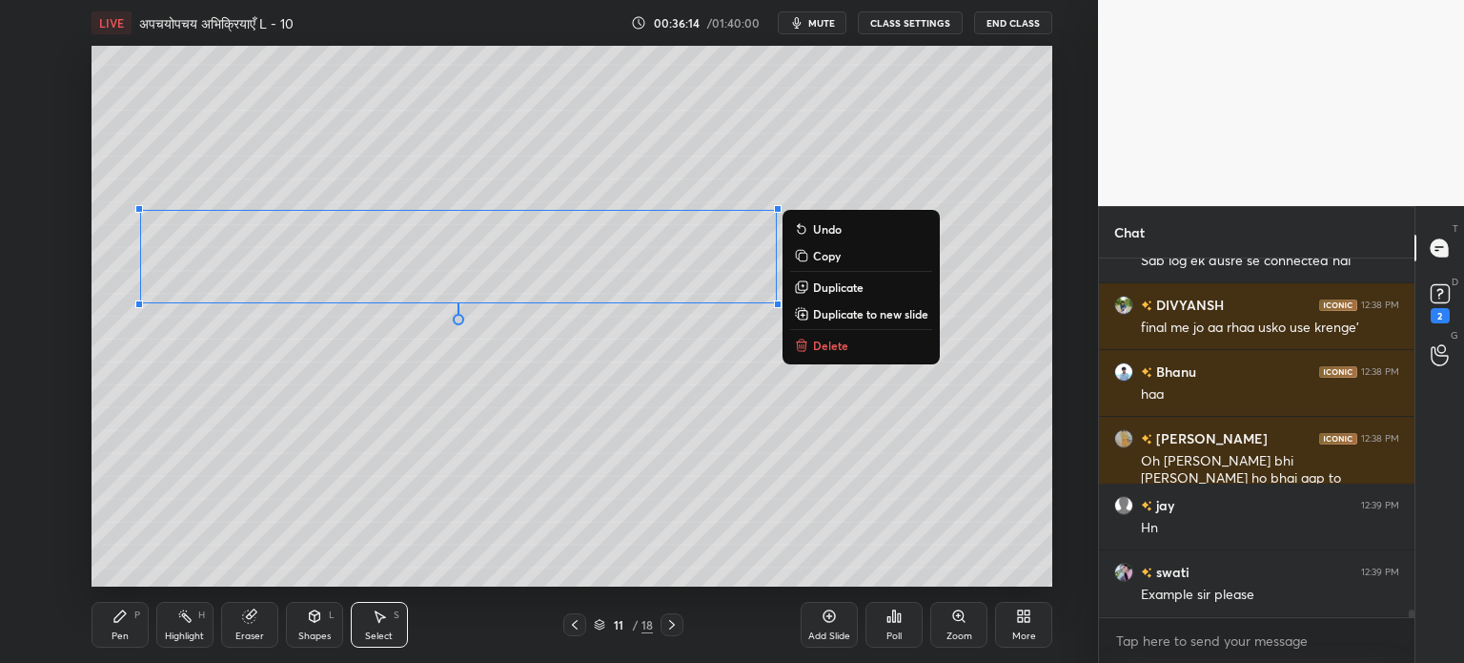
click at [831, 258] on p "Copy" at bounding box center [827, 255] width 28 height 15
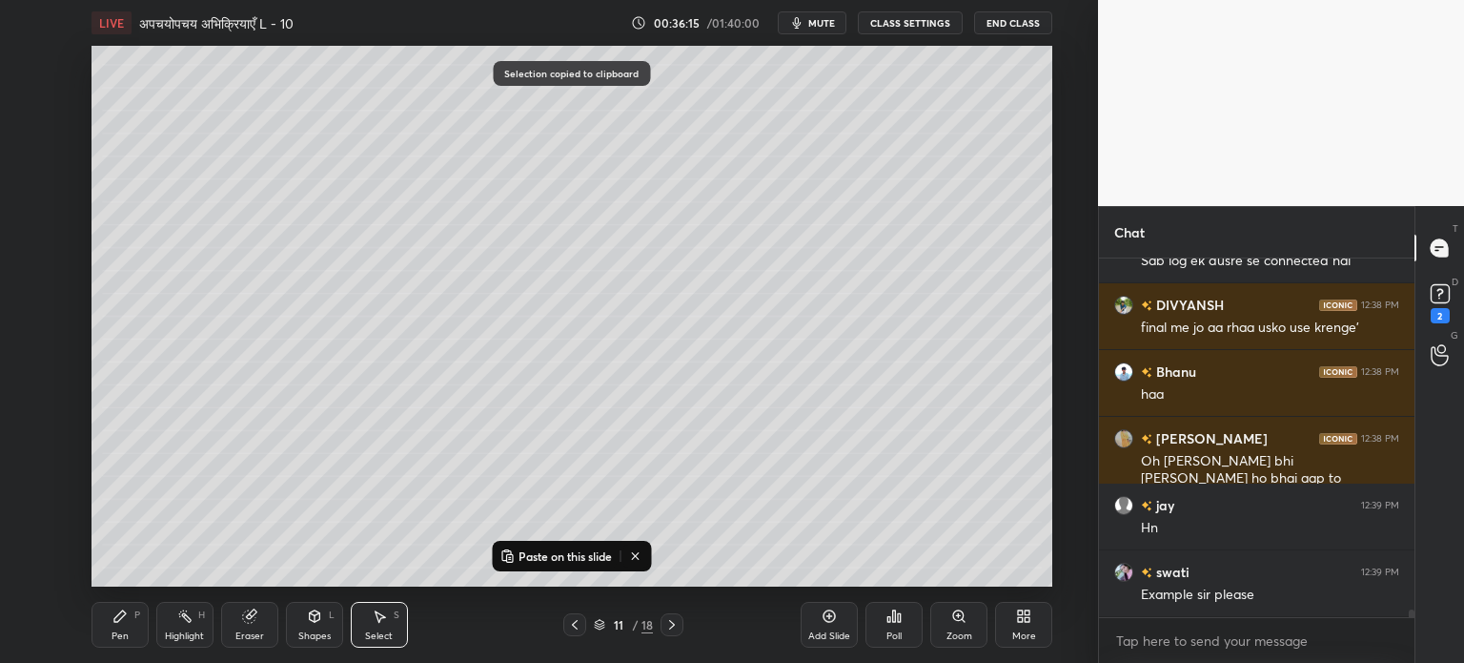
click at [832, 635] on div "Add Slide" at bounding box center [829, 636] width 42 height 10
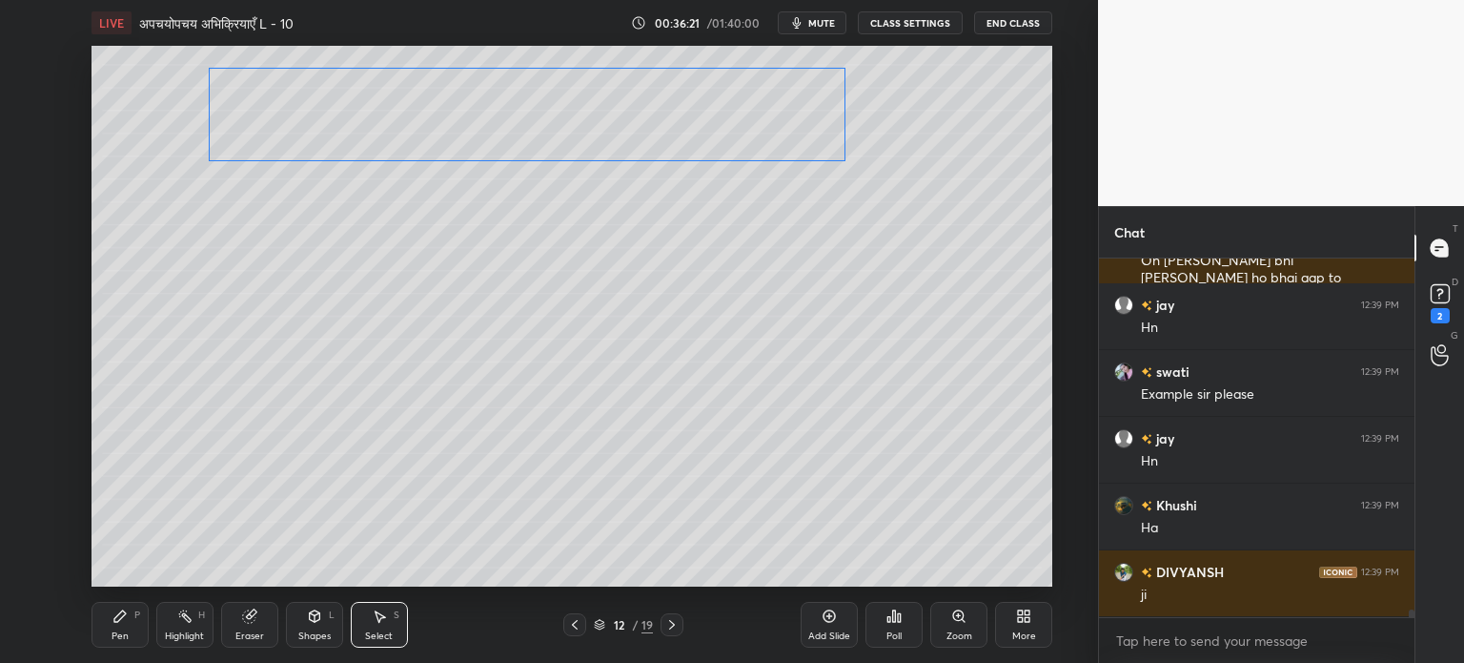
scroll to position [16805, 0]
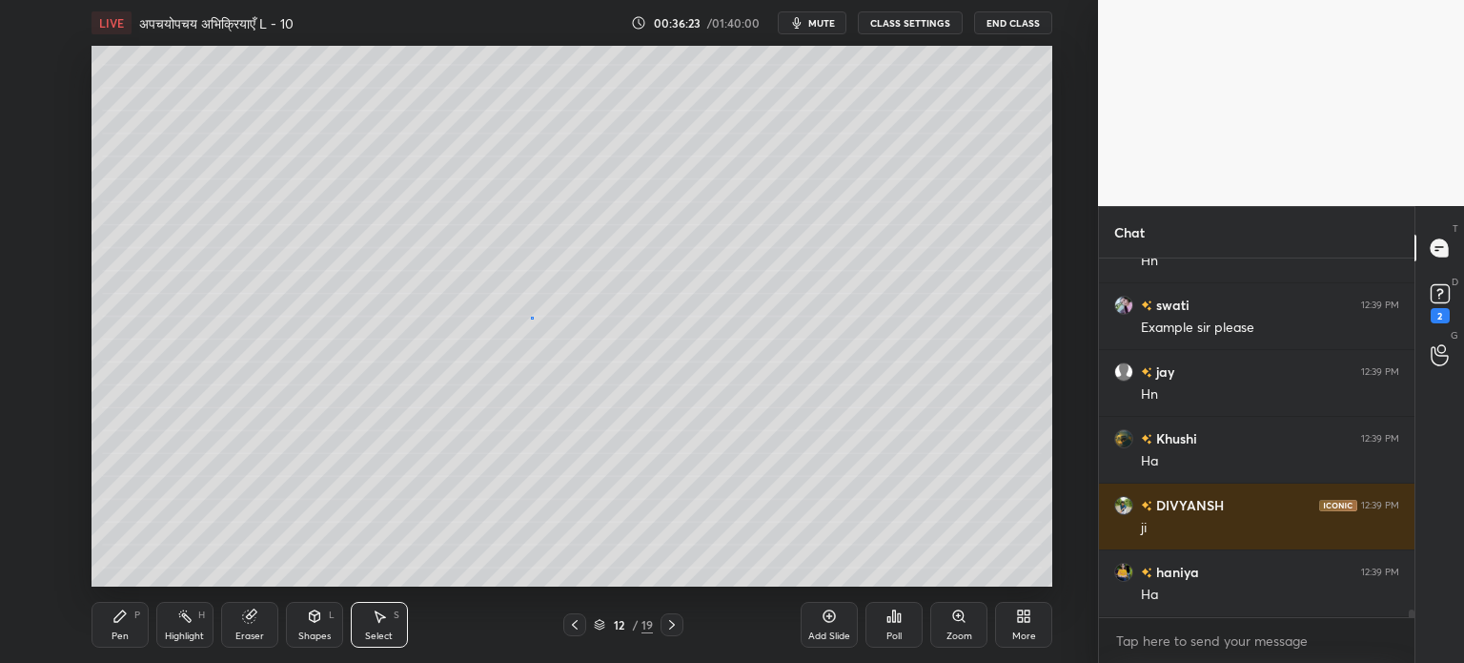
click at [526, 319] on div "0 ° Undo Copy Paste here Duplicate Duplicate to new slide Delete" at bounding box center [572, 316] width 961 height 541
click at [129, 624] on div "Pen P" at bounding box center [120, 625] width 57 height 46
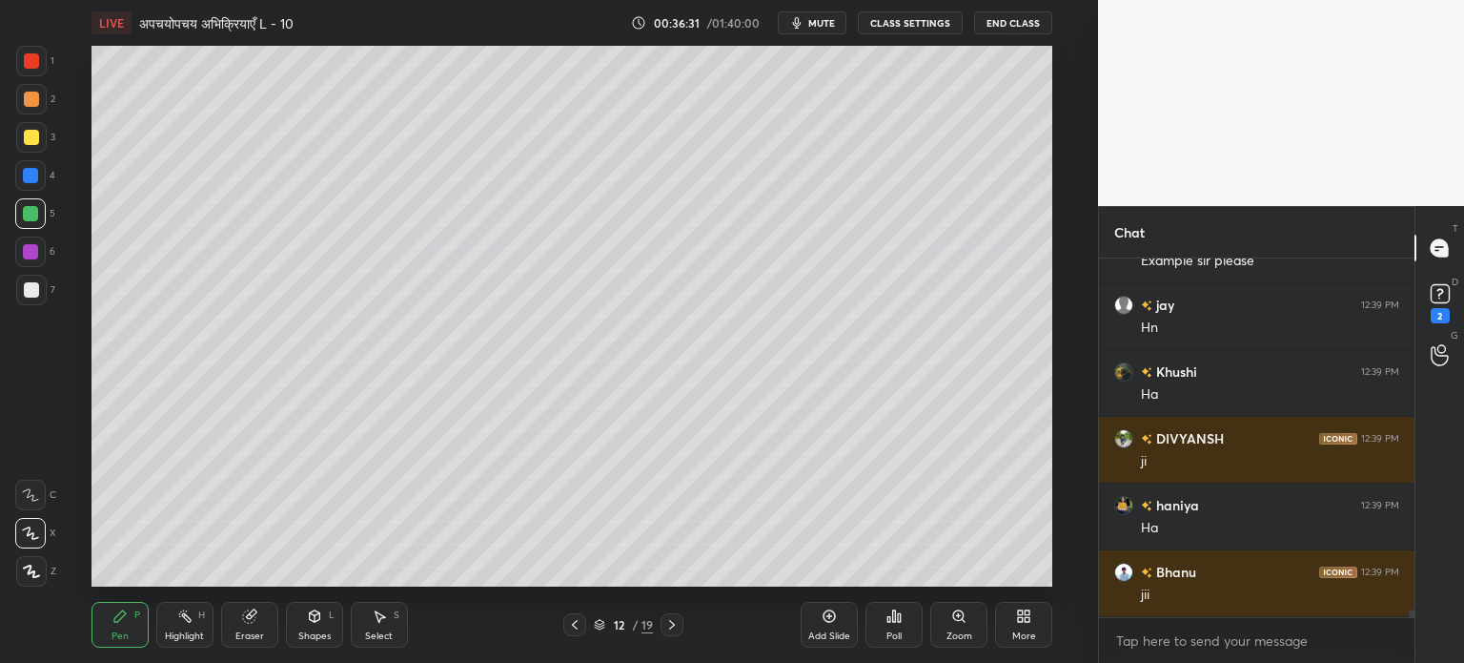
scroll to position [16918, 0]
click at [31, 282] on div at bounding box center [31, 289] width 15 height 15
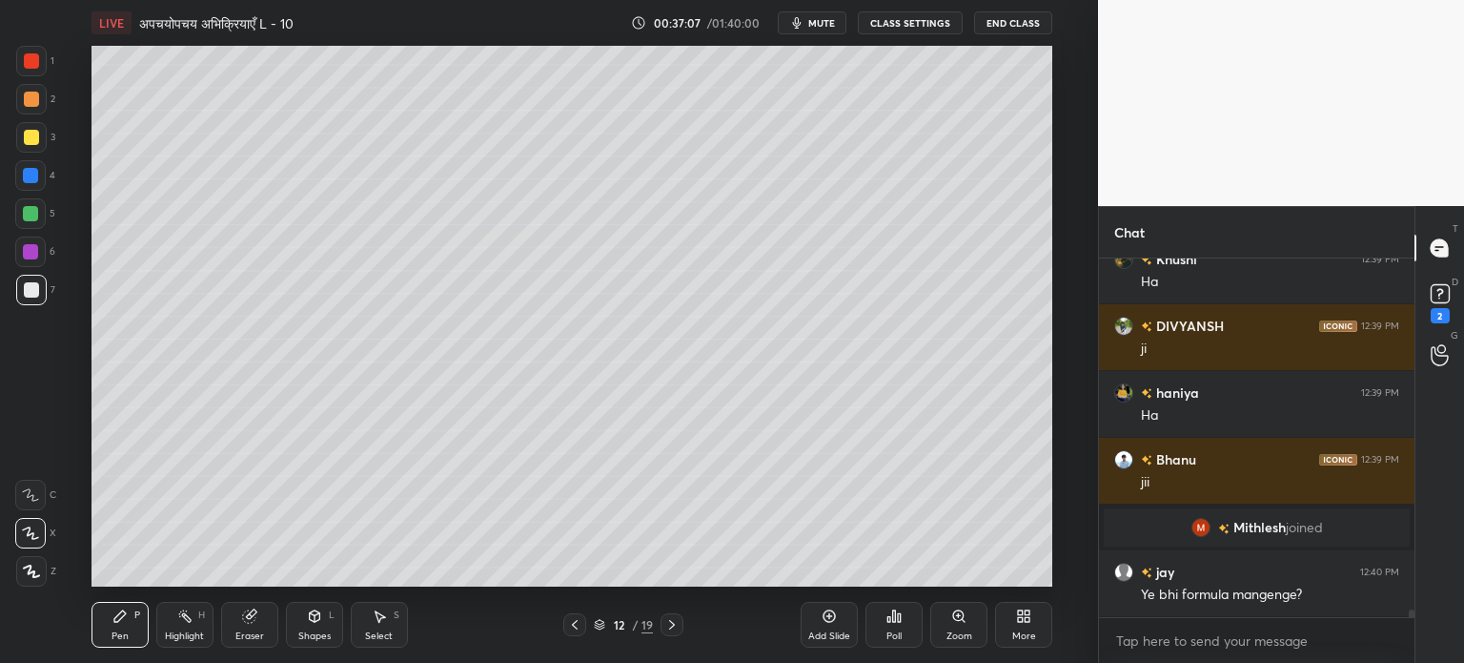
scroll to position [16542, 0]
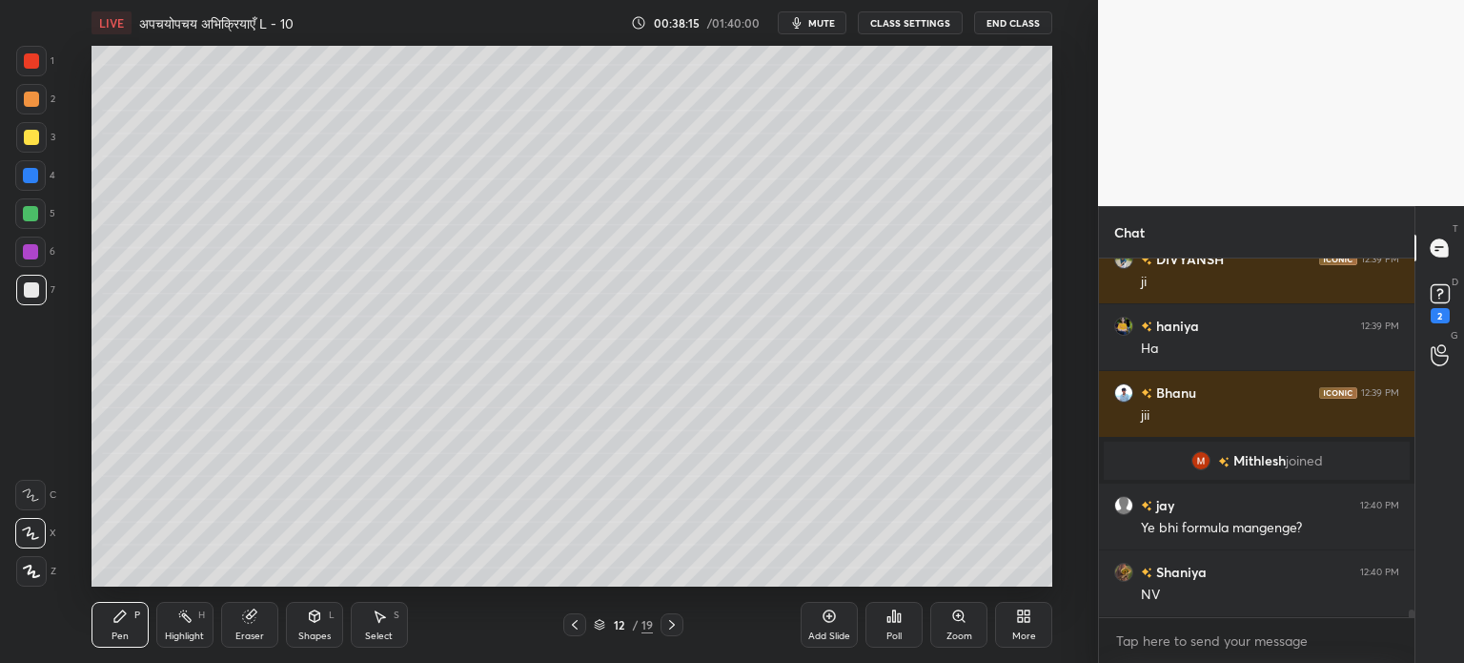
click at [385, 631] on div "Select" at bounding box center [379, 636] width 28 height 10
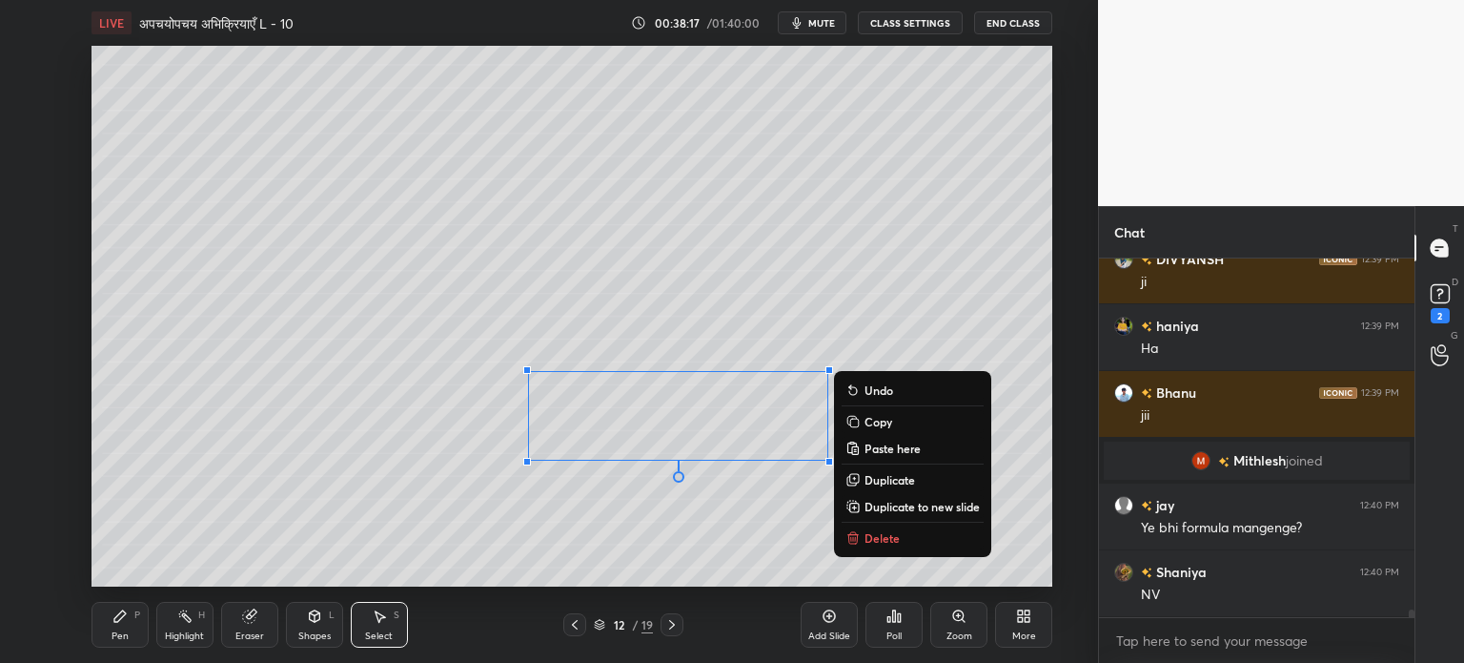
click at [892, 537] on p "Delete" at bounding box center [882, 537] width 35 height 15
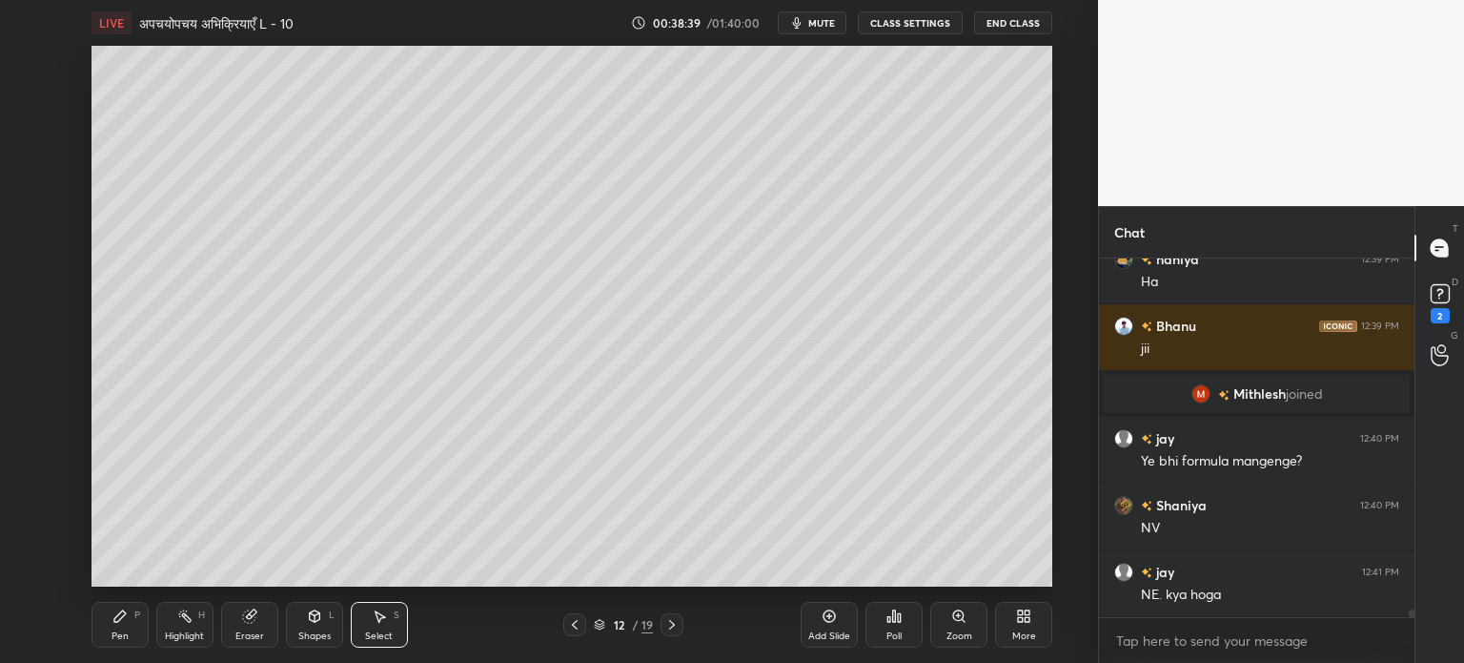
scroll to position [16675, 0]
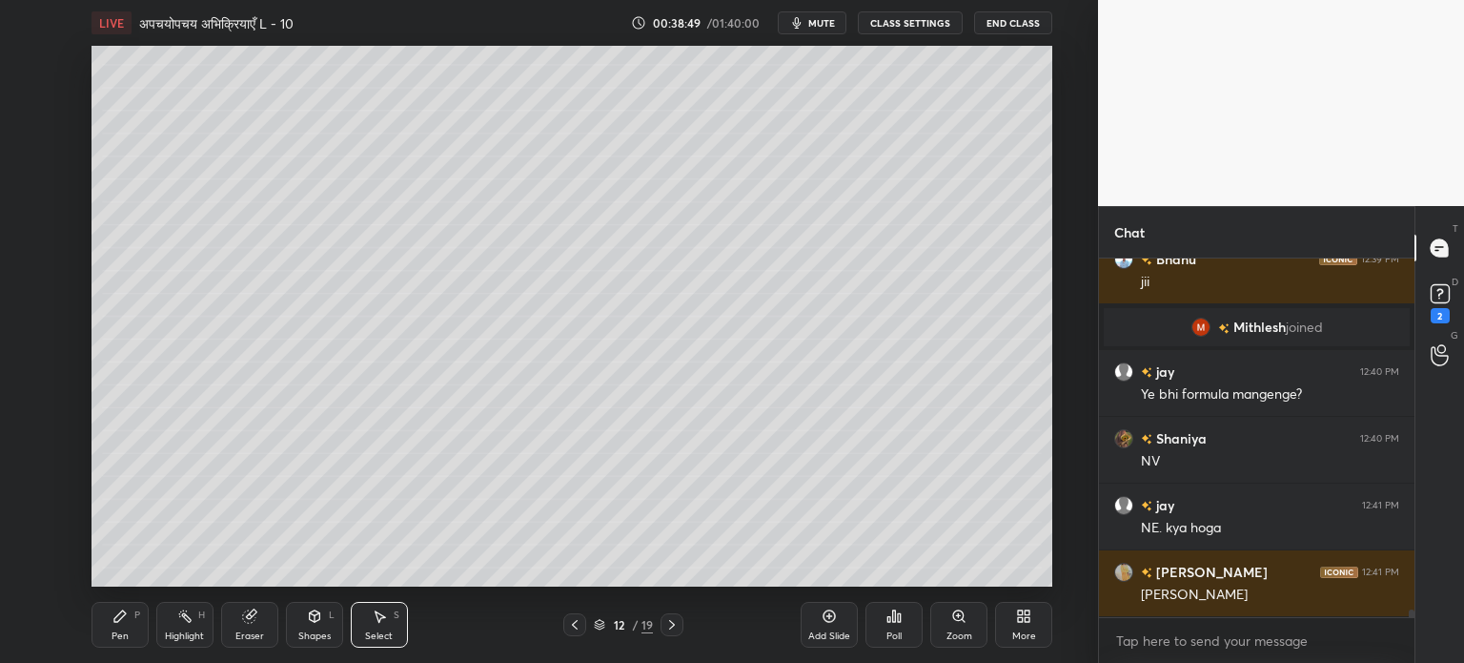
click at [130, 617] on div "Pen P" at bounding box center [120, 625] width 57 height 46
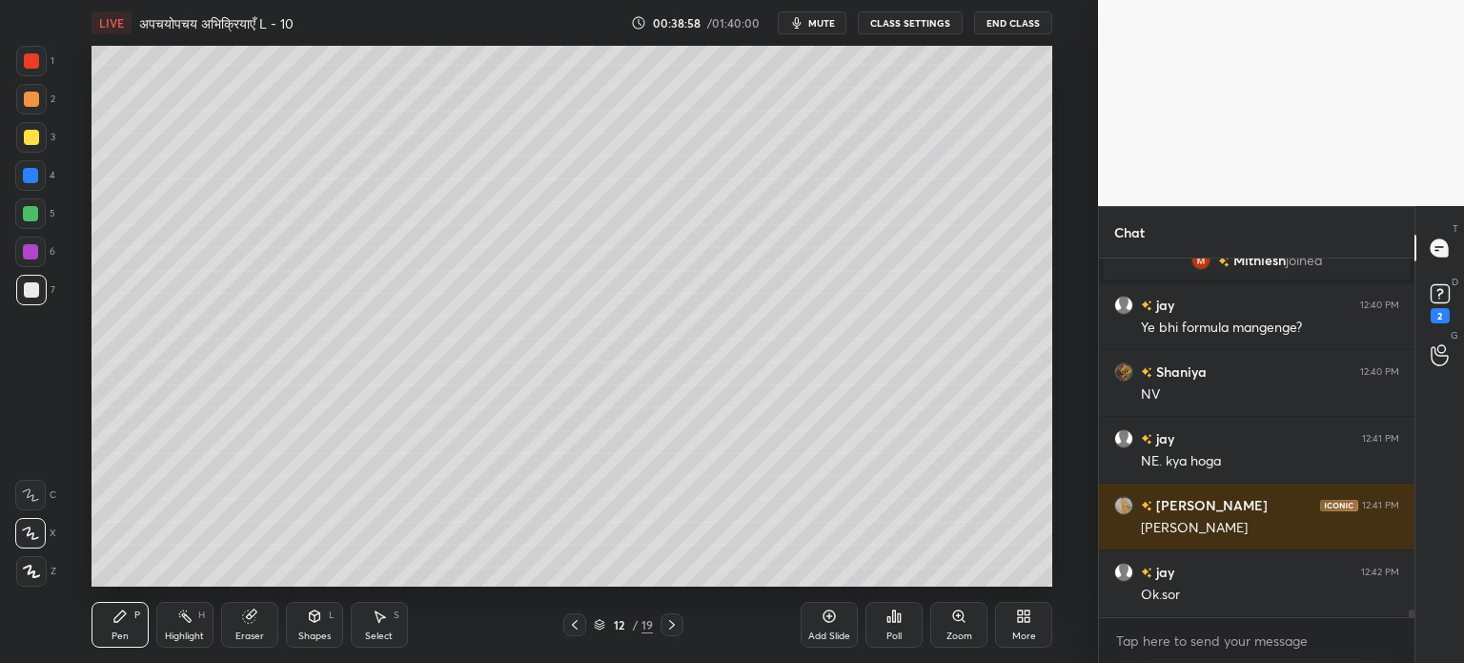
click at [243, 635] on div "Eraser" at bounding box center [249, 636] width 29 height 10
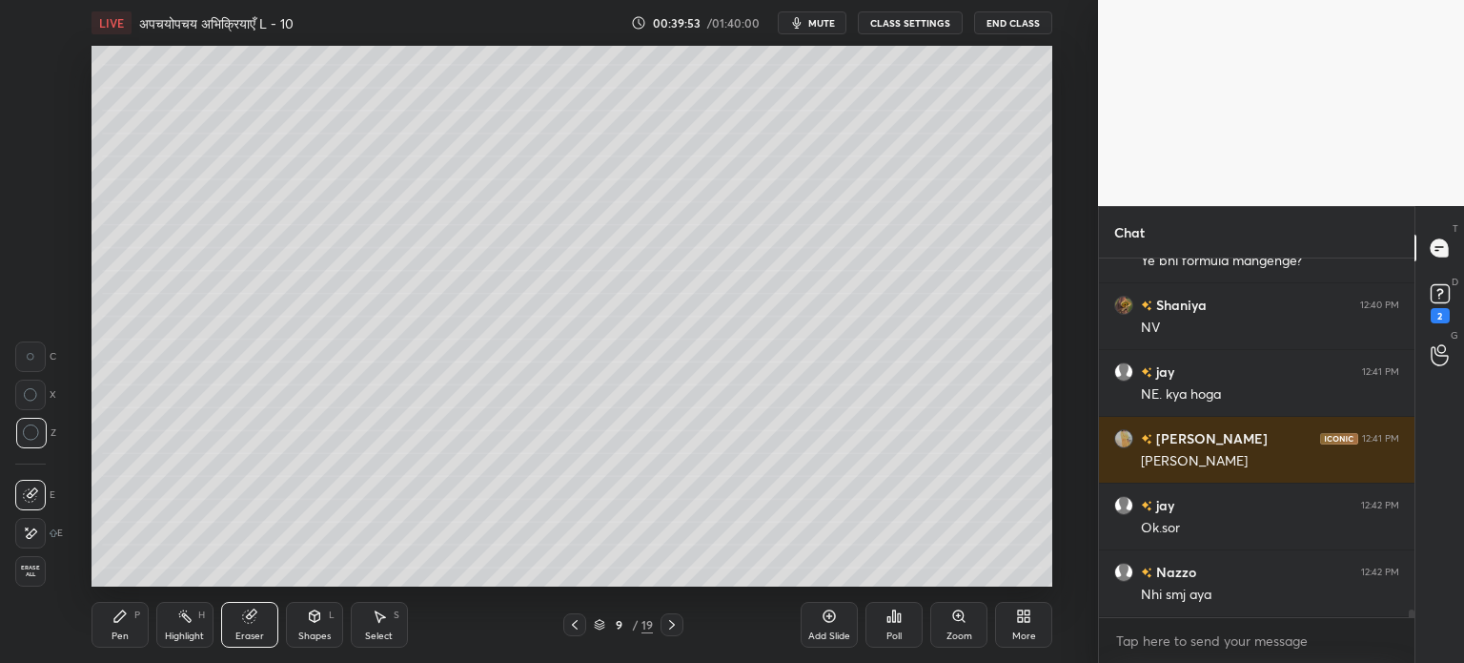
scroll to position [16876, 0]
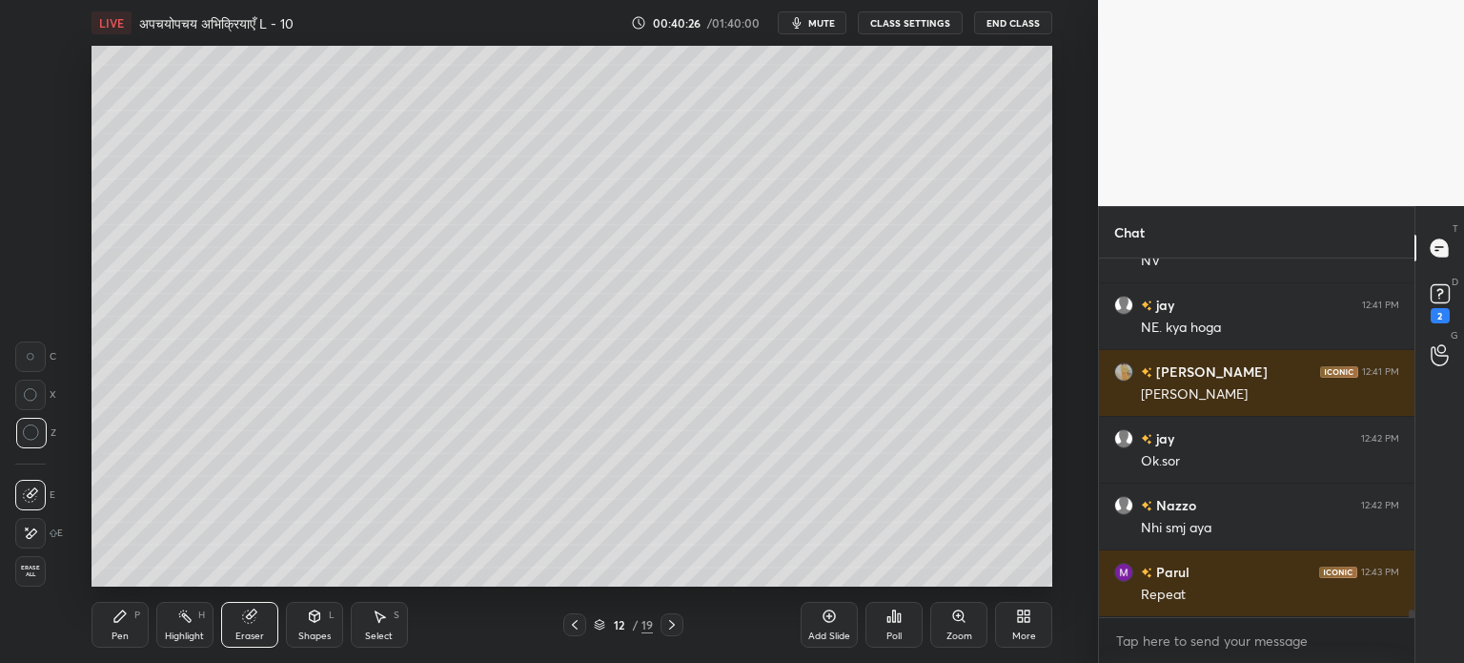
click at [829, 620] on icon at bounding box center [829, 615] width 15 height 15
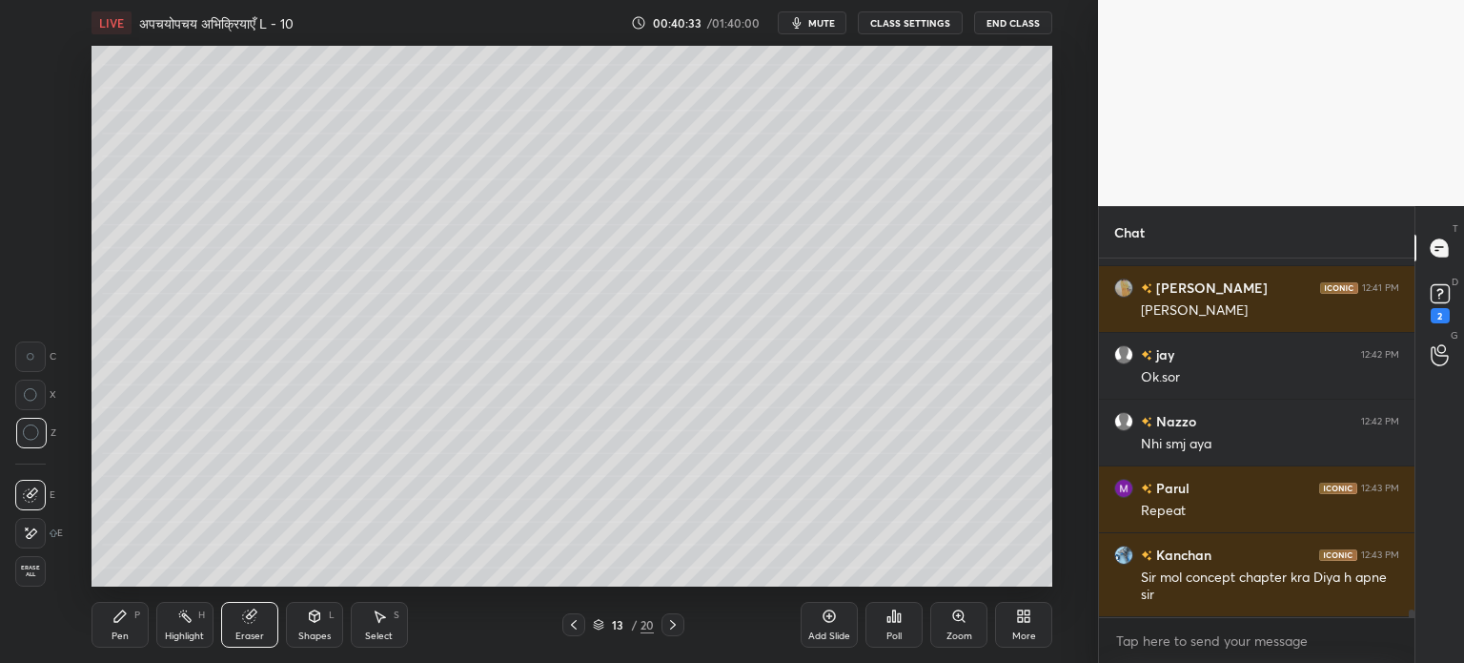
click at [137, 623] on div "Pen P" at bounding box center [120, 625] width 57 height 46
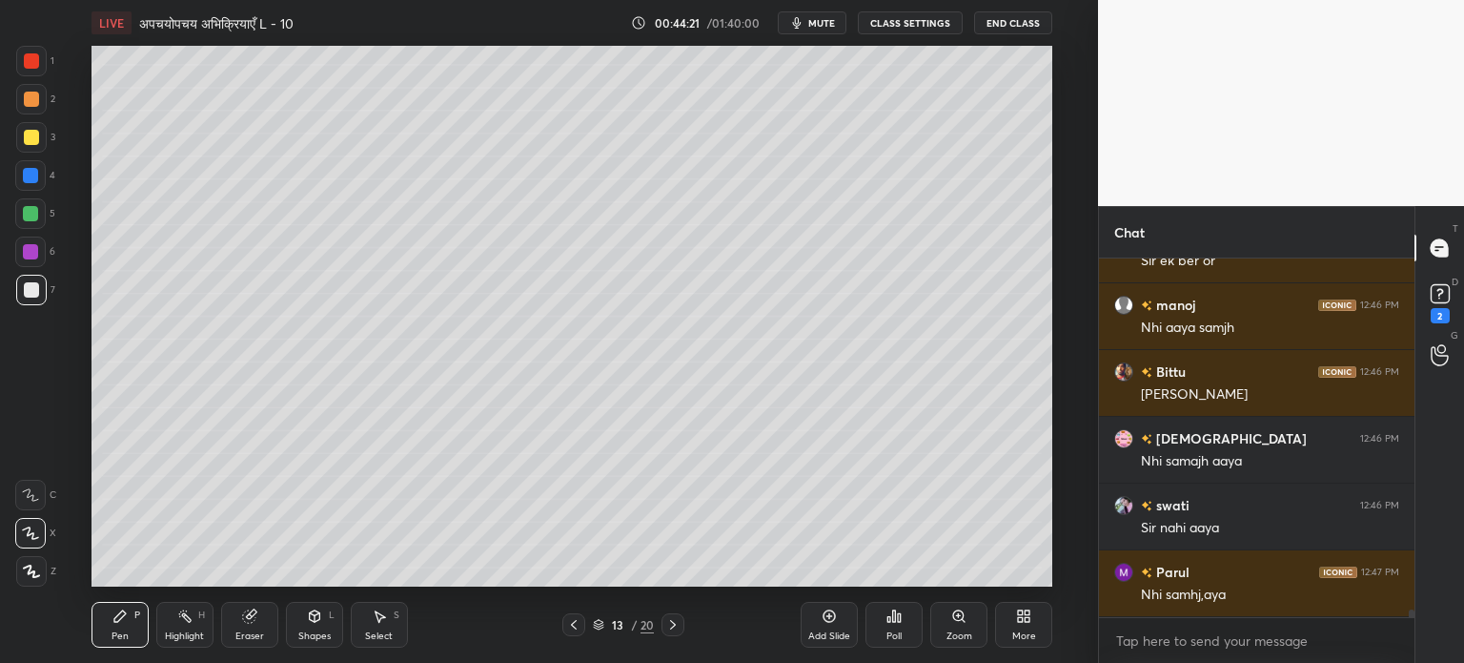
scroll to position [17497, 0]
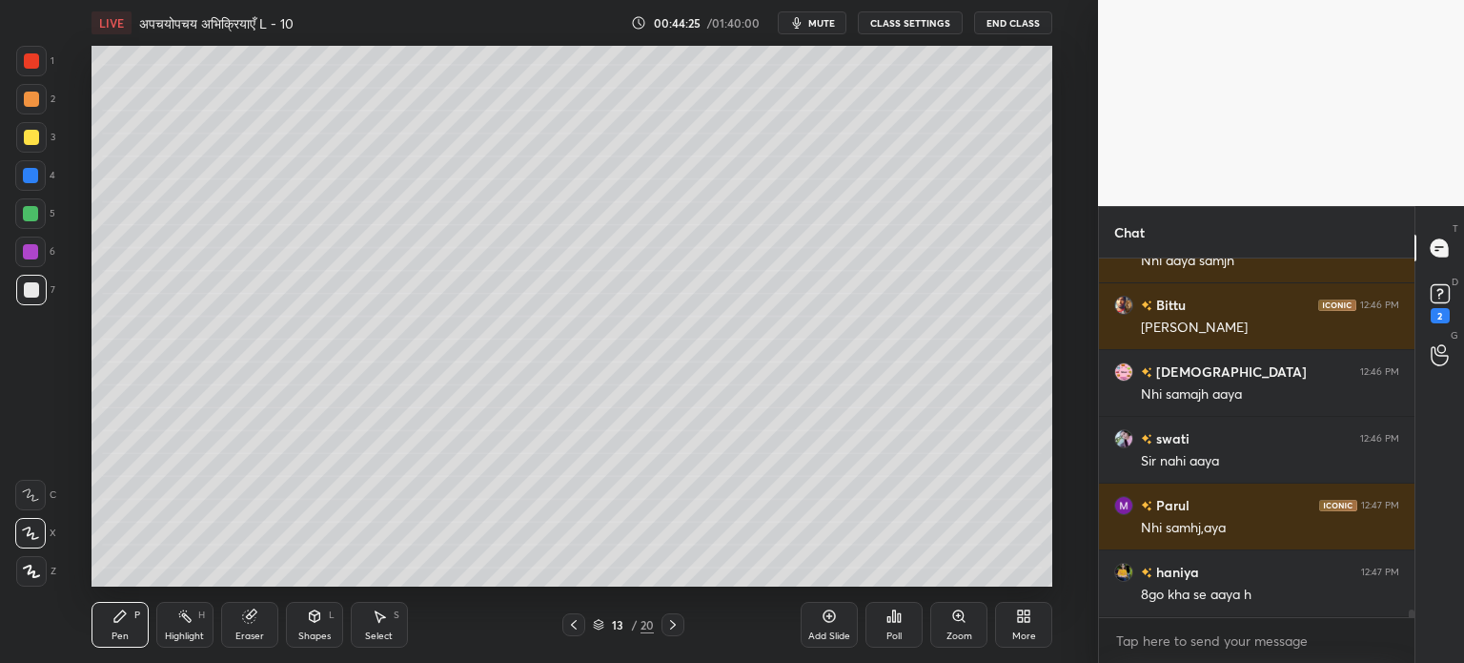
click at [380, 621] on icon at bounding box center [379, 615] width 15 height 15
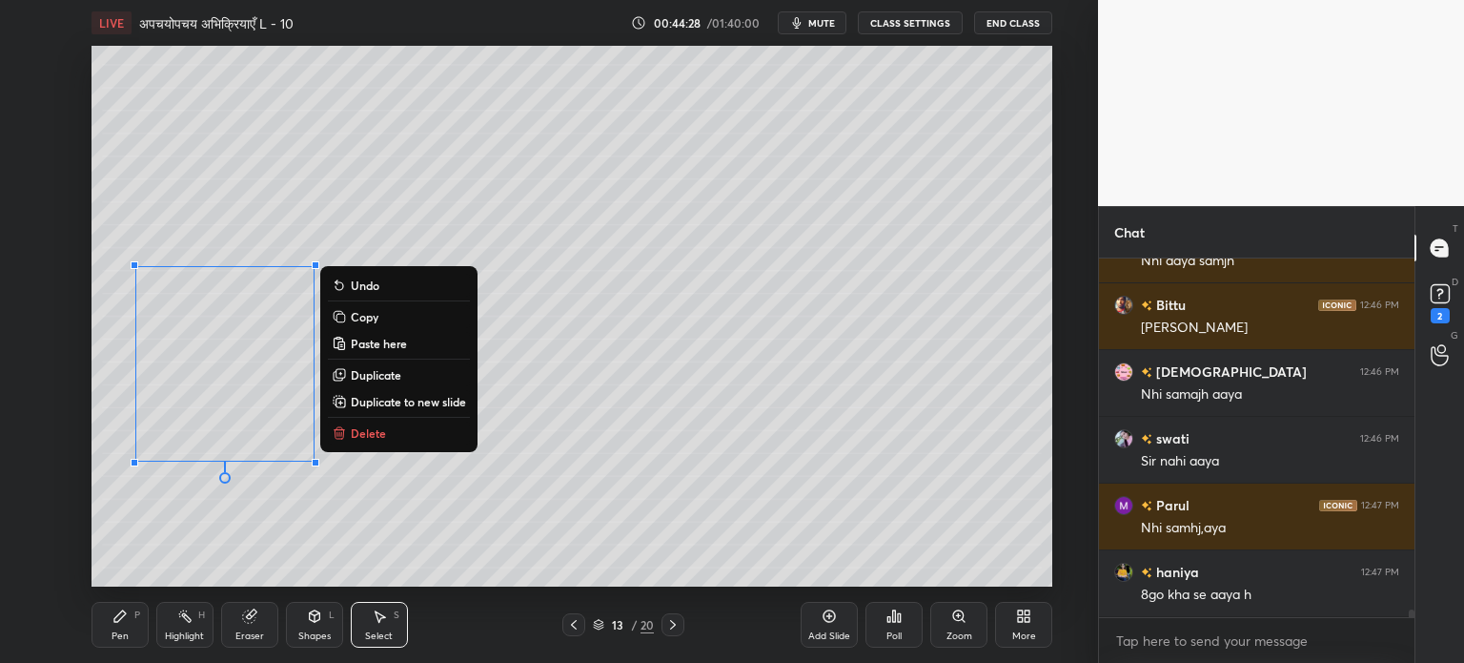
click at [370, 428] on p "Delete" at bounding box center [368, 432] width 35 height 15
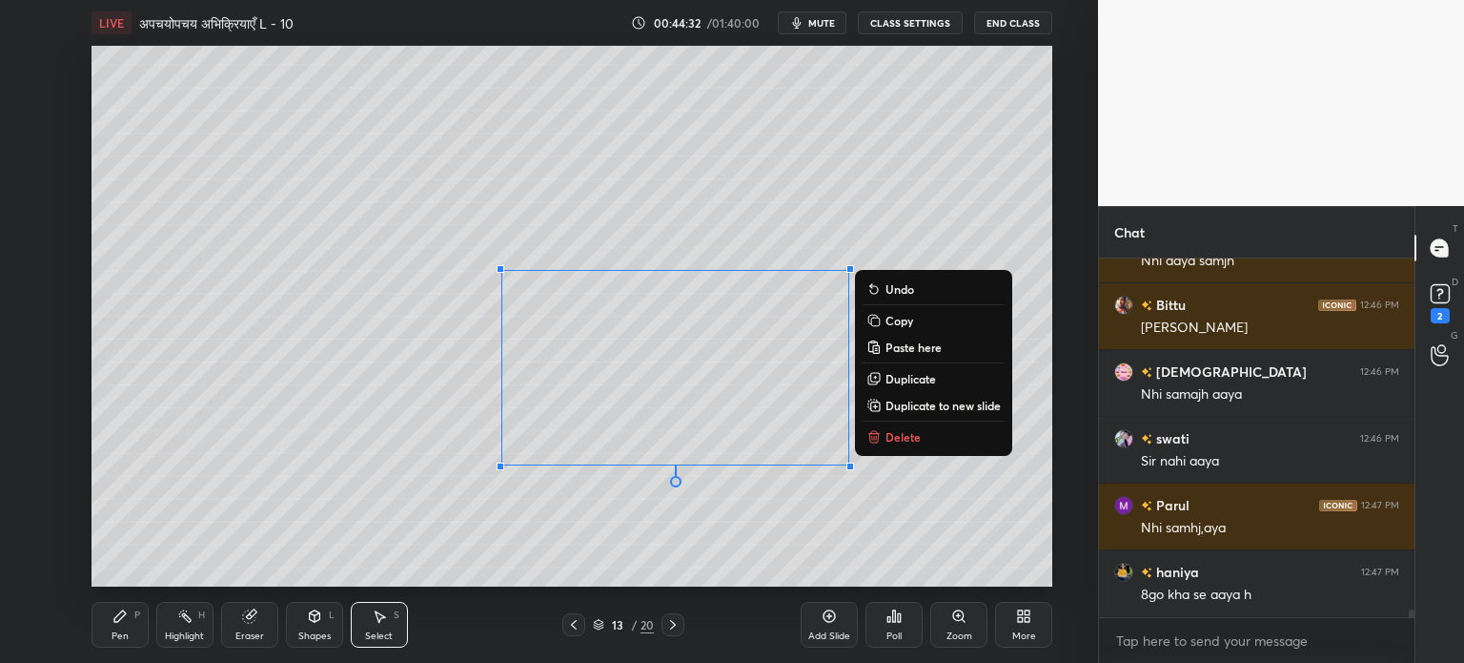
click at [908, 444] on p "Delete" at bounding box center [903, 436] width 35 height 15
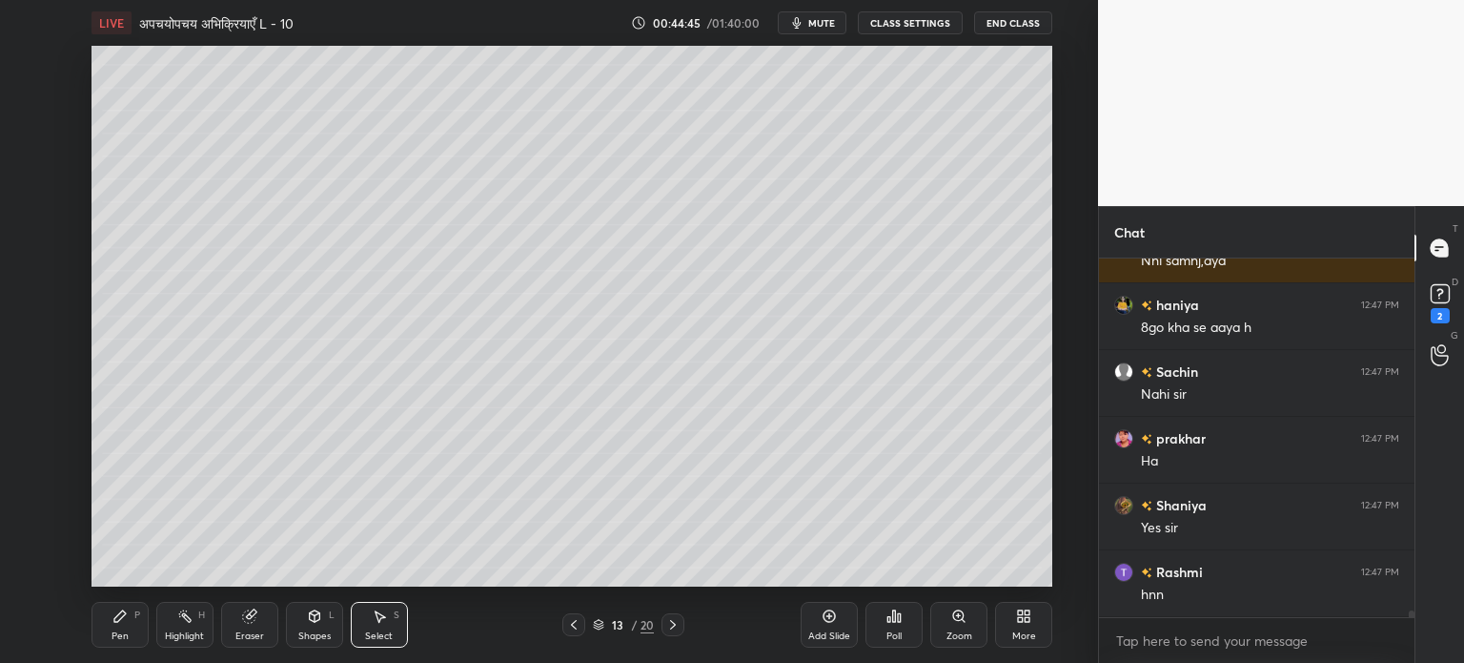
scroll to position [17831, 0]
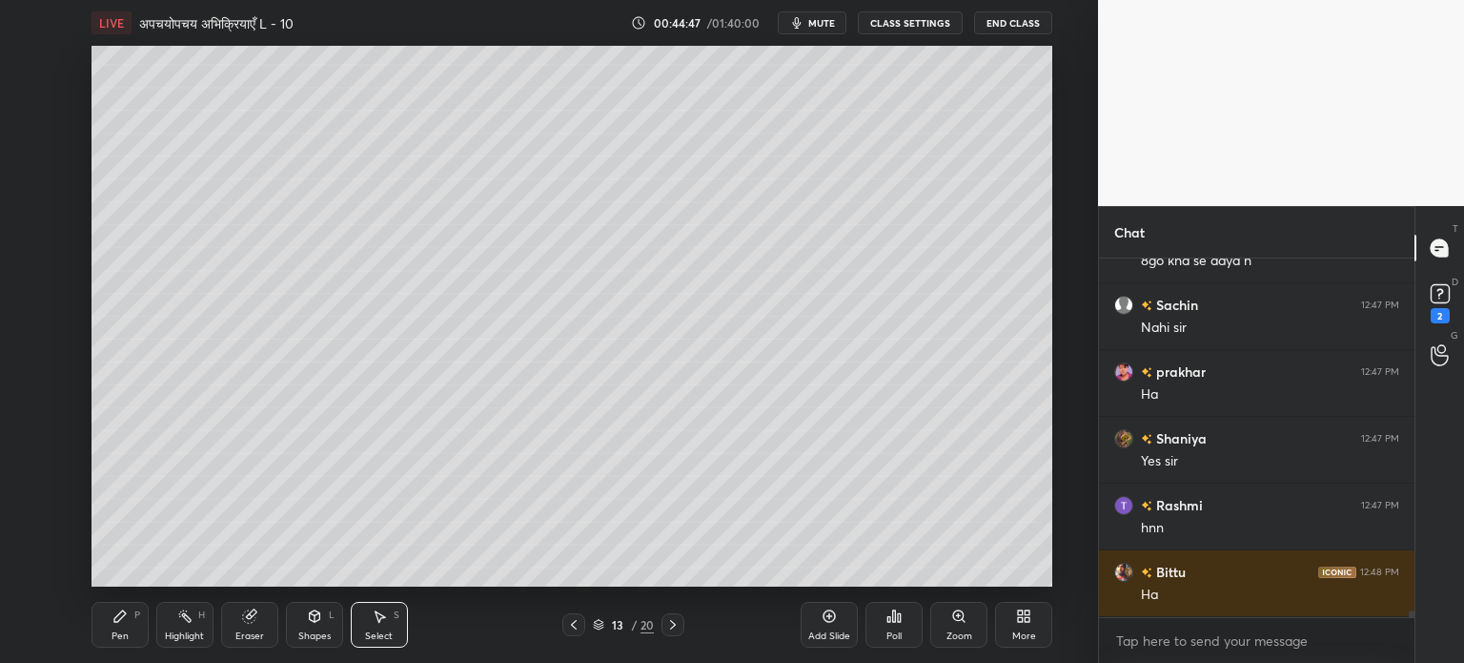
click at [117, 628] on div "Pen P" at bounding box center [120, 625] width 57 height 46
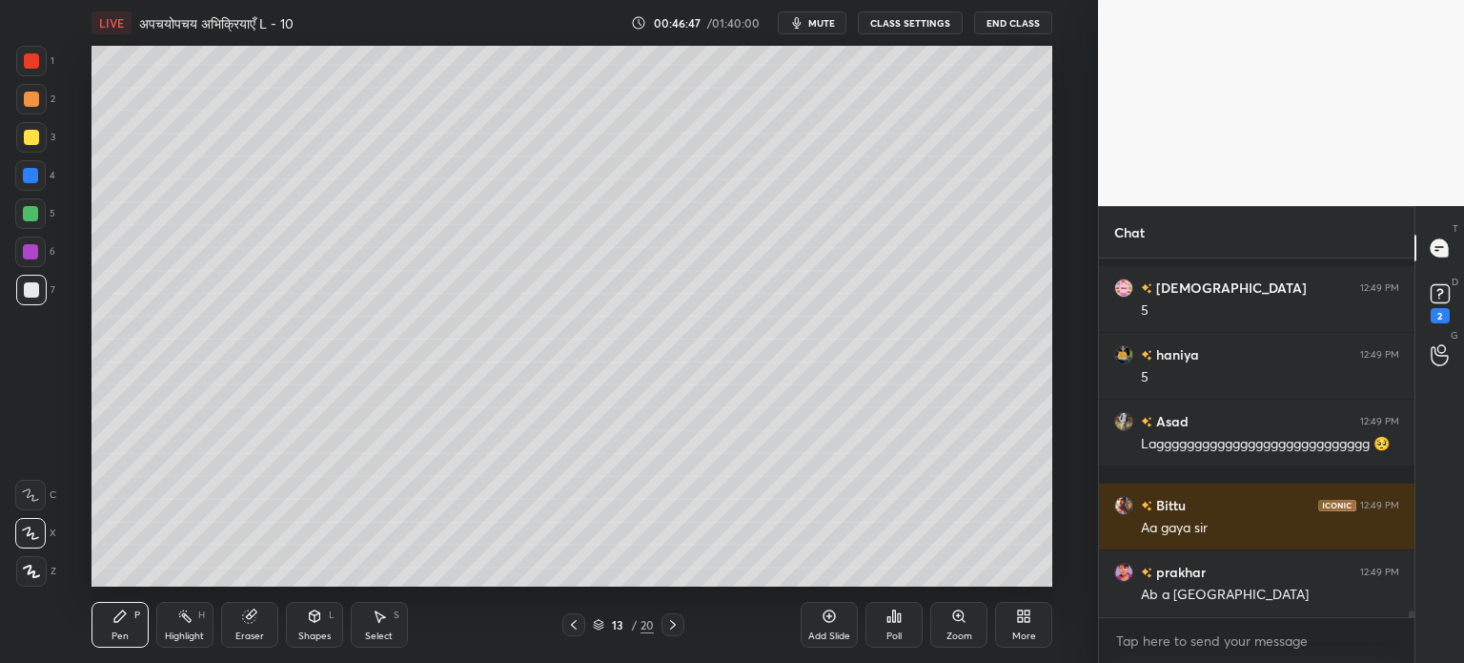
scroll to position [19083, 0]
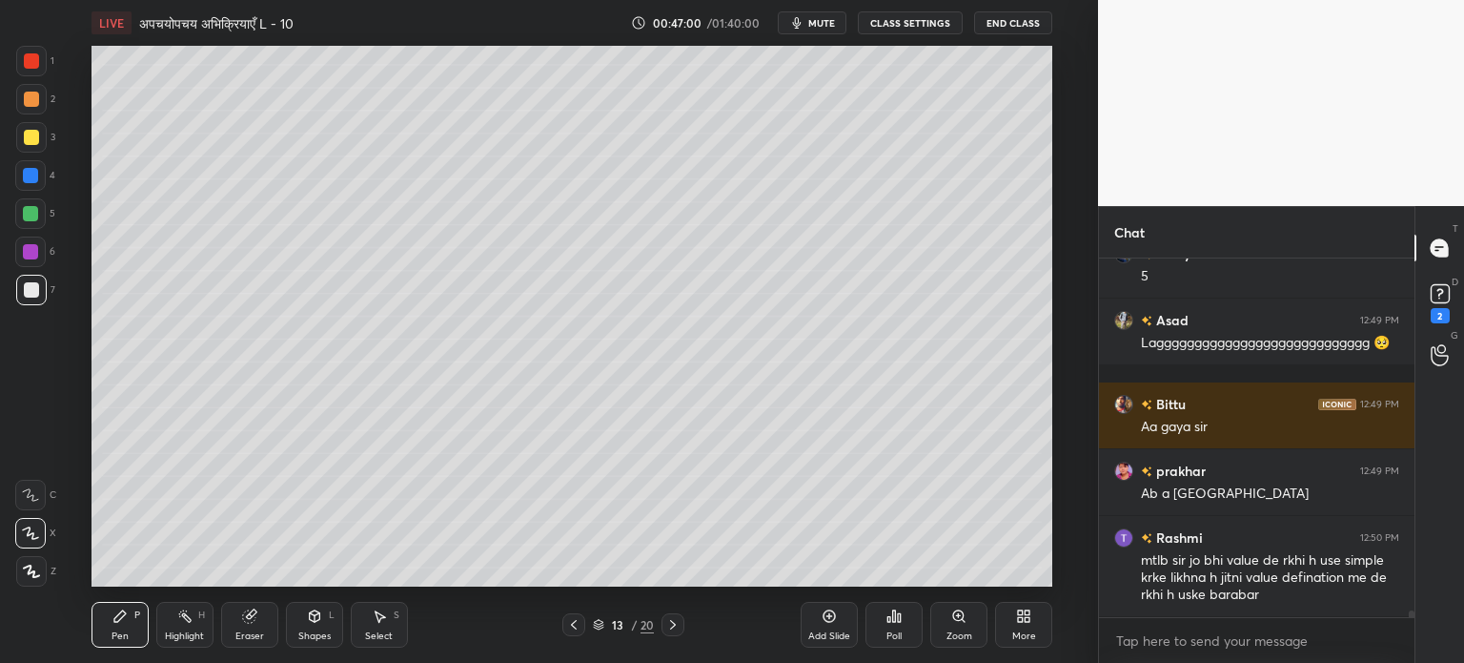
click at [396, 620] on div "S" at bounding box center [397, 615] width 6 height 10
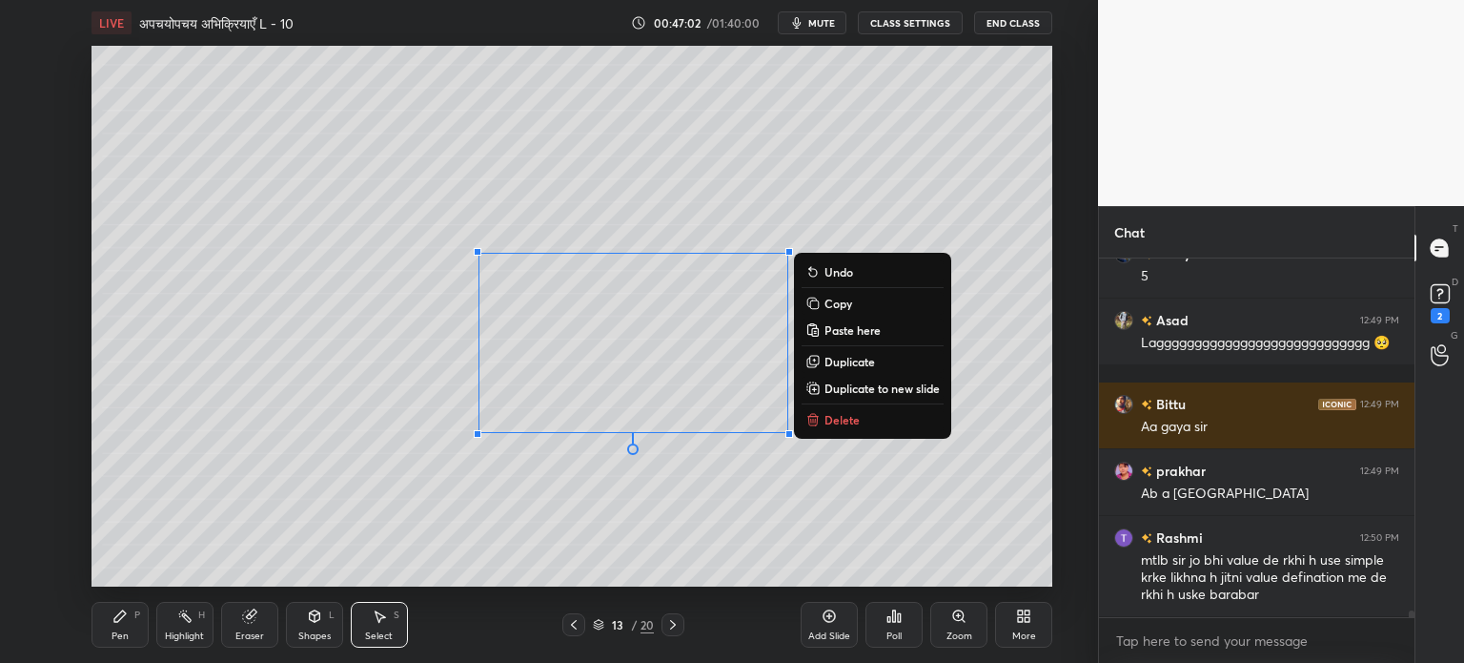
scroll to position [19150, 0]
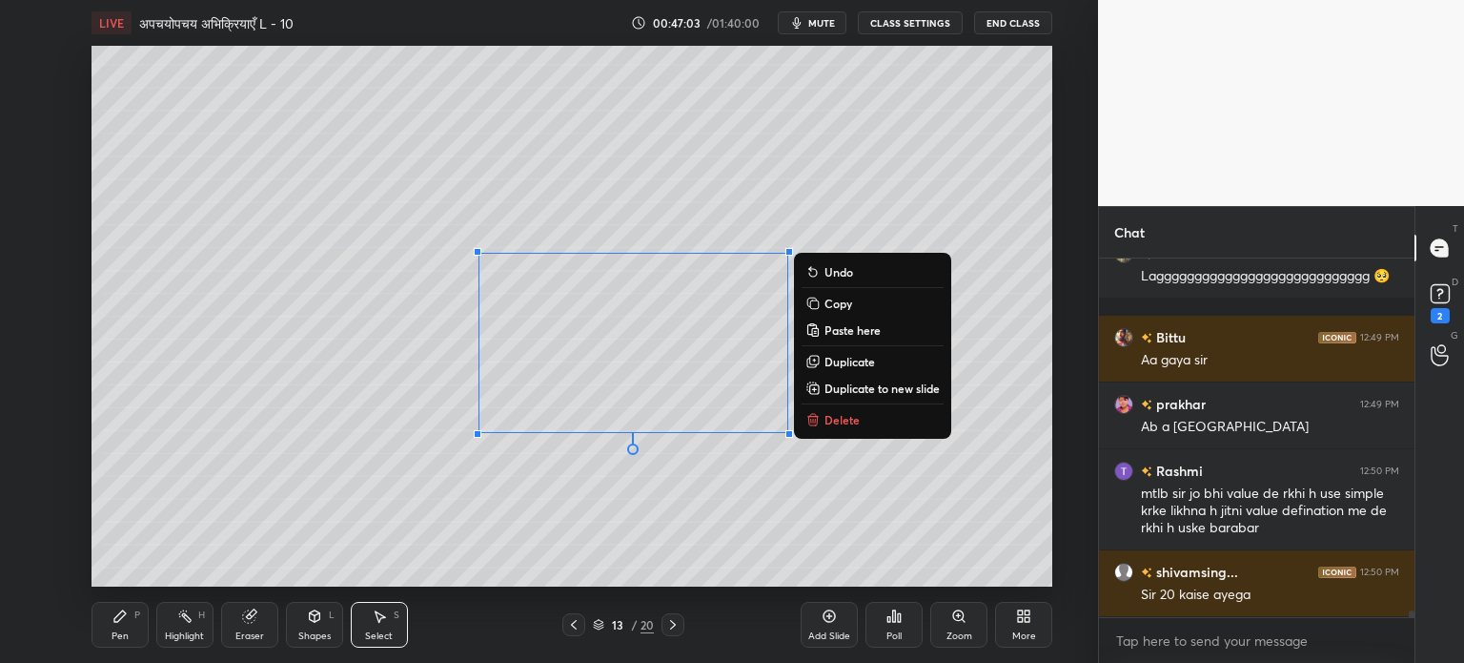
click at [854, 417] on p "Delete" at bounding box center [842, 419] width 35 height 15
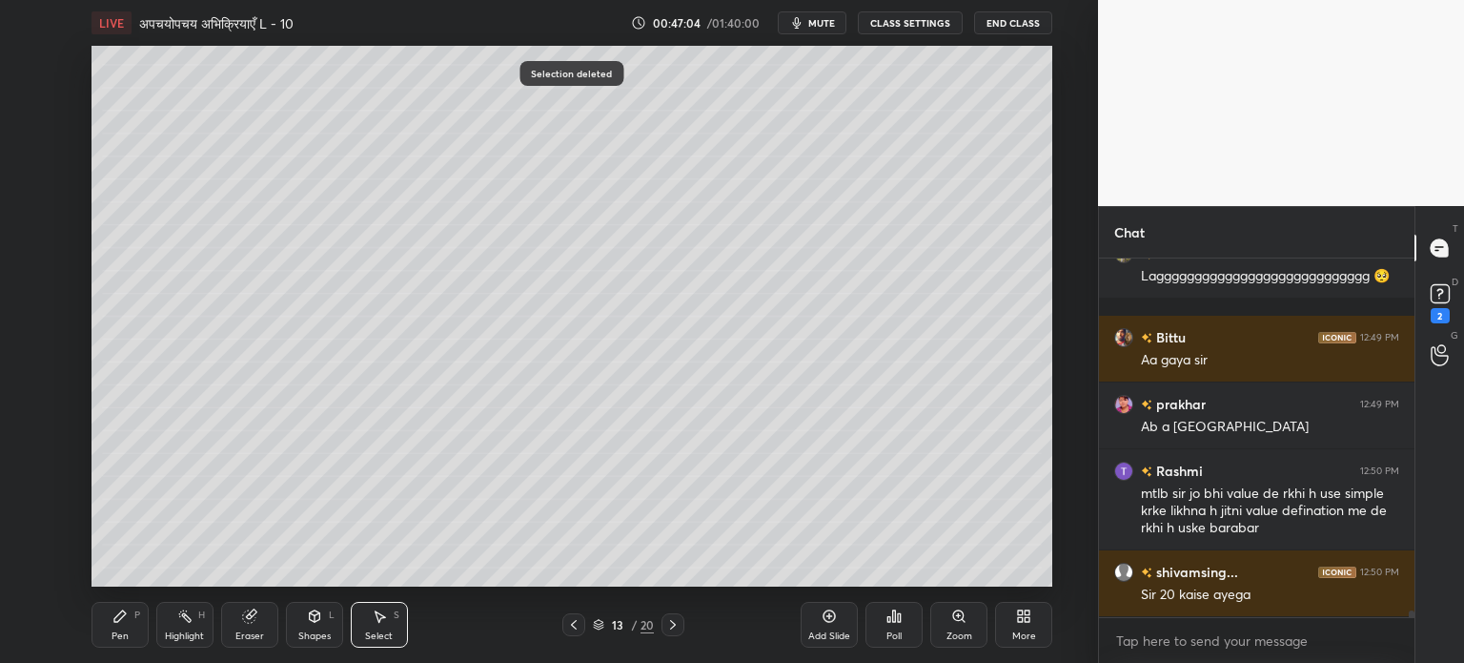
scroll to position [19217, 0]
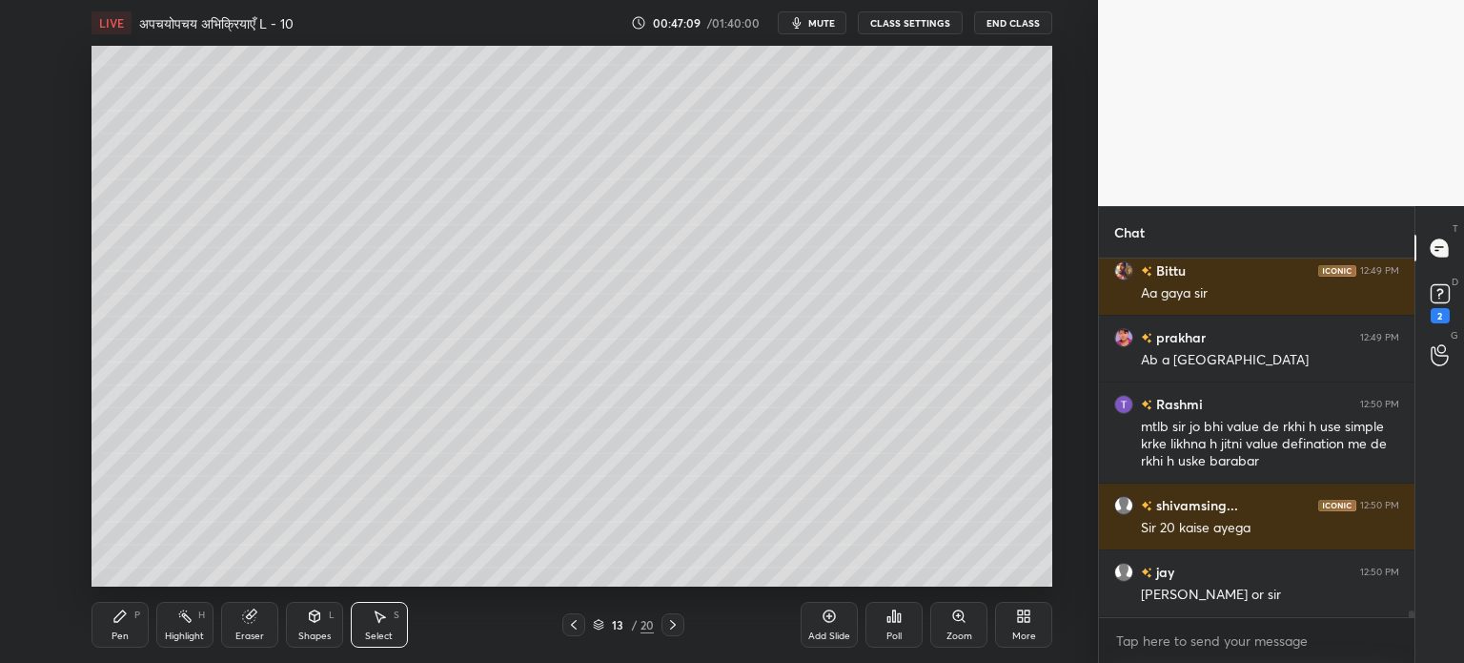
click at [133, 623] on div "Pen P" at bounding box center [120, 625] width 57 height 46
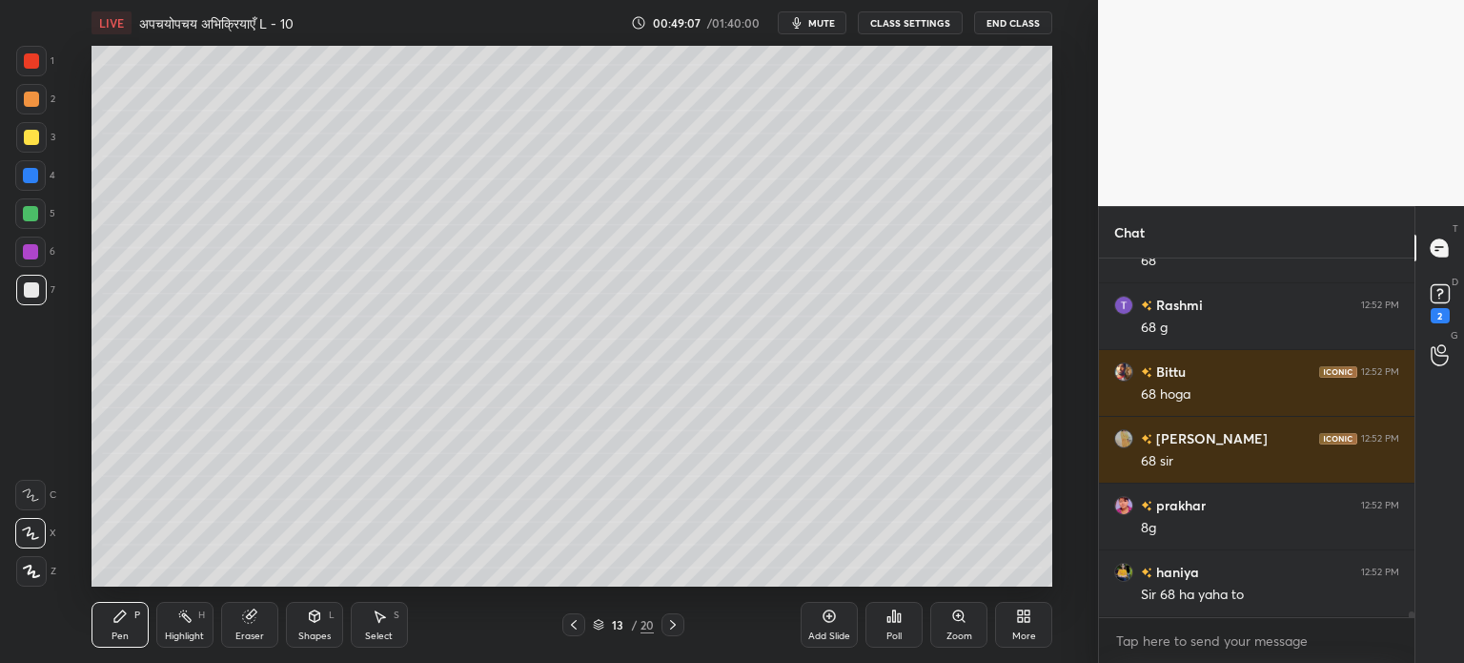
scroll to position [20571, 0]
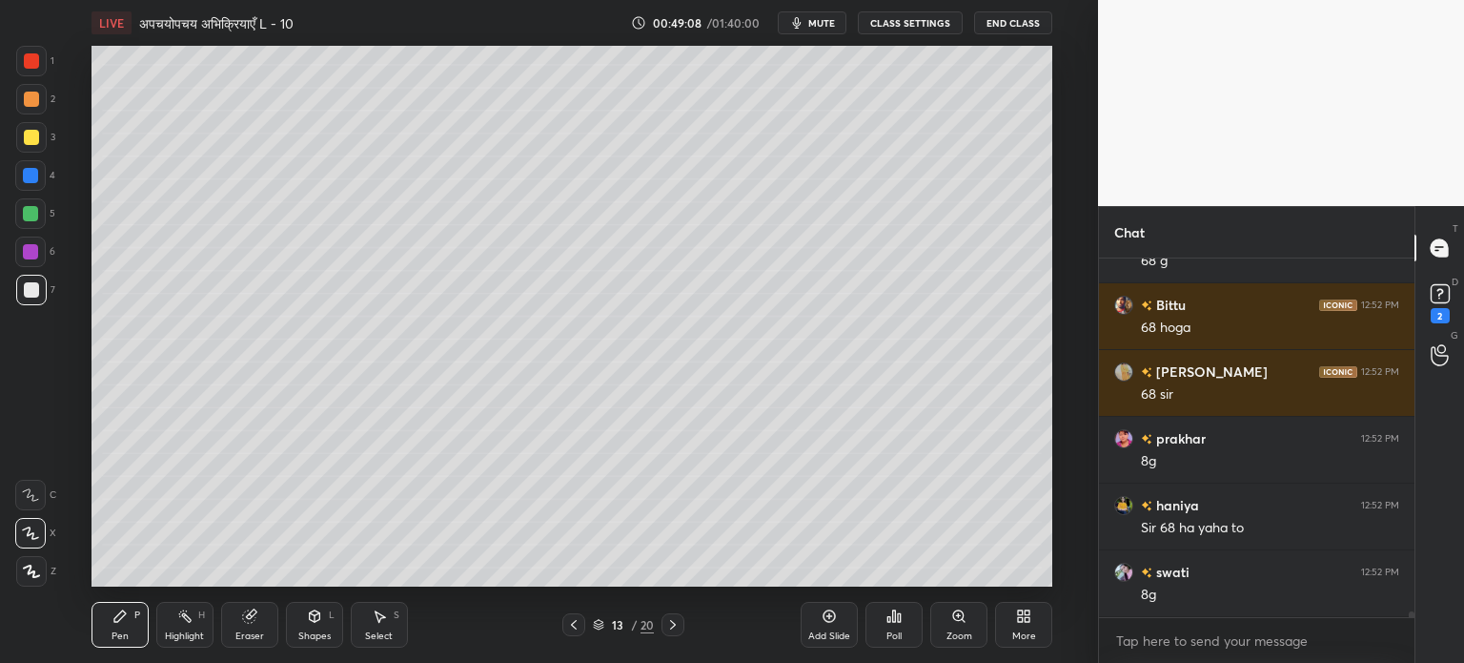
click at [245, 627] on div "Eraser" at bounding box center [249, 625] width 57 height 46
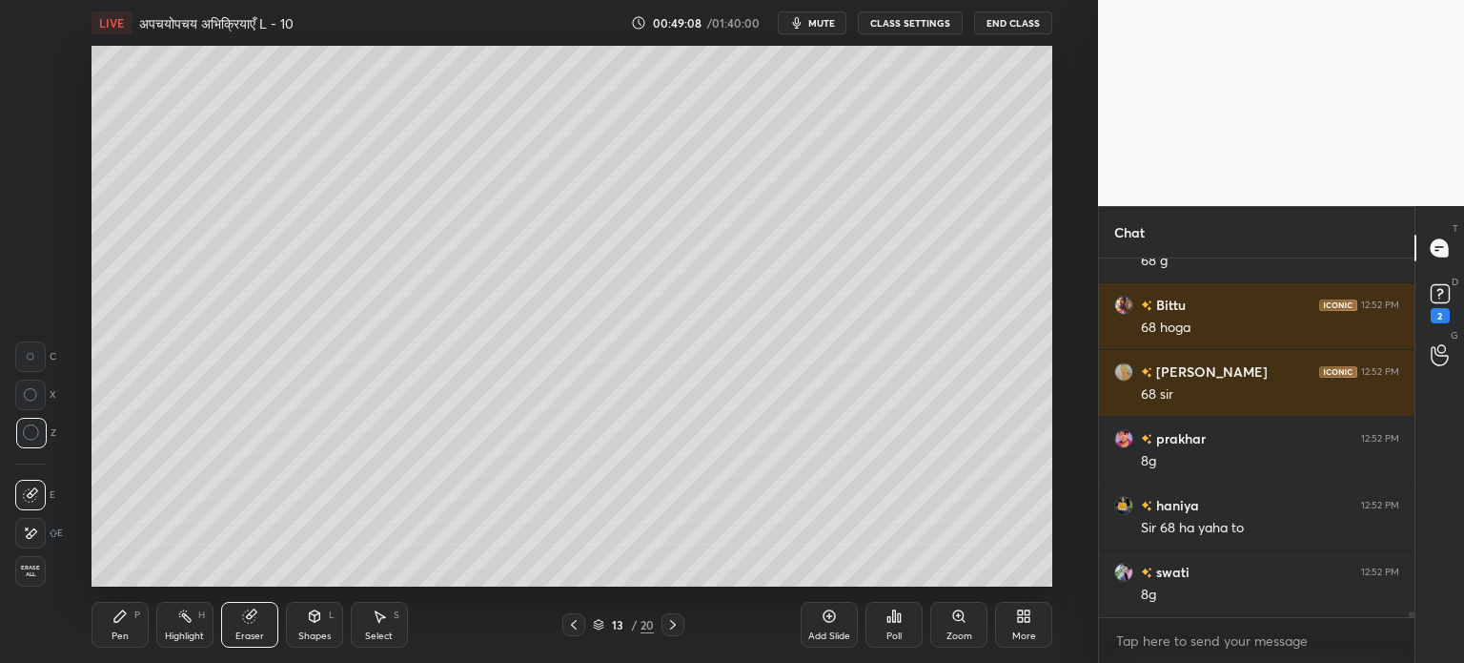
scroll to position [20637, 0]
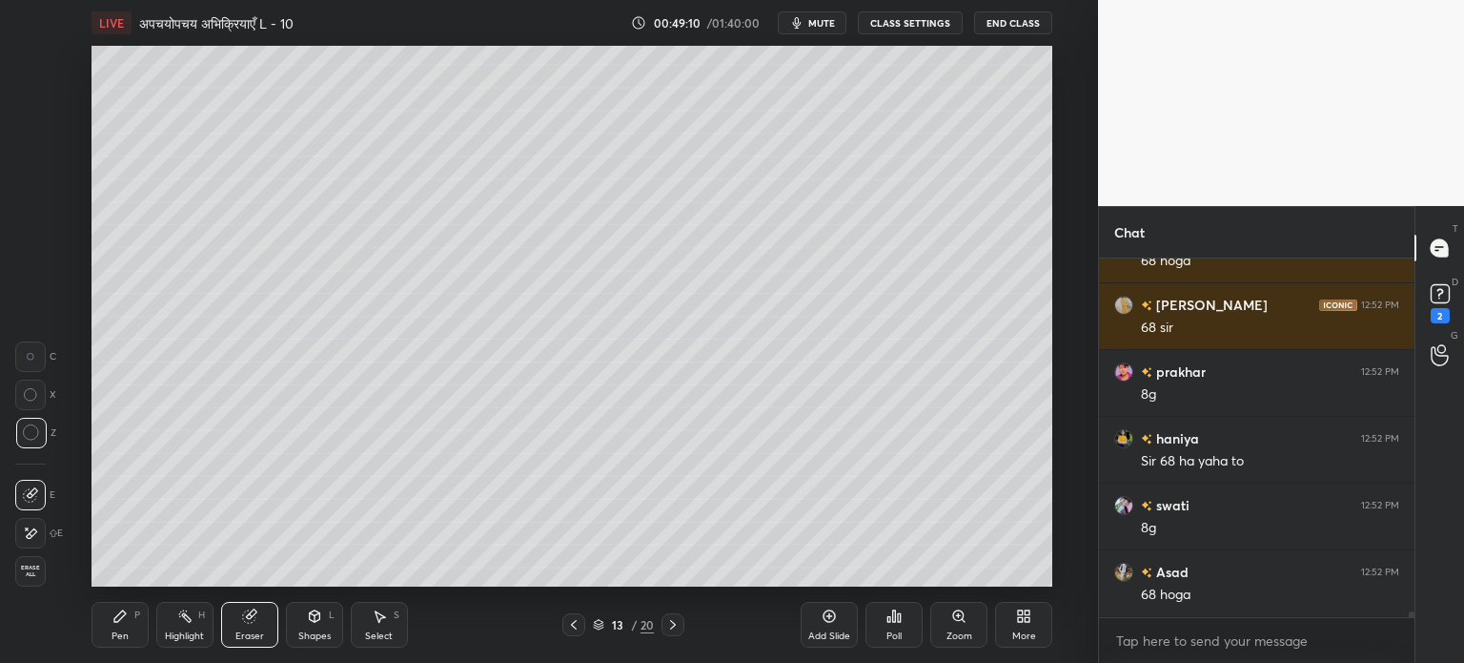
click at [126, 632] on div "Pen" at bounding box center [120, 636] width 17 height 10
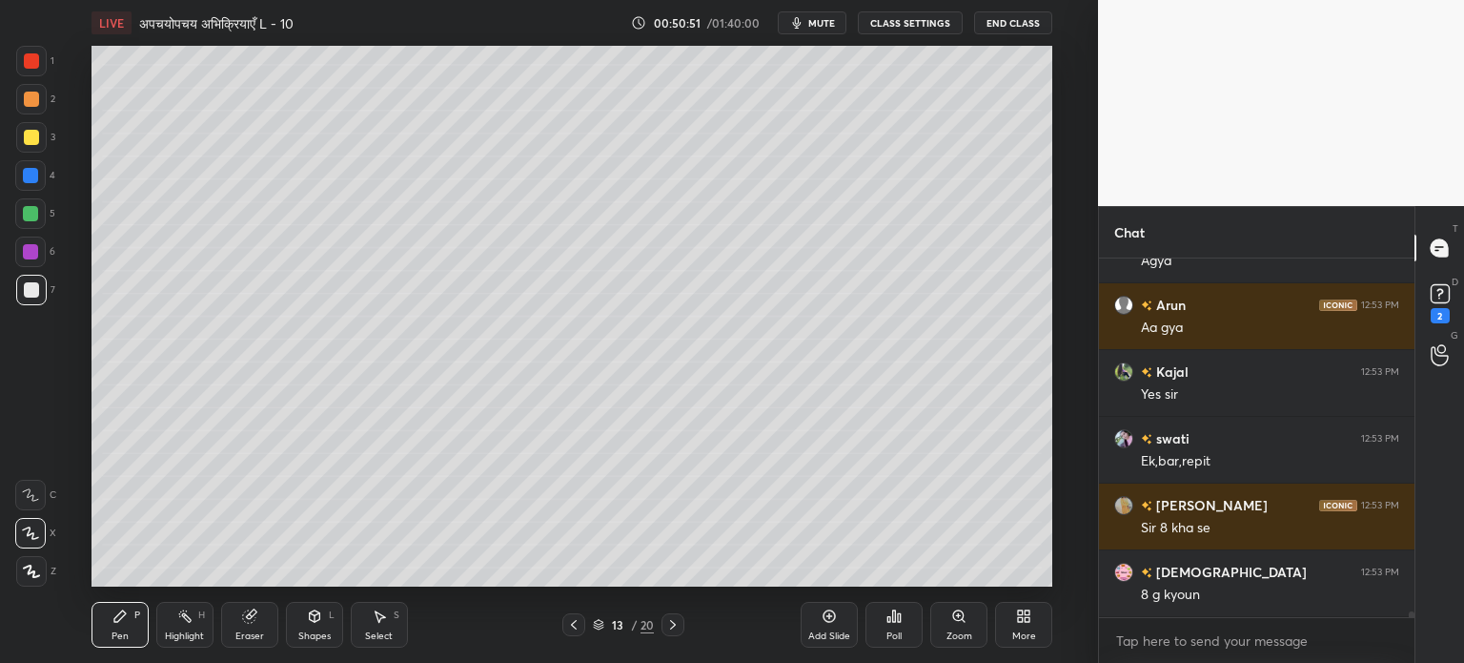
scroll to position [22239, 0]
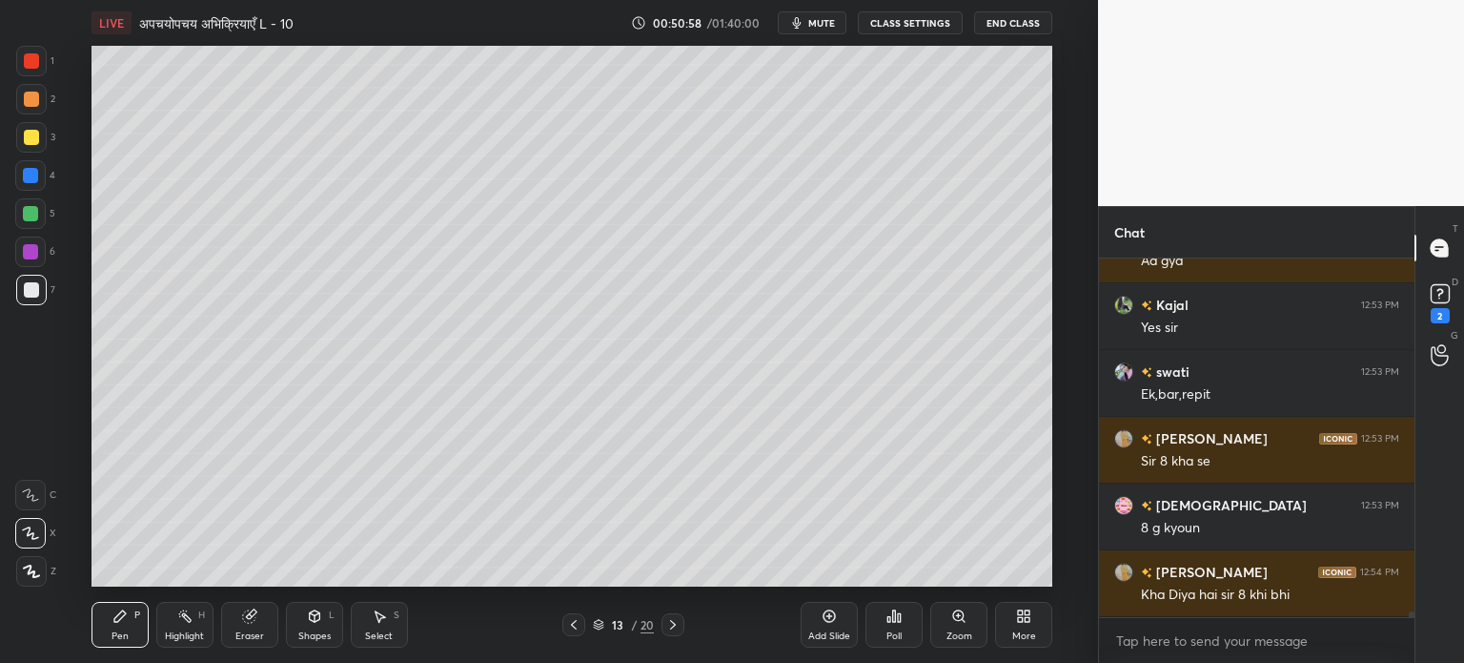
click at [835, 632] on div "Add Slide" at bounding box center [829, 636] width 42 height 10
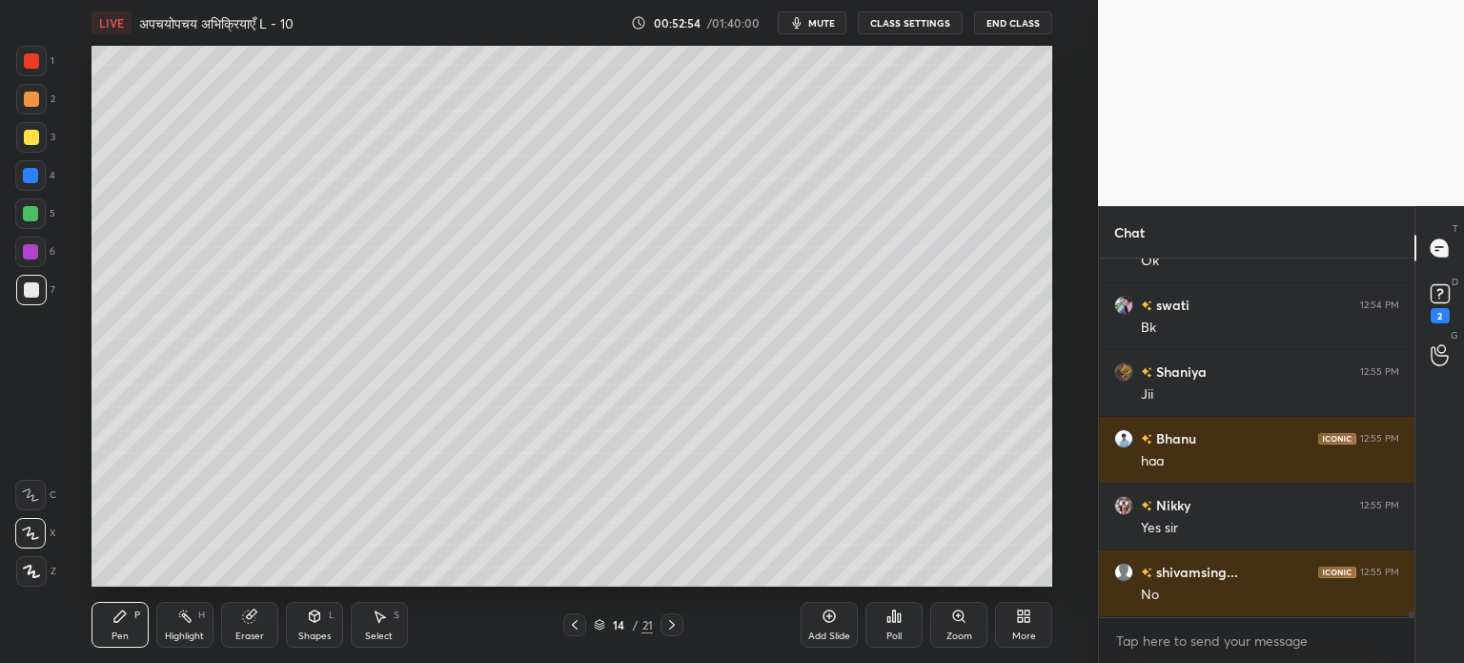
scroll to position [23059, 0]
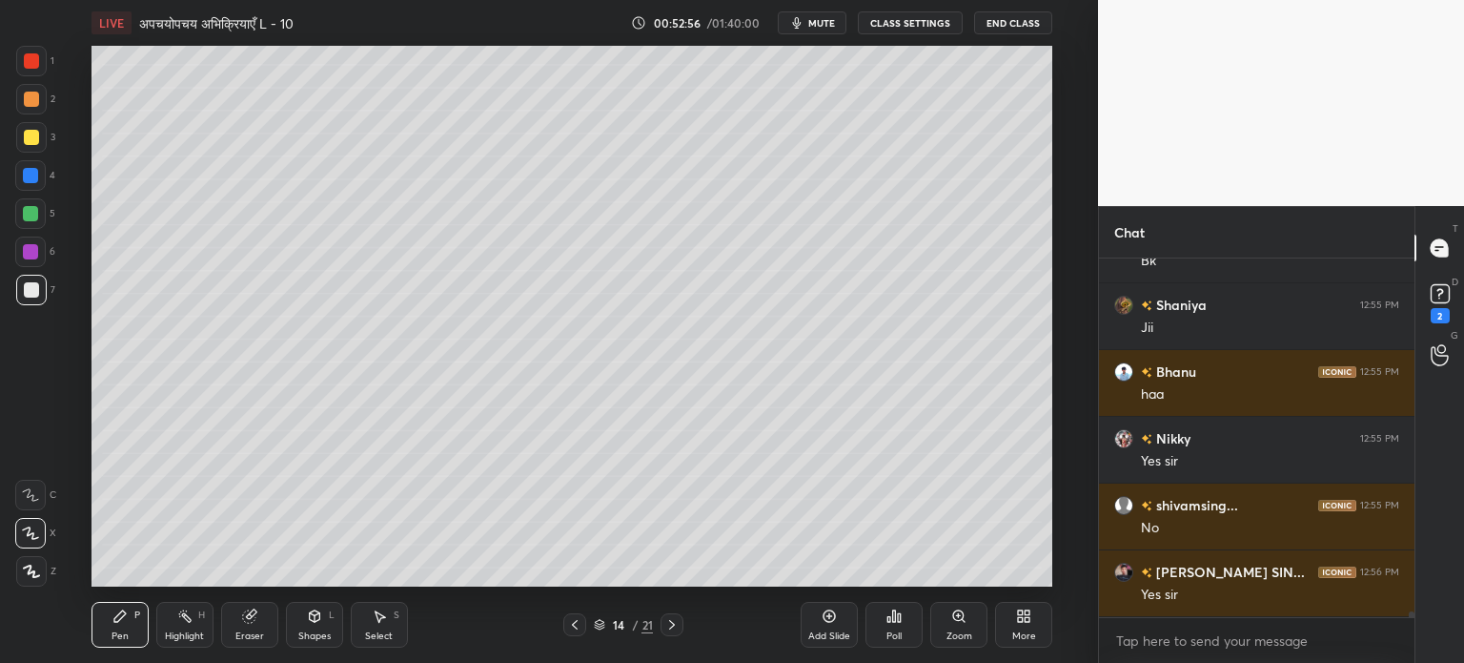
click at [27, 213] on div at bounding box center [30, 213] width 15 height 15
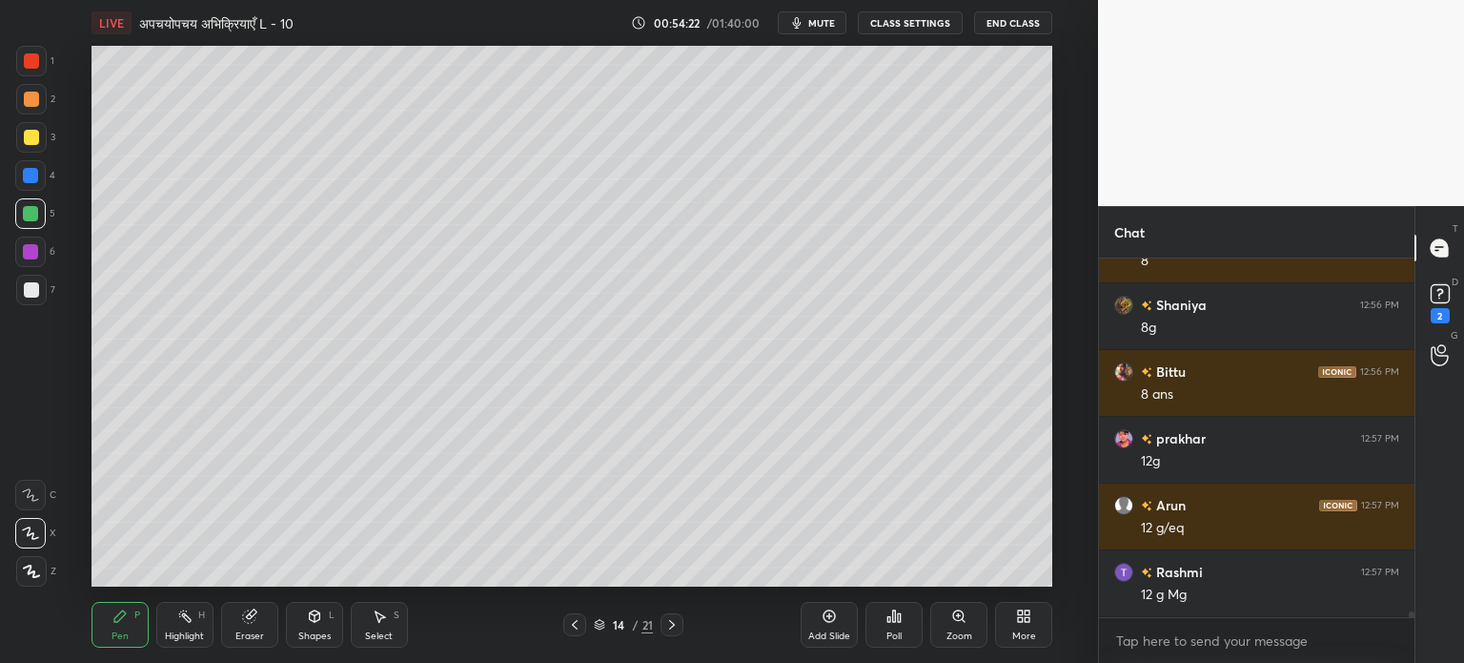
scroll to position [23659, 0]
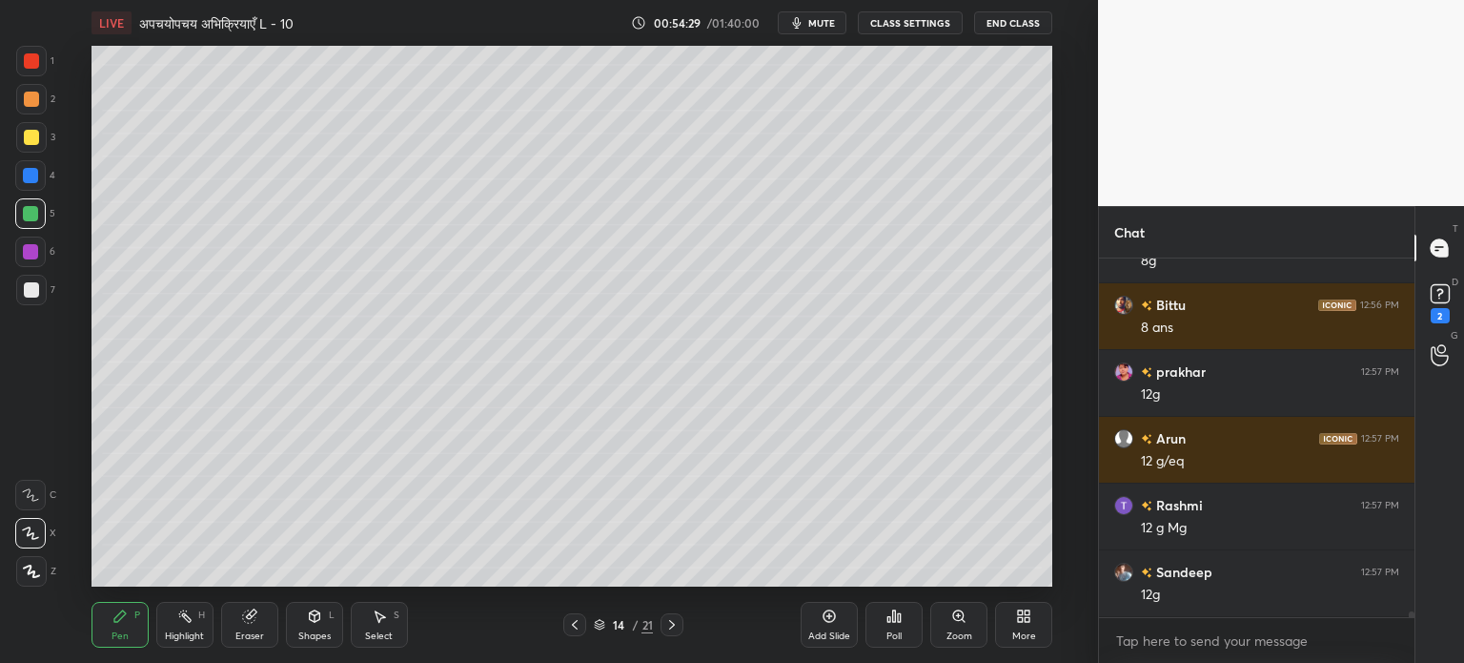
click at [31, 354] on div "1 2 3 4 5 6 7 C X Z C X Z E E Erase all H H" at bounding box center [30, 316] width 61 height 541
click at [38, 297] on div at bounding box center [31, 290] width 31 height 31
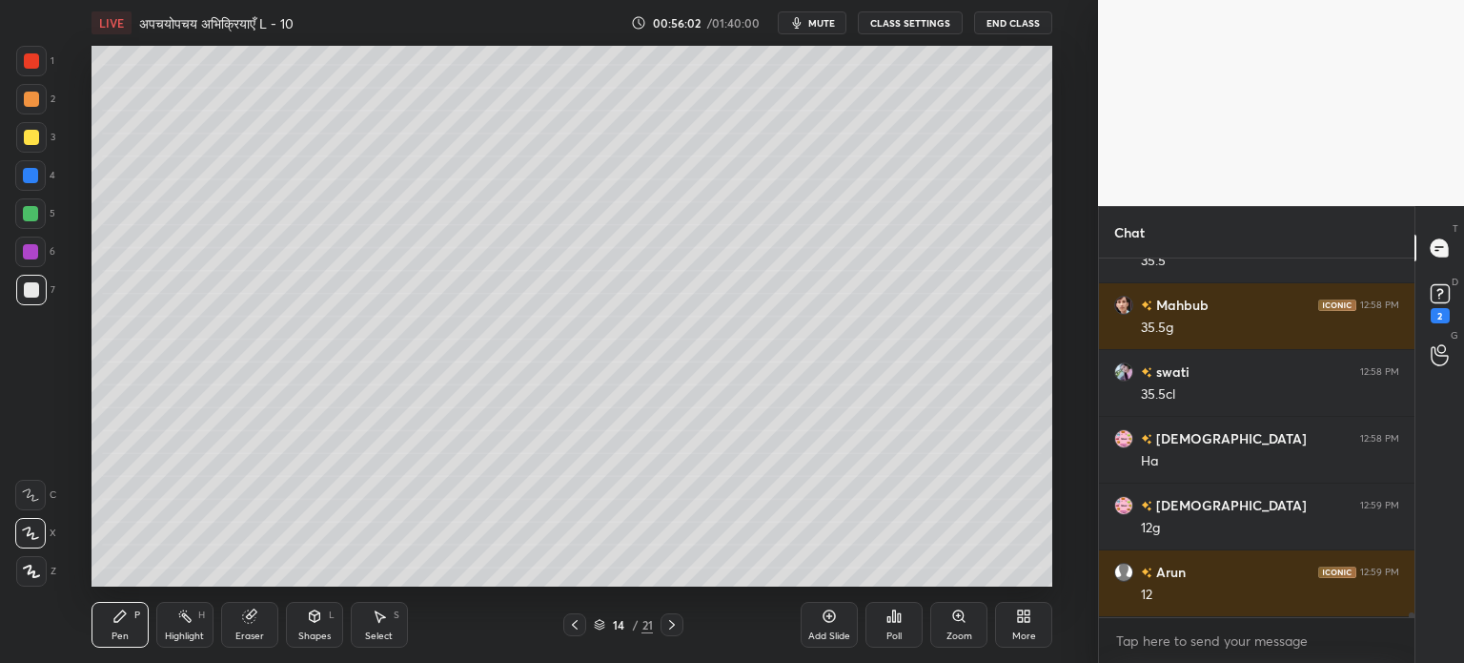
scroll to position [24613, 0]
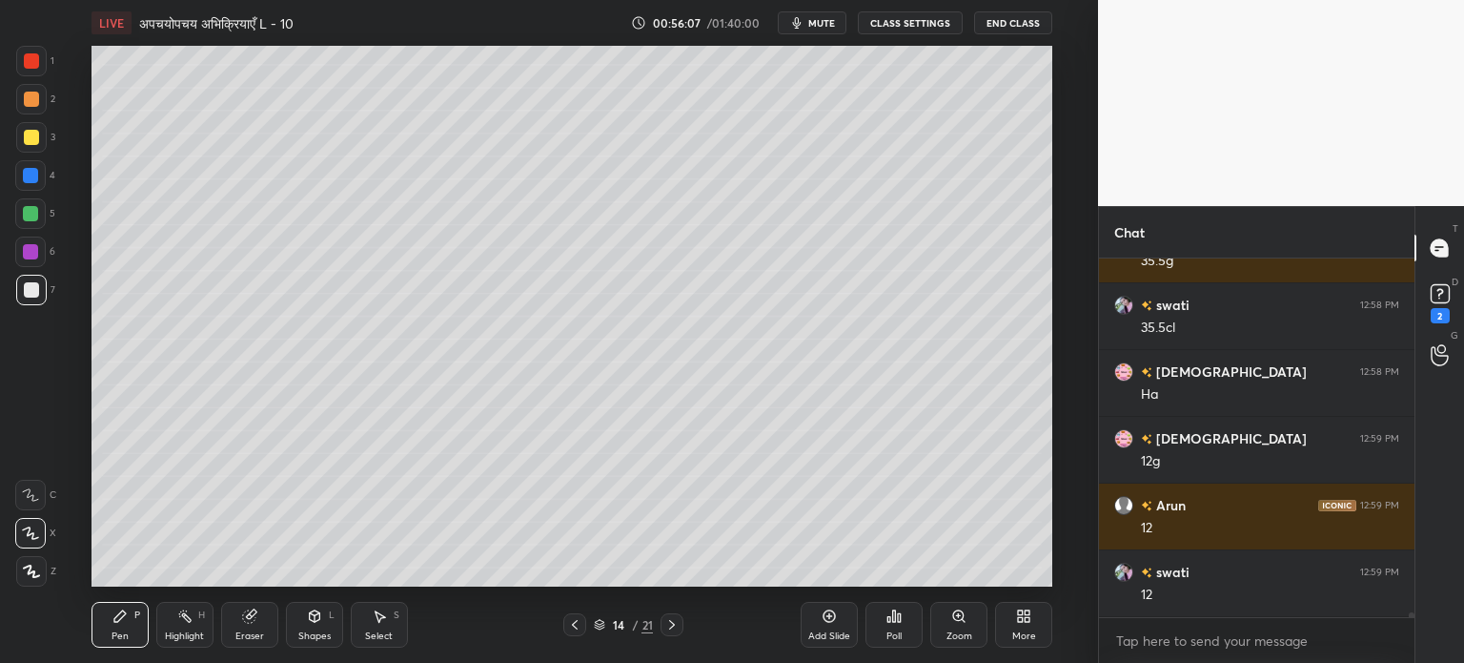
click at [843, 626] on div "Add Slide" at bounding box center [829, 625] width 57 height 46
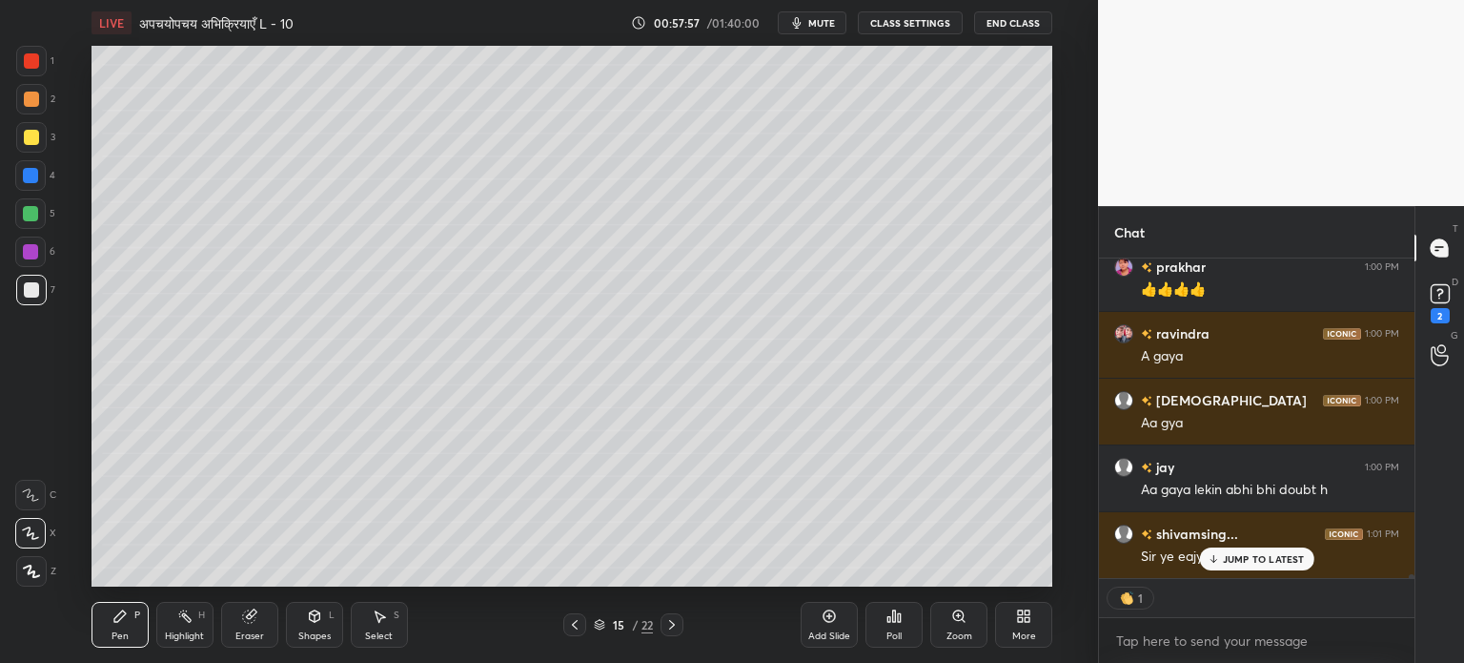
scroll to position [26787, 0]
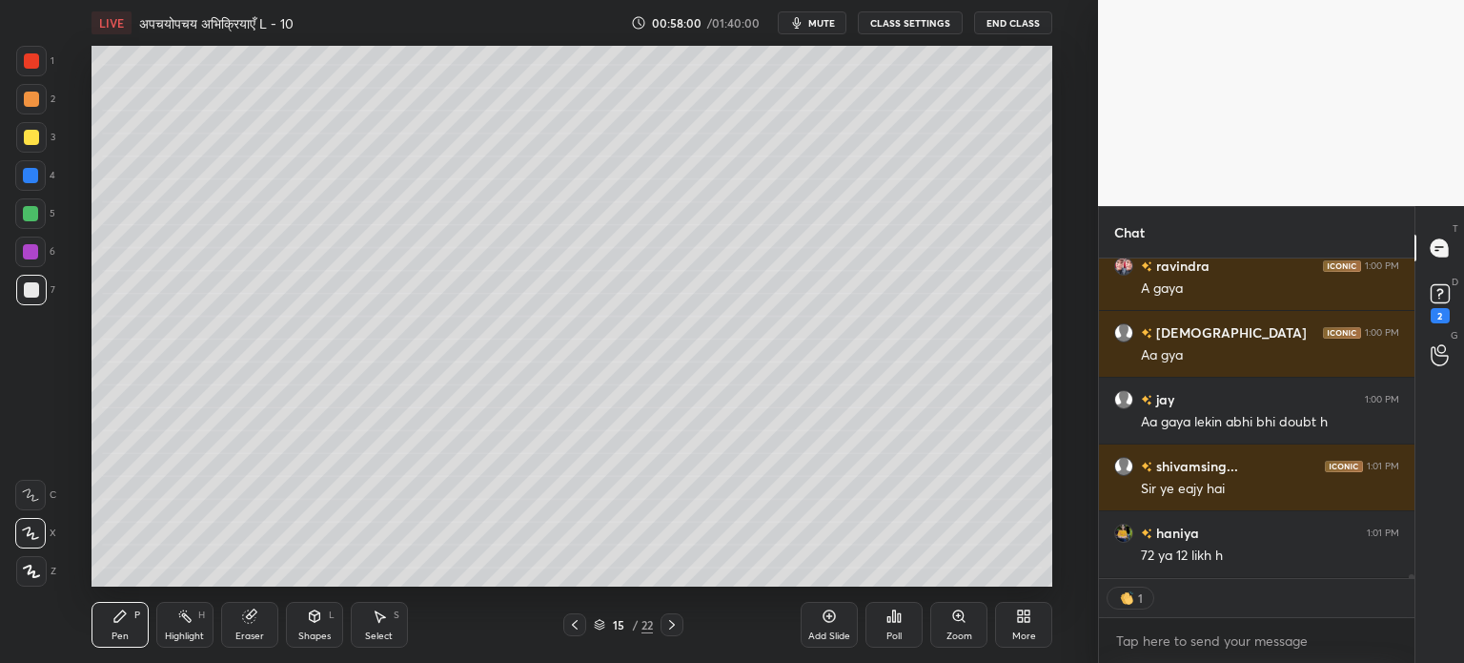
type textarea "x"
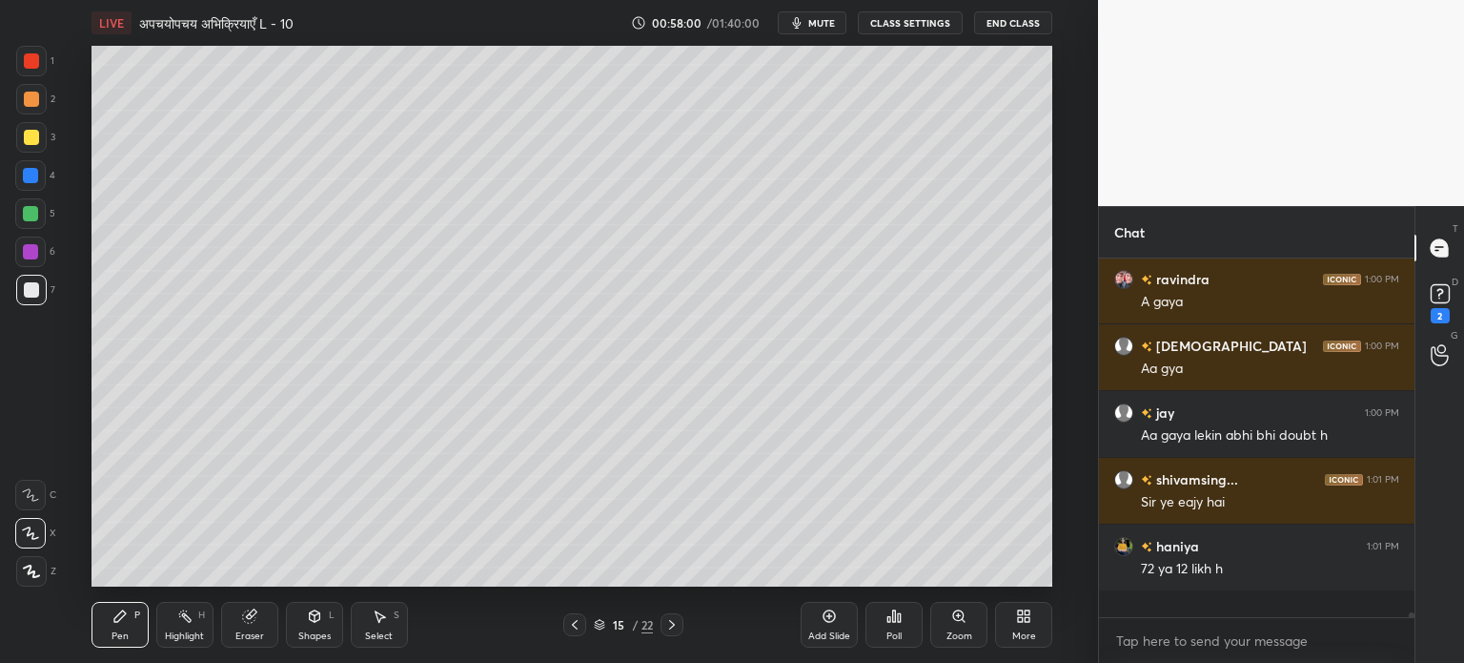
scroll to position [26748, 0]
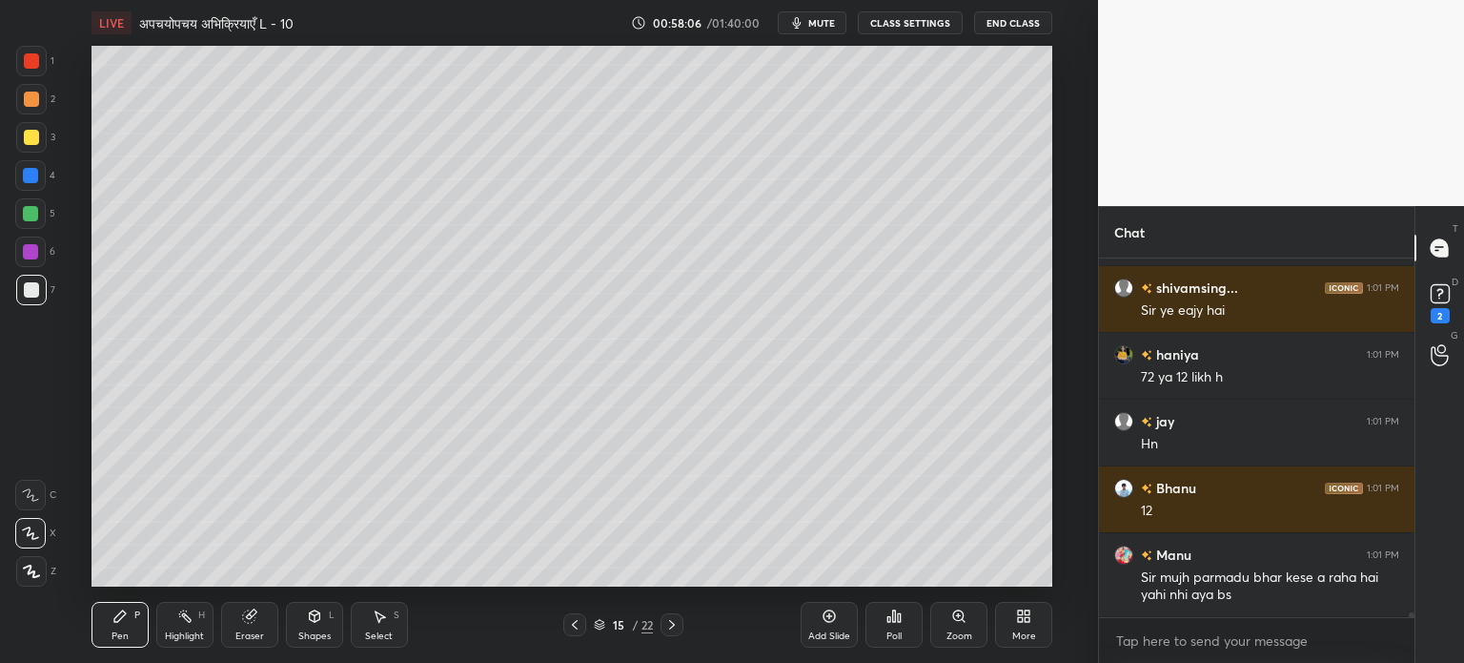
click at [259, 628] on div "Eraser" at bounding box center [249, 625] width 57 height 46
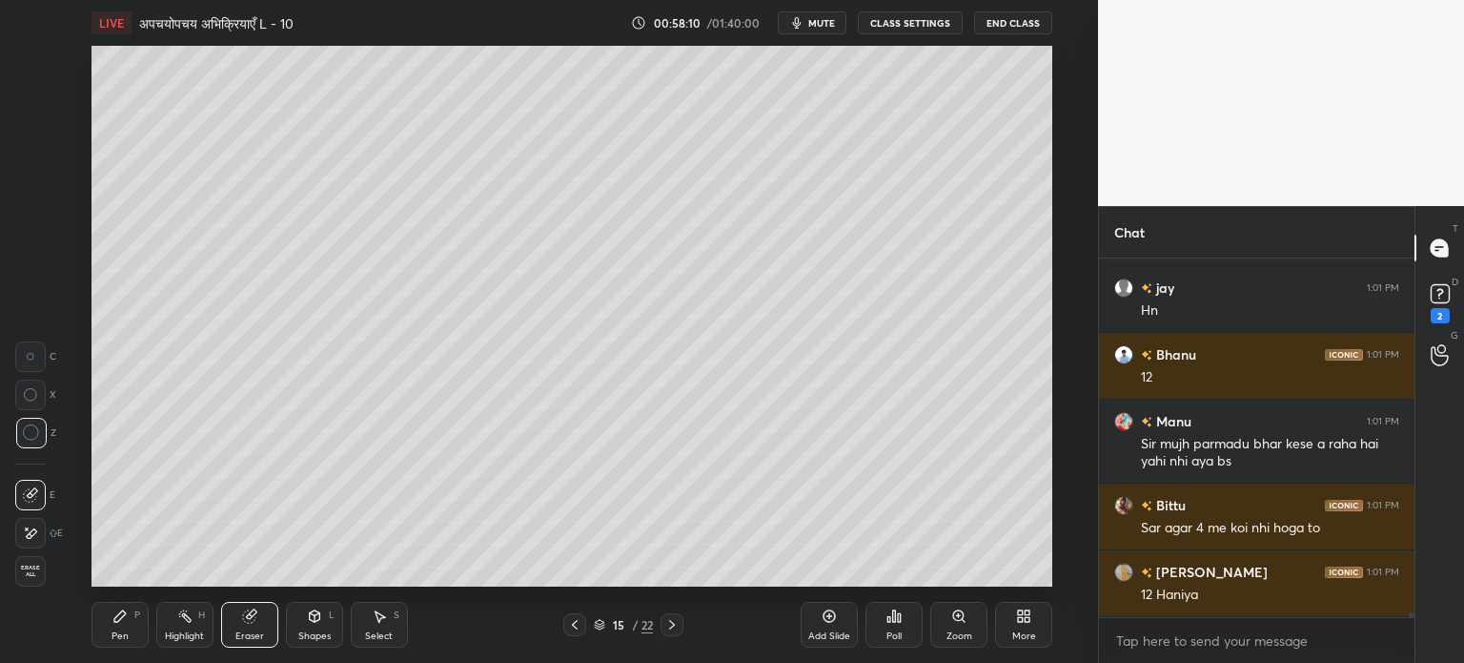
click at [124, 631] on div "Pen" at bounding box center [120, 636] width 17 height 10
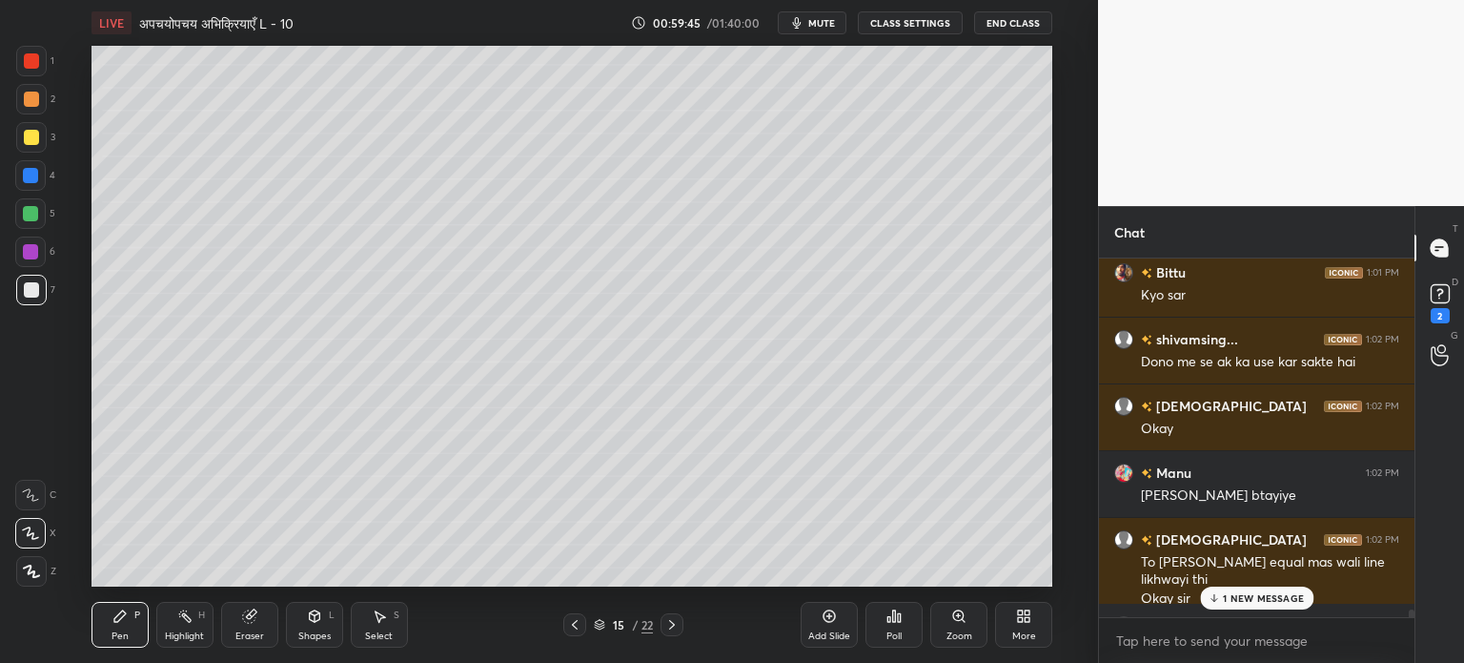
scroll to position [27583, 0]
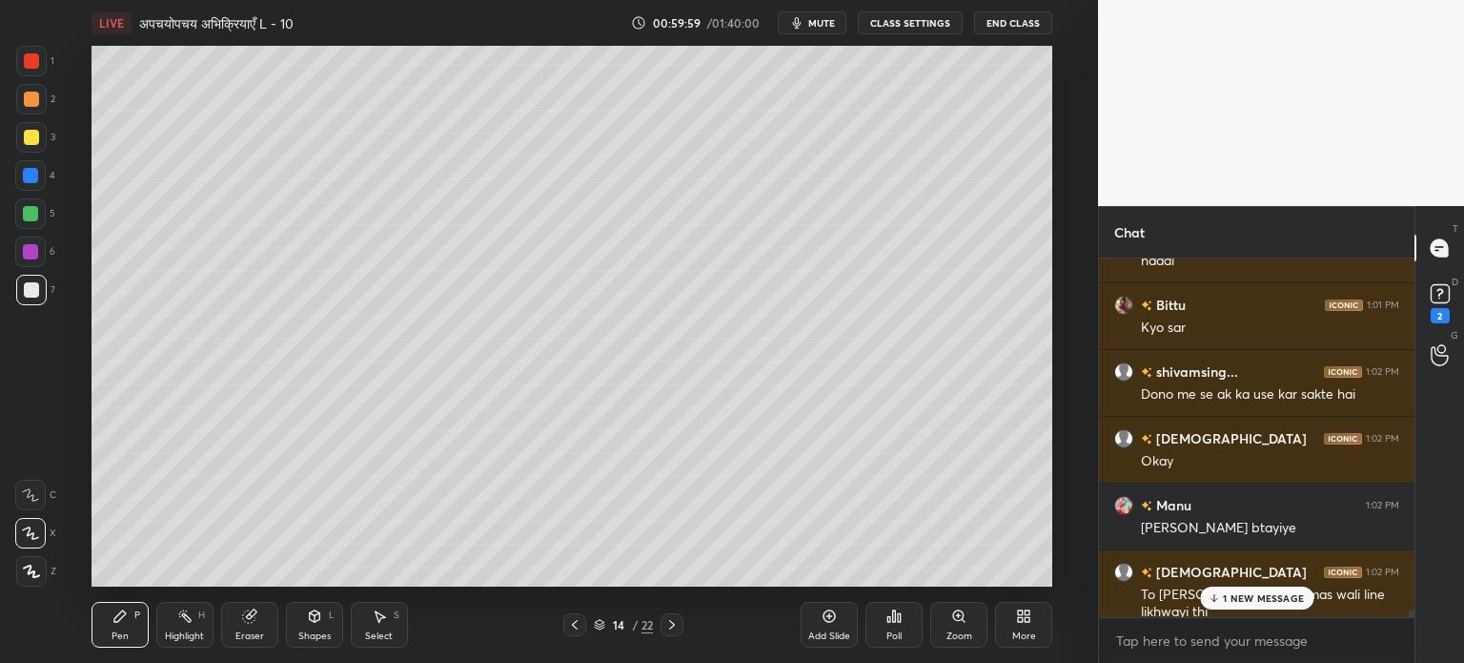
click at [1235, 600] on p "1 NEW MESSAGE" at bounding box center [1263, 597] width 81 height 11
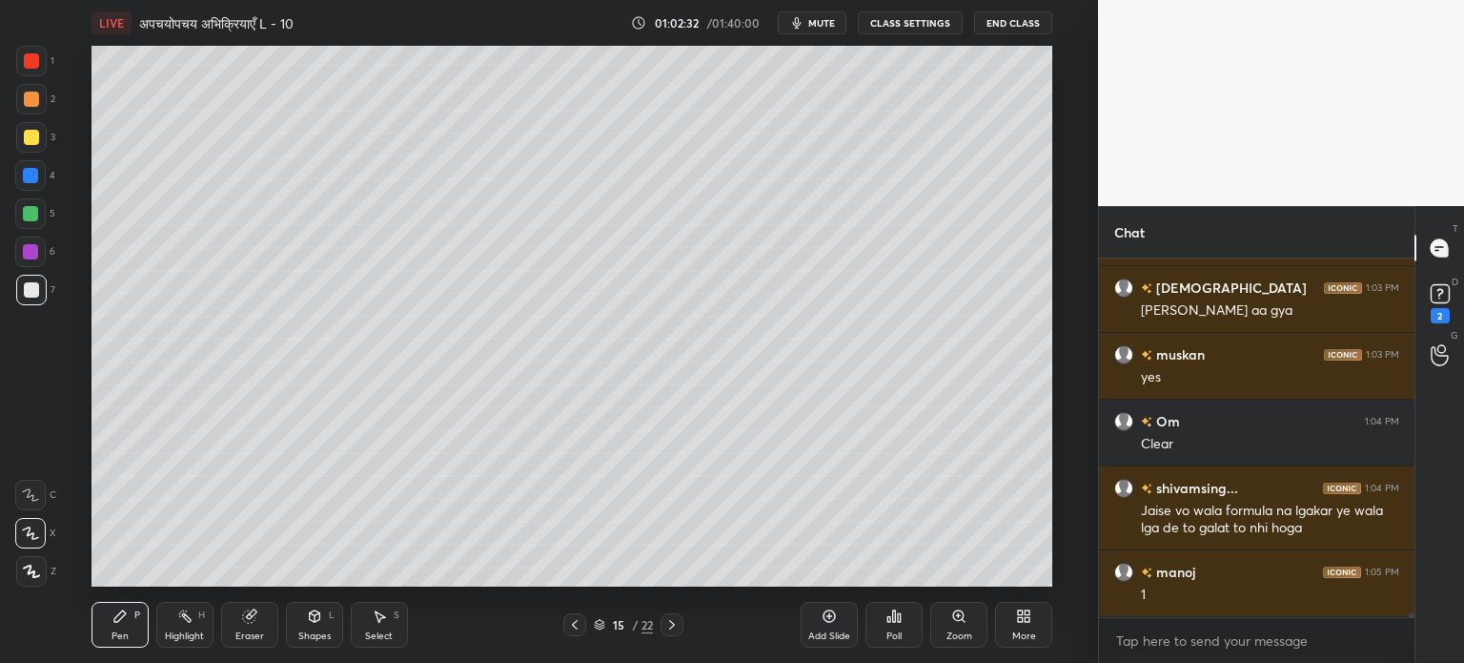
scroll to position [28487, 0]
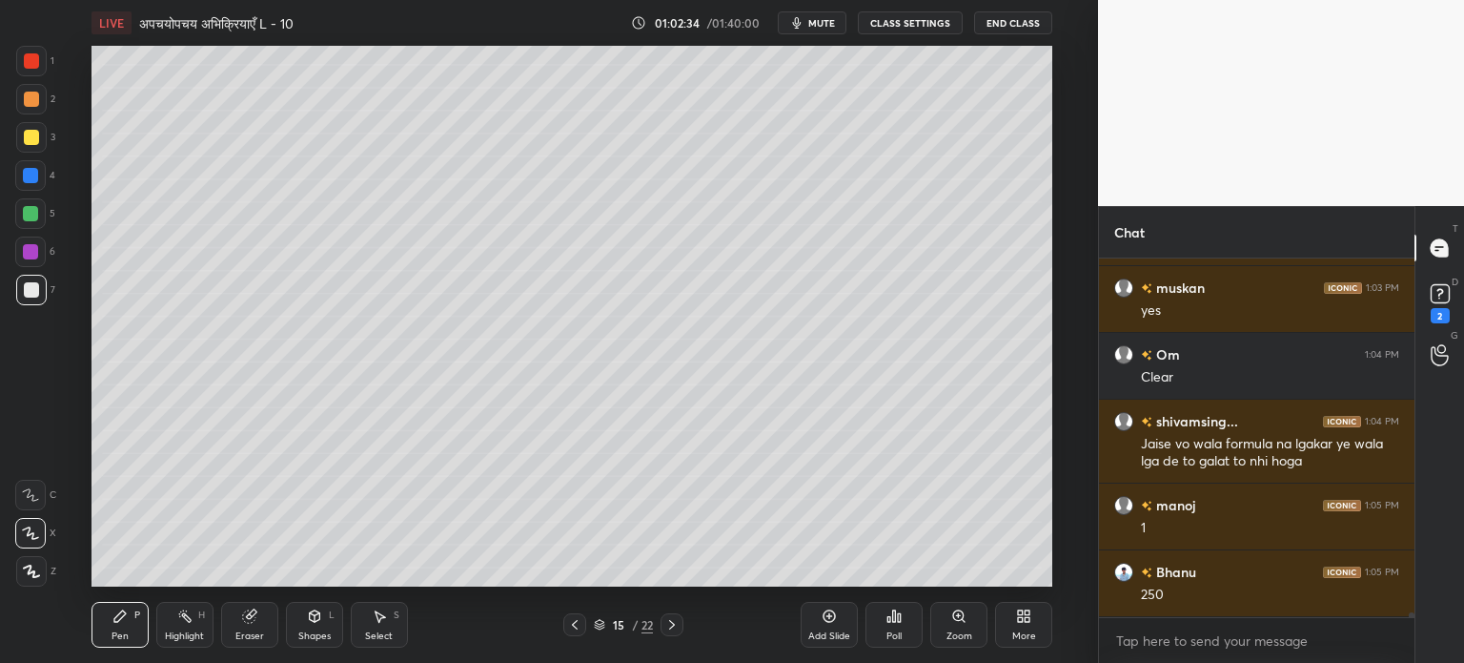
click at [29, 219] on div at bounding box center [30, 213] width 15 height 15
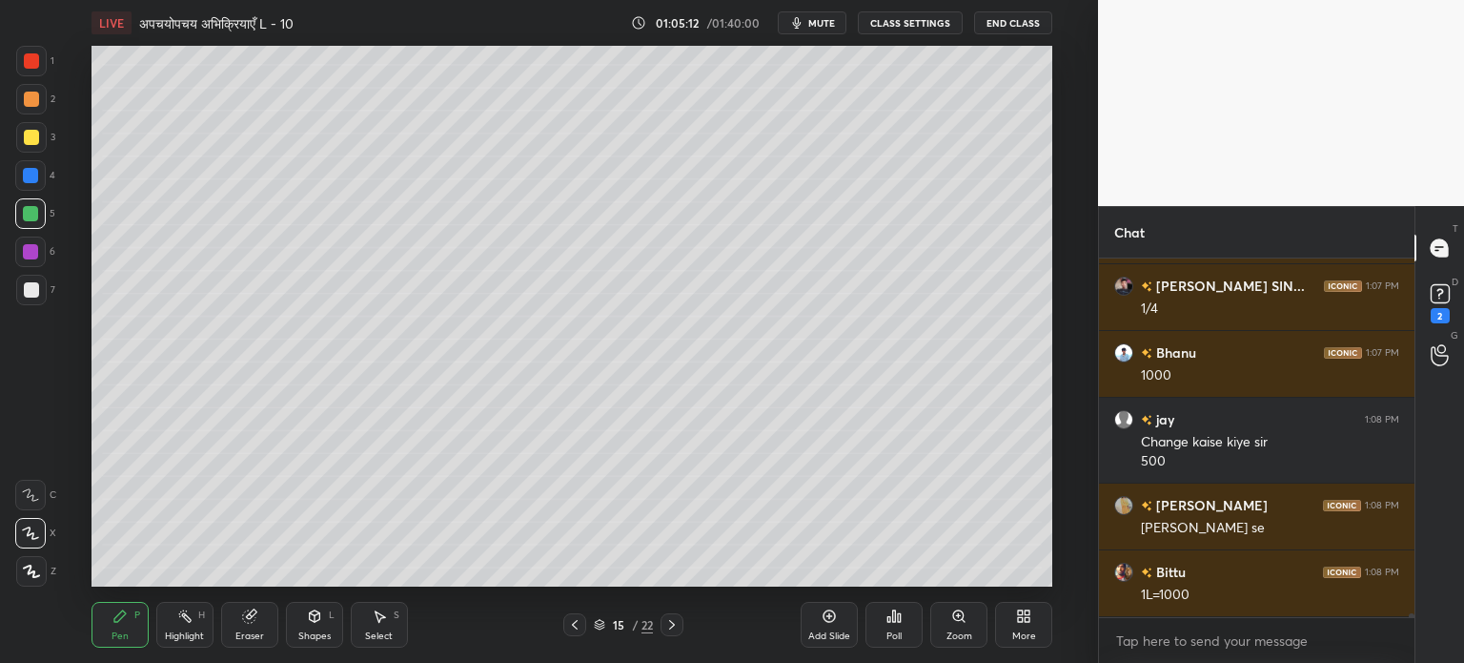
scroll to position [29640, 0]
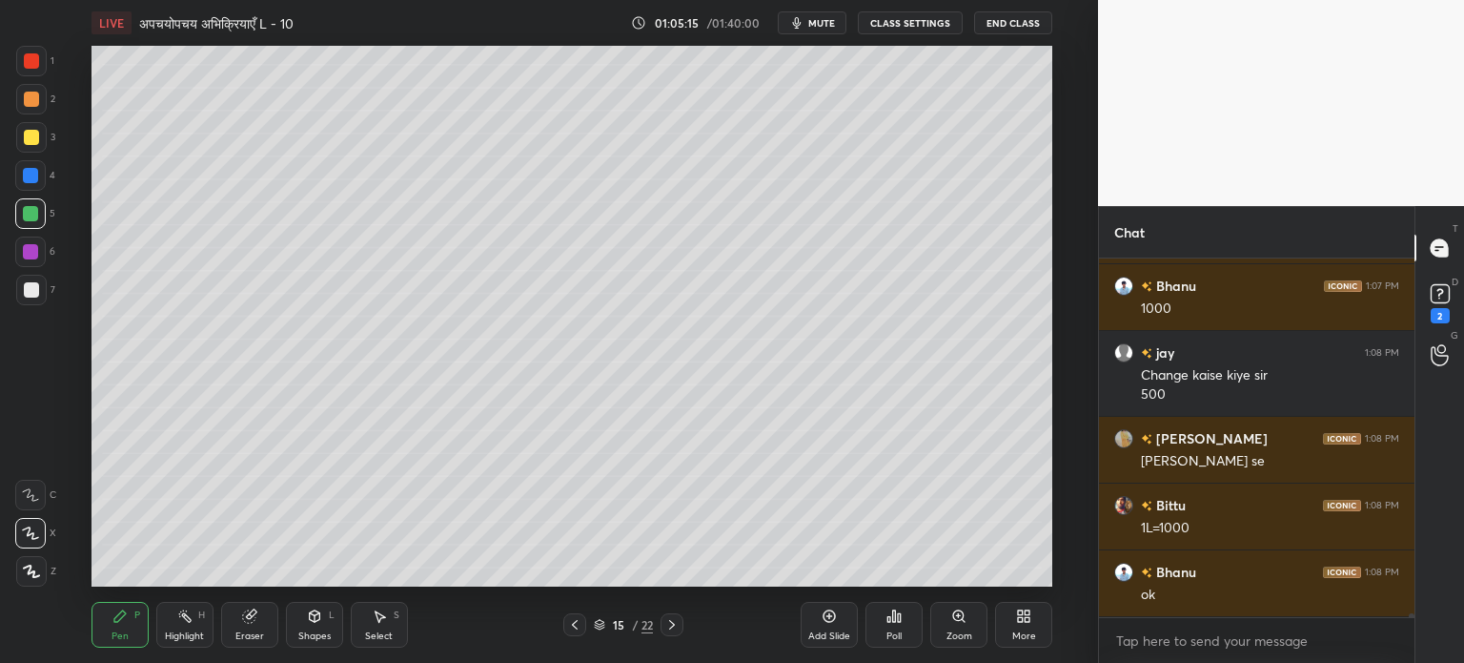
click at [258, 624] on div "Eraser" at bounding box center [249, 625] width 57 height 46
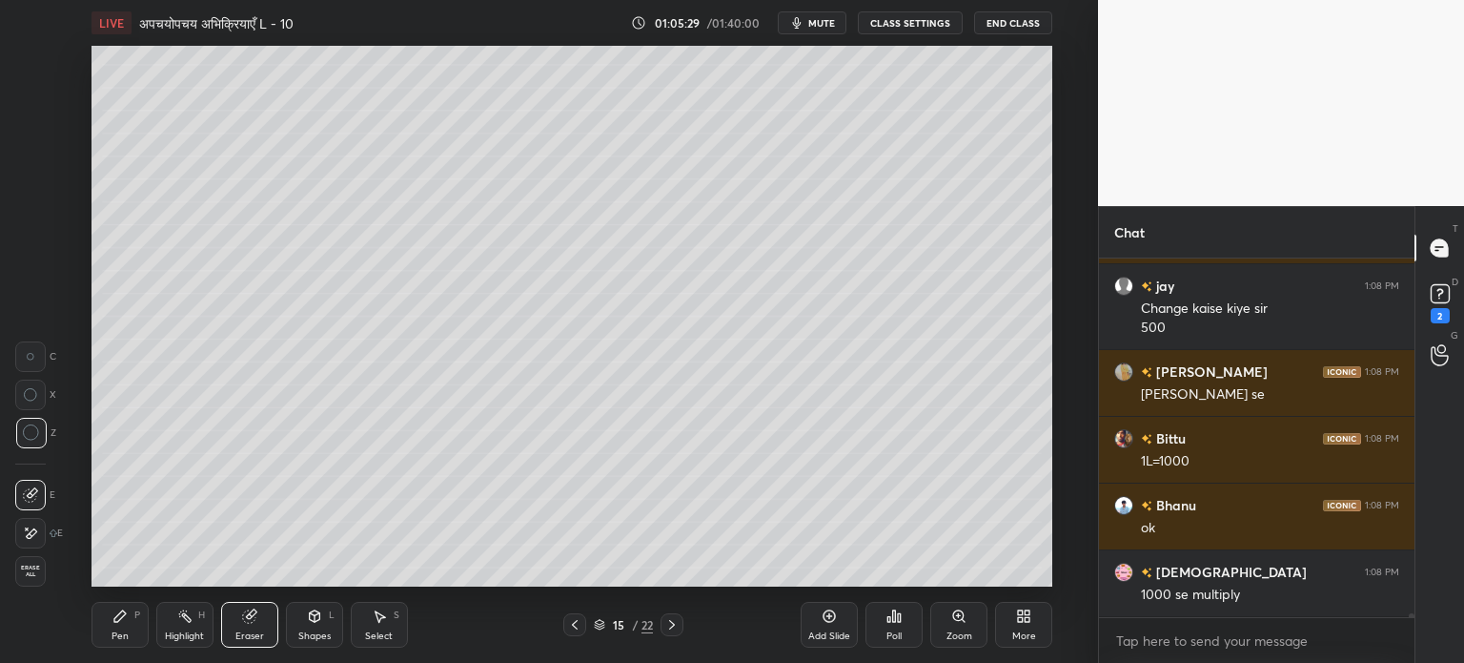
click at [134, 619] on div "P" at bounding box center [137, 615] width 6 height 10
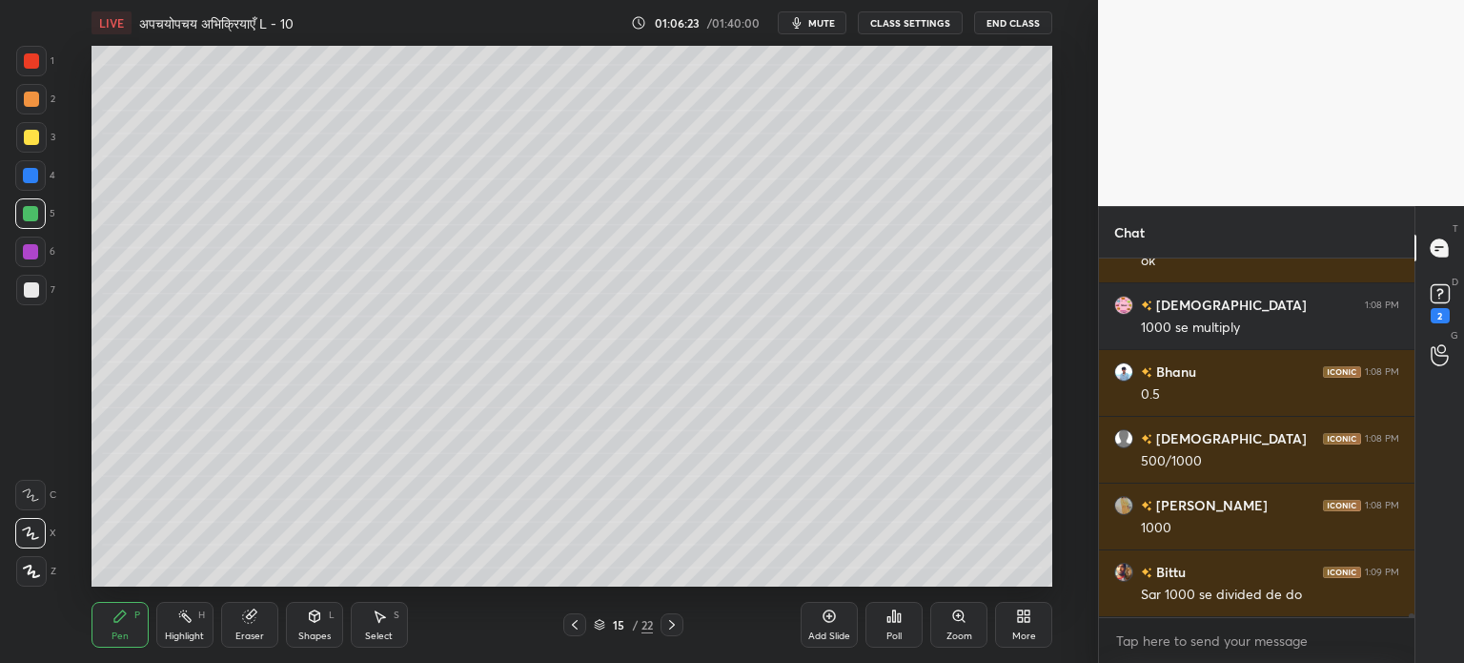
scroll to position [30041, 0]
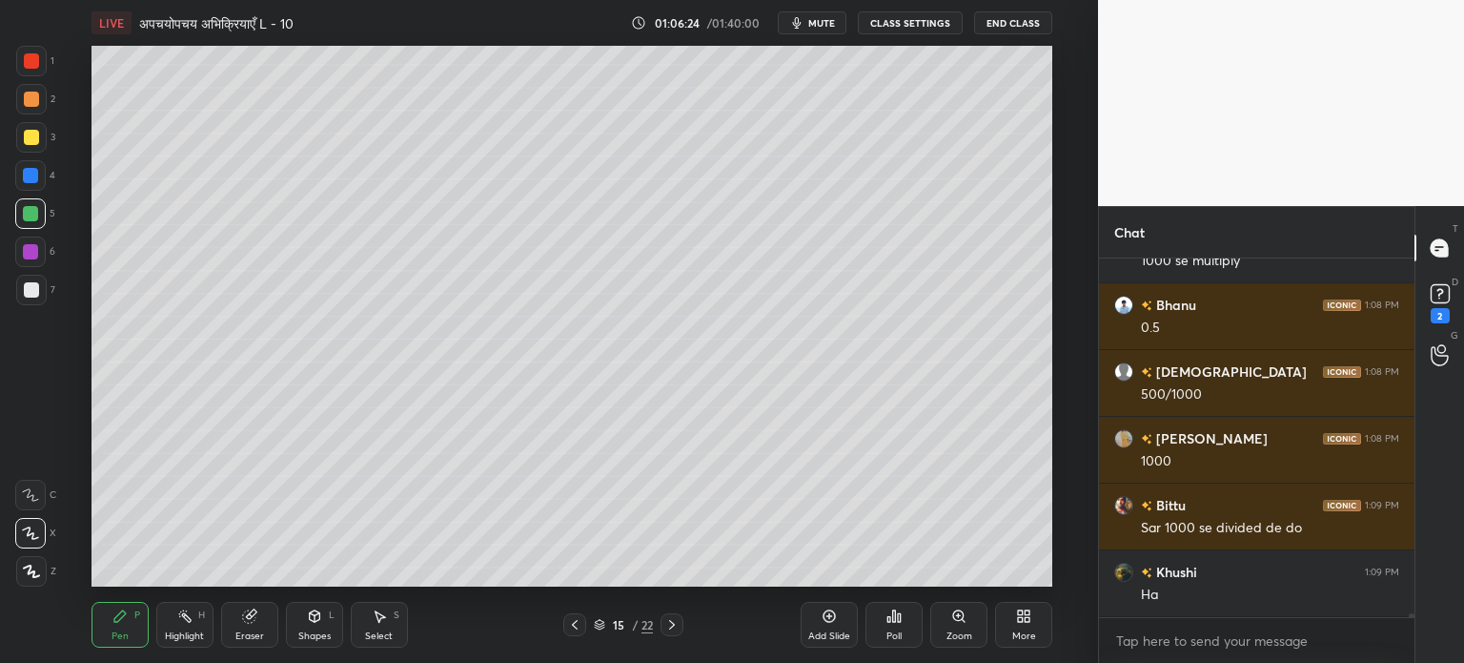
click at [849, 627] on div "Add Slide" at bounding box center [829, 625] width 57 height 46
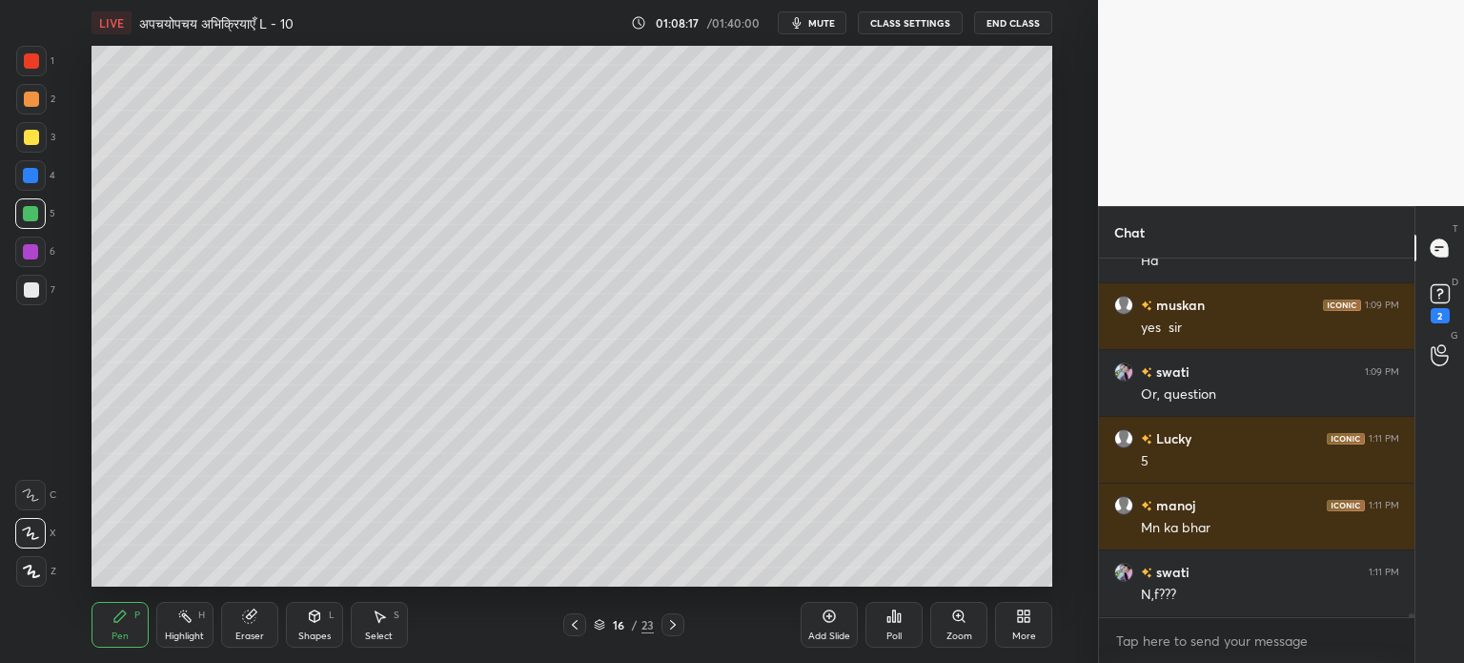
scroll to position [30727, 0]
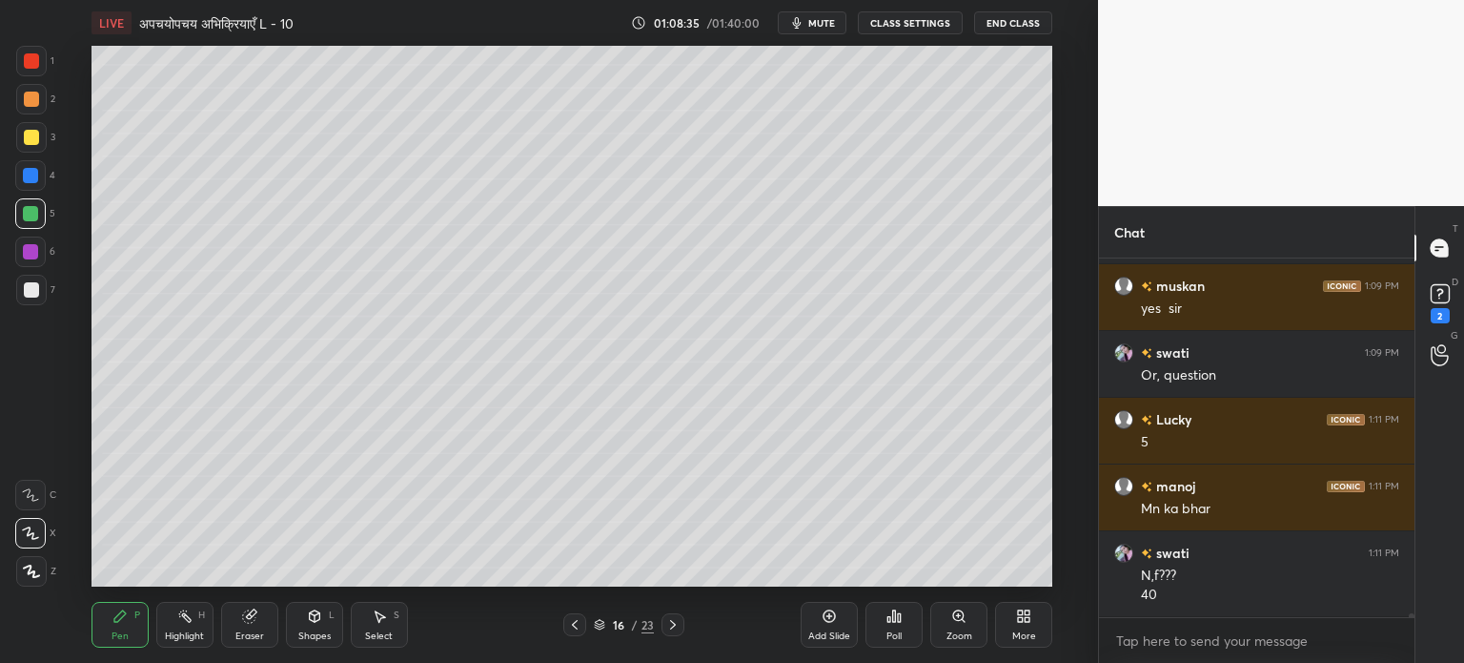
click at [251, 633] on div "Eraser" at bounding box center [249, 636] width 29 height 10
click at [107, 621] on div "Pen P" at bounding box center [120, 625] width 57 height 46
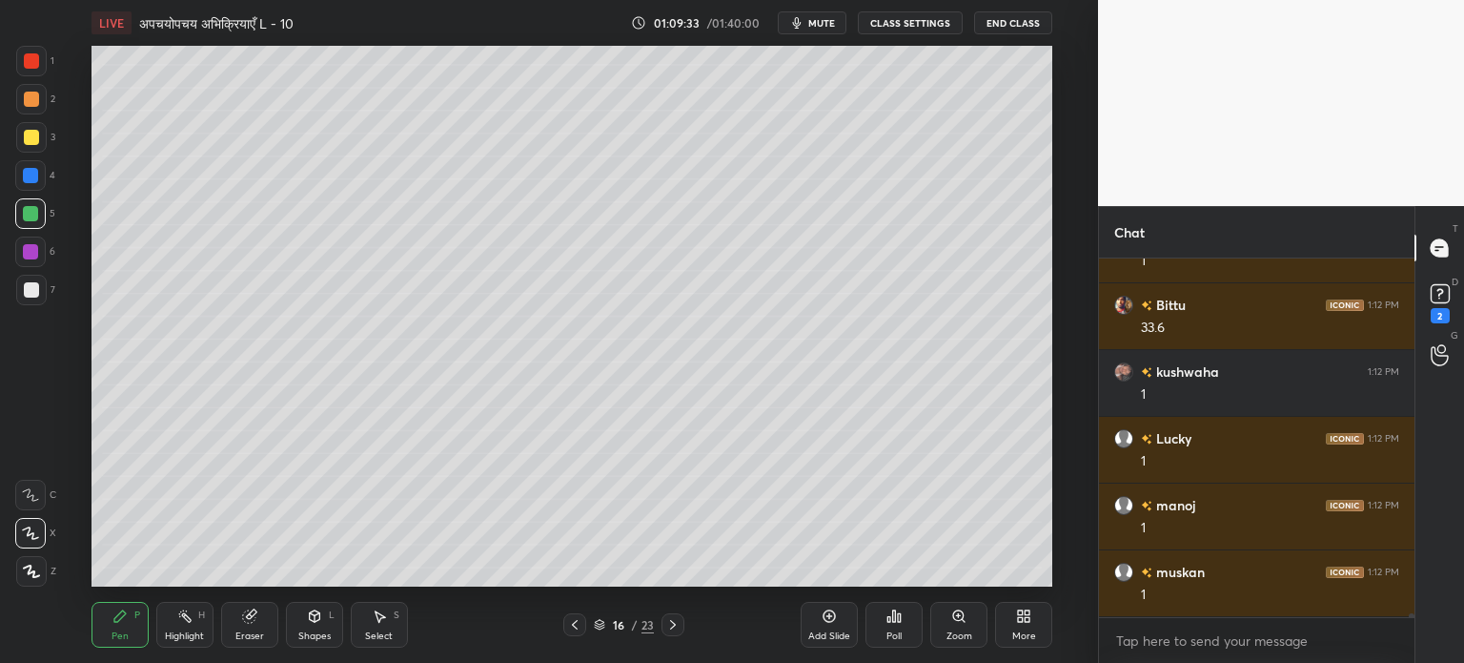
scroll to position [31261, 0]
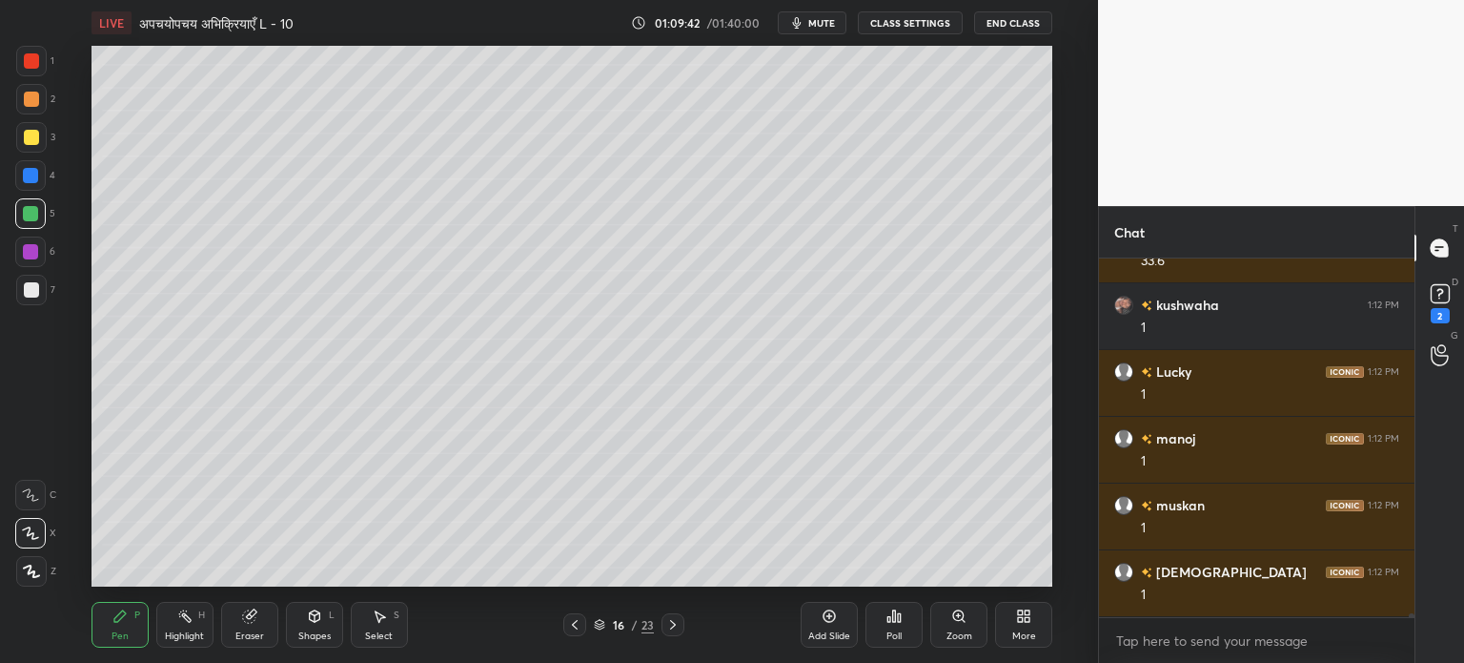
click at [887, 625] on div "Poll" at bounding box center [894, 625] width 57 height 46
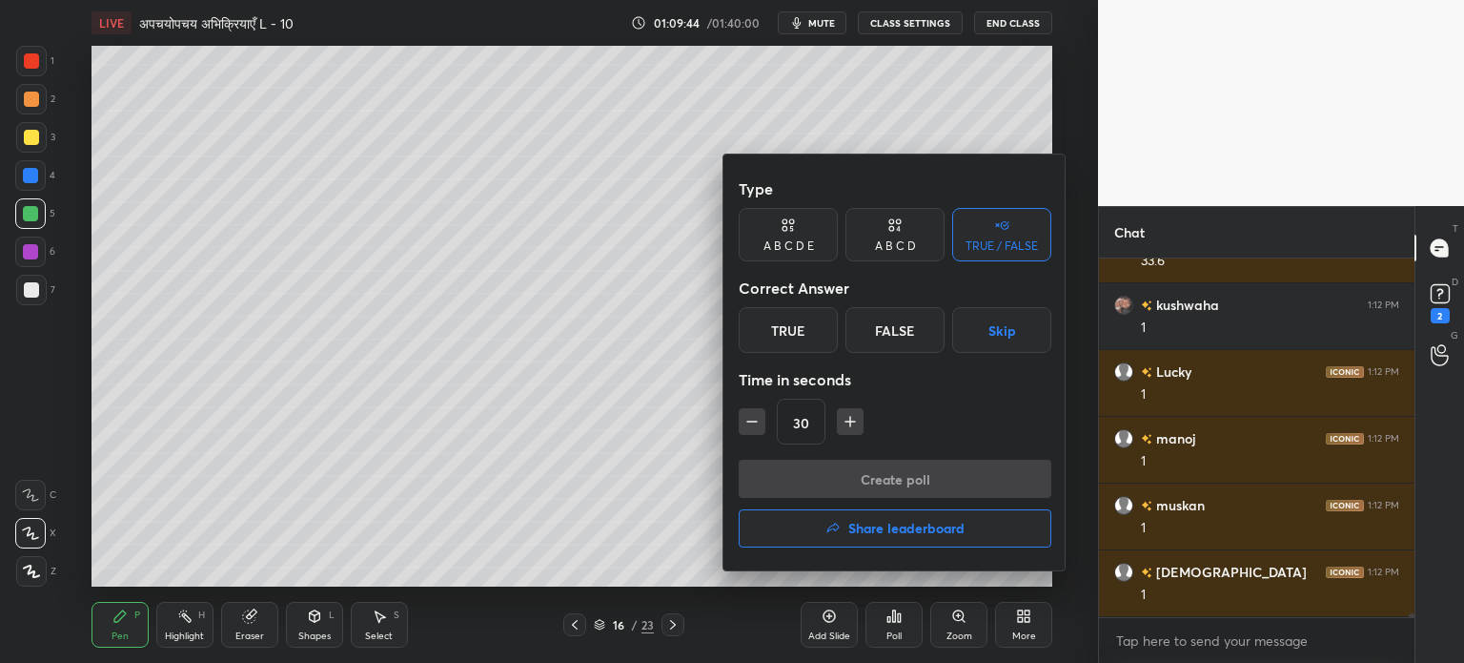
click at [895, 244] on div "A B C D" at bounding box center [895, 245] width 41 height 11
click at [900, 331] on div "C" at bounding box center [895, 330] width 56 height 46
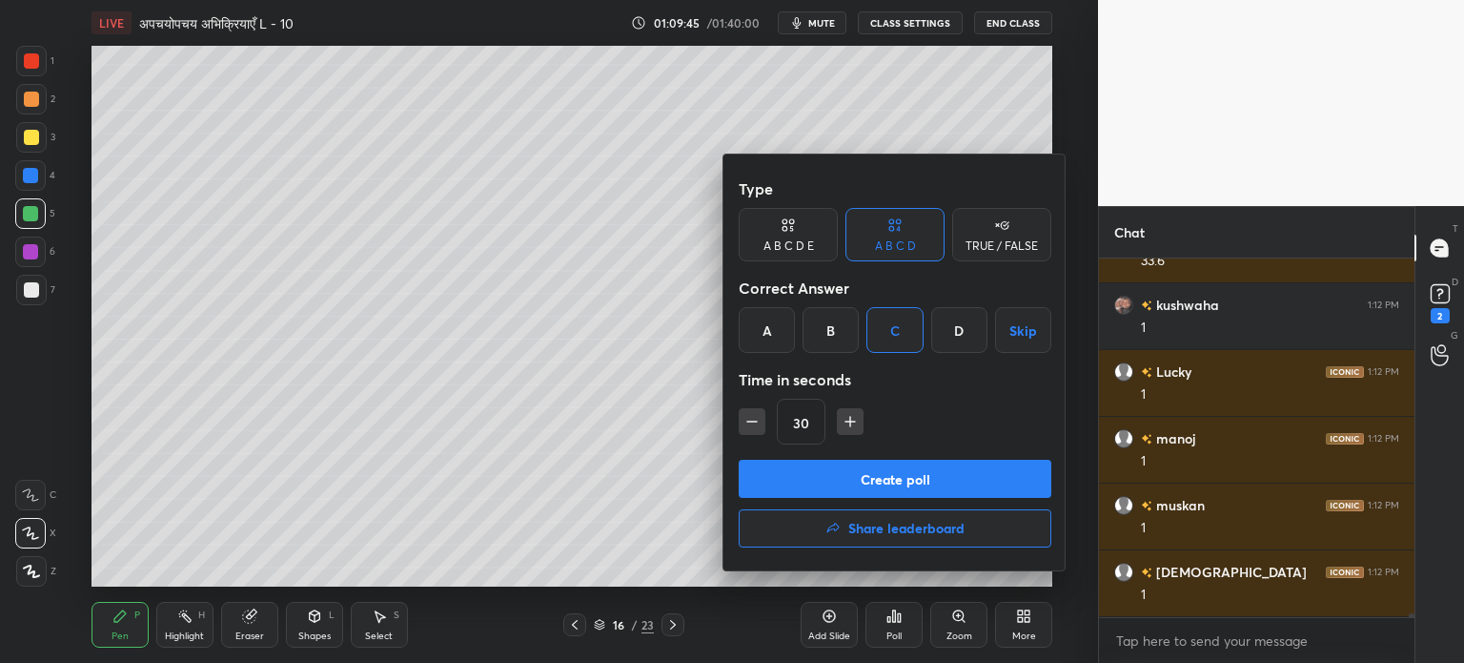
click at [643, 365] on div at bounding box center [732, 331] width 1464 height 663
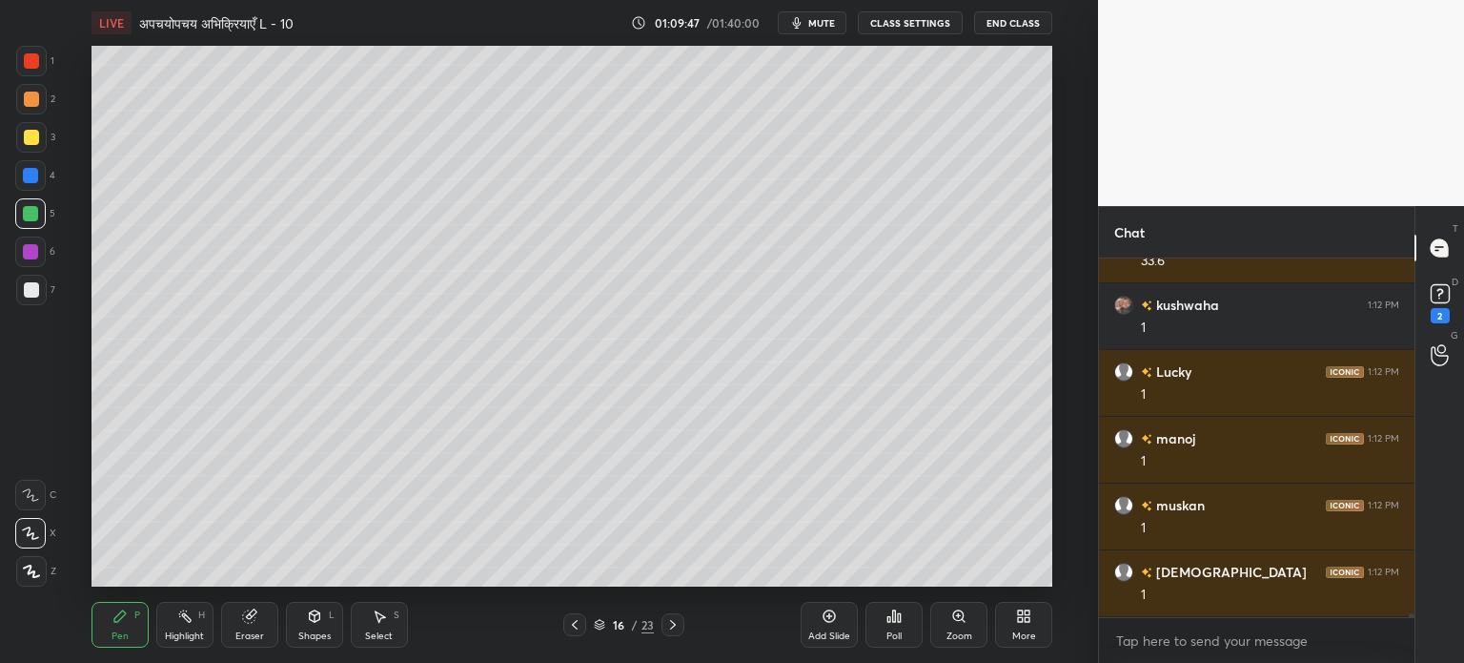
click at [887, 610] on icon at bounding box center [894, 615] width 15 height 15
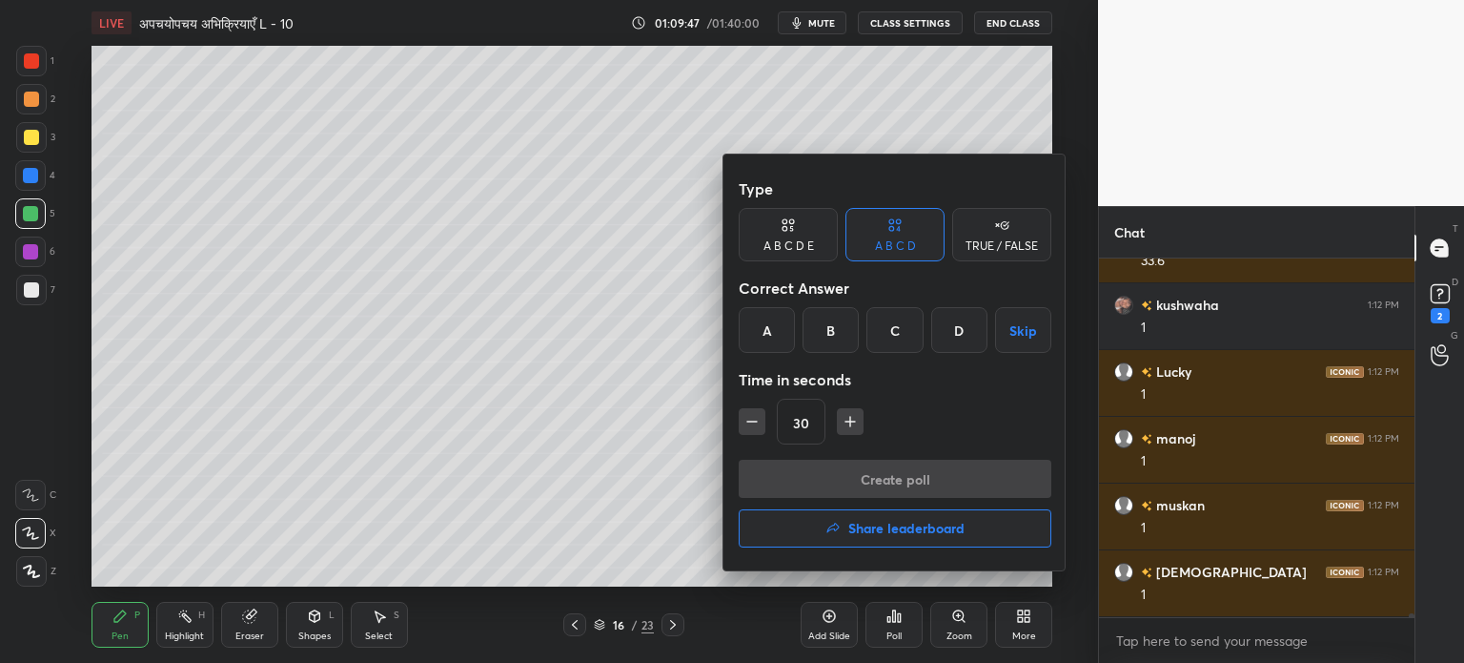
click at [854, 422] on icon "button" at bounding box center [850, 421] width 19 height 19
click at [852, 419] on icon "button" at bounding box center [850, 421] width 19 height 19
type input "60"
click at [899, 337] on div "C" at bounding box center [895, 330] width 56 height 46
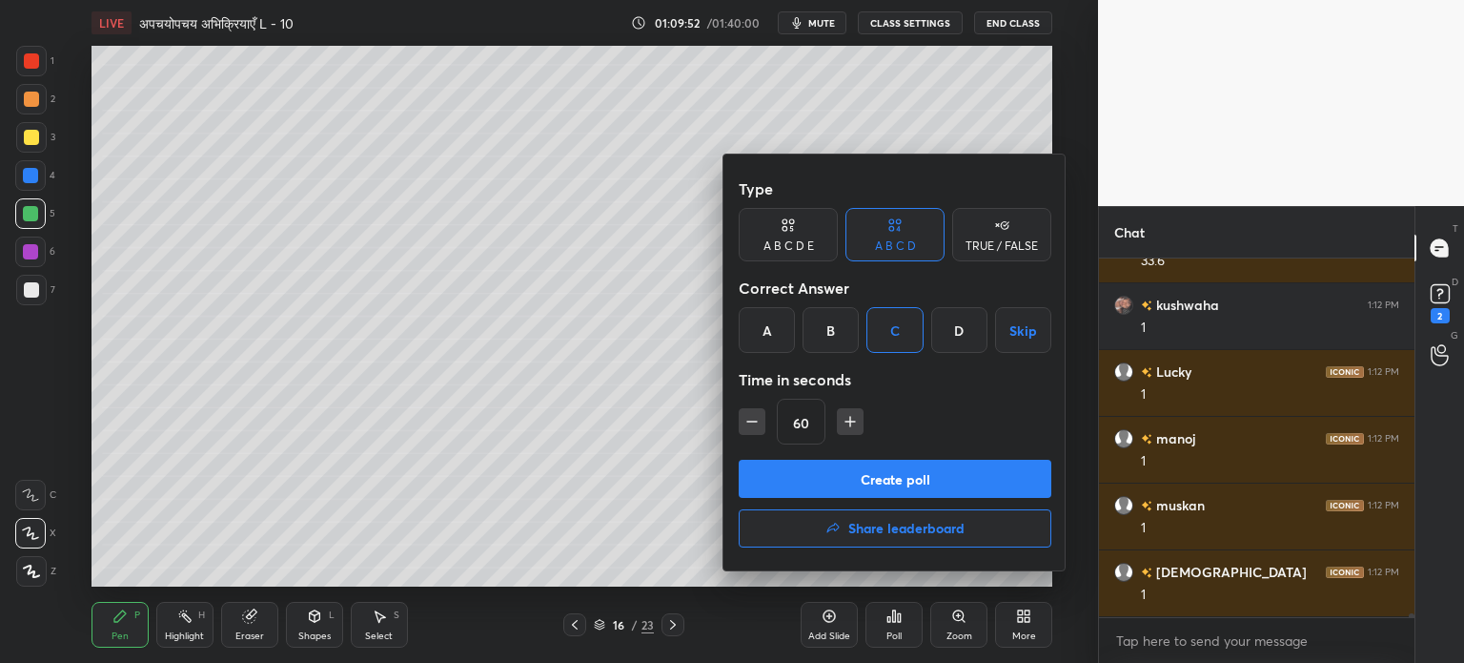
click at [854, 473] on button "Create poll" at bounding box center [895, 478] width 313 height 38
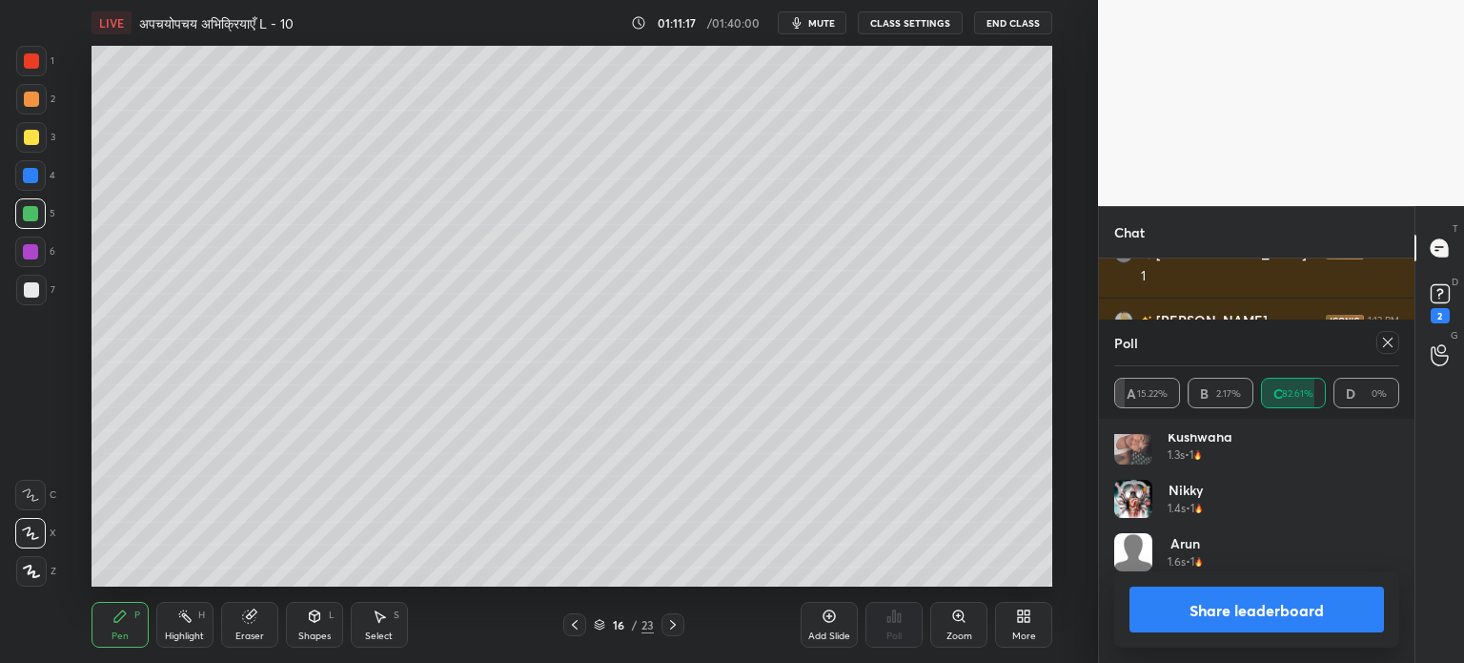
scroll to position [0, 0]
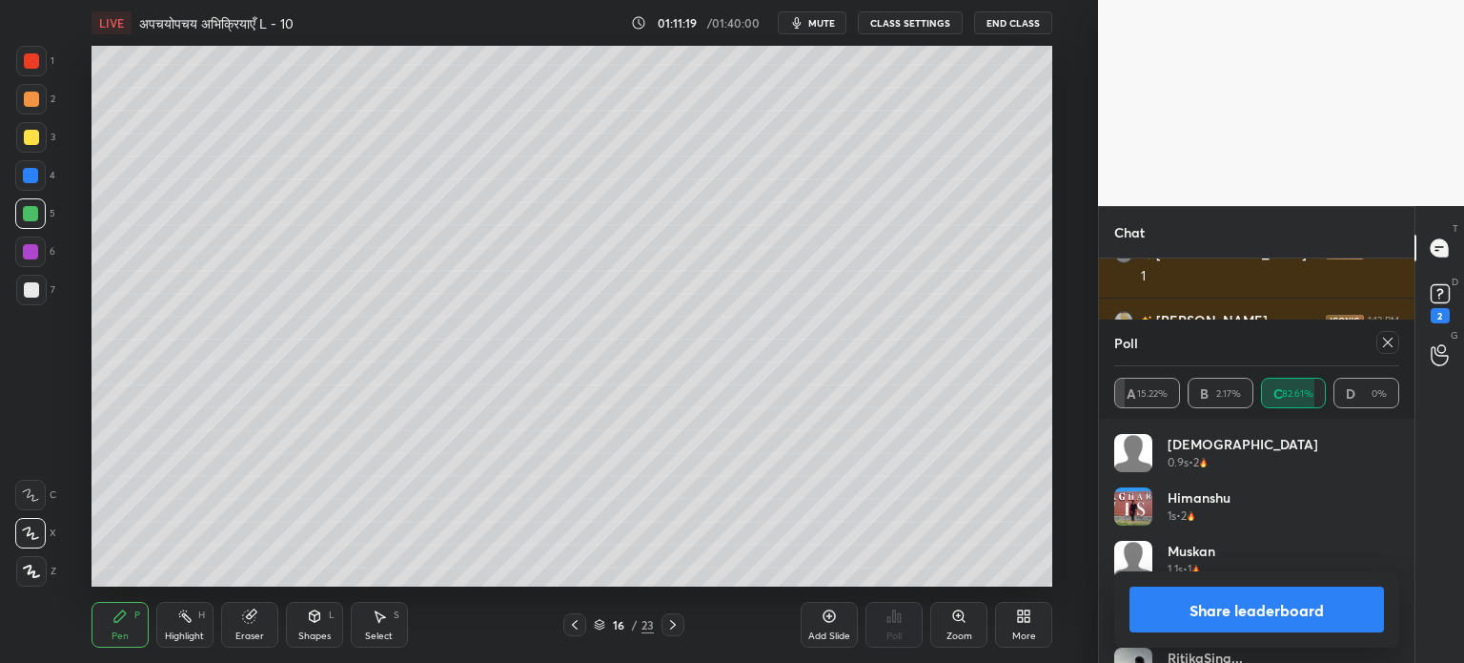
click at [1221, 381] on div "A 15.22% B 2.17% C 82.61% D 0%" at bounding box center [1256, 393] width 285 height 31
click at [1392, 337] on icon at bounding box center [1388, 342] width 10 height 10
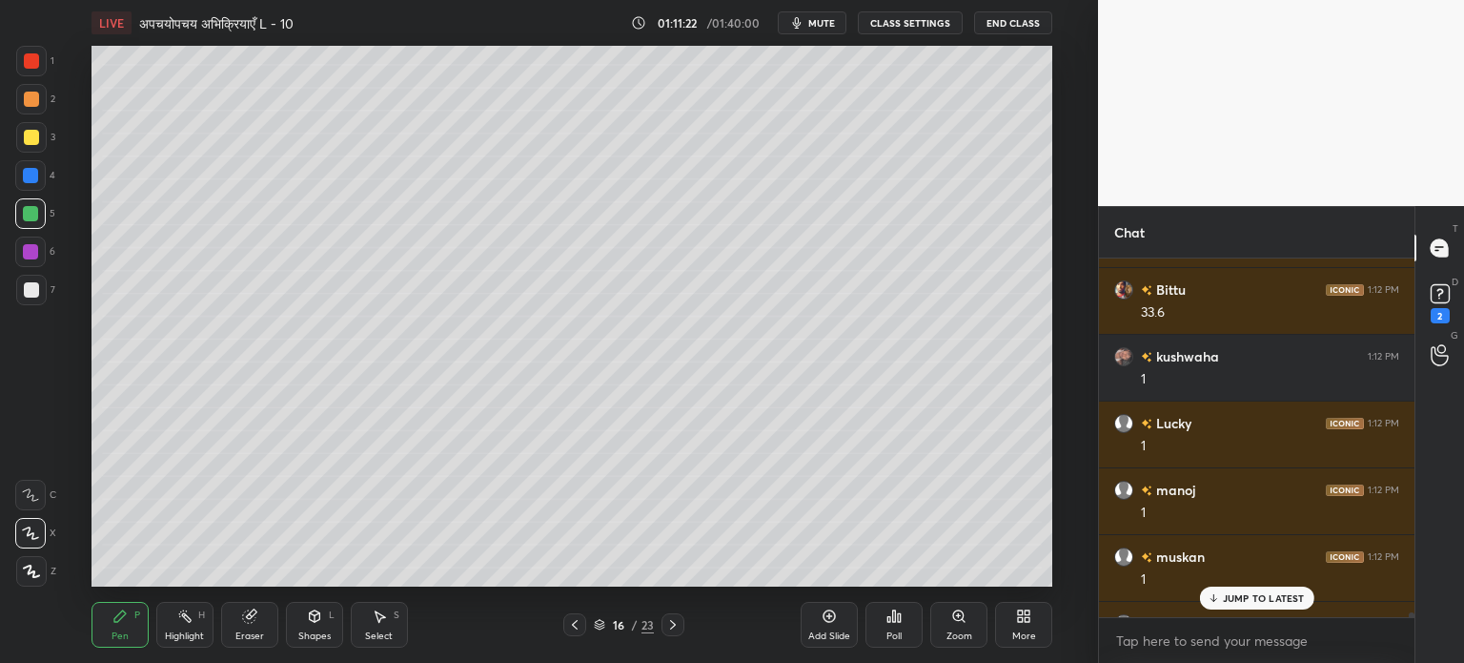
scroll to position [31194, 0]
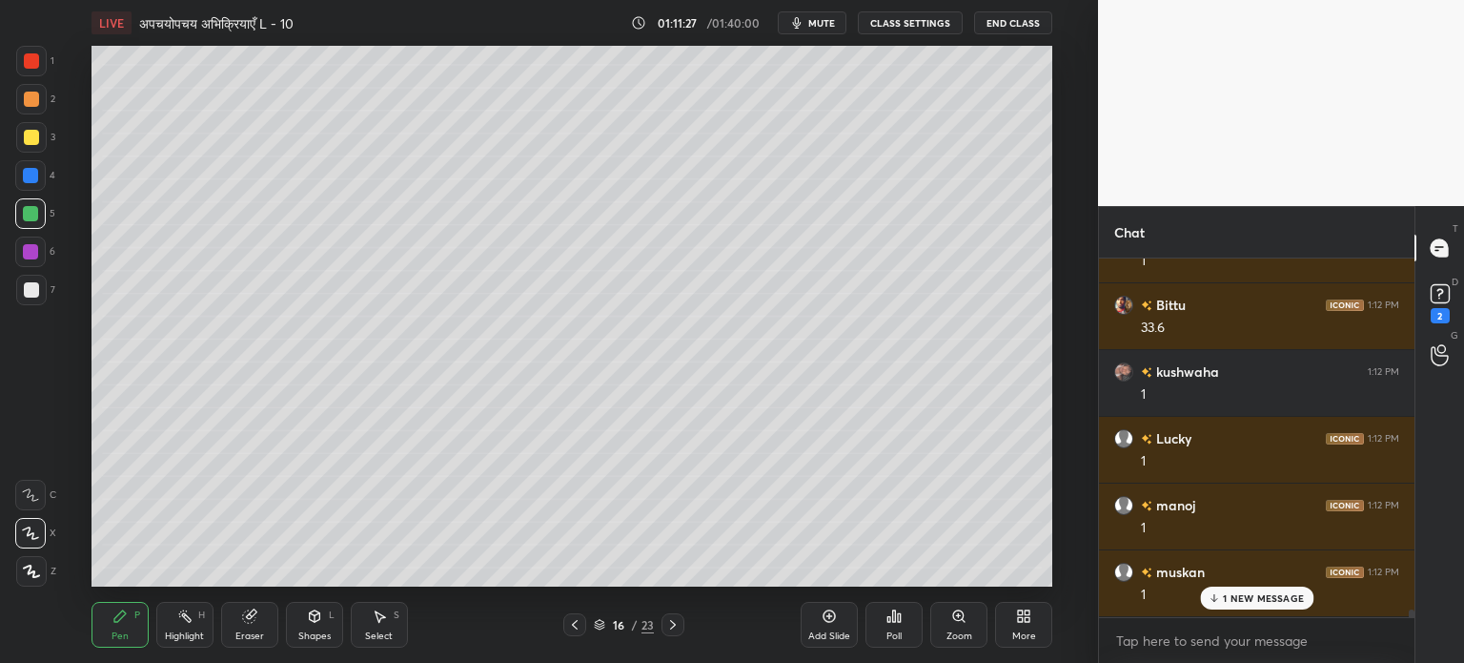
click at [30, 289] on div at bounding box center [31, 289] width 15 height 15
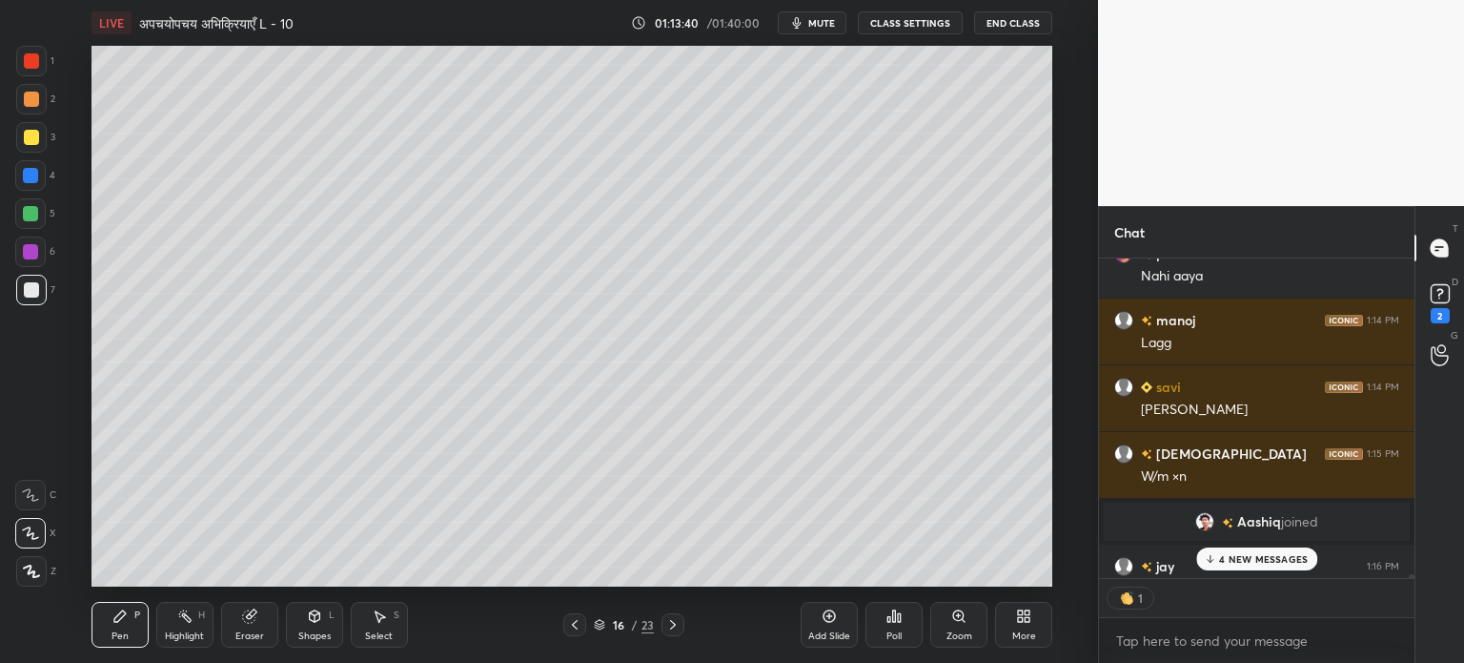
scroll to position [31764, 0]
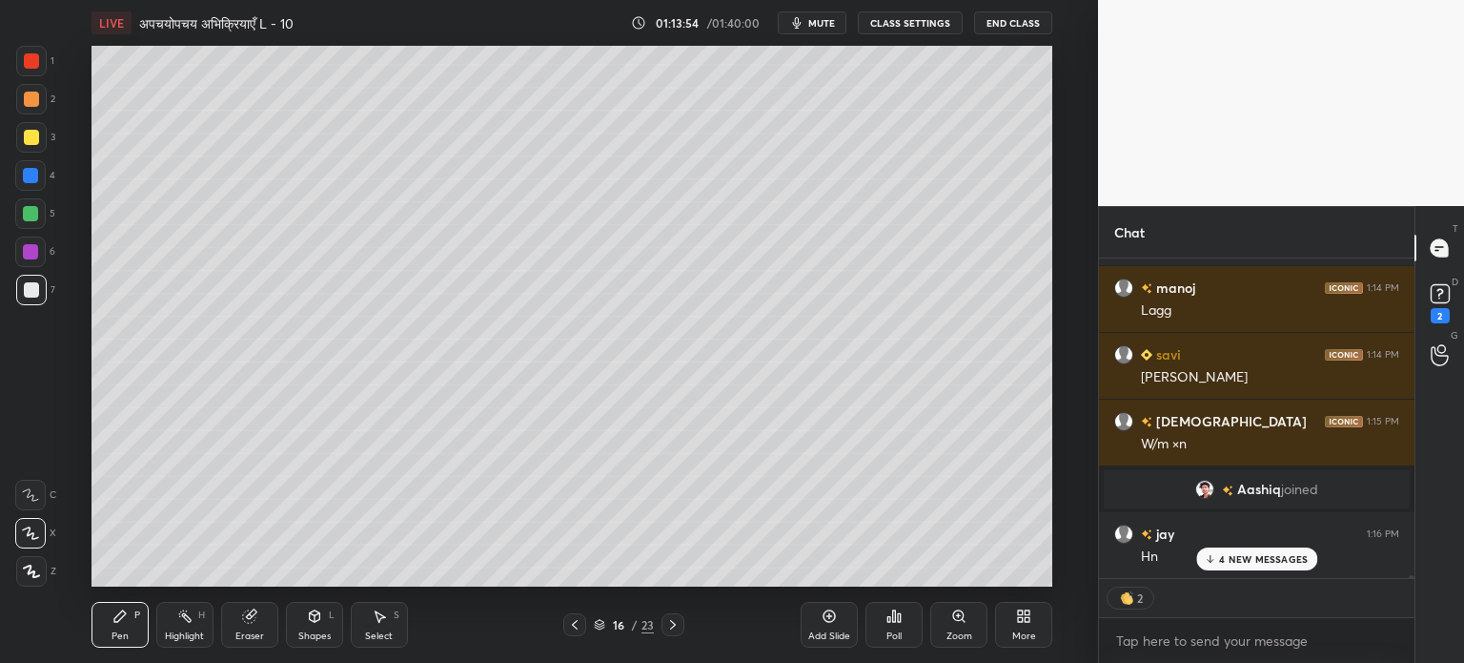
click at [671, 632] on div at bounding box center [673, 624] width 23 height 23
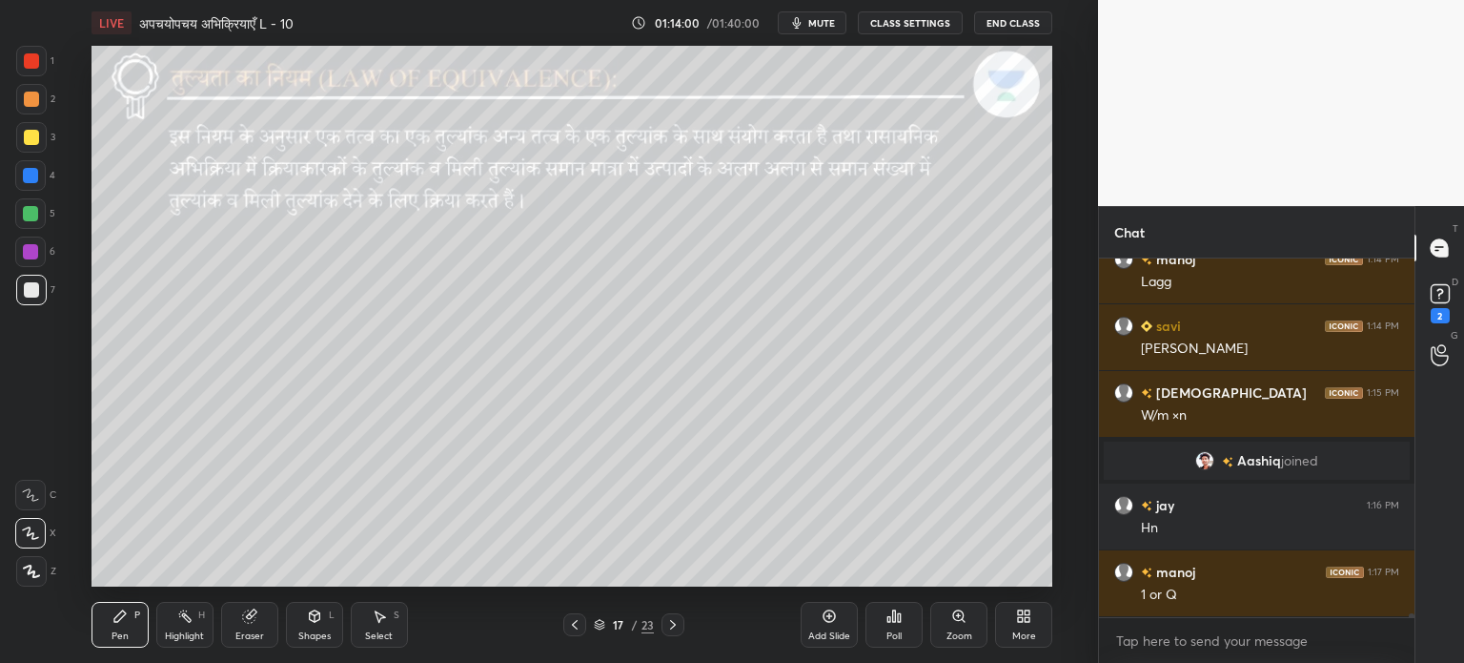
scroll to position [31860, 0]
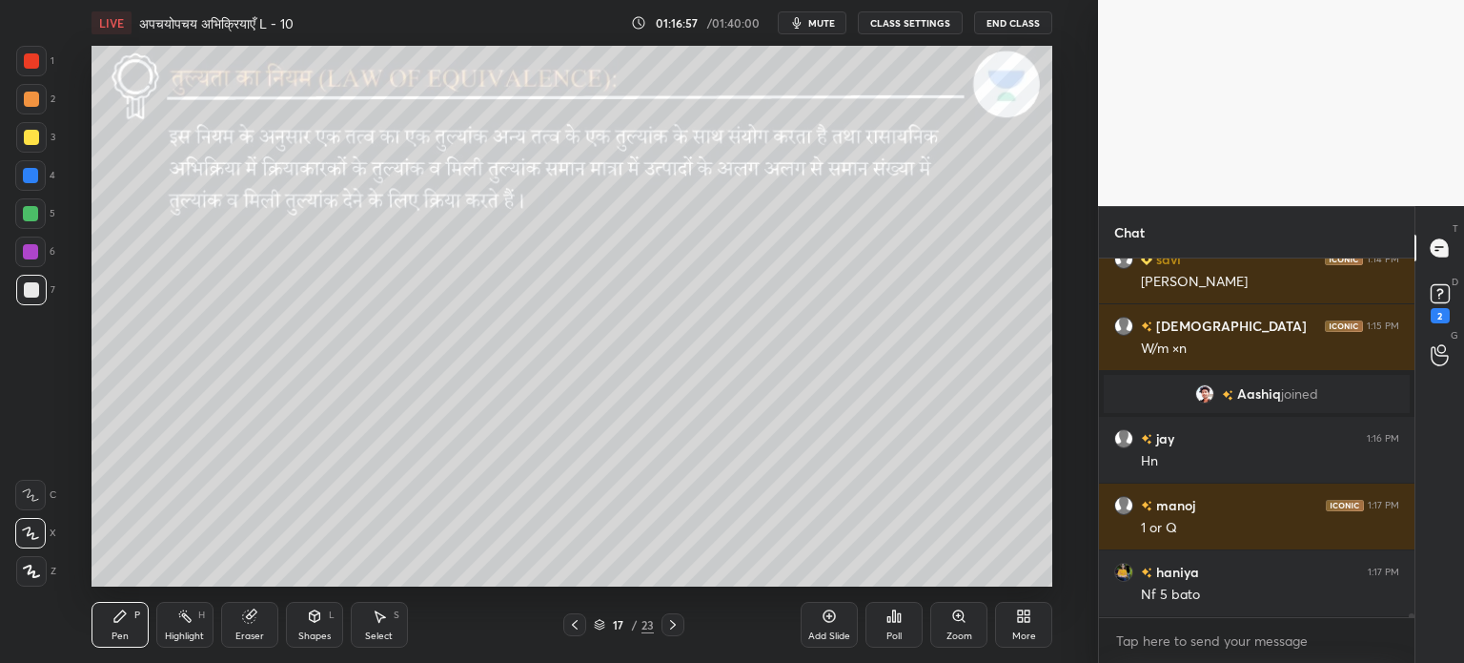
click at [323, 625] on div "Shapes L" at bounding box center [314, 625] width 57 height 46
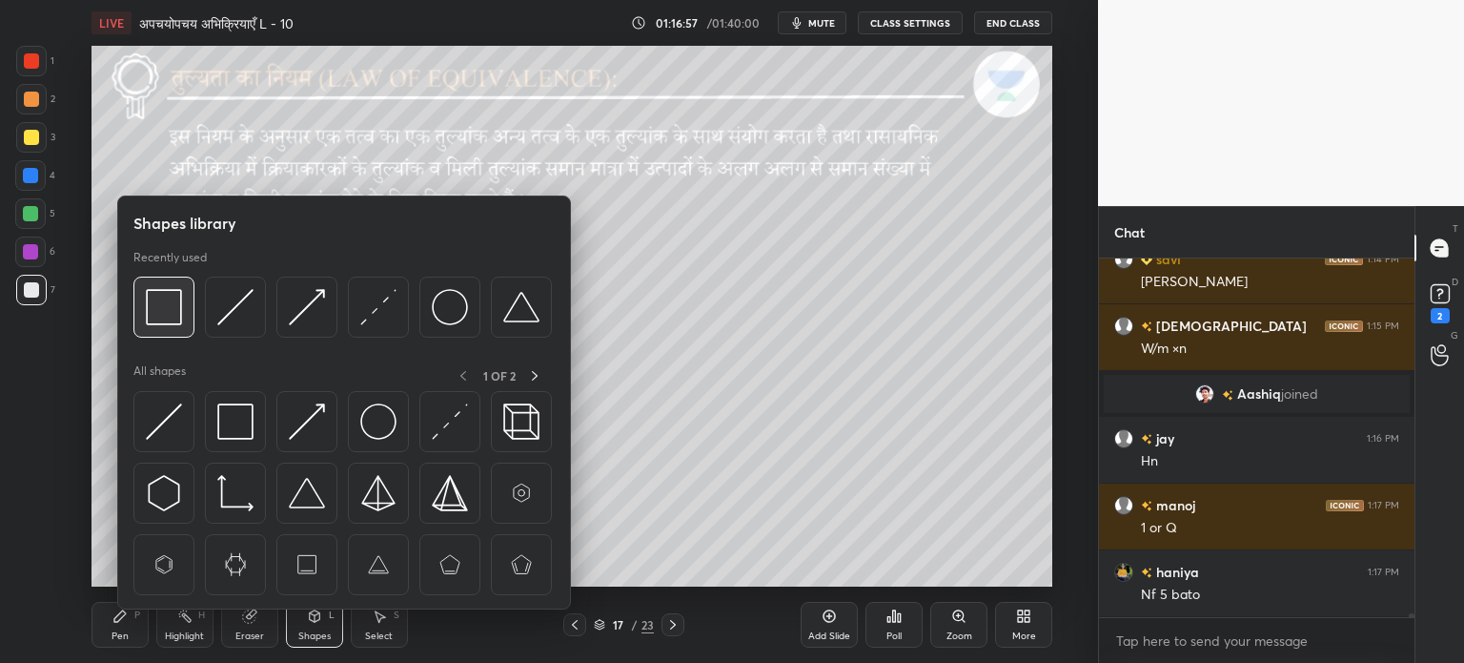
click at [166, 316] on img at bounding box center [164, 307] width 36 height 36
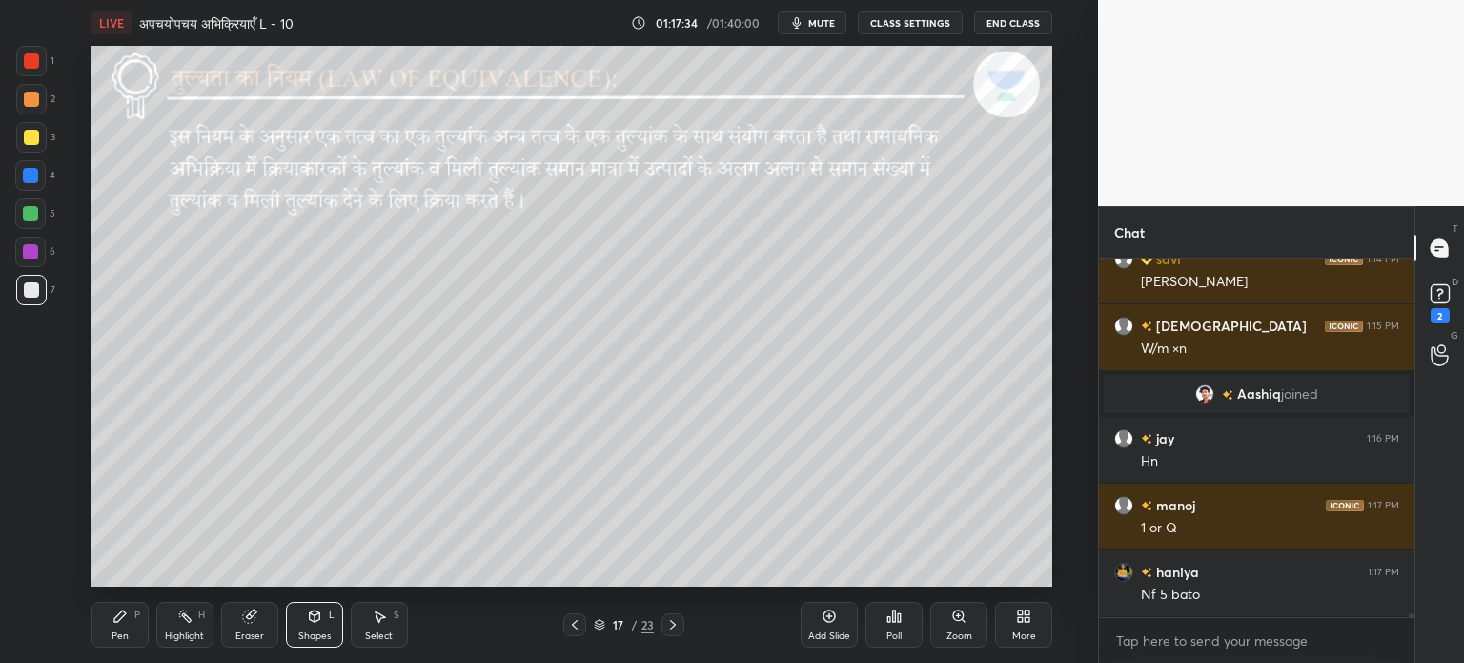
scroll to position [31926, 0]
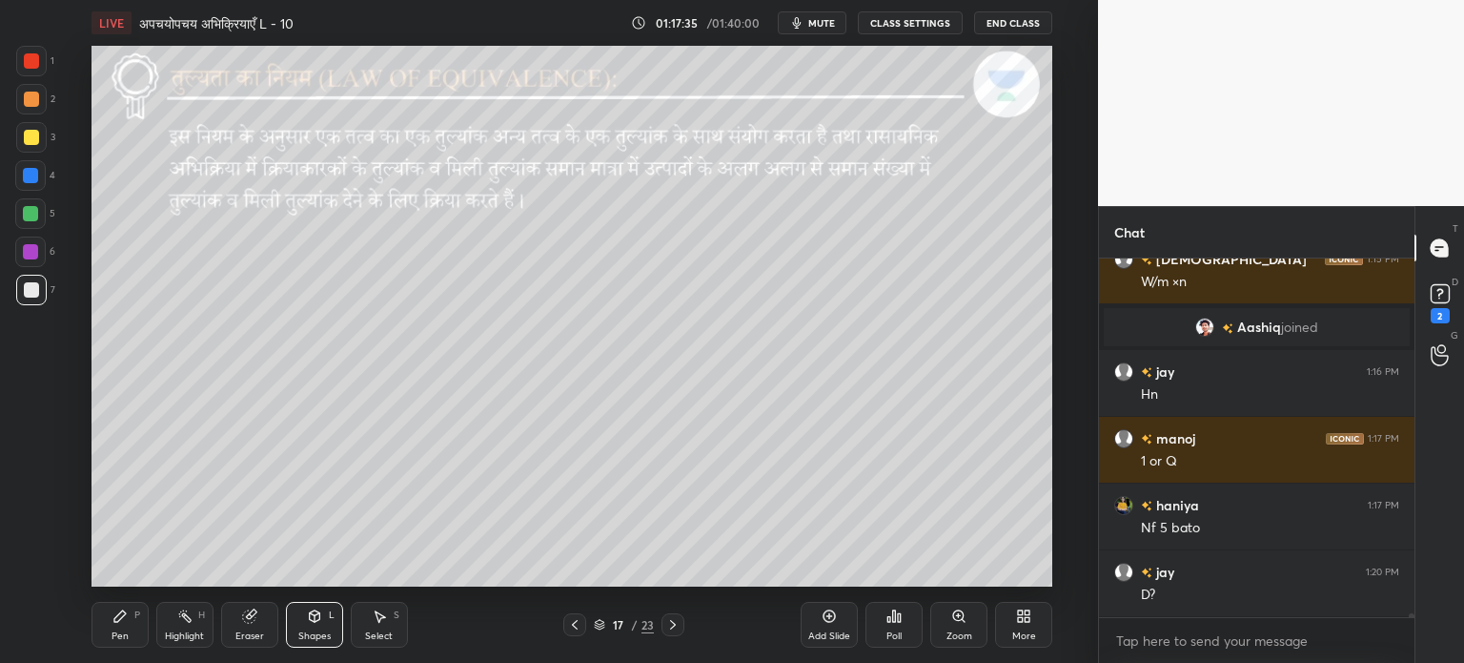
click at [20, 250] on div at bounding box center [30, 251] width 31 height 31
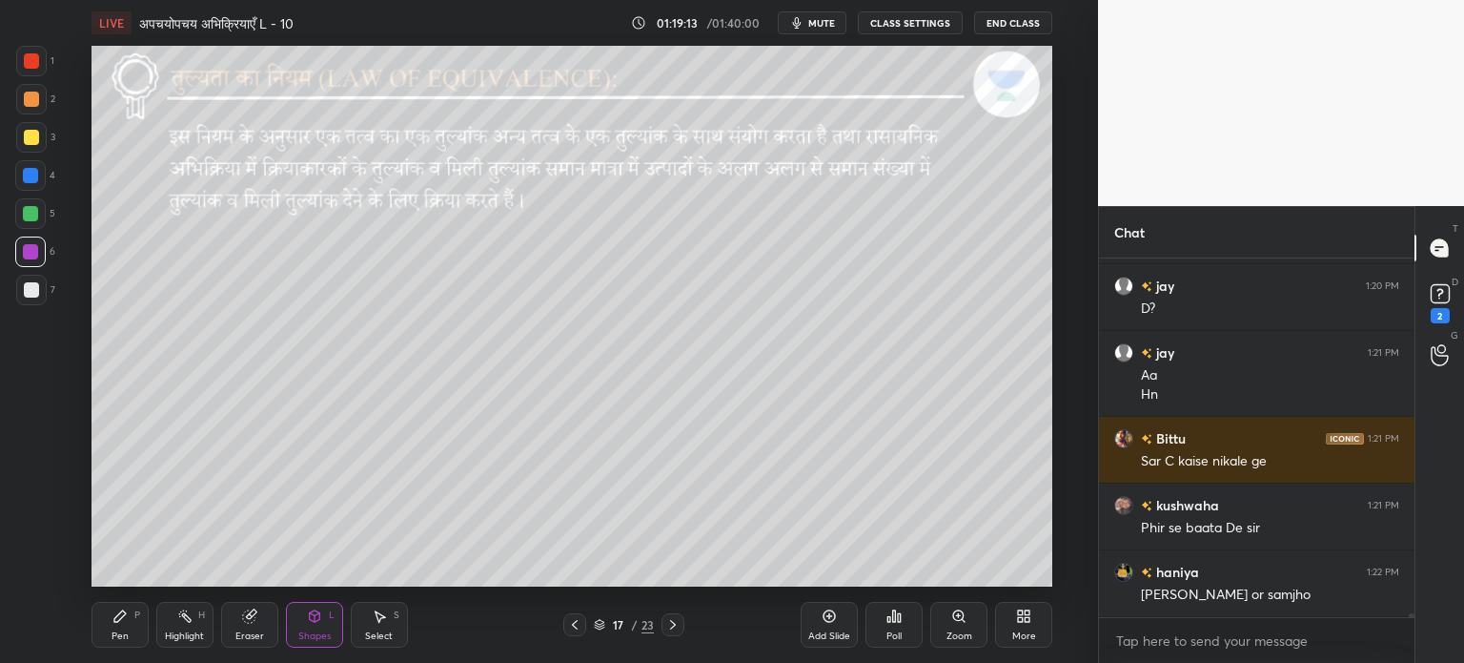
scroll to position [32279, 0]
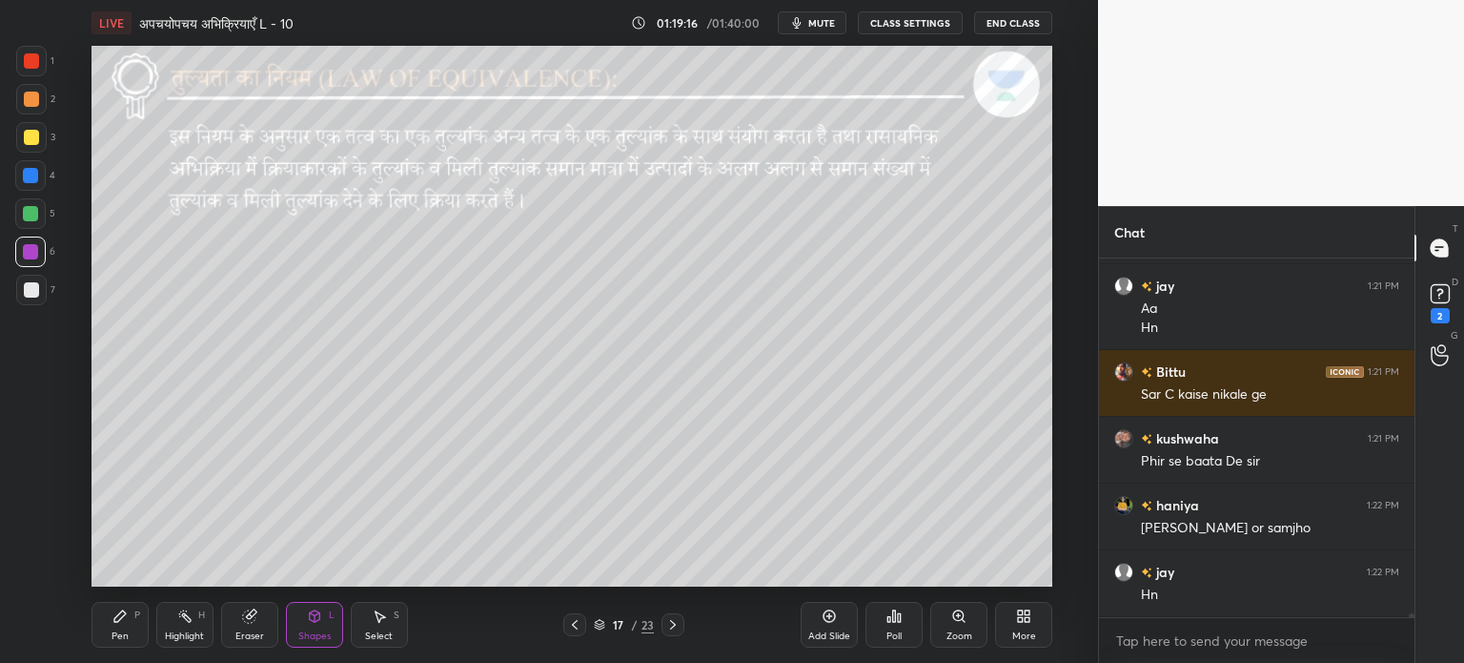
click at [31, 140] on div at bounding box center [31, 137] width 15 height 15
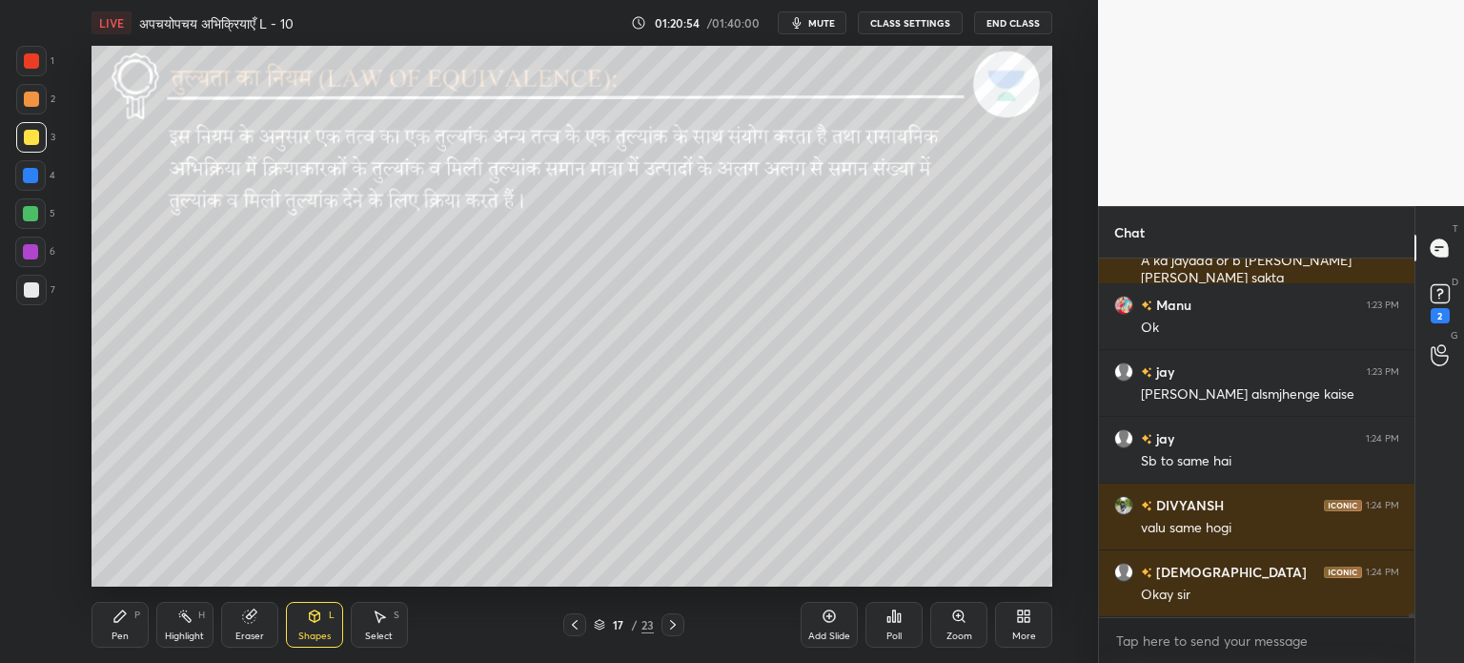
scroll to position [32746, 0]
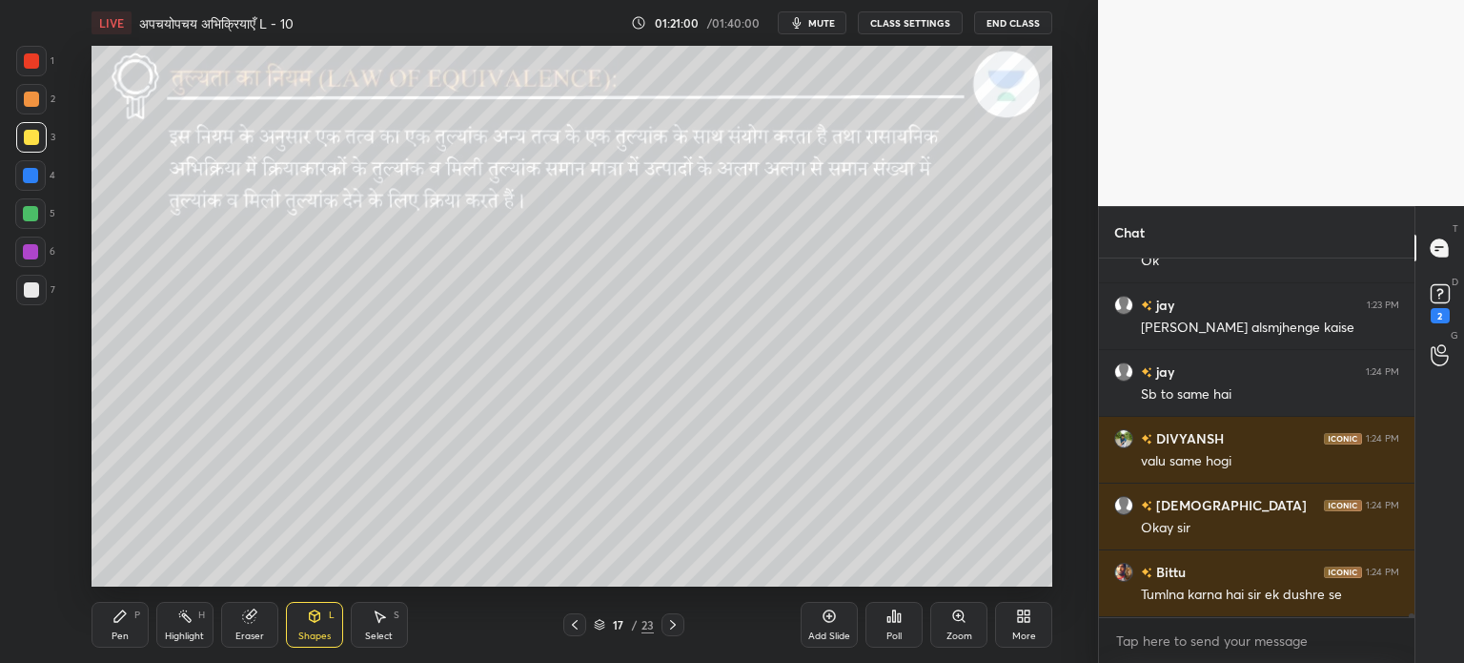
click at [134, 621] on div "Pen P" at bounding box center [120, 625] width 57 height 46
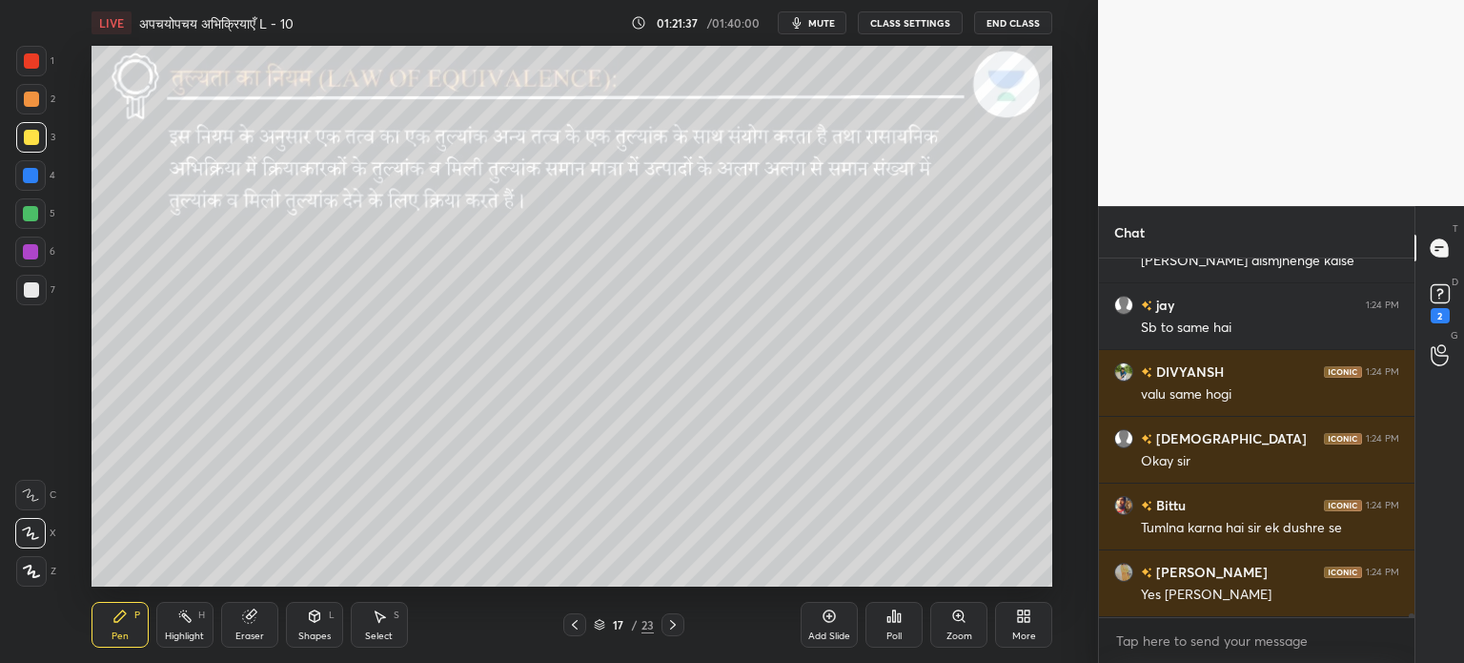
click at [370, 631] on div "Select" at bounding box center [379, 636] width 28 height 10
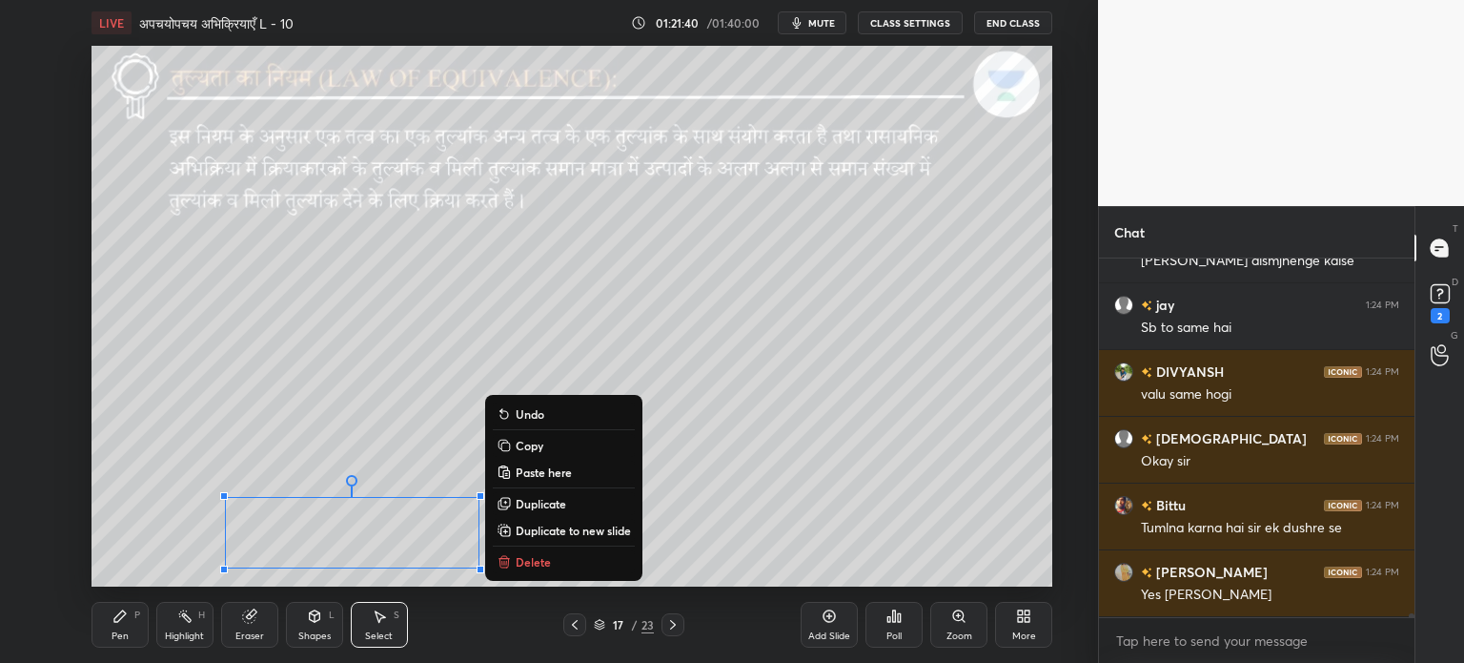
click at [518, 562] on p "Delete" at bounding box center [533, 561] width 35 height 15
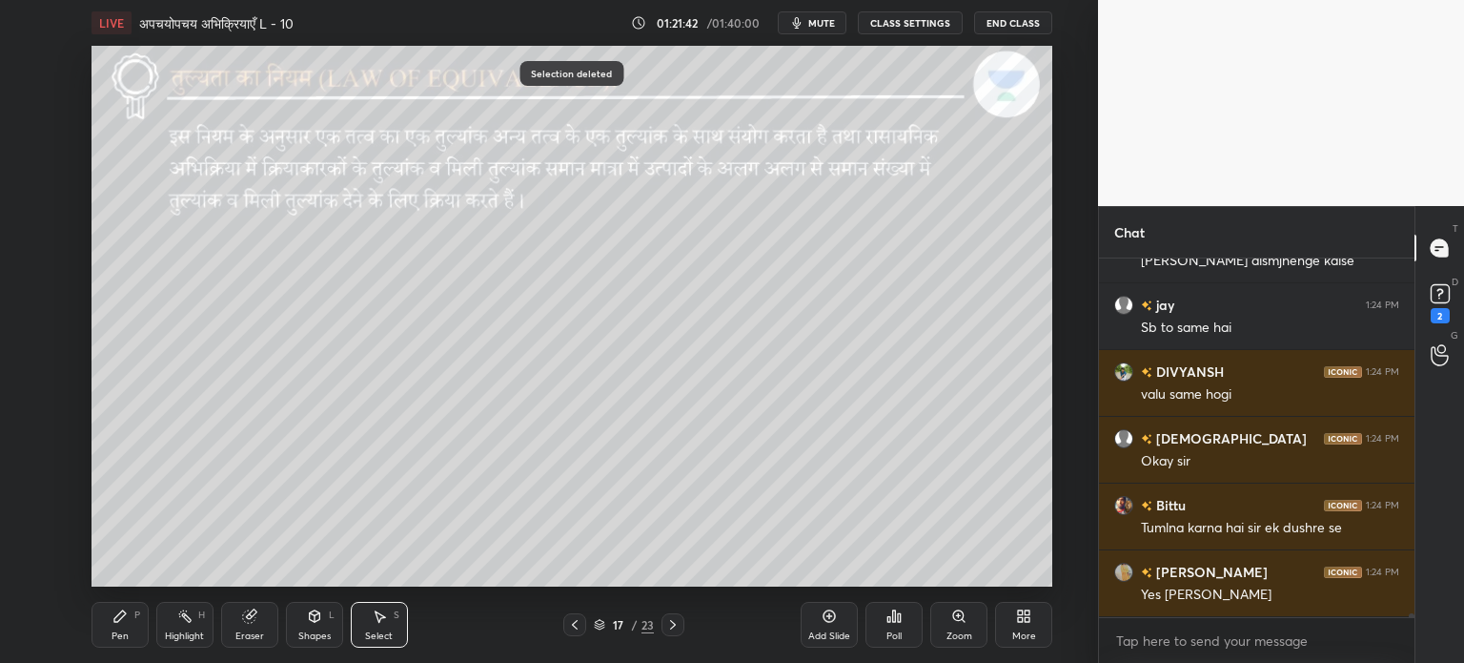
click at [667, 633] on div at bounding box center [673, 624] width 23 height 23
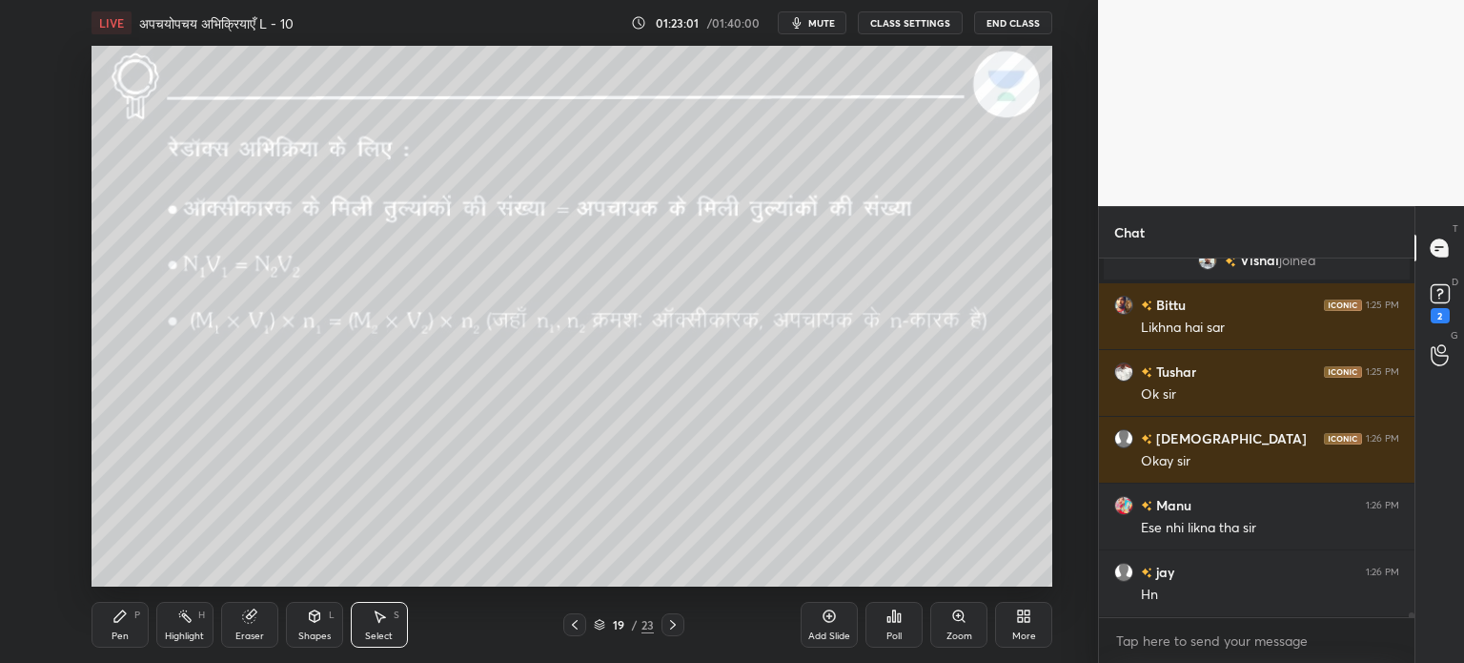
scroll to position [28620, 0]
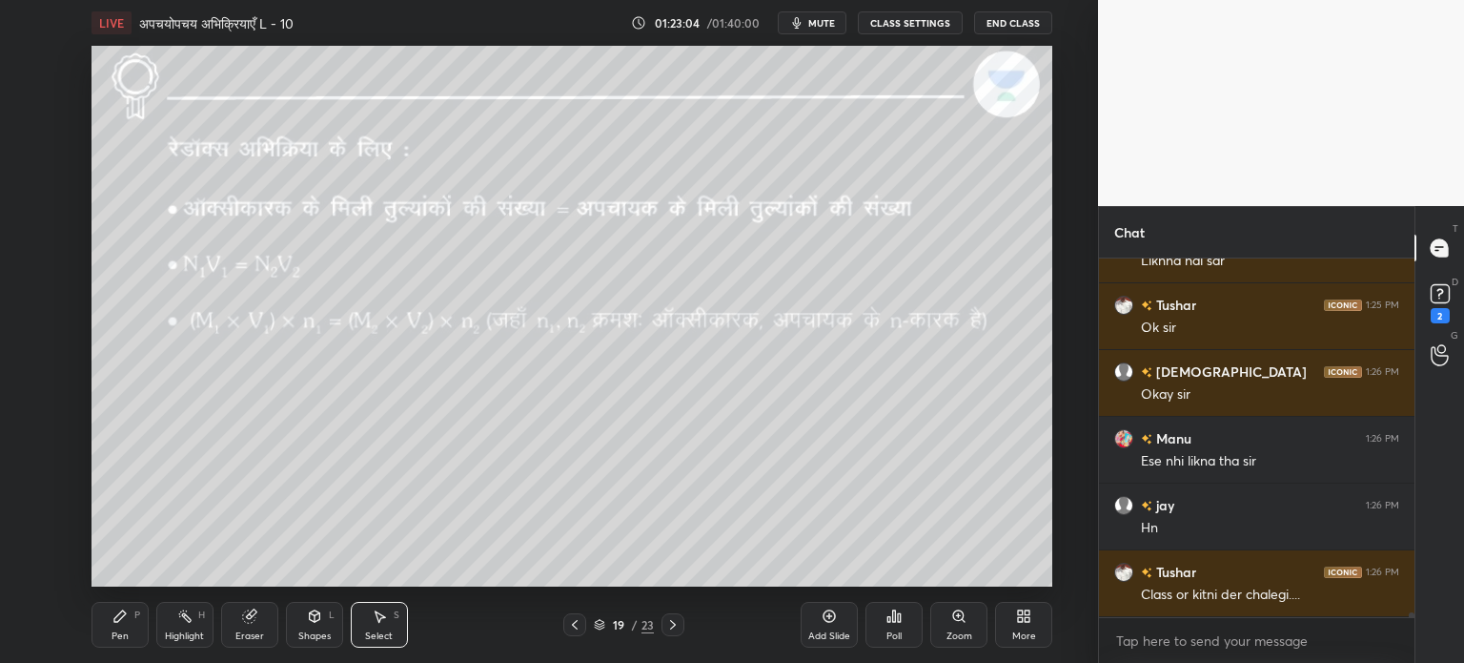
click at [199, 277] on div "0 ° Undo Copy Paste here Duplicate Duplicate to new slide Delete" at bounding box center [572, 316] width 961 height 541
click at [224, 276] on div "0 ° Undo Copy Paste here Duplicate Duplicate to new slide Delete" at bounding box center [572, 316] width 961 height 541
click at [275, 285] on div "0 ° Undo Copy Paste here Duplicate Duplicate to new slide Delete" at bounding box center [572, 316] width 961 height 541
click at [304, 285] on div "0 ° Undo Copy Paste here Duplicate Duplicate to new slide Delete" at bounding box center [572, 316] width 961 height 541
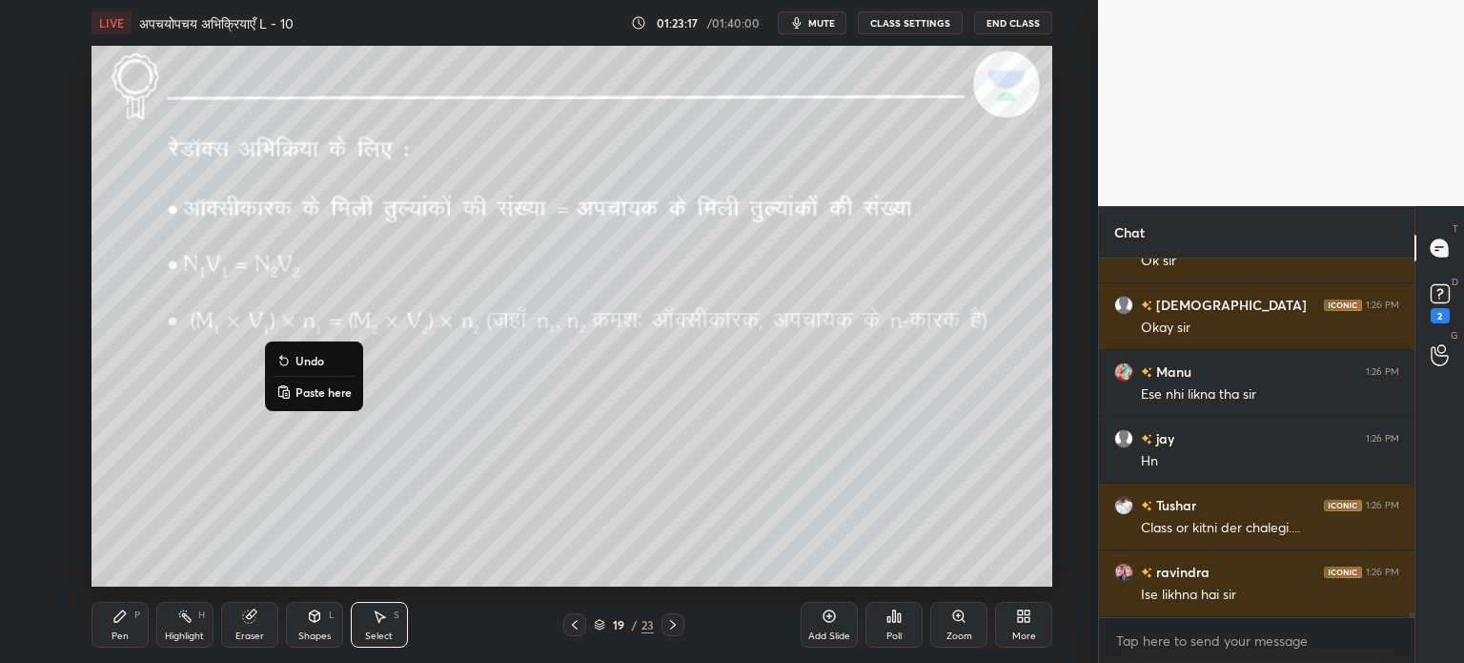
click at [599, 339] on div "0 ° Undo Copy Paste here Duplicate Duplicate to new slide Delete" at bounding box center [572, 316] width 961 height 541
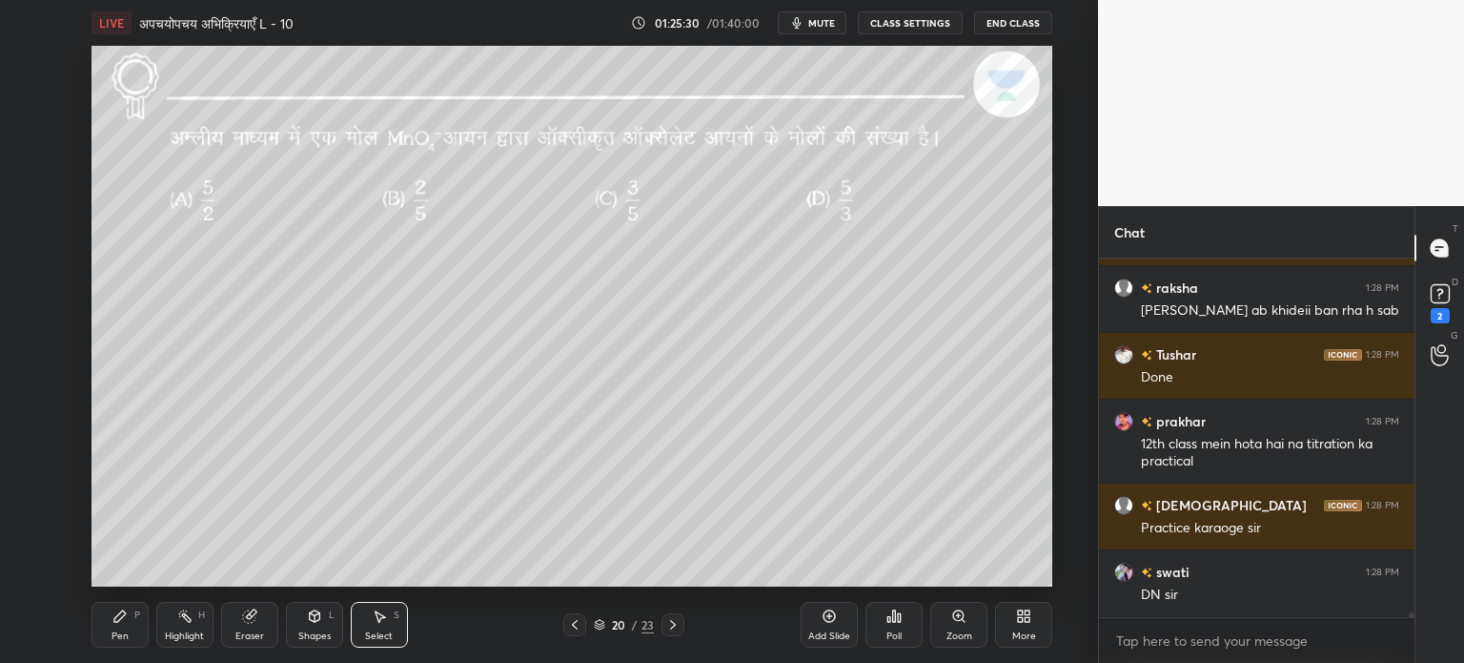
scroll to position [29305, 0]
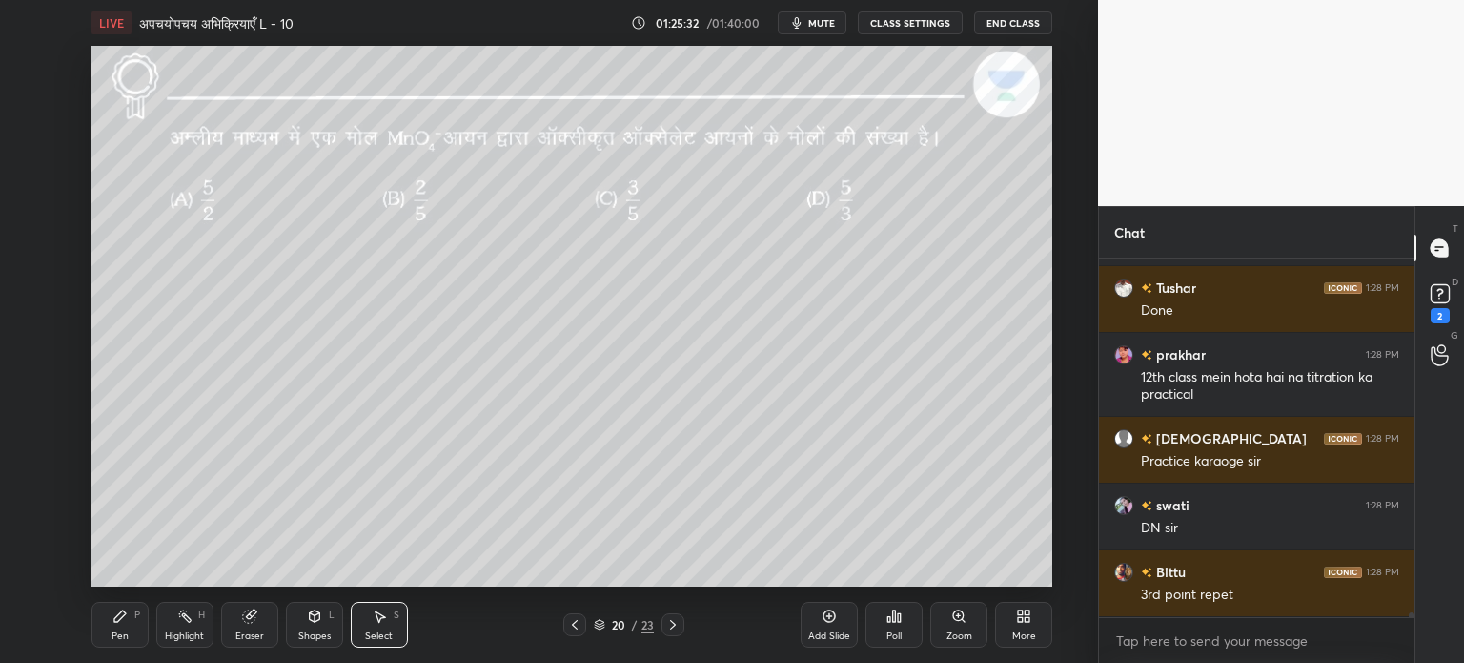
click at [429, 157] on div "0 ° Undo Copy Paste here Duplicate Duplicate to new slide Delete" at bounding box center [572, 316] width 961 height 541
click at [429, 158] on div "0 ° Undo Copy Paste here Duplicate Duplicate to new slide Delete" at bounding box center [572, 316] width 961 height 541
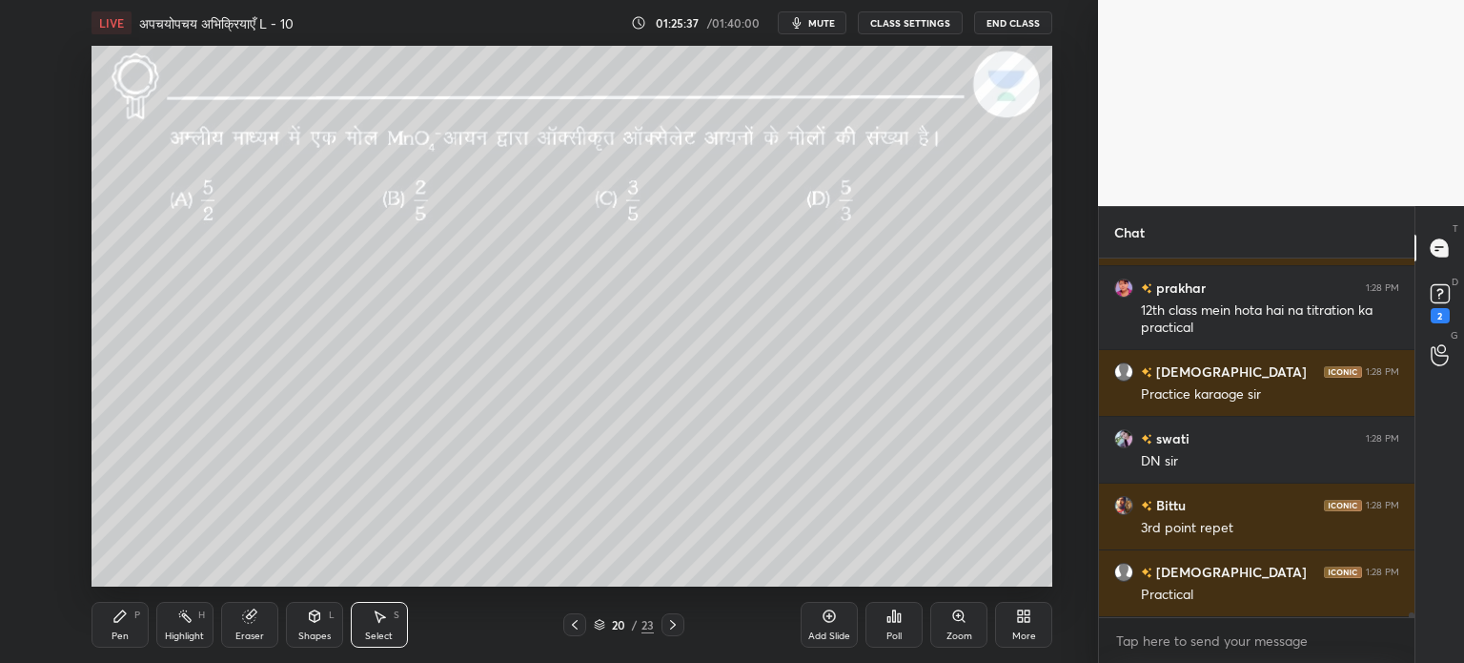
click at [669, 152] on div "0 ° Undo Copy Paste here Duplicate Duplicate to new slide Delete" at bounding box center [572, 316] width 961 height 541
click at [784, 159] on div "0 ° Undo Copy Paste here Duplicate Duplicate to new slide Delete" at bounding box center [572, 316] width 961 height 541
click at [114, 624] on div "Pen P" at bounding box center [120, 625] width 57 height 46
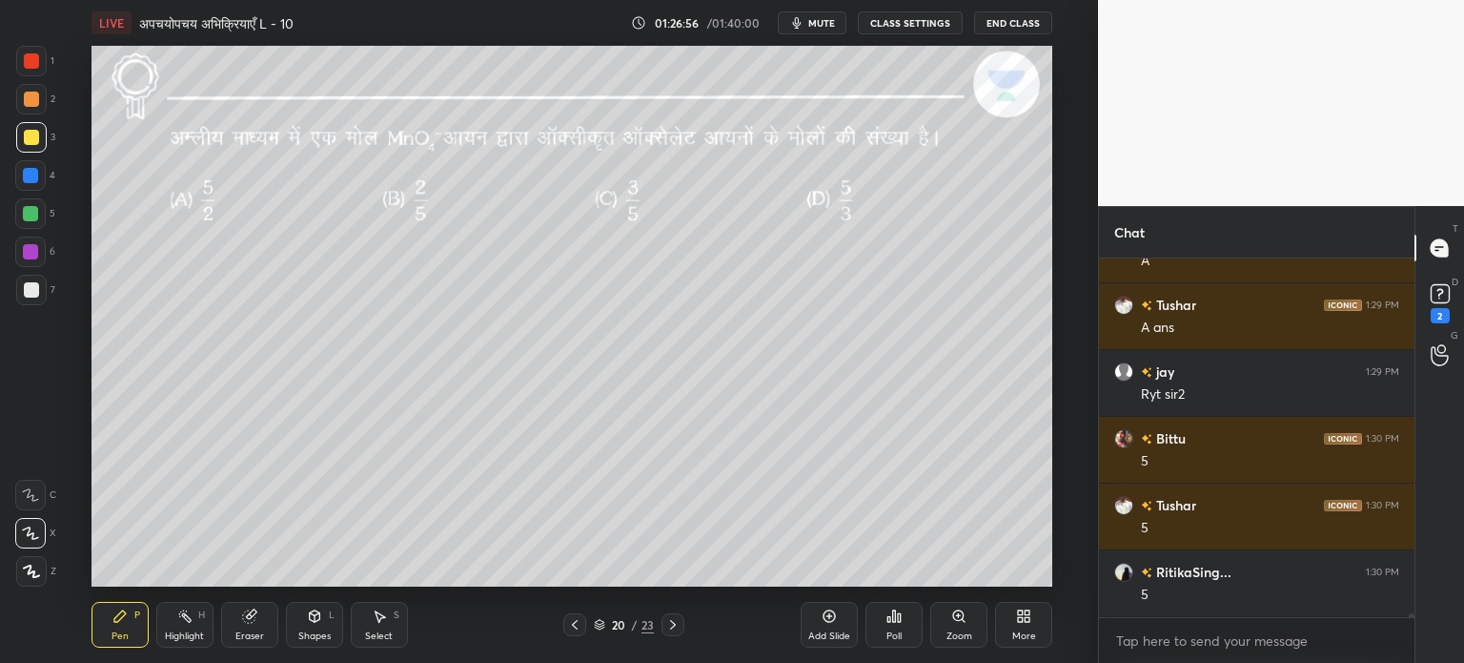
scroll to position [29925, 0]
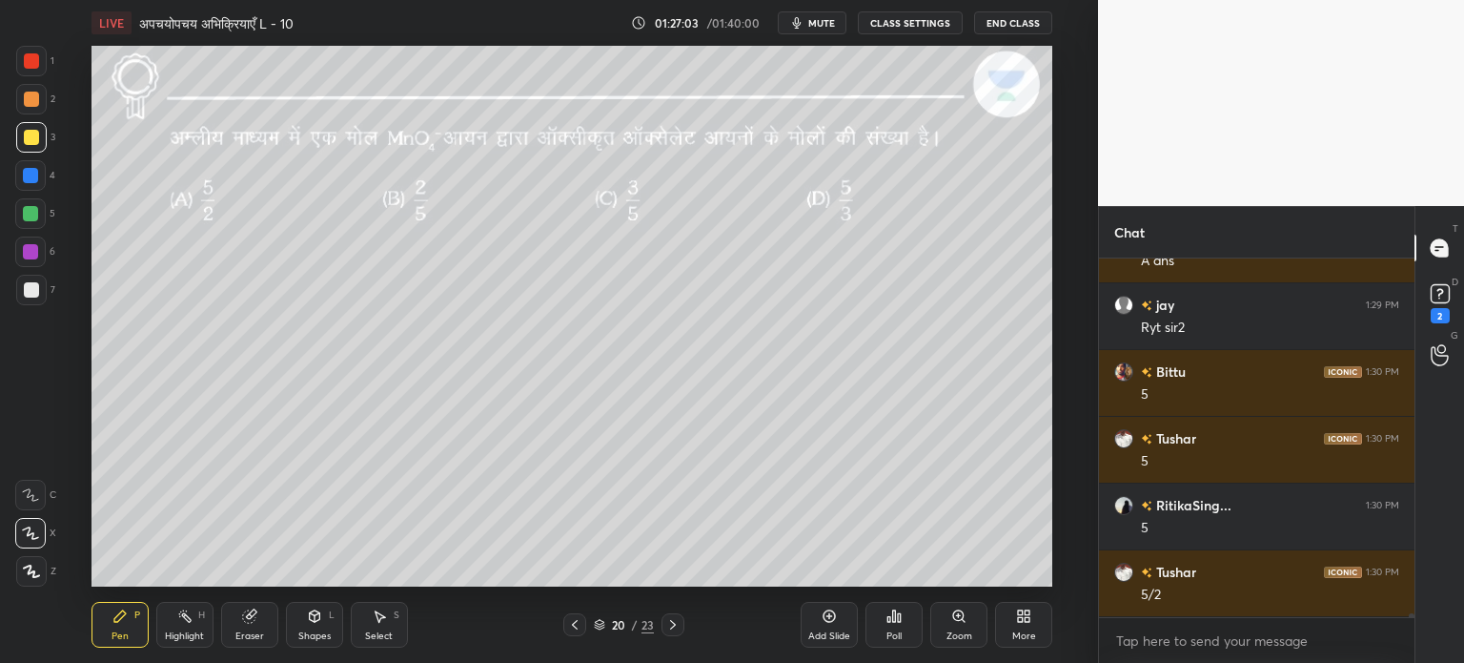
click at [34, 283] on div at bounding box center [31, 289] width 15 height 15
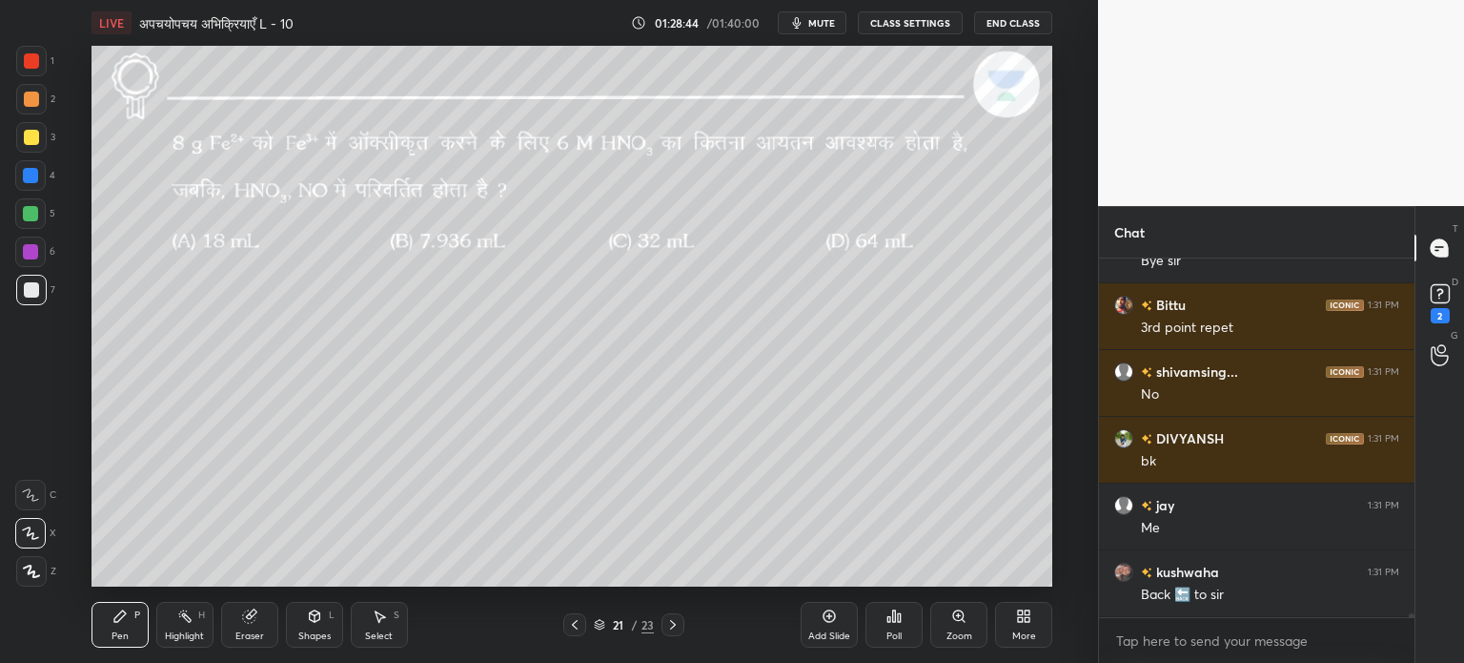
scroll to position [30428, 0]
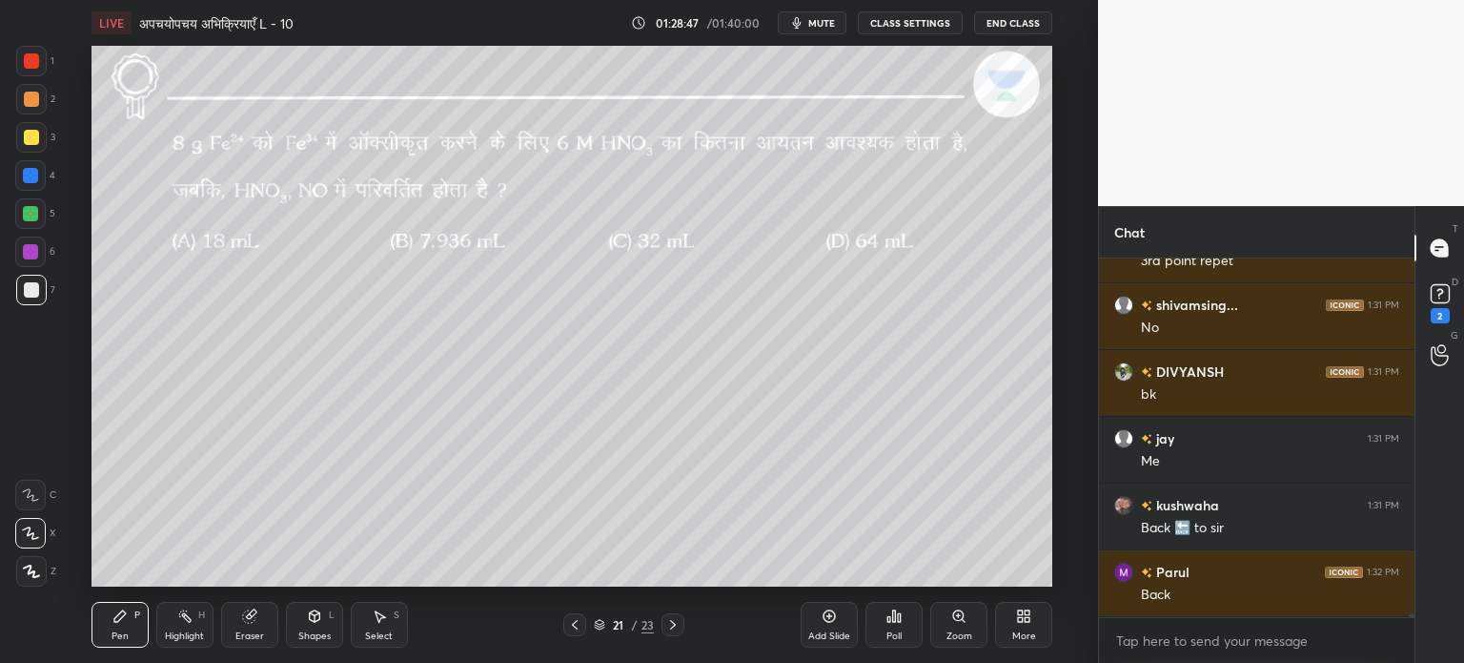
click at [573, 626] on icon at bounding box center [575, 625] width 6 height 10
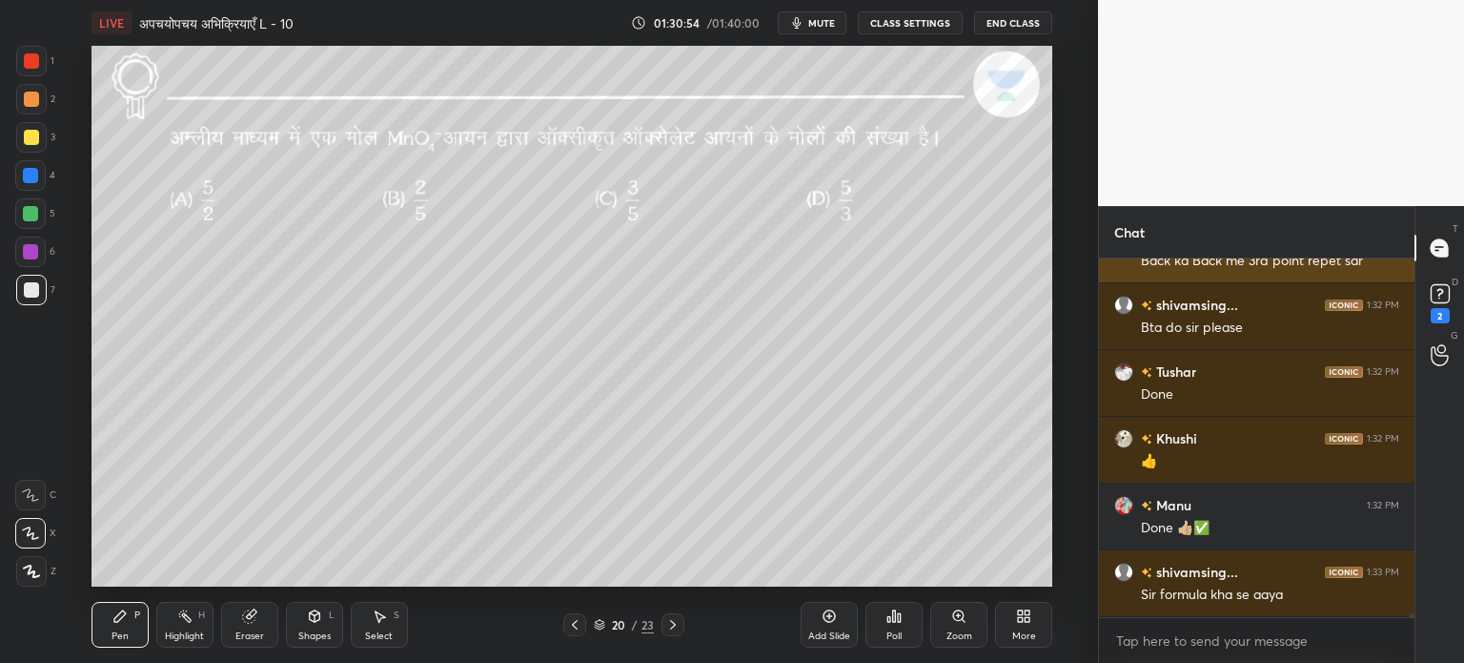
scroll to position [31080, 0]
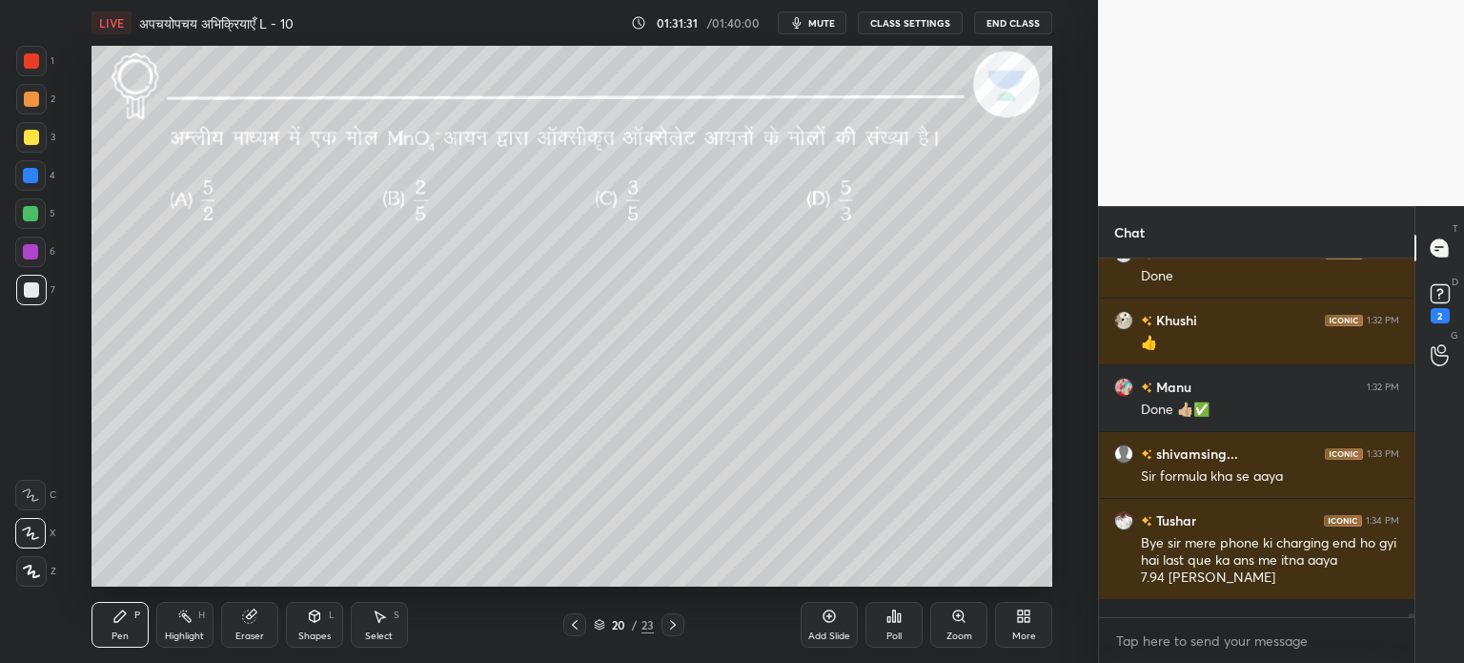
click at [673, 626] on icon at bounding box center [673, 625] width 6 height 10
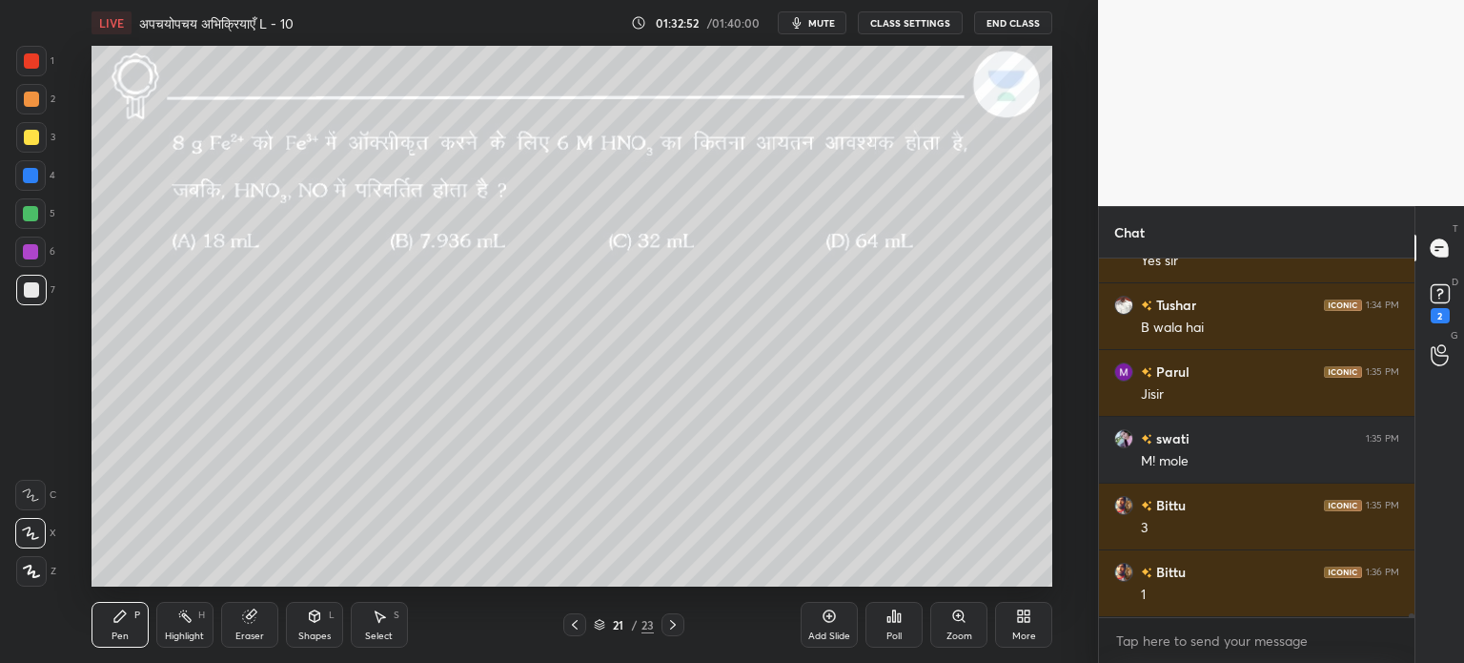
scroll to position [31547, 0]
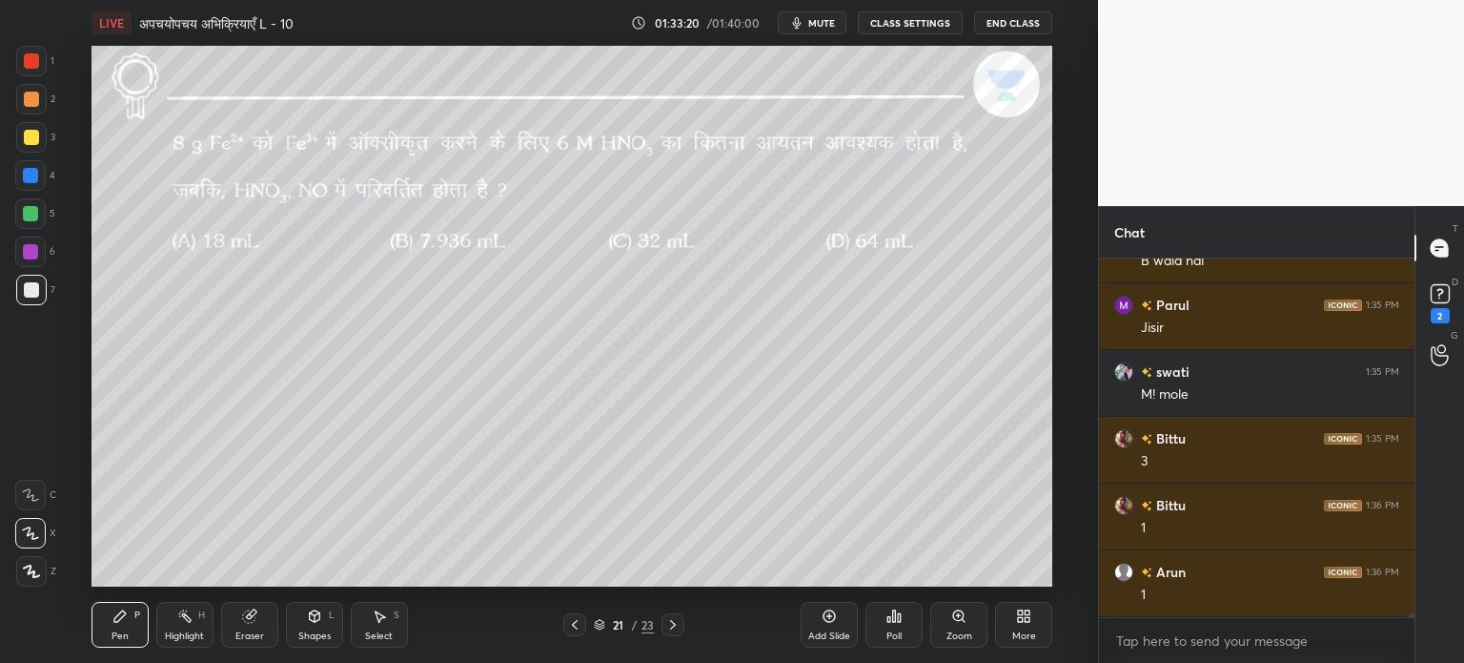
click at [676, 625] on icon at bounding box center [672, 624] width 15 height 15
click at [574, 628] on icon at bounding box center [574, 624] width 15 height 15
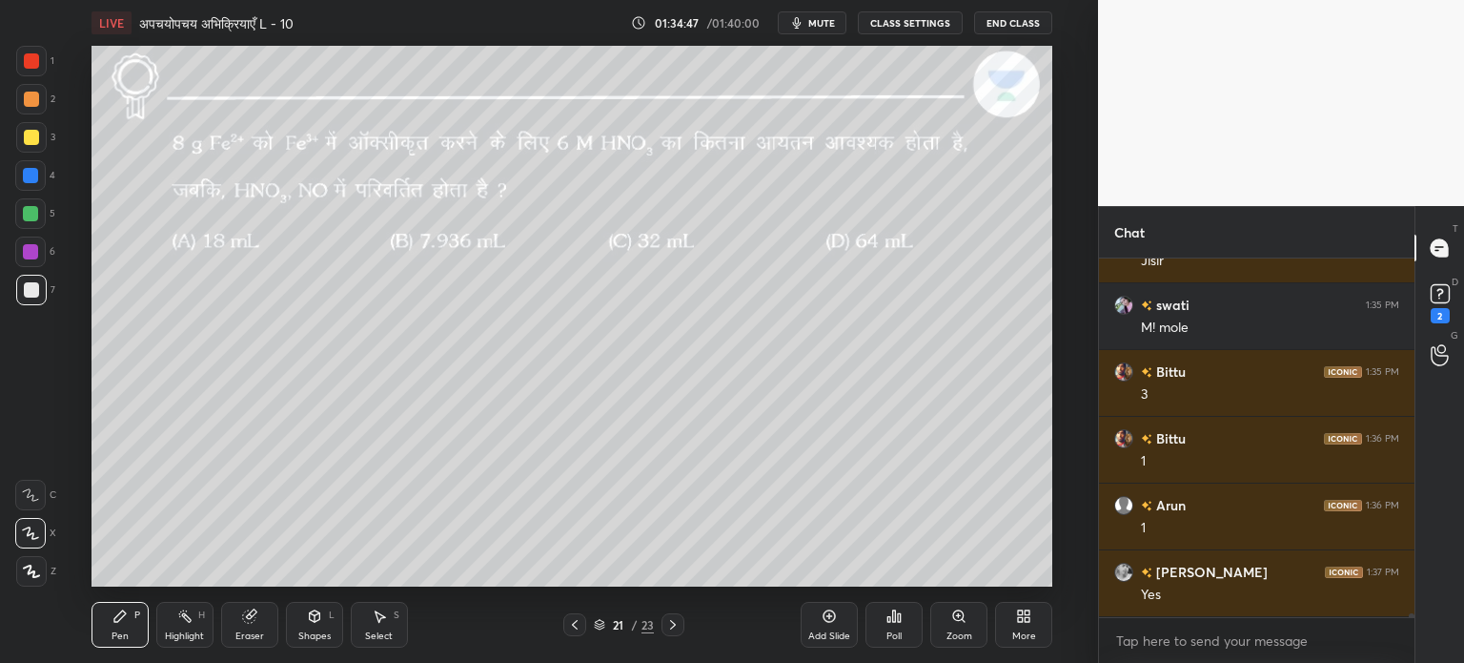
click at [248, 628] on div "Eraser" at bounding box center [249, 625] width 57 height 46
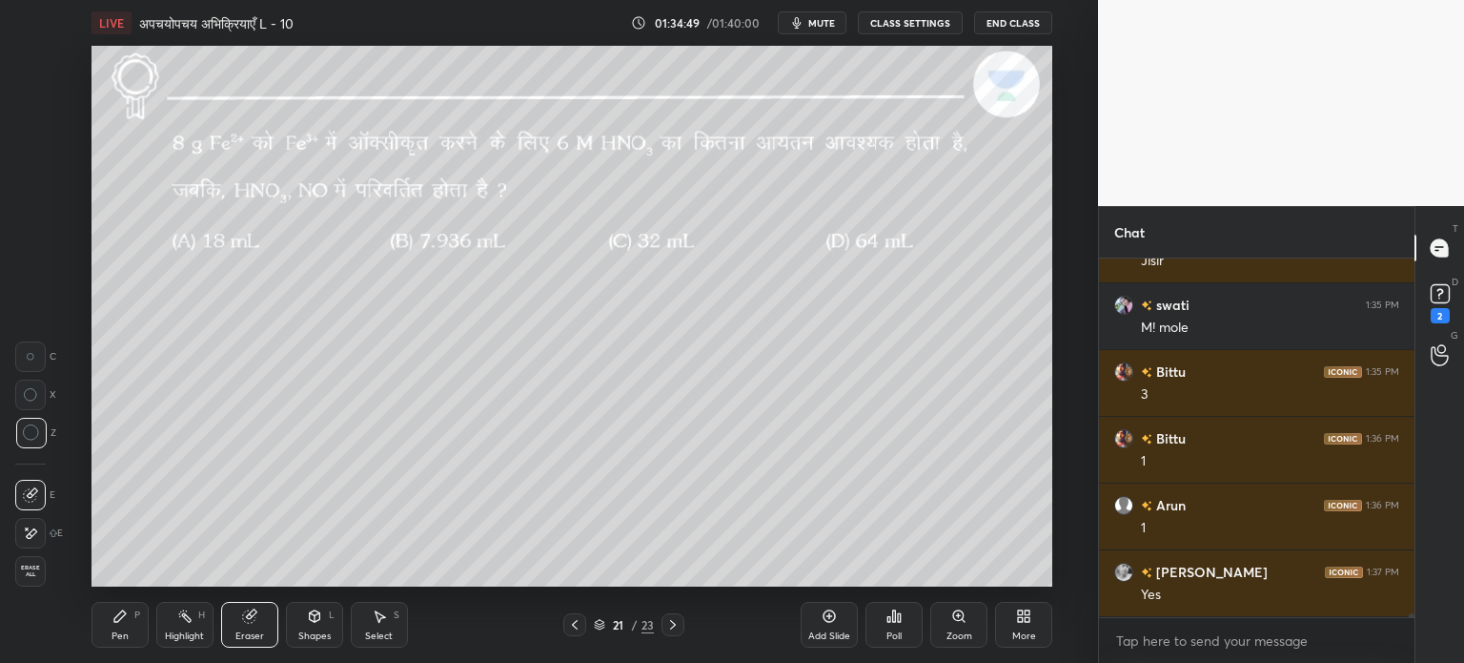
click at [121, 617] on icon at bounding box center [119, 615] width 11 height 11
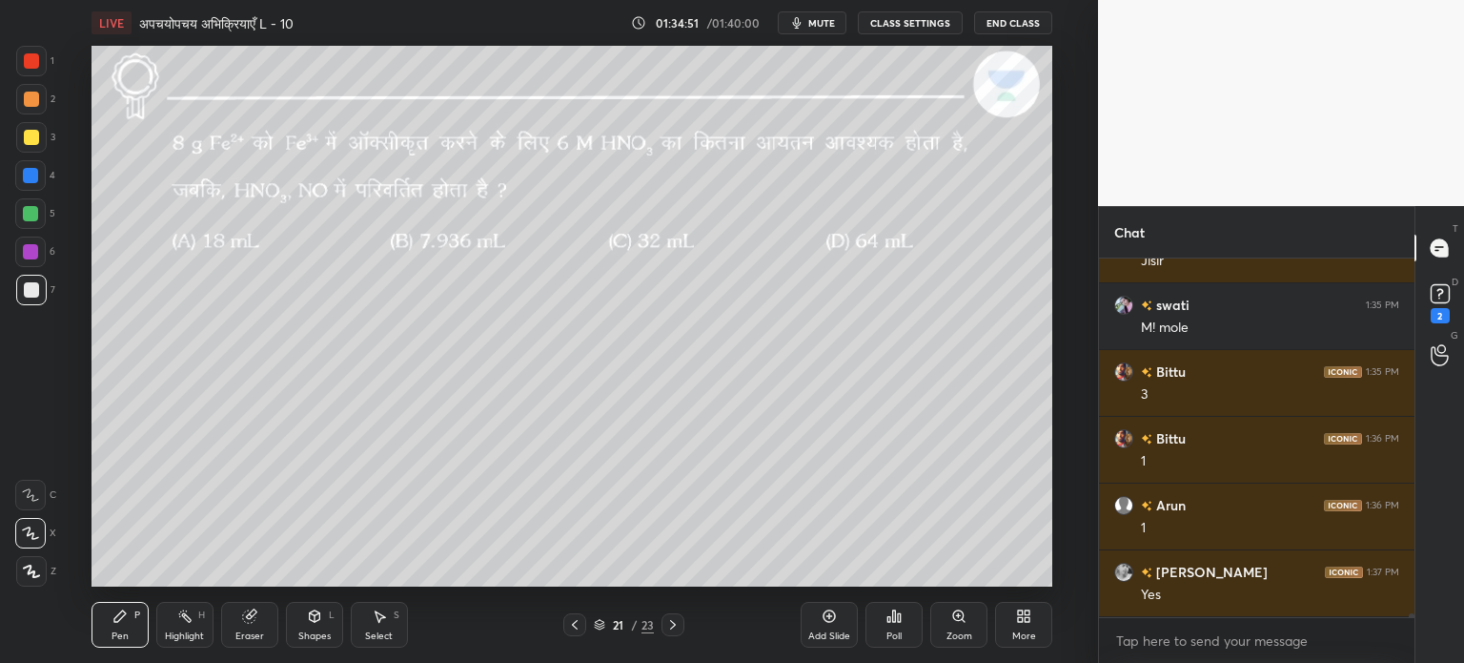
scroll to position [31681, 0]
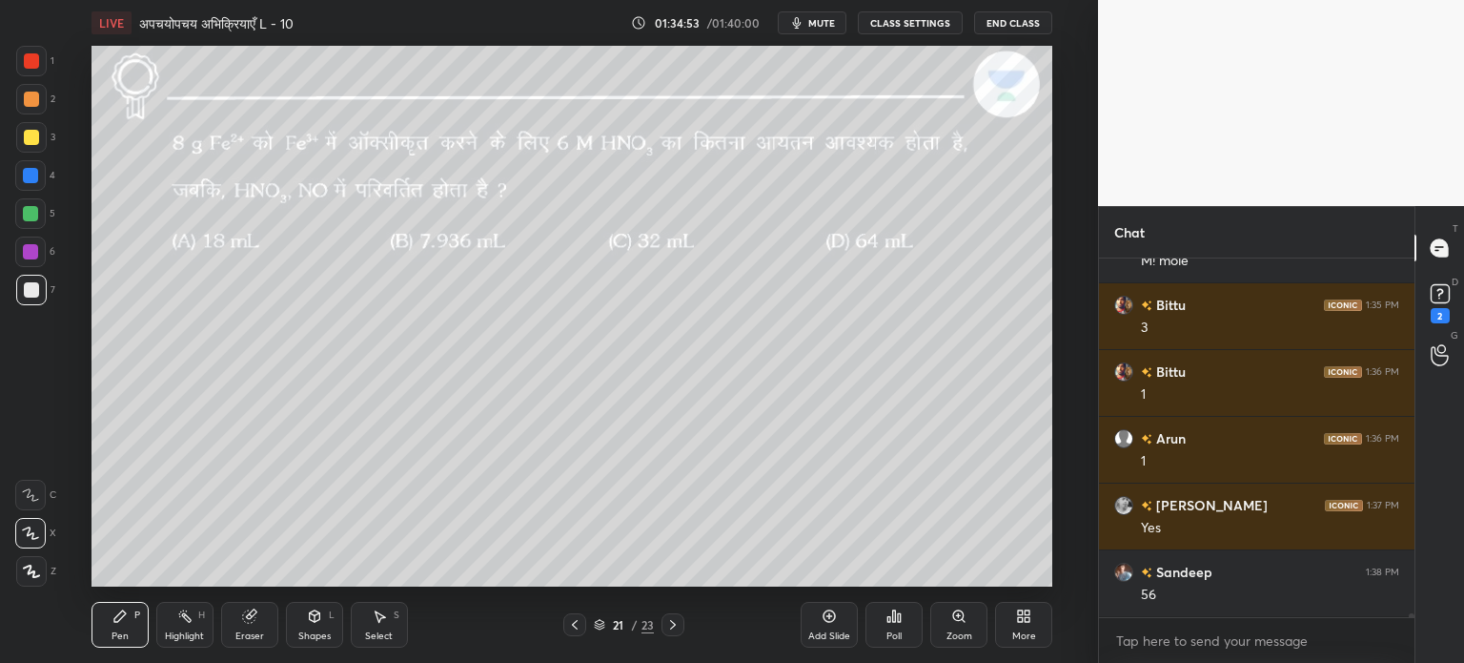
click at [239, 620] on div "Eraser" at bounding box center [249, 625] width 57 height 46
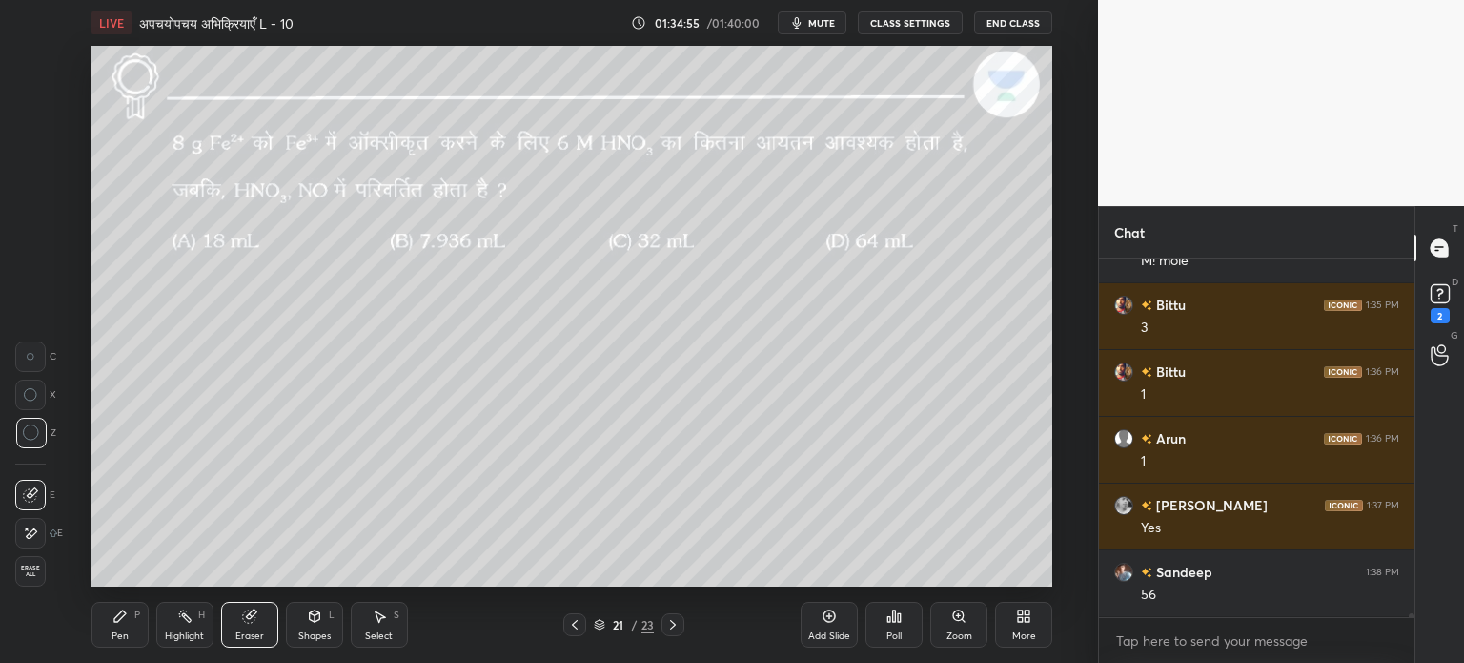
click at [130, 623] on div "Pen P" at bounding box center [120, 625] width 57 height 46
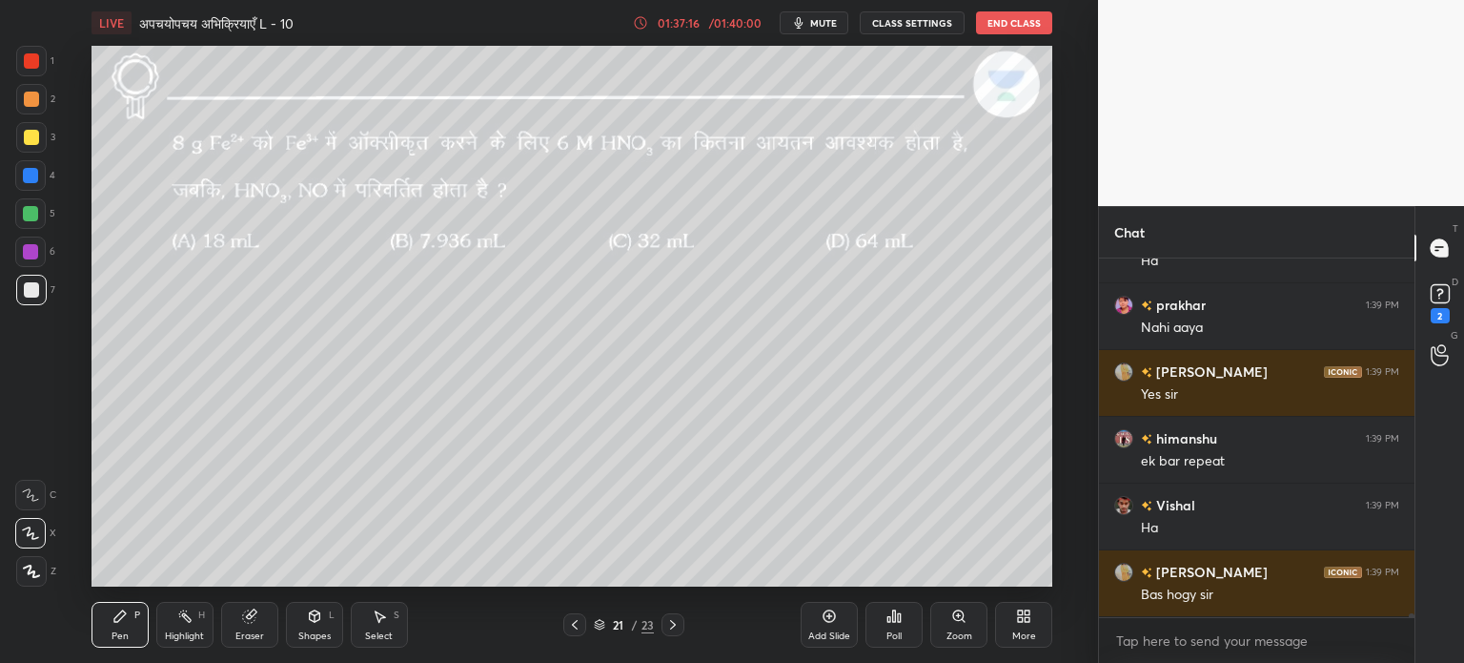
scroll to position [32214, 0]
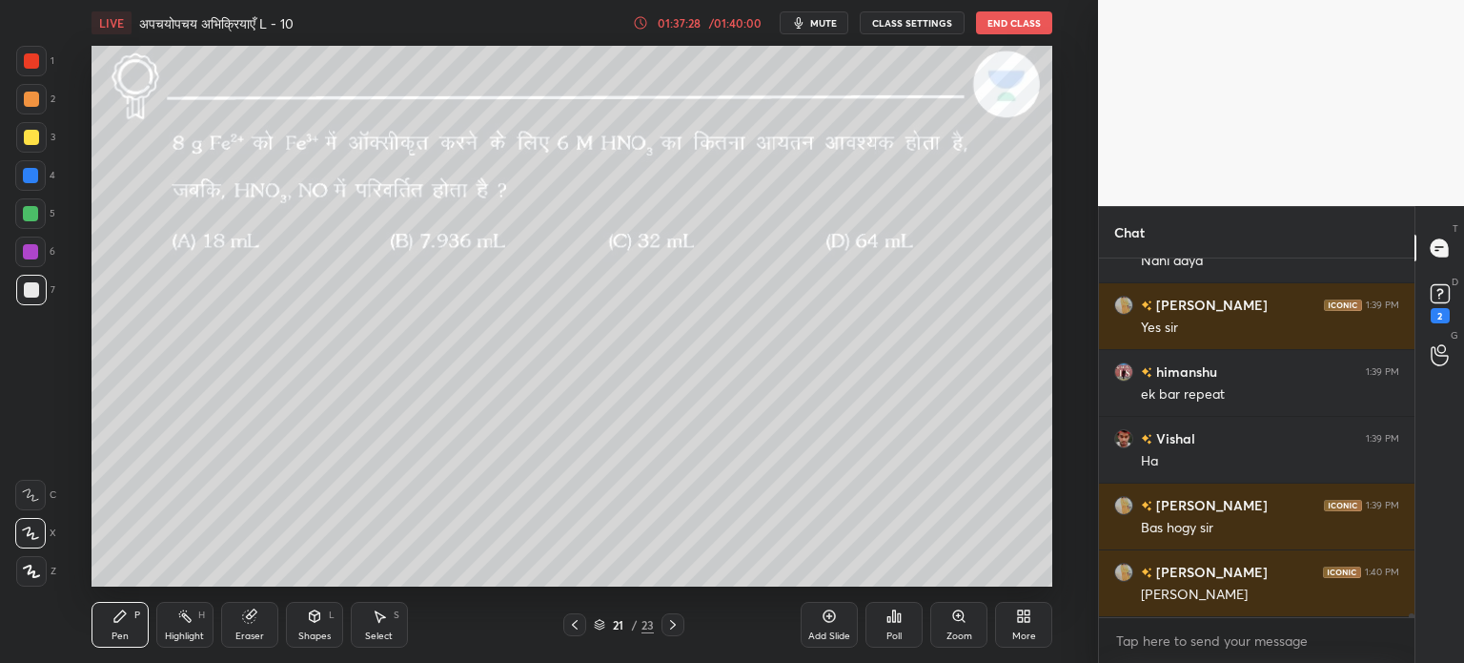
click at [670, 630] on icon at bounding box center [672, 624] width 15 height 15
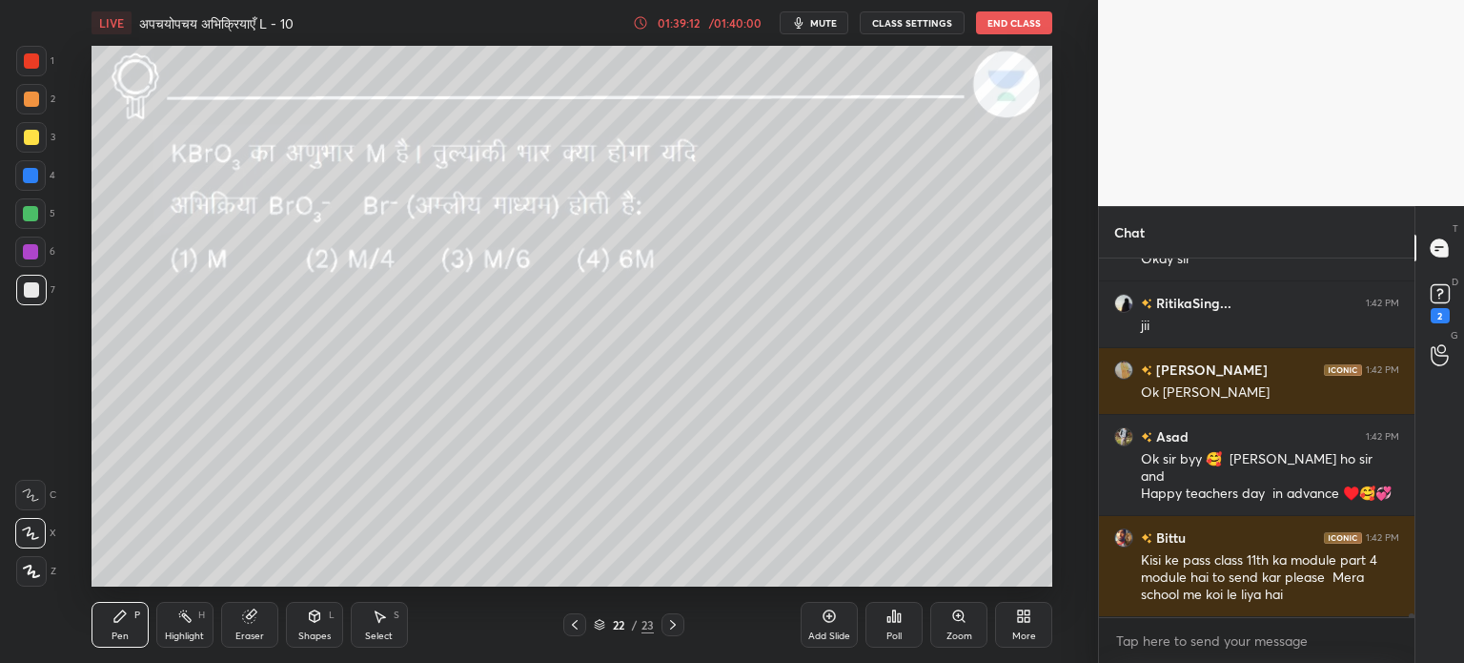
scroll to position [33437, 0]
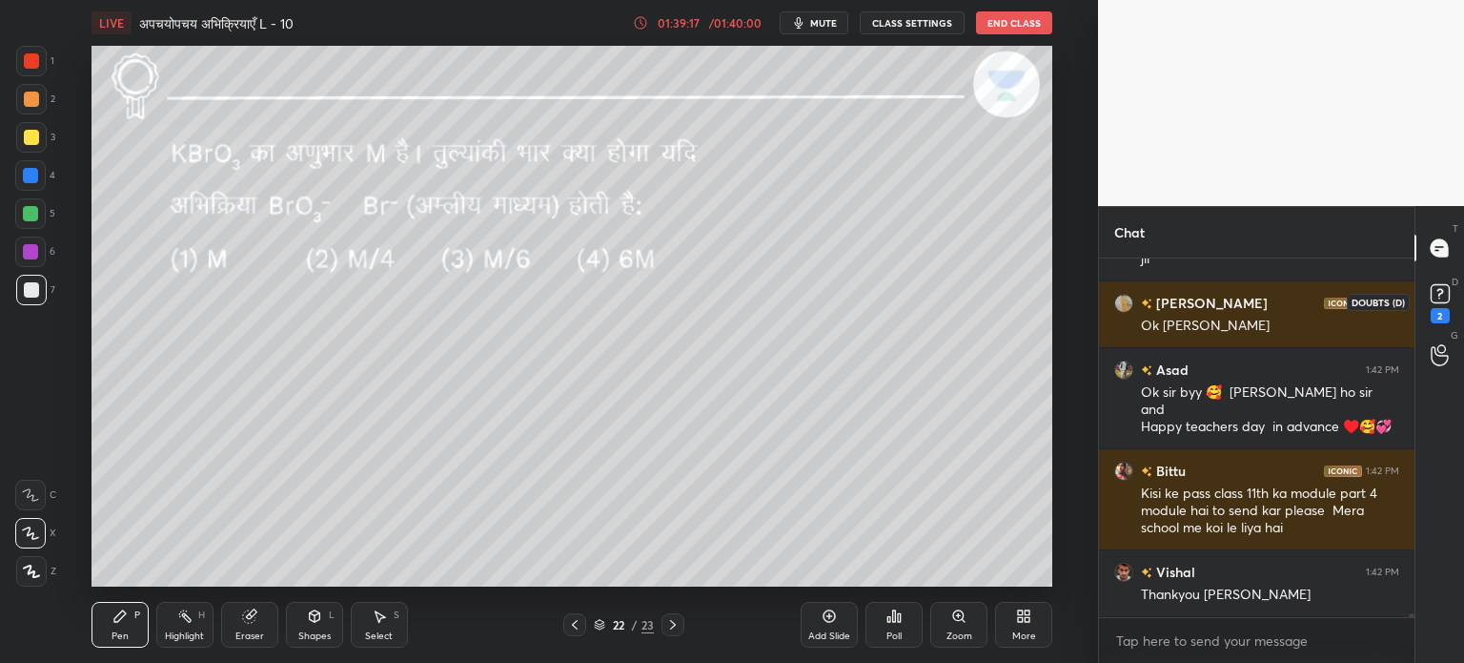
click at [1441, 299] on rect at bounding box center [1440, 294] width 18 height 18
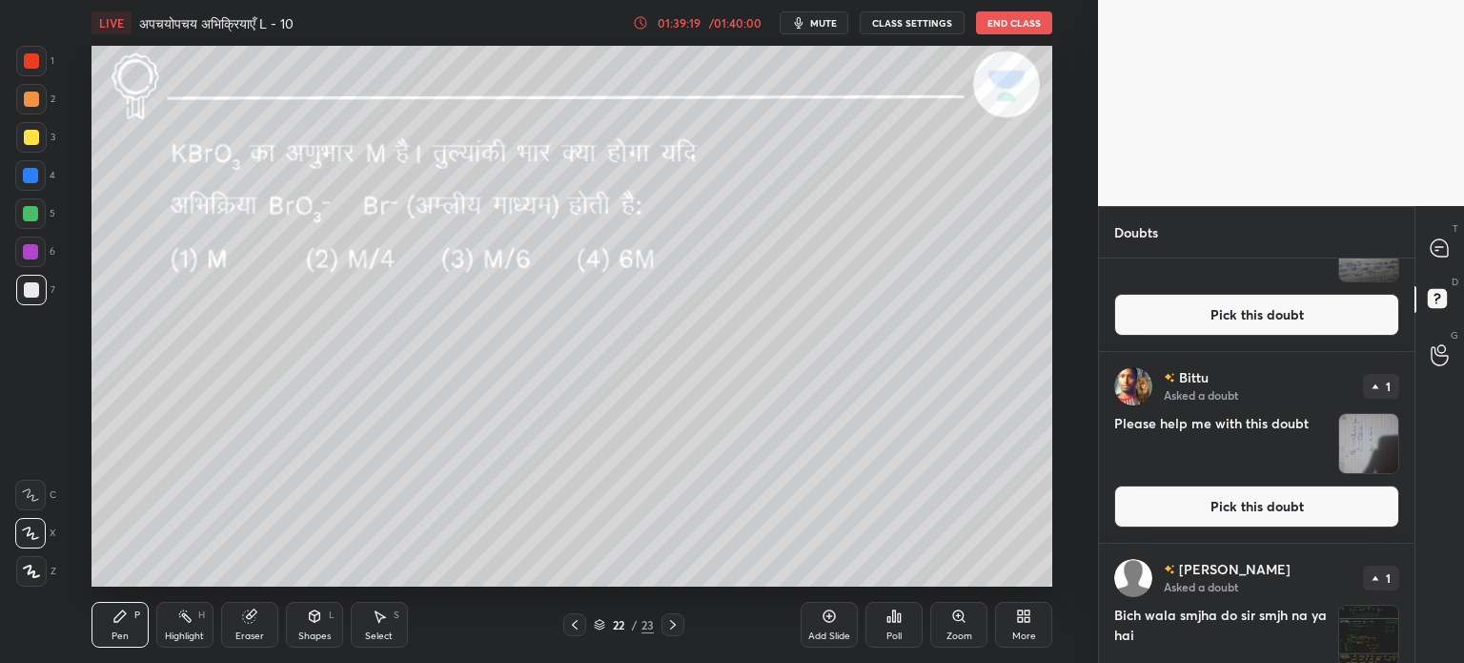
scroll to position [171, 0]
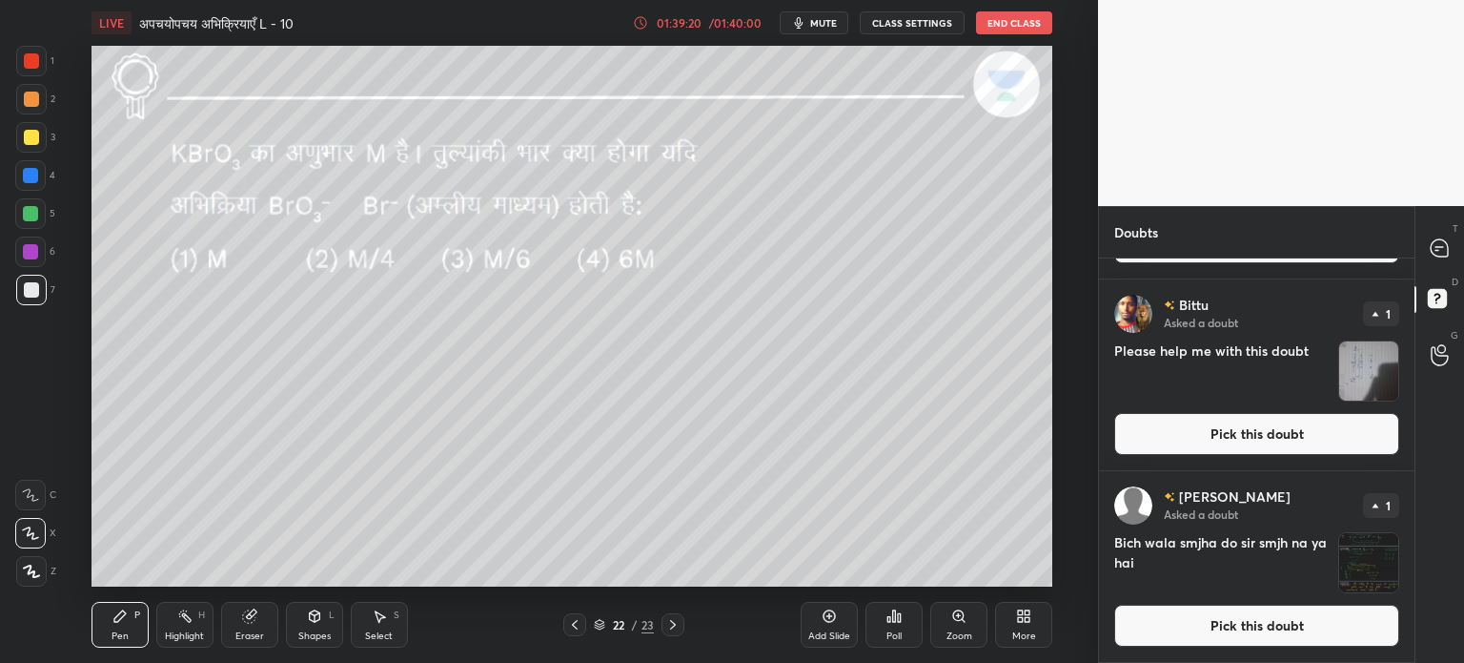
click at [1378, 563] on img "grid" at bounding box center [1368, 562] width 59 height 59
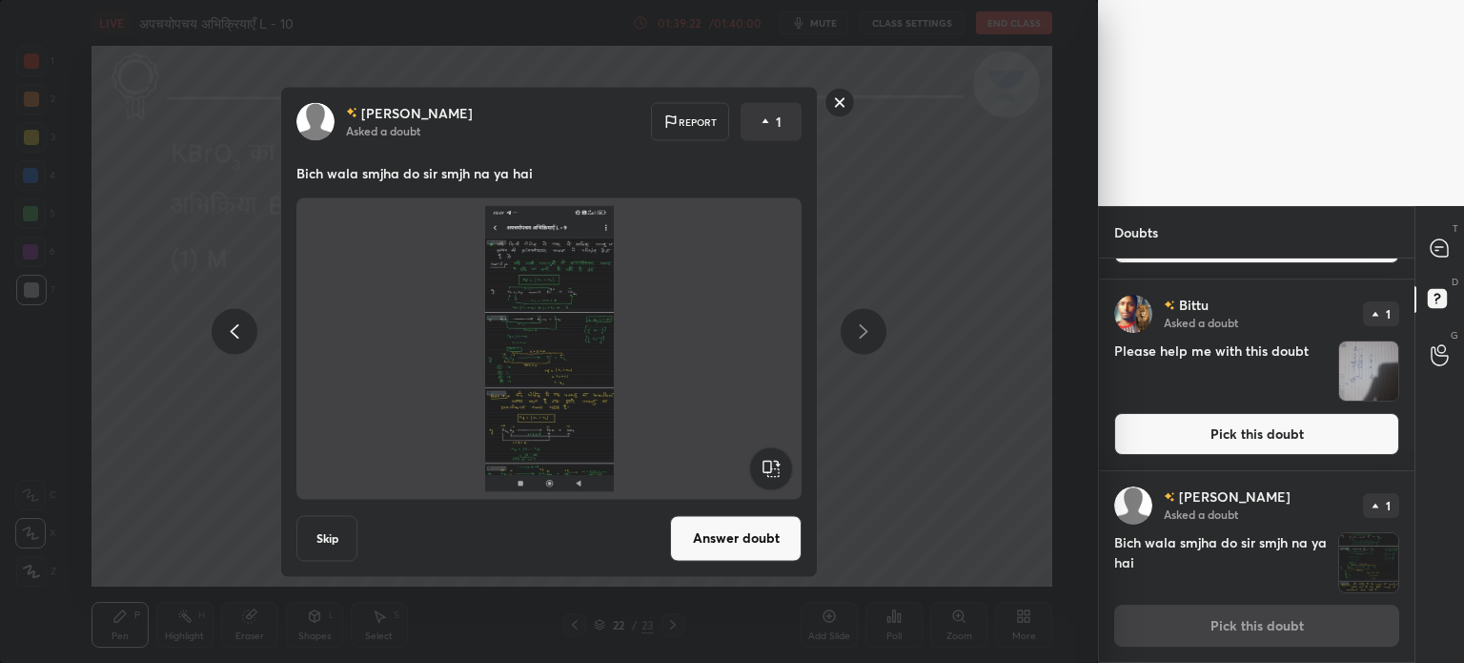
click at [1366, 392] on img "grid" at bounding box center [1368, 370] width 59 height 59
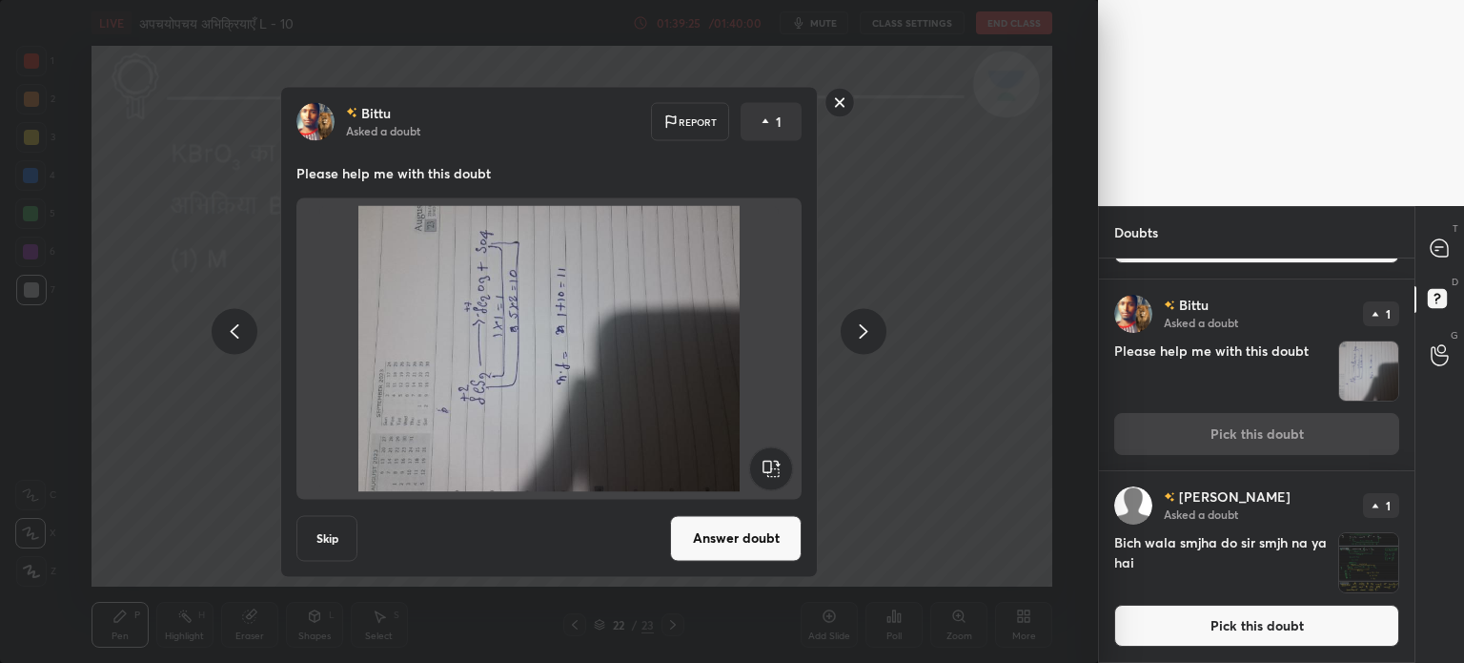
click at [334, 548] on button "Skip" at bounding box center [326, 538] width 61 height 46
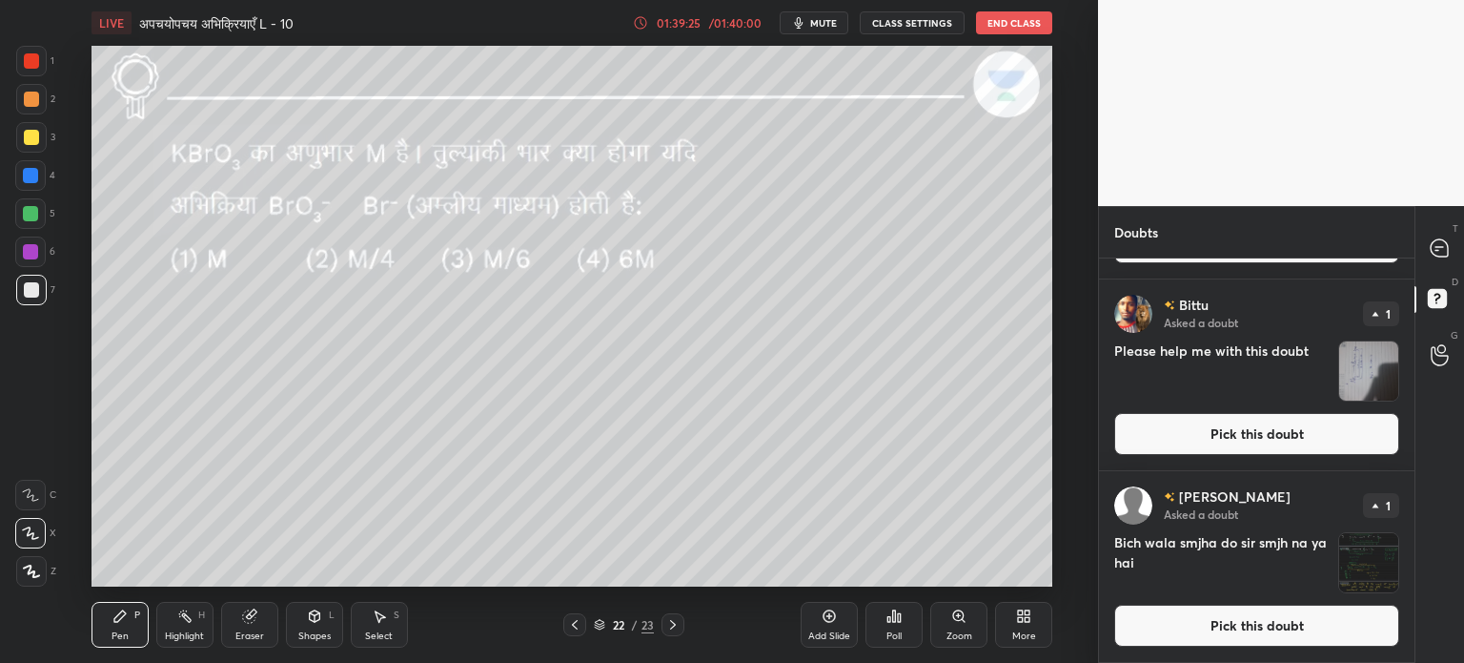
scroll to position [0, 0]
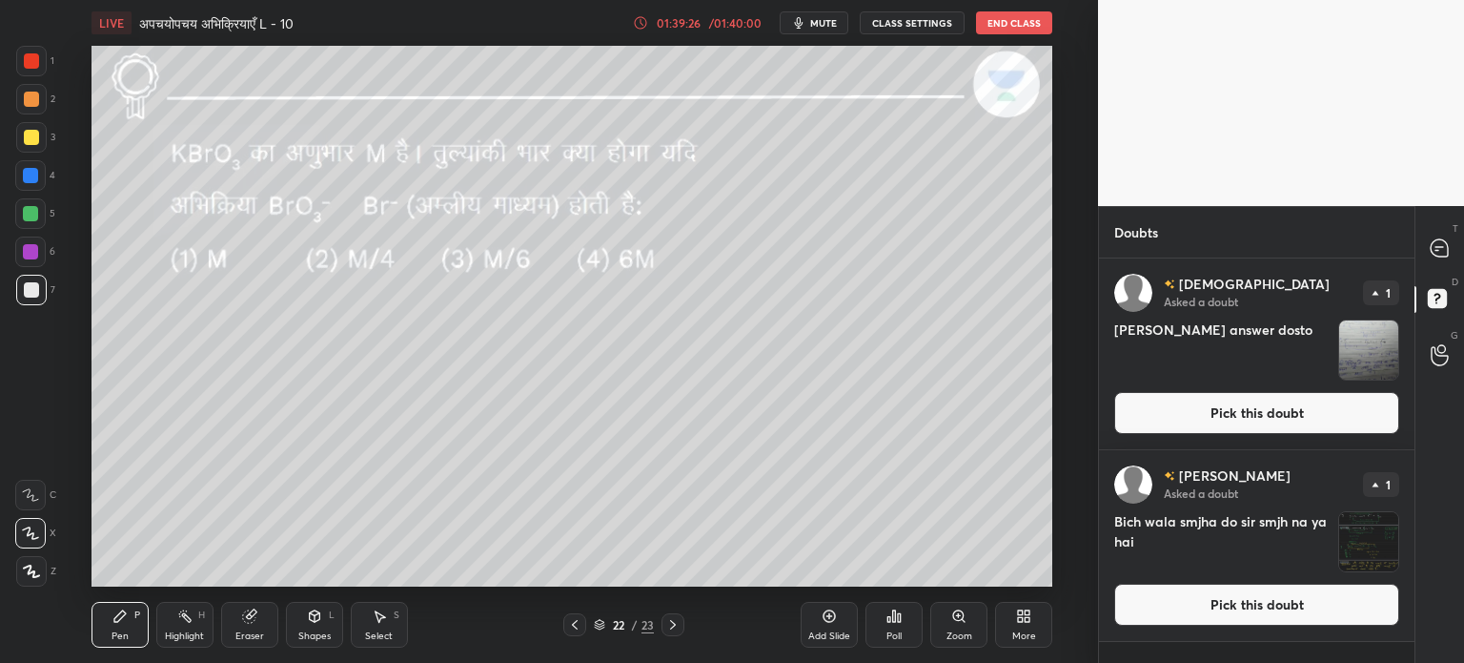
click at [1354, 350] on img "grid" at bounding box center [1368, 349] width 59 height 59
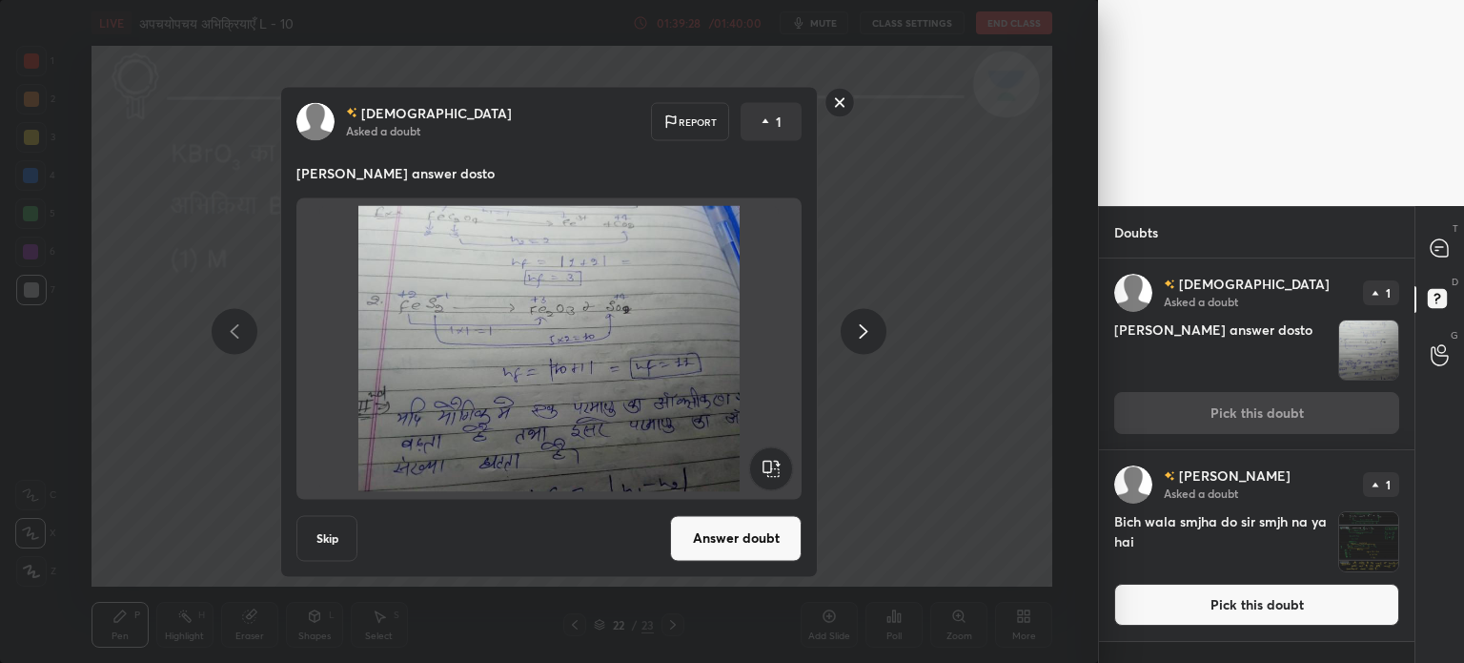
click at [320, 548] on button "Skip" at bounding box center [326, 538] width 61 height 46
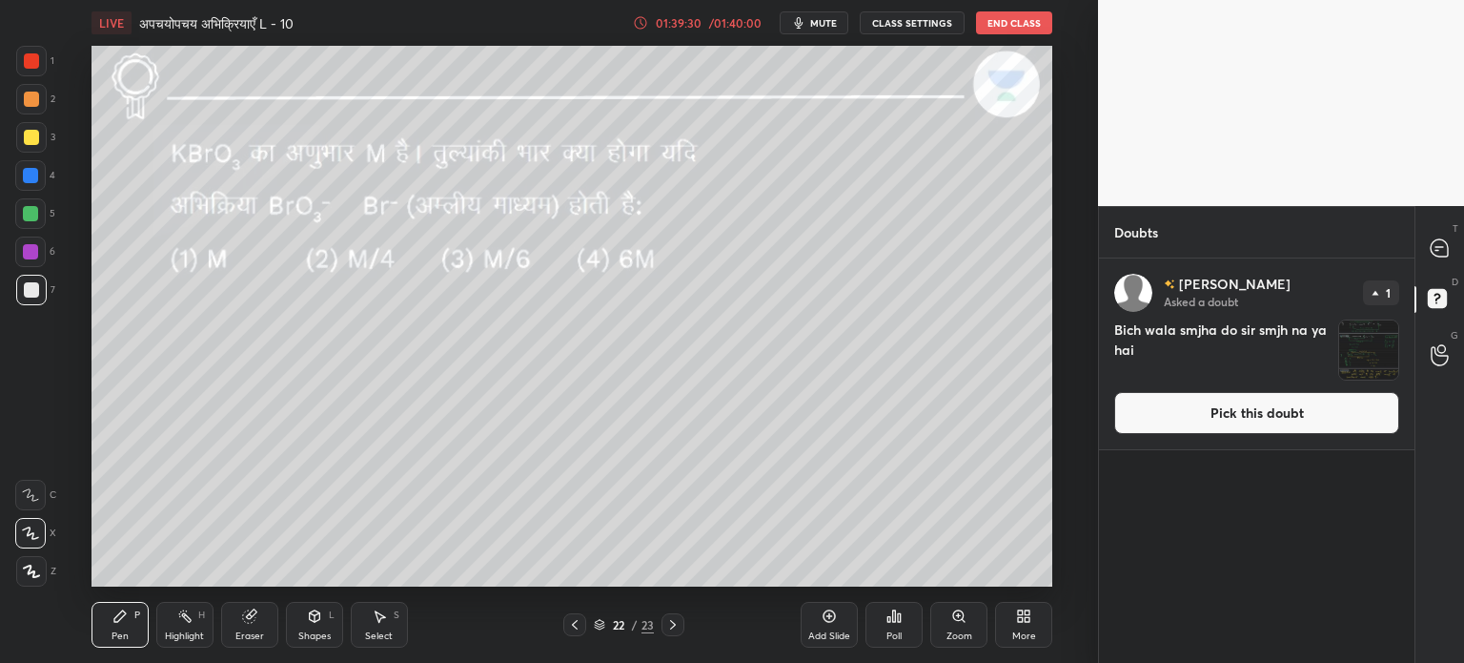
click at [1383, 346] on img "grid" at bounding box center [1368, 349] width 59 height 59
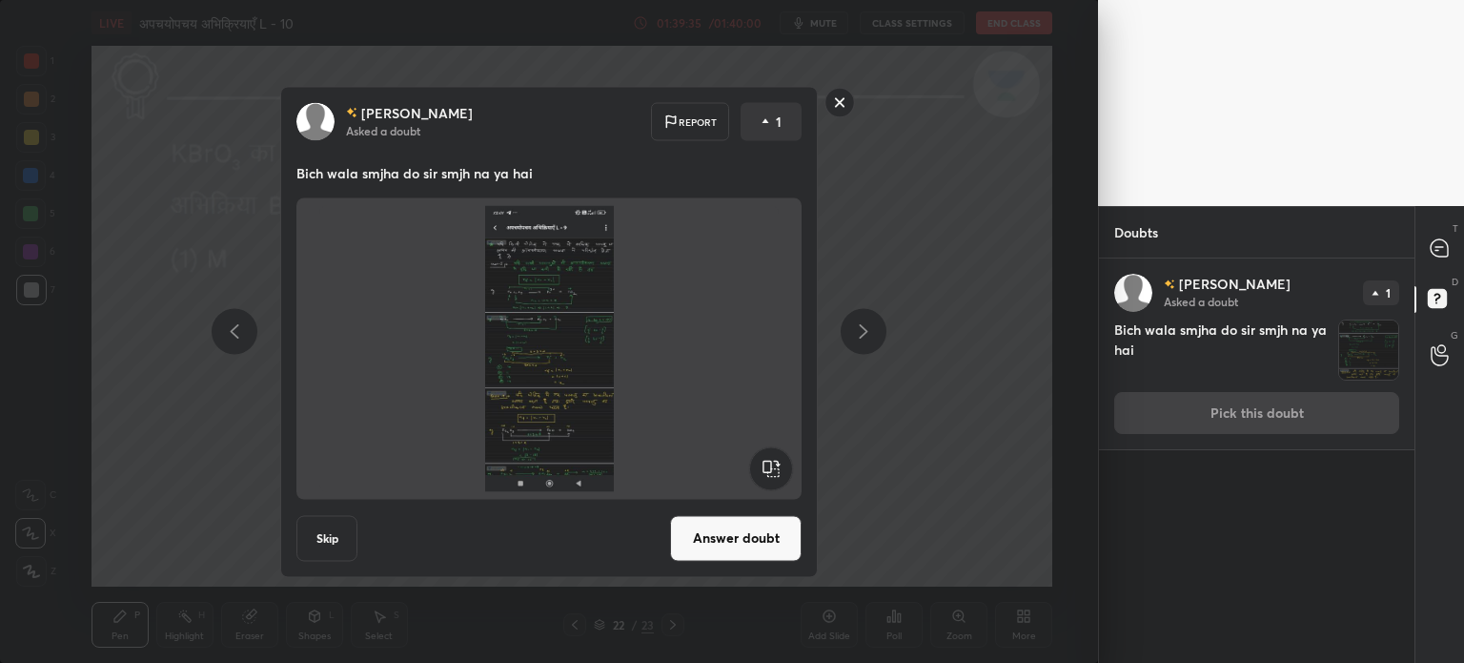
click at [328, 544] on button "Skip" at bounding box center [326, 538] width 61 height 46
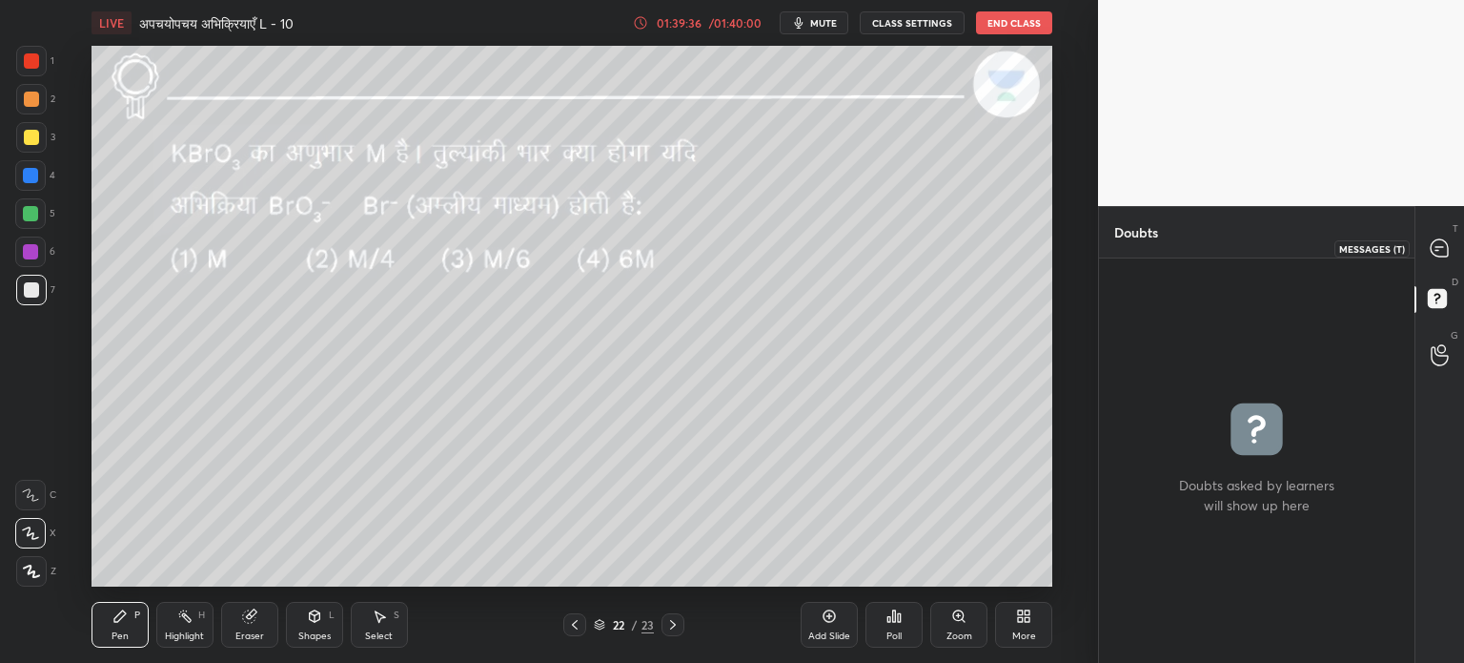
click at [1434, 243] on icon at bounding box center [1439, 247] width 17 height 17
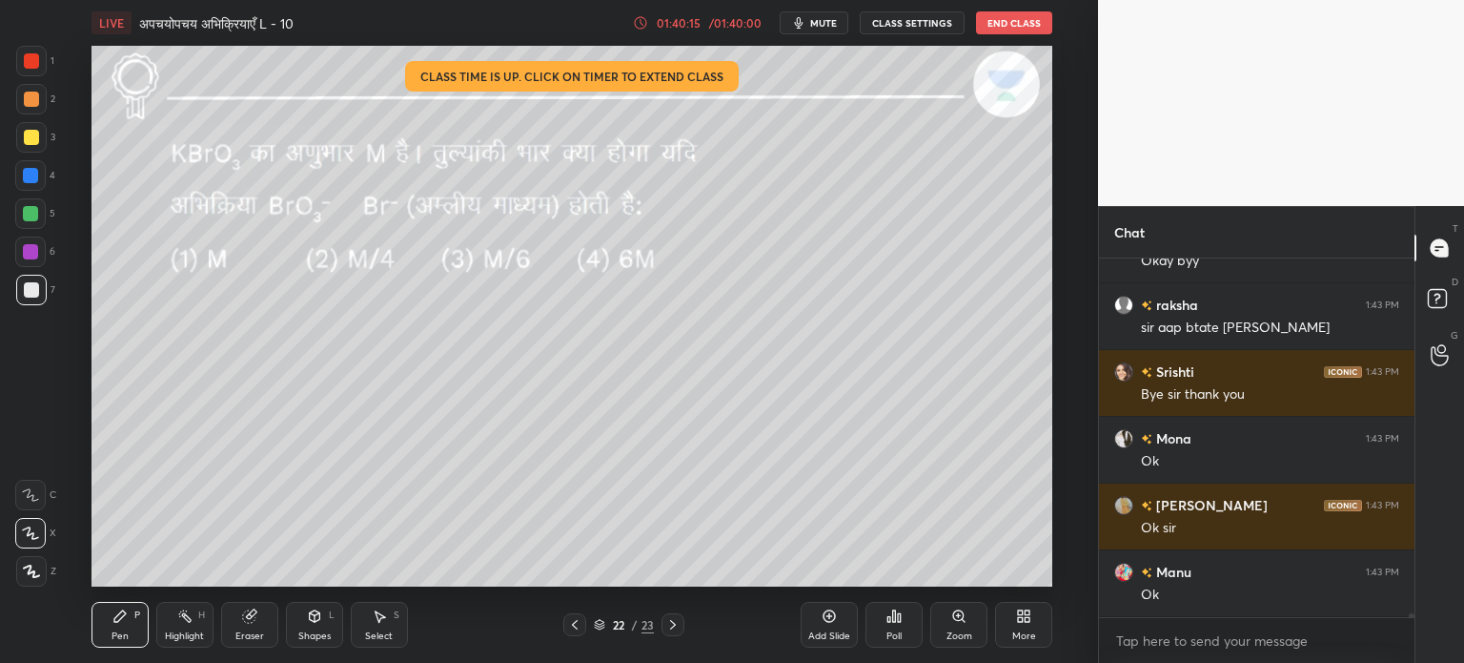
scroll to position [35074, 0]
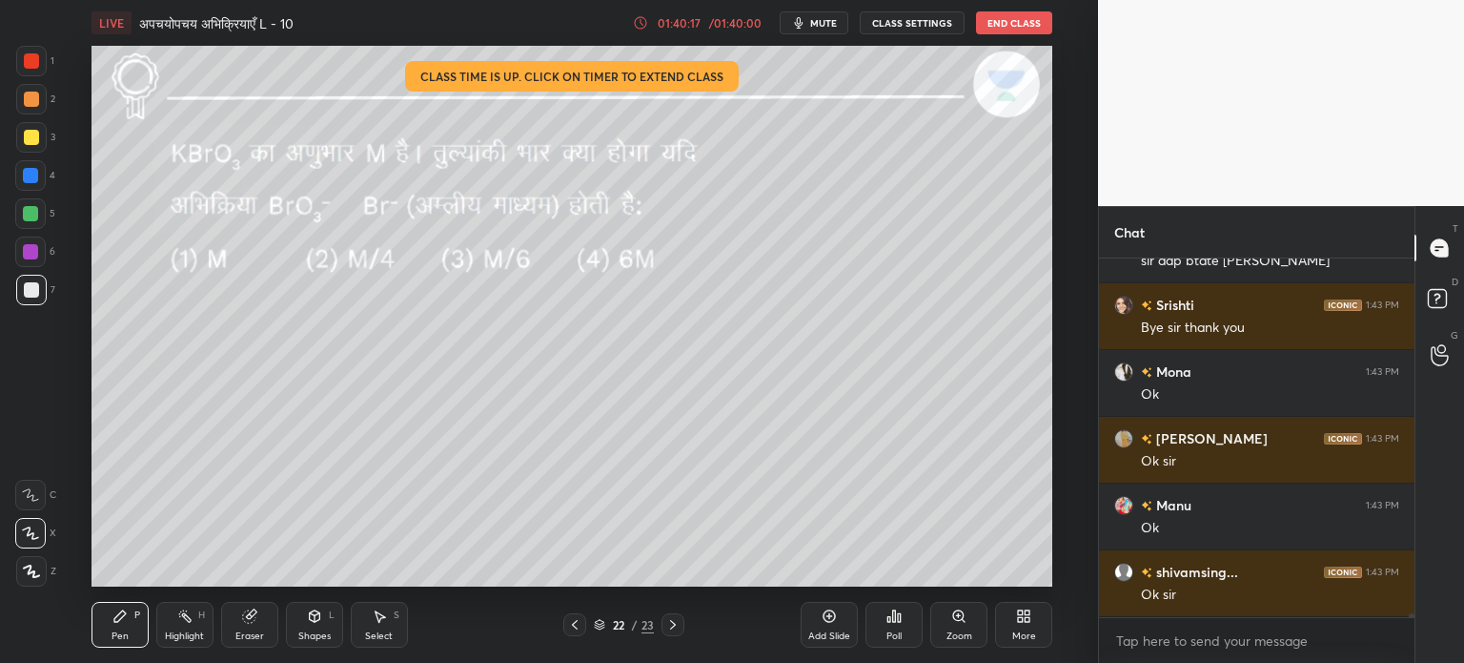
click at [372, 614] on icon at bounding box center [379, 615] width 15 height 15
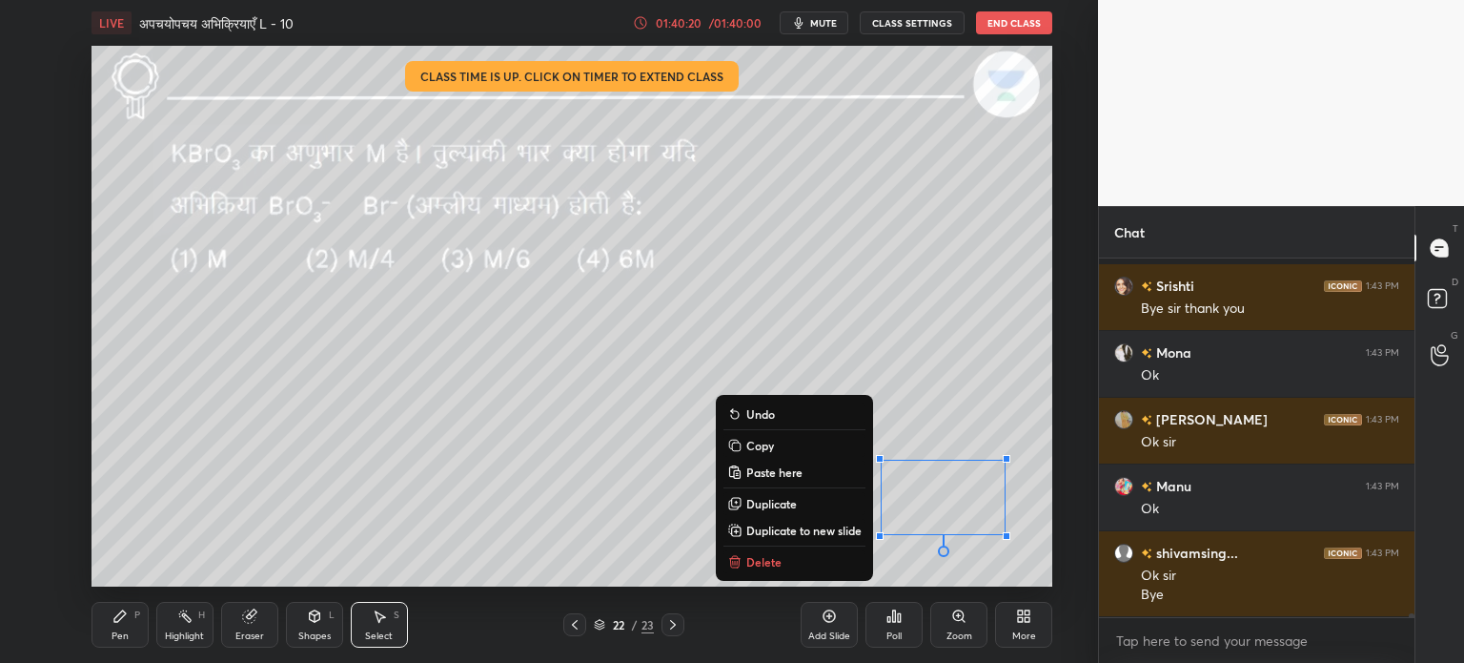
scroll to position [35227, 0]
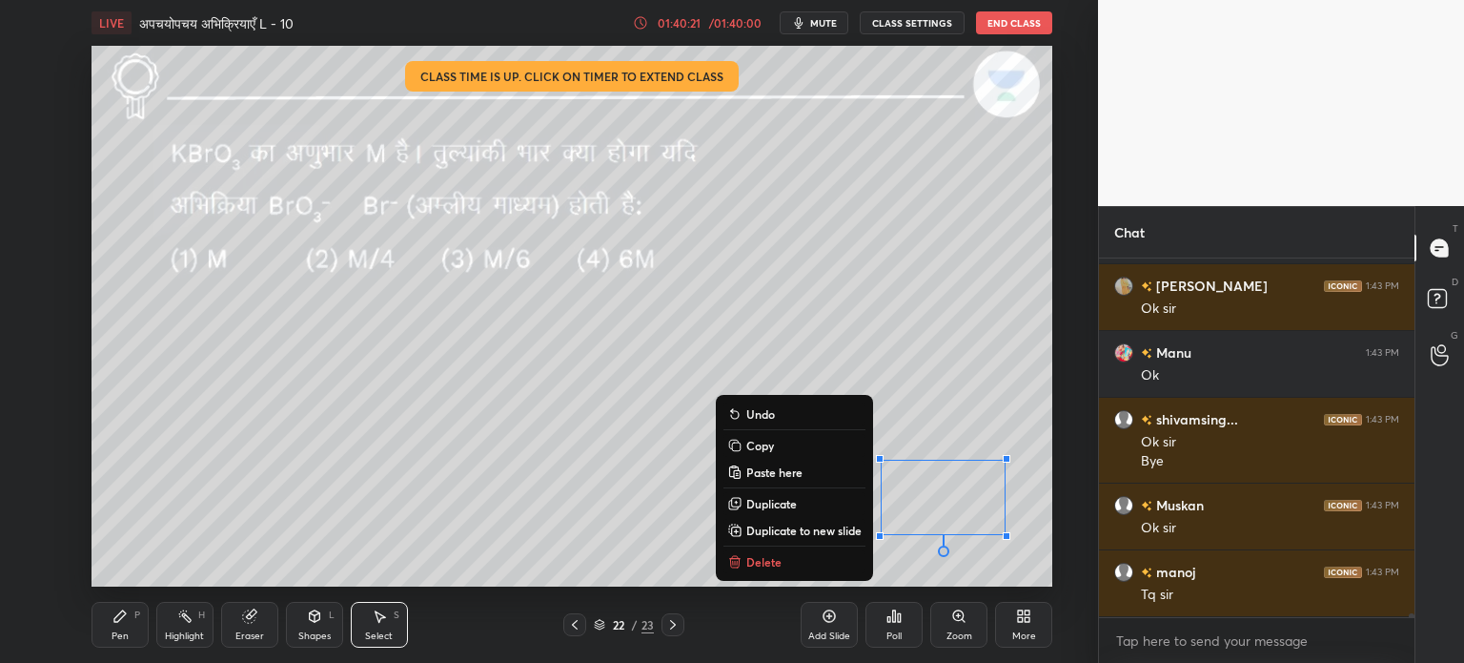
click at [799, 556] on button "Delete" at bounding box center [795, 561] width 142 height 23
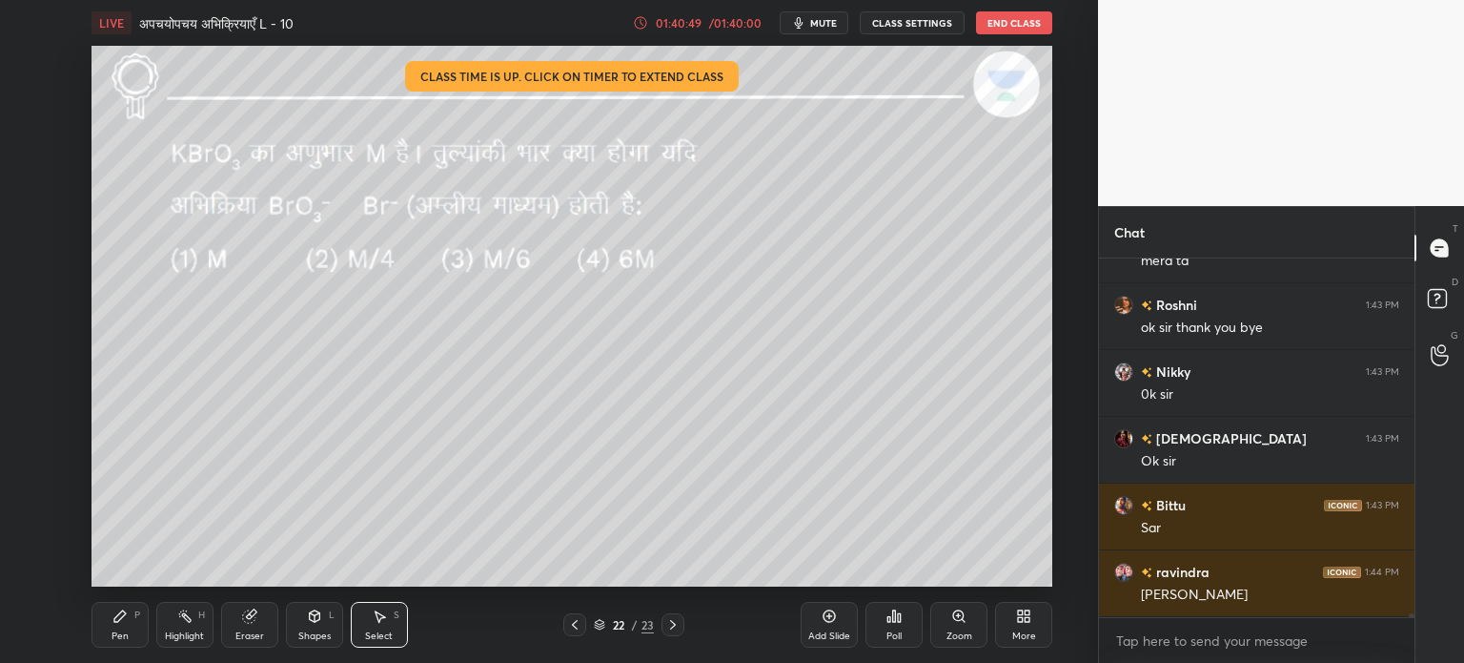
scroll to position [35911, 0]
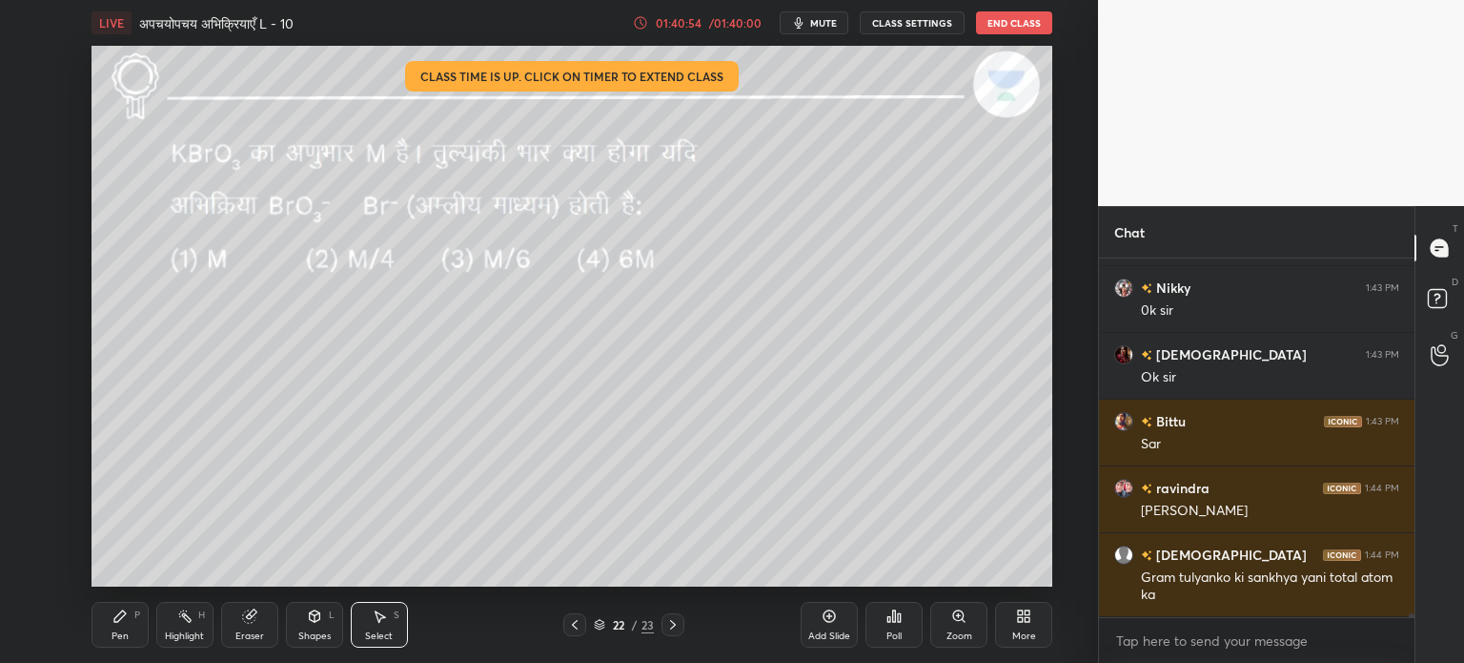
click at [1023, 20] on button "End Class" at bounding box center [1014, 22] width 76 height 23
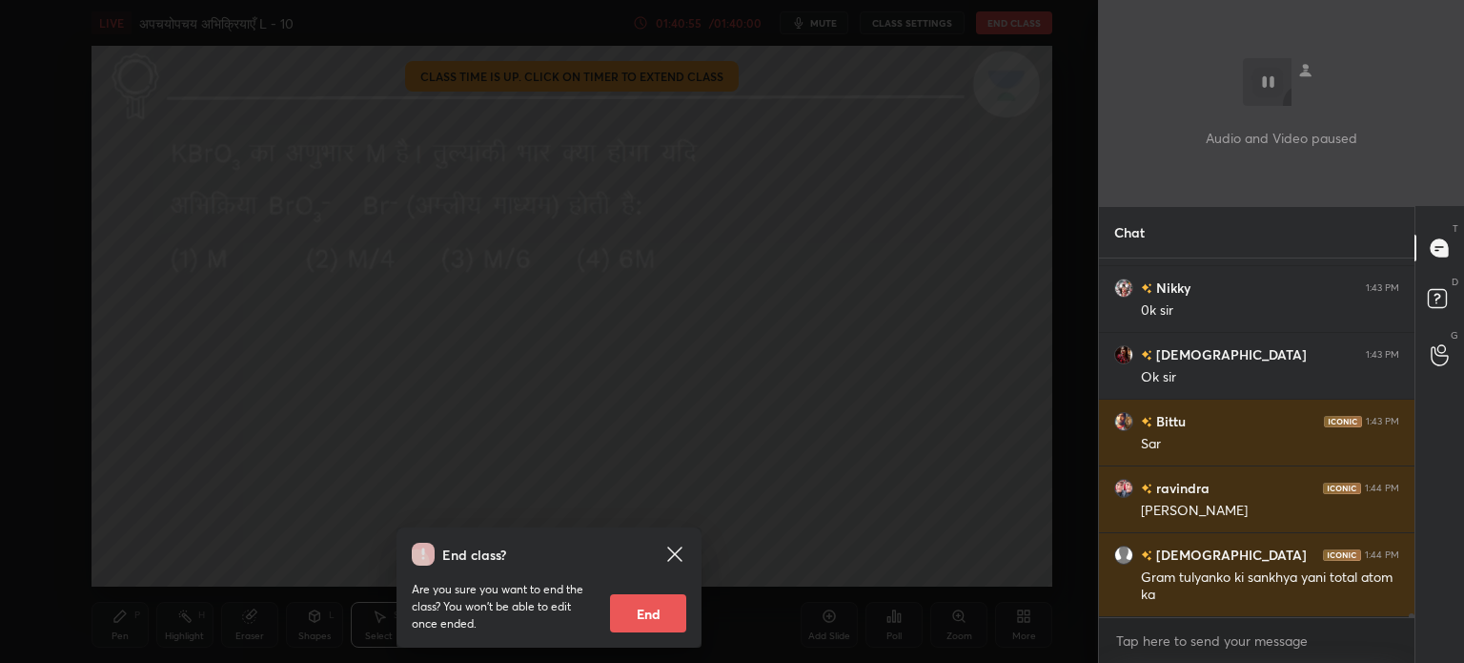
click at [656, 617] on button "End" at bounding box center [648, 613] width 76 height 38
type textarea "x"
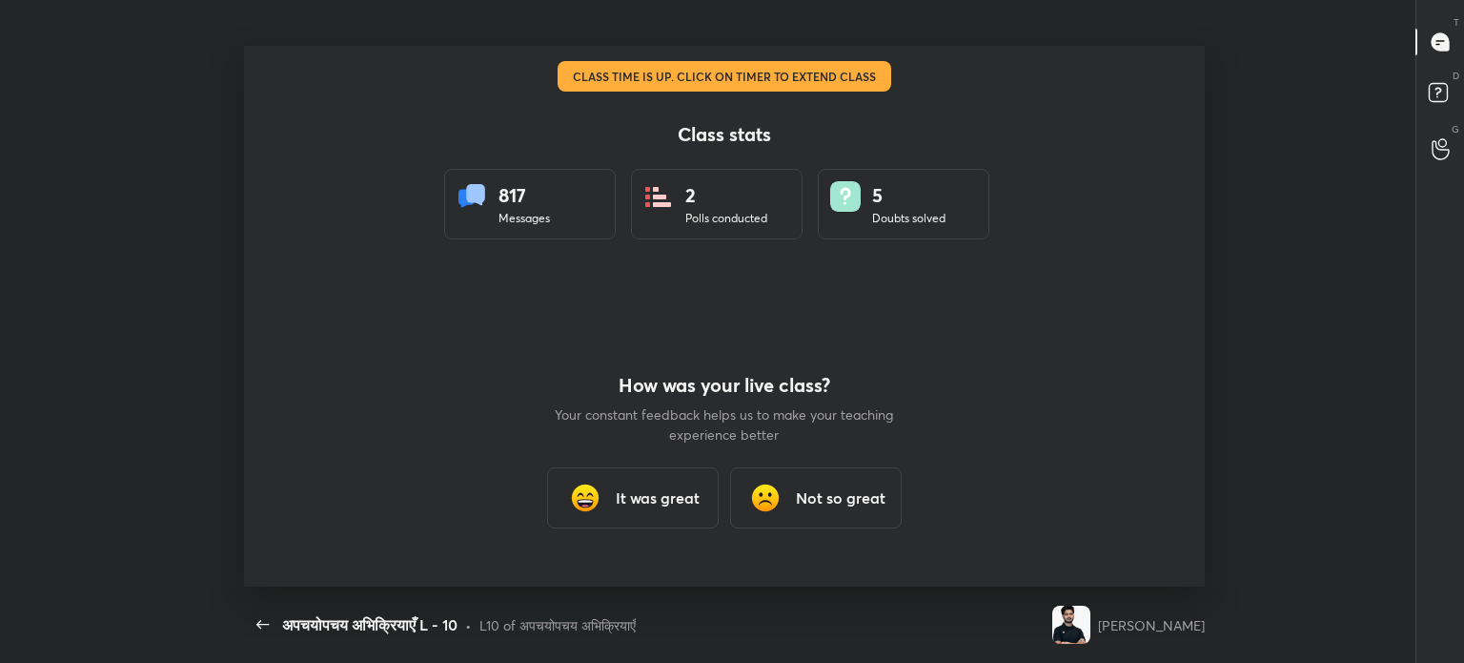
scroll to position [541, 1419]
click at [629, 493] on h3 "It was great" at bounding box center [658, 497] width 84 height 23
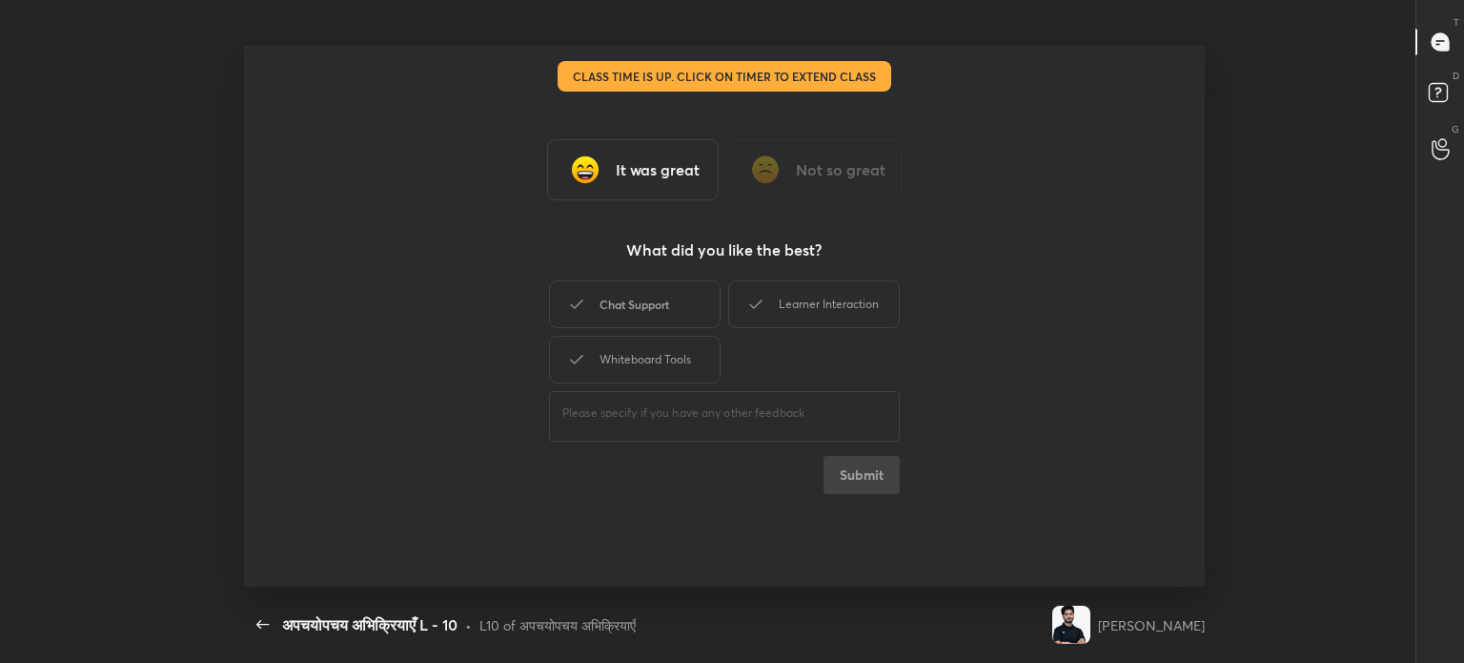
click at [647, 304] on div "Chat Support" at bounding box center [635, 304] width 172 height 48
click at [659, 337] on div "Whiteboard Tools" at bounding box center [635, 360] width 172 height 48
click at [798, 280] on div "Chat Support Learner Interaction Whiteboard Tools" at bounding box center [724, 331] width 351 height 111
click at [801, 298] on div "Learner Interaction" at bounding box center [814, 304] width 172 height 48
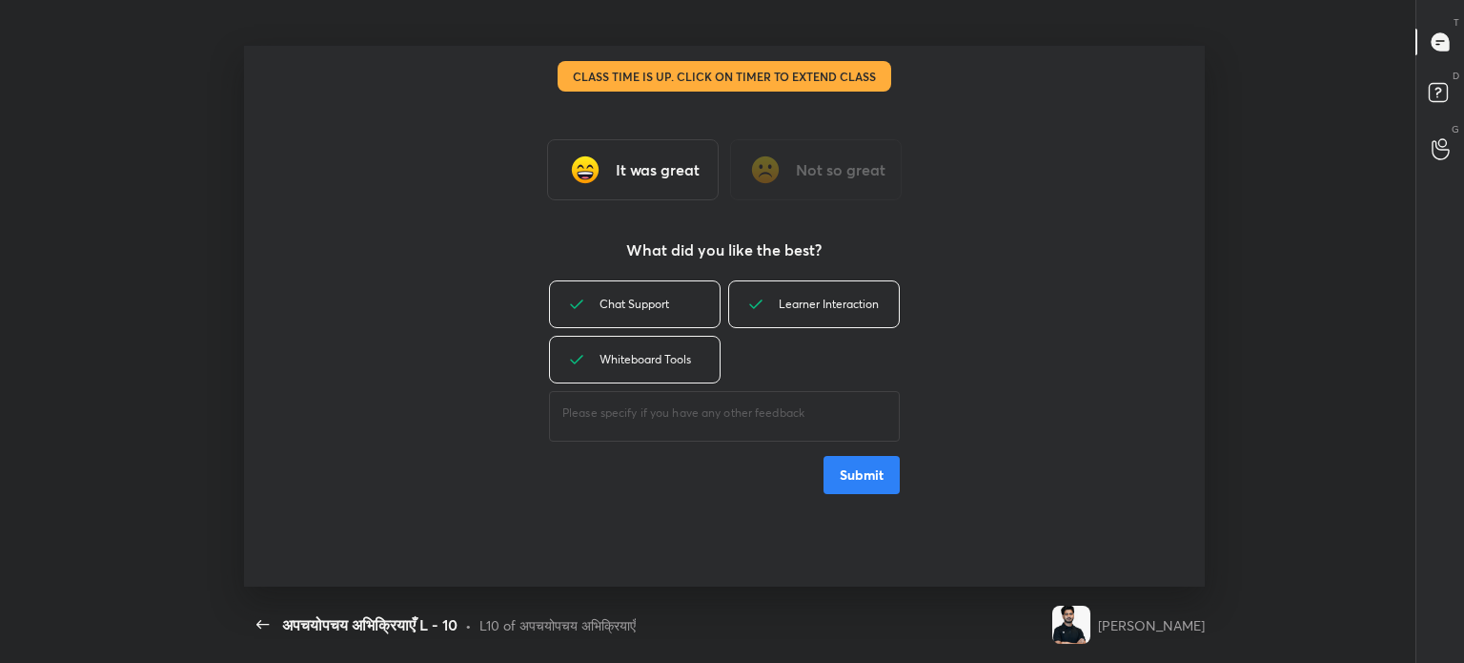
click at [859, 466] on button "Submit" at bounding box center [862, 475] width 76 height 38
